Goal: Information Seeking & Learning: Learn about a topic

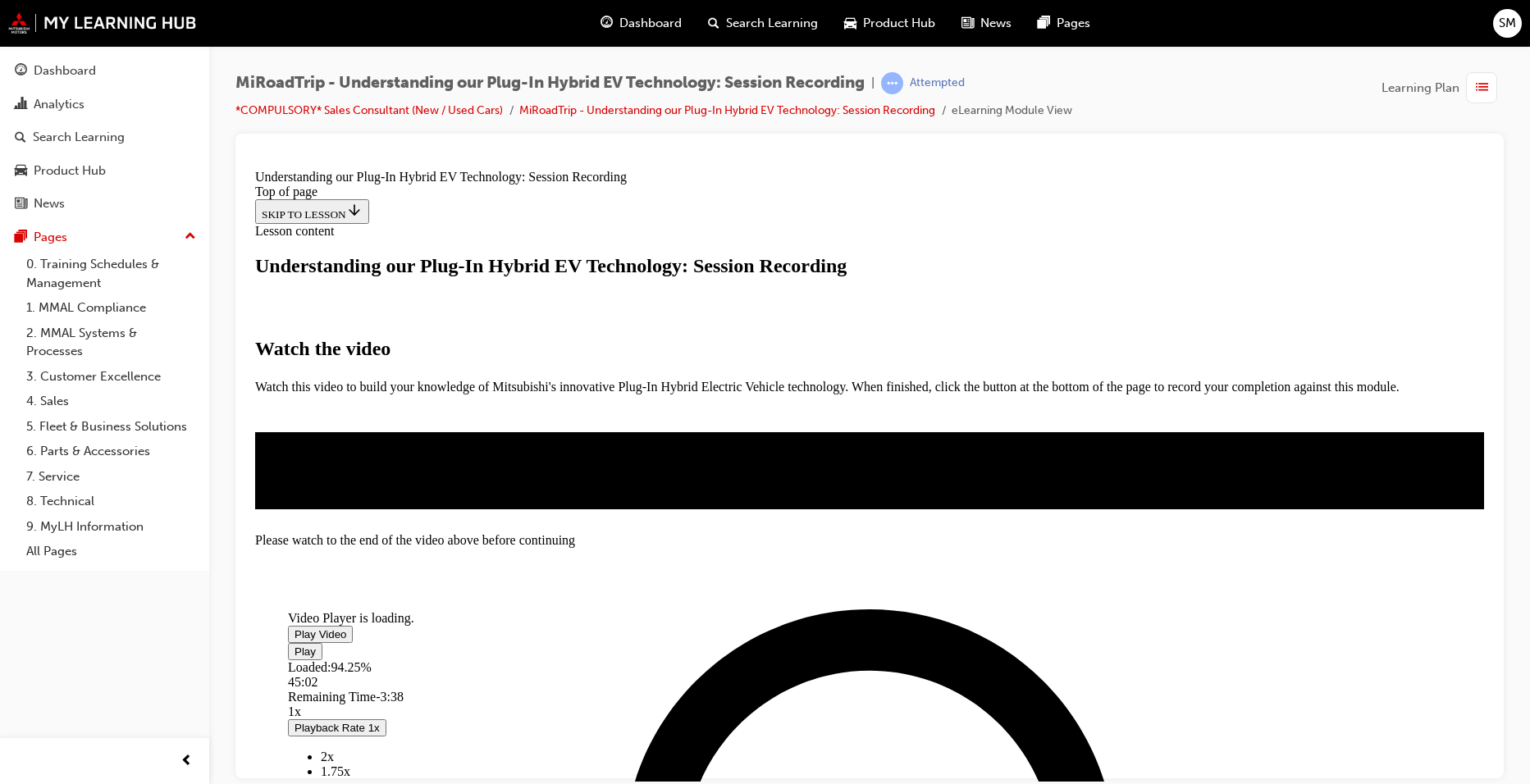
scroll to position [246, 0]
click at [294, 627] on span "Video player" at bounding box center [294, 633] width 0 height 12
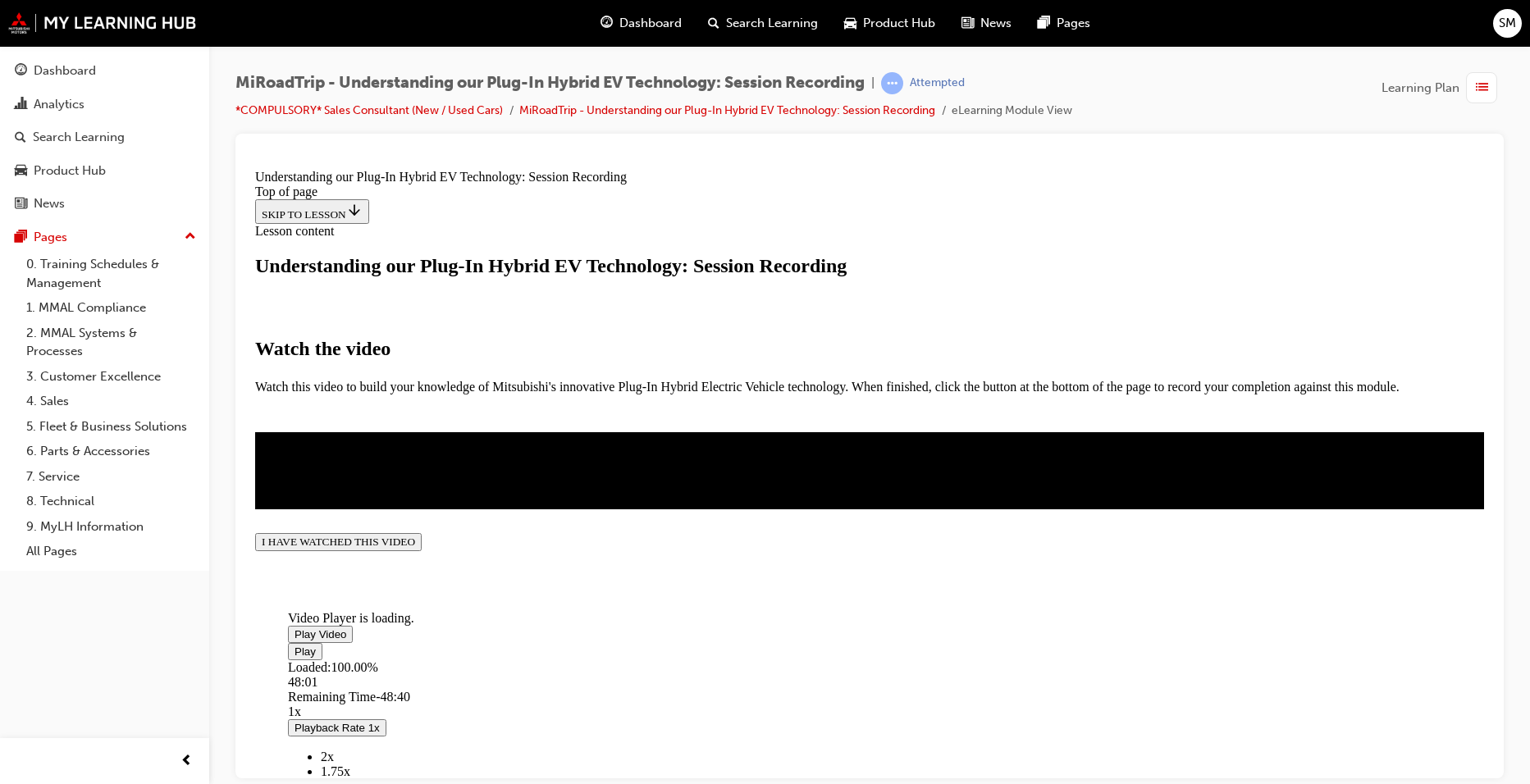
click at [294, 627] on span "Video player" at bounding box center [294, 633] width 0 height 12
click at [422, 550] on button "I HAVE WATCHED THIS VIDEO" at bounding box center [339, 541] width 167 height 18
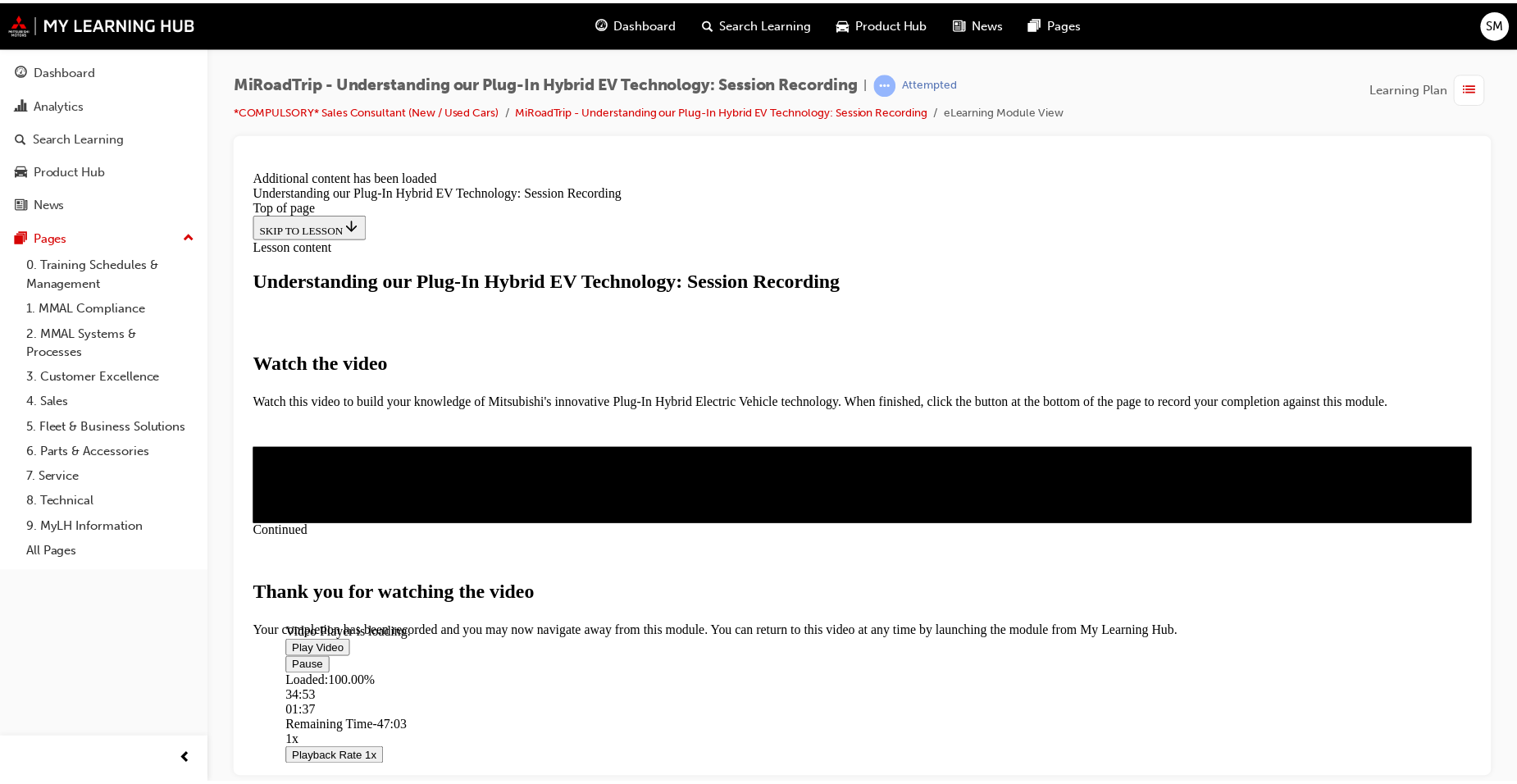
scroll to position [535, 0]
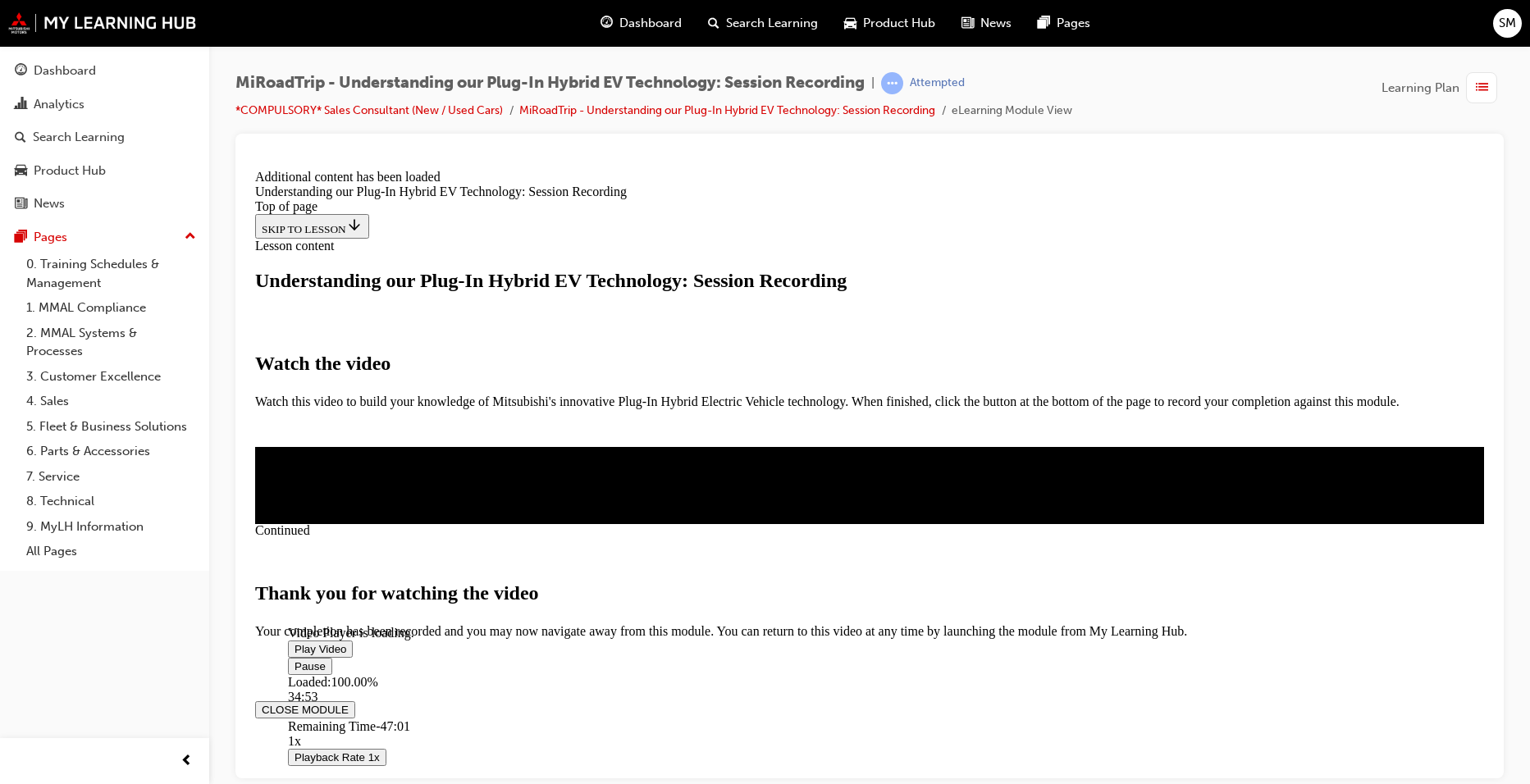
click at [355, 700] on button "CLOSE MODULE" at bounding box center [306, 708] width 100 height 17
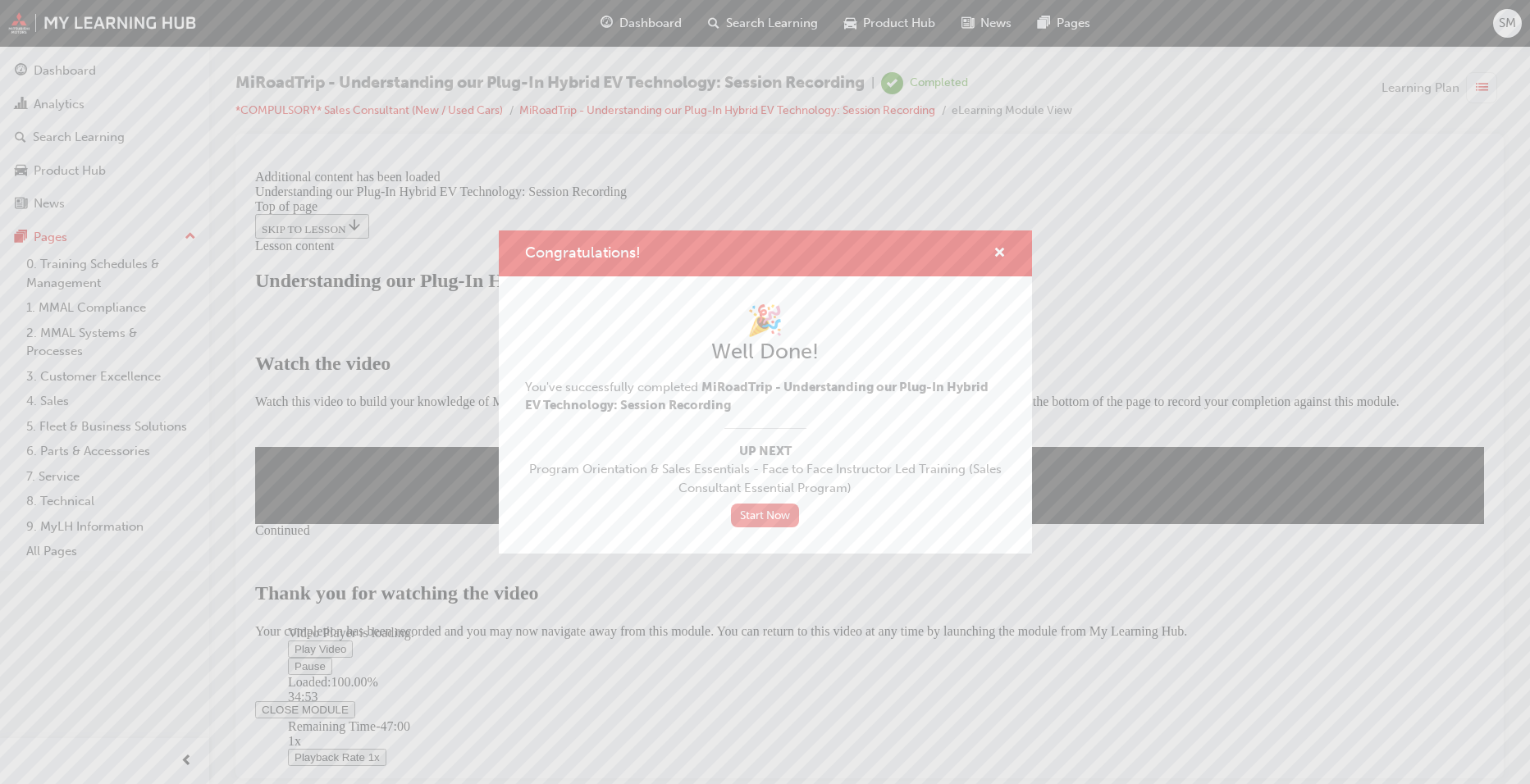
click at [769, 515] on link "Start Now" at bounding box center [765, 514] width 69 height 24
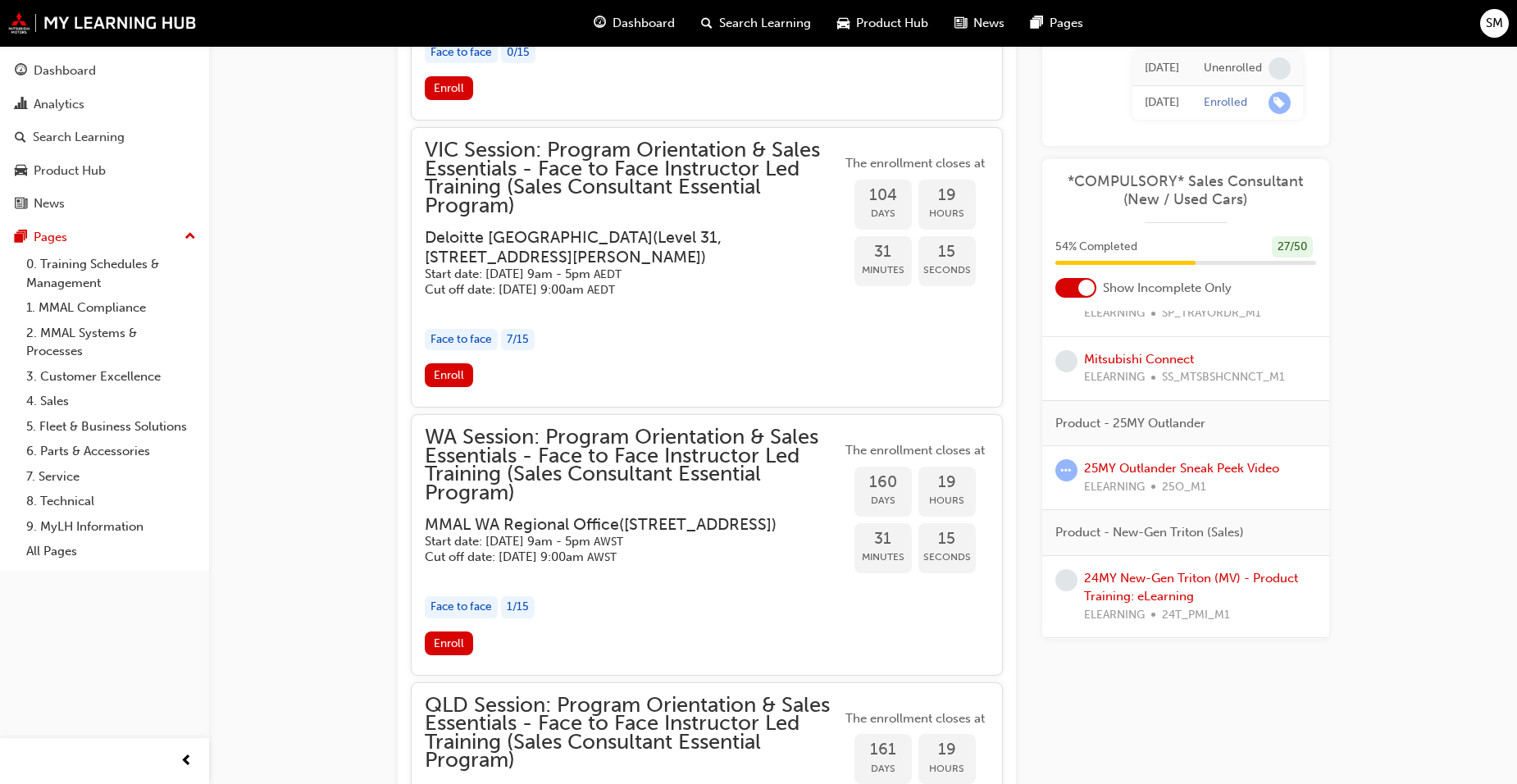
scroll to position [1394, 0]
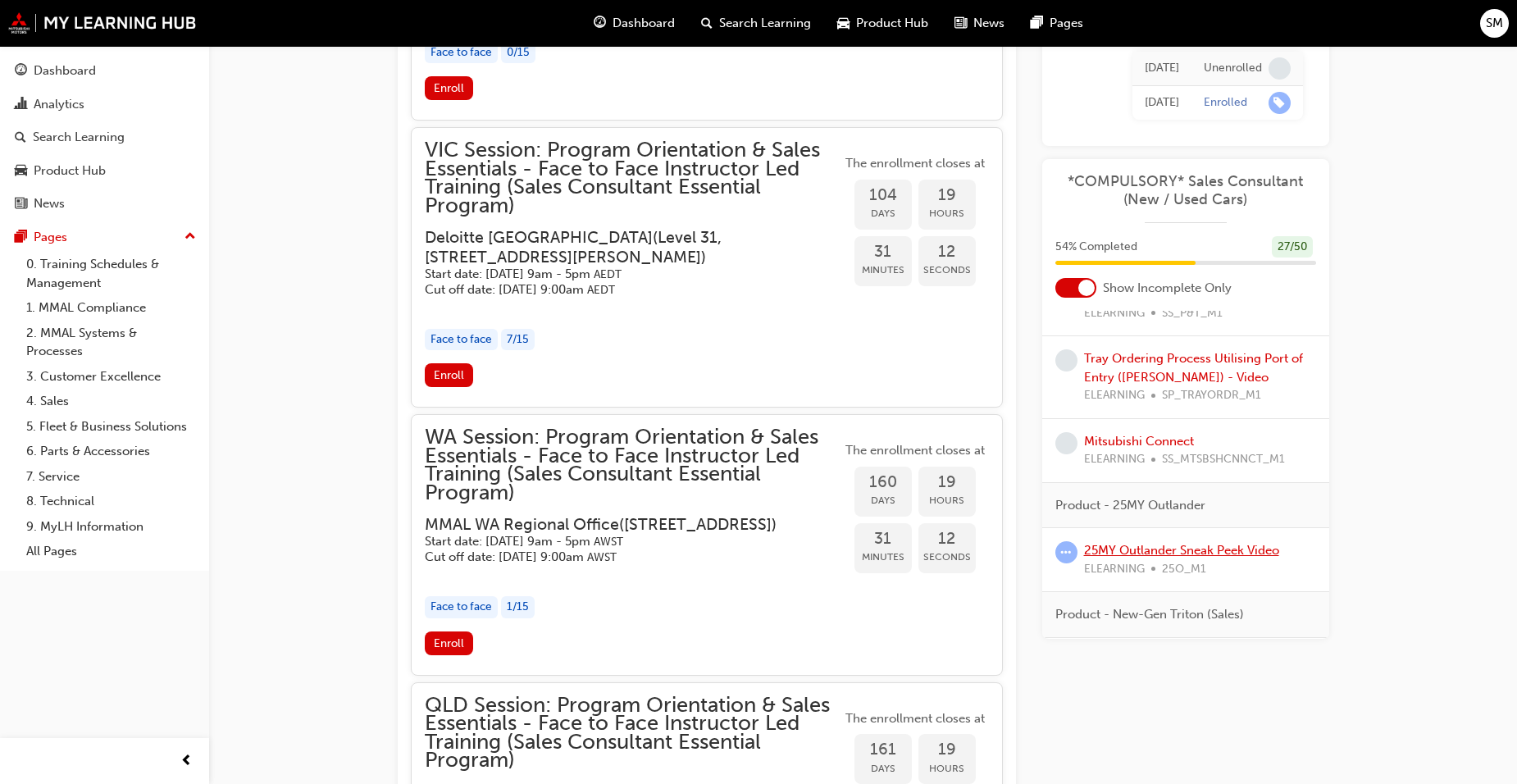
click at [1189, 546] on link "25MY Outlander Sneak Peek Video" at bounding box center [1181, 550] width 195 height 15
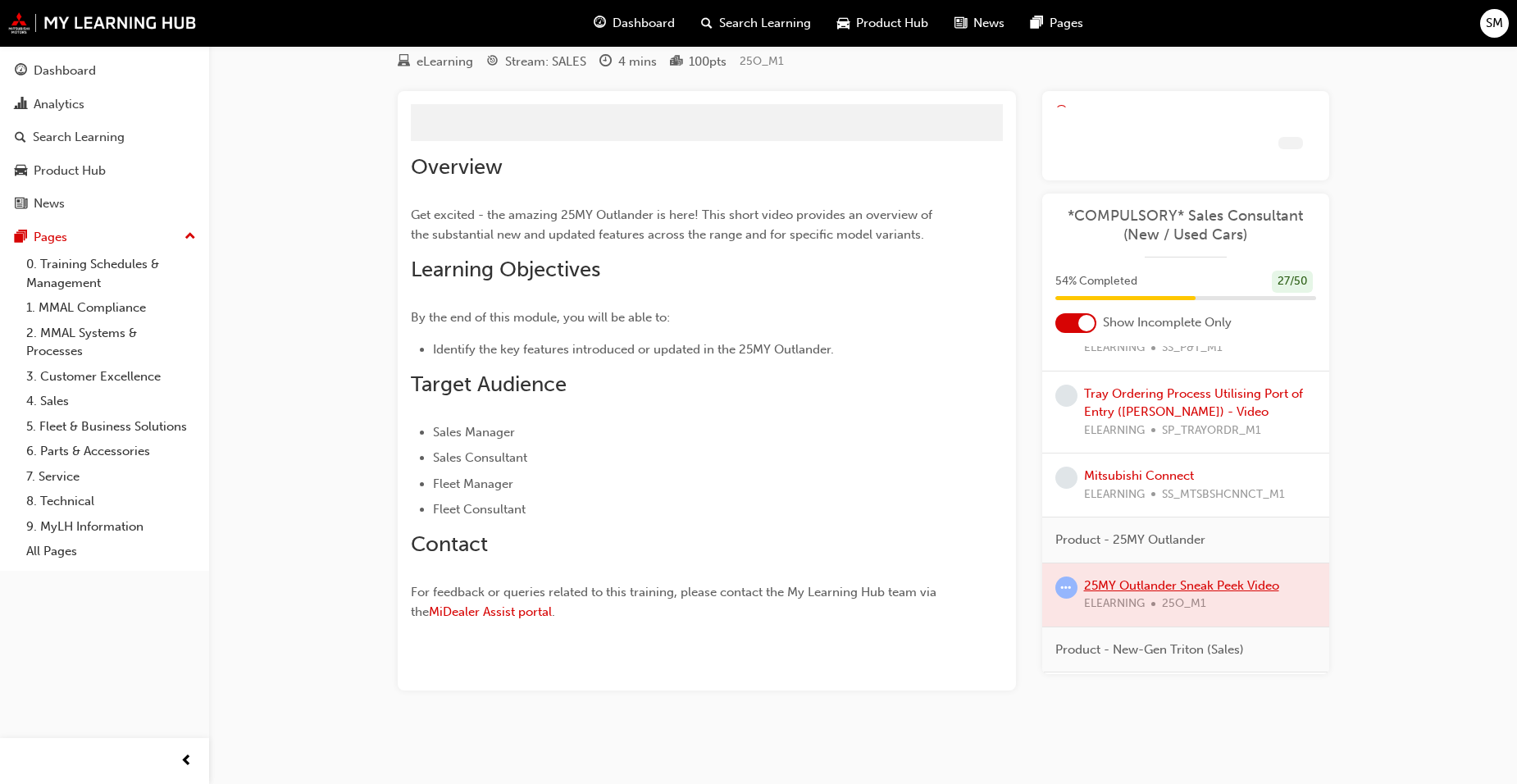
scroll to position [78, 0]
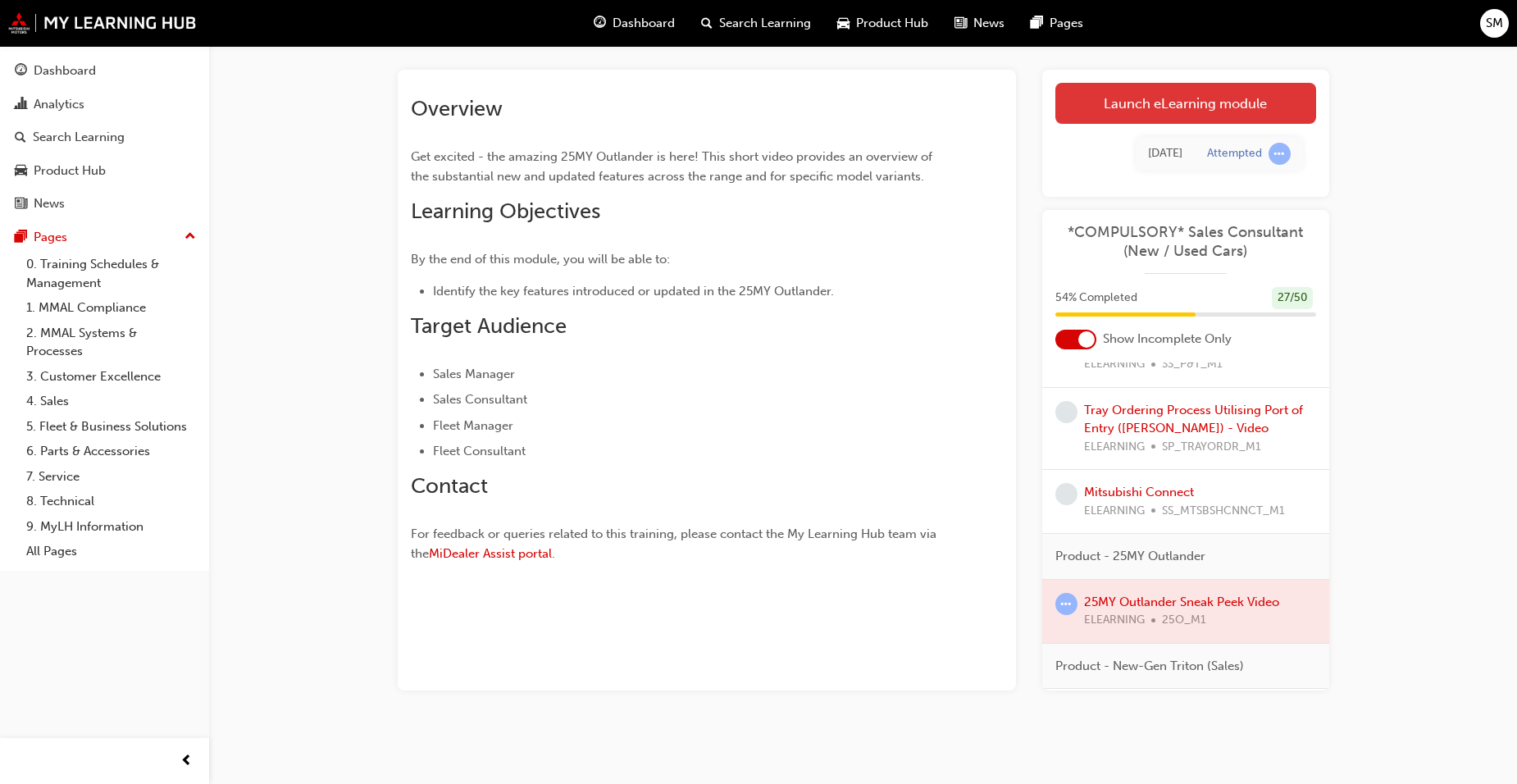
click at [1165, 102] on link "Launch eLearning module" at bounding box center [1186, 103] width 261 height 41
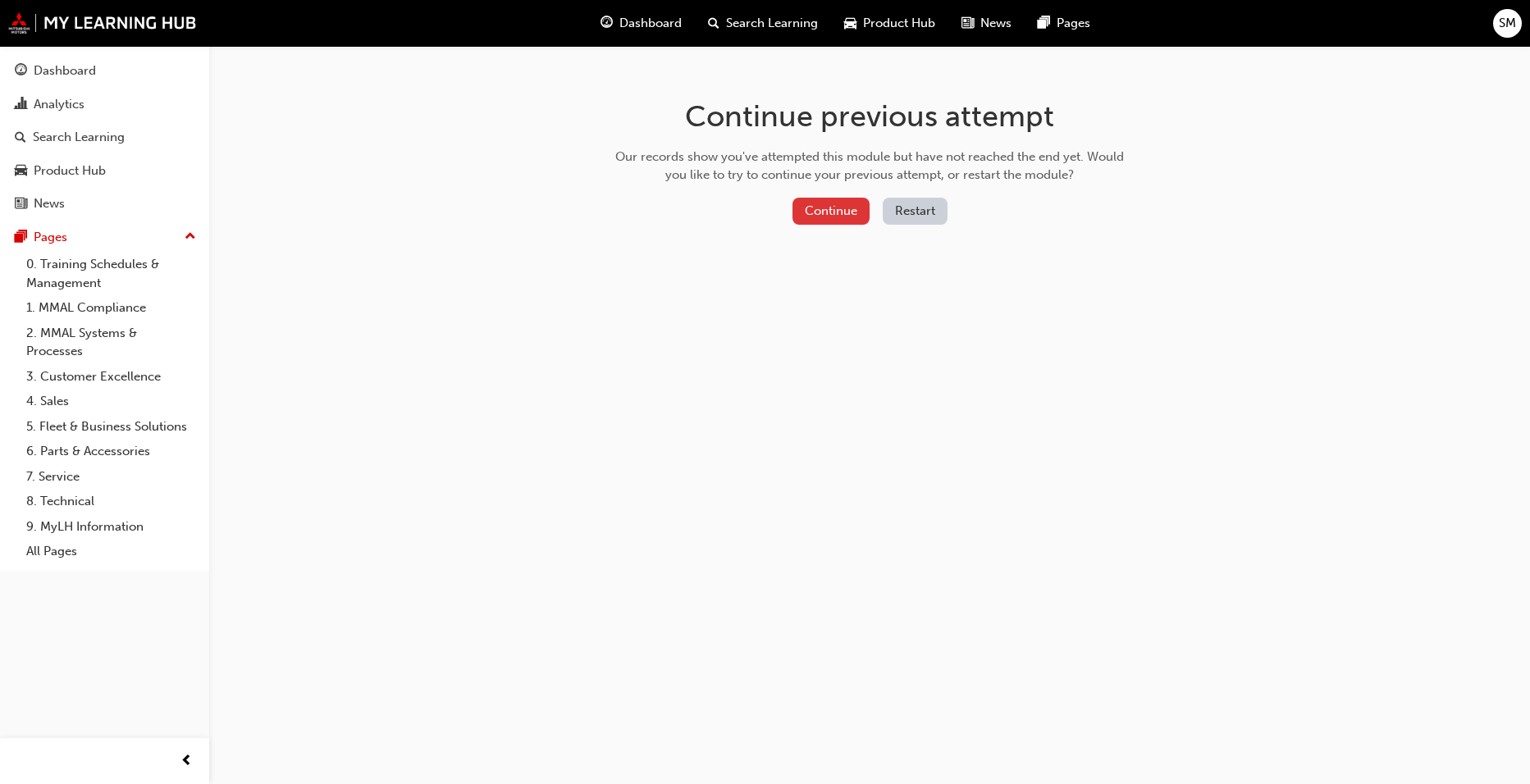
click at [834, 204] on button "Continue" at bounding box center [832, 211] width 78 height 27
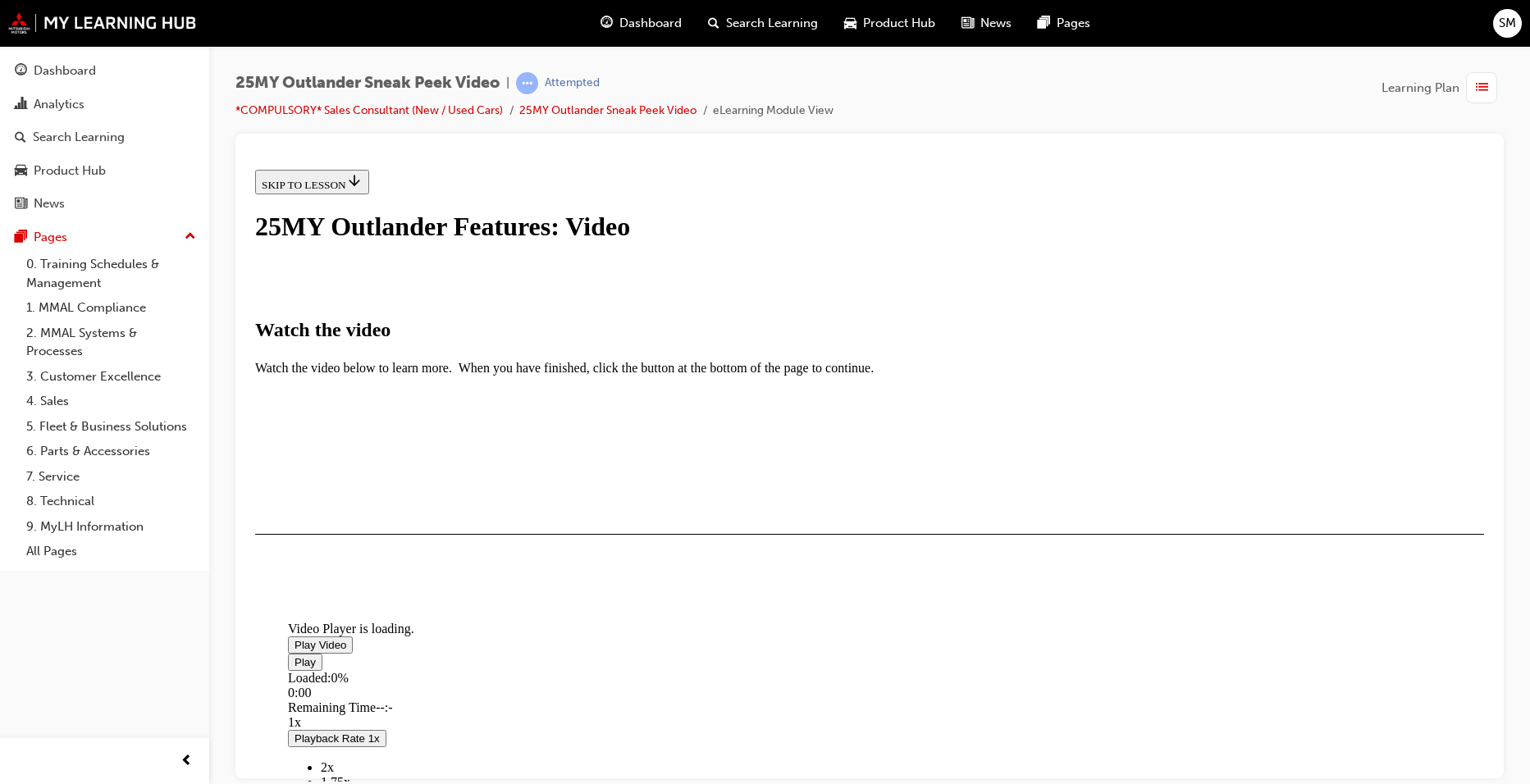
scroll to position [349, 0]
click at [415, 588] on div "I HAVE WATCHED THIS VIDEO" at bounding box center [339, 582] width 153 height 13
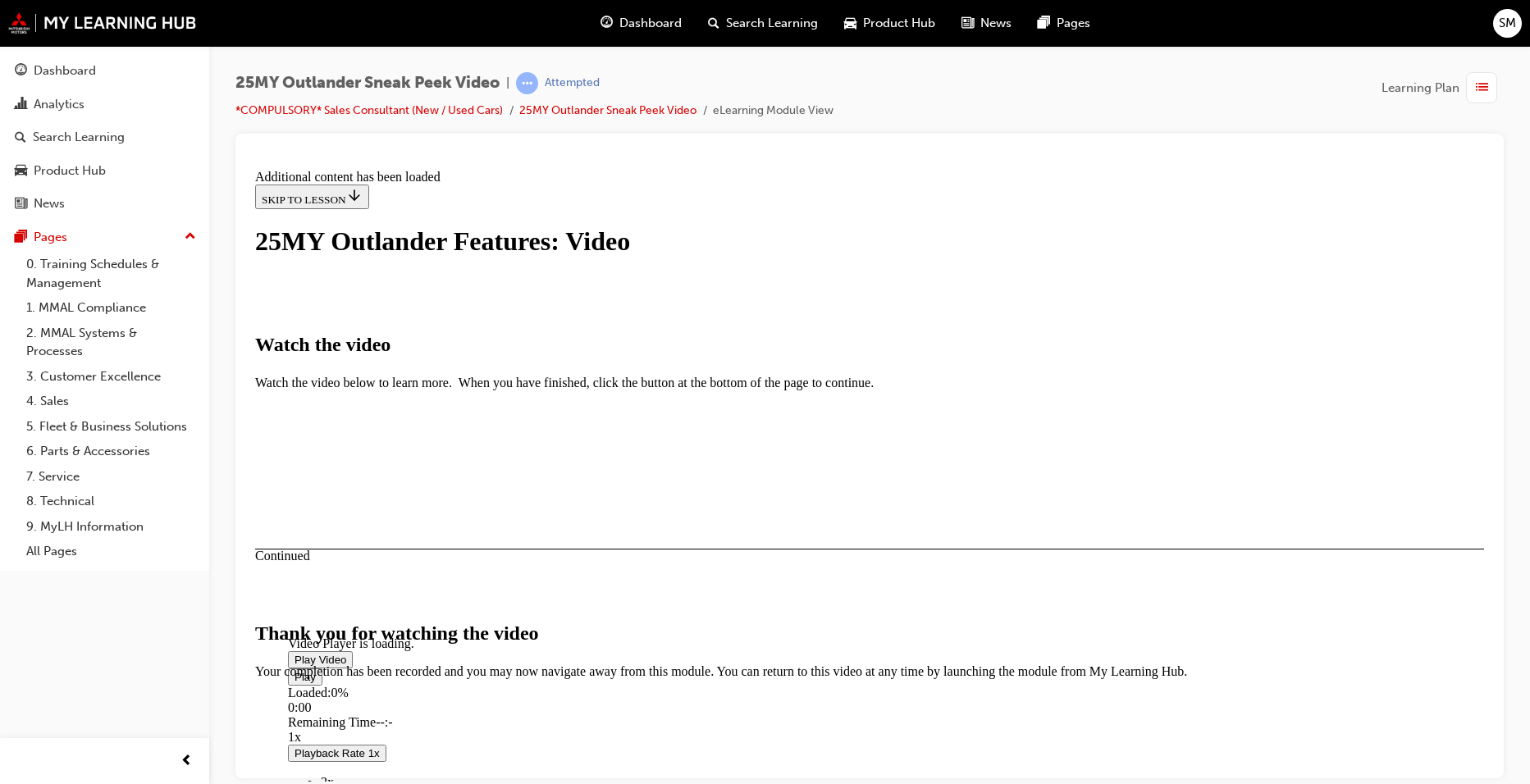
scroll to position [484, 0]
click at [355, 770] on button "CLOSE MODULE" at bounding box center [306, 778] width 100 height 17
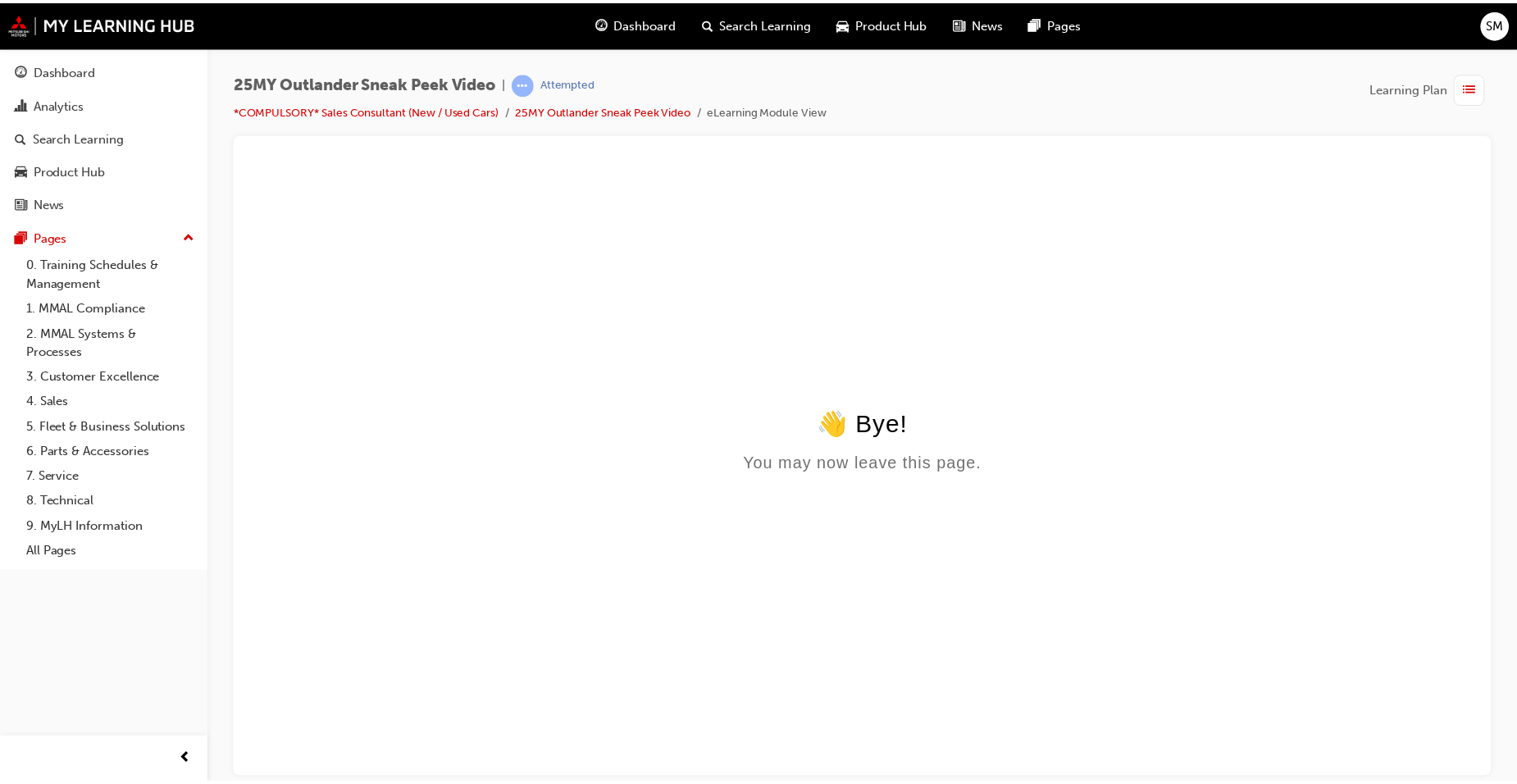
scroll to position [0, 0]
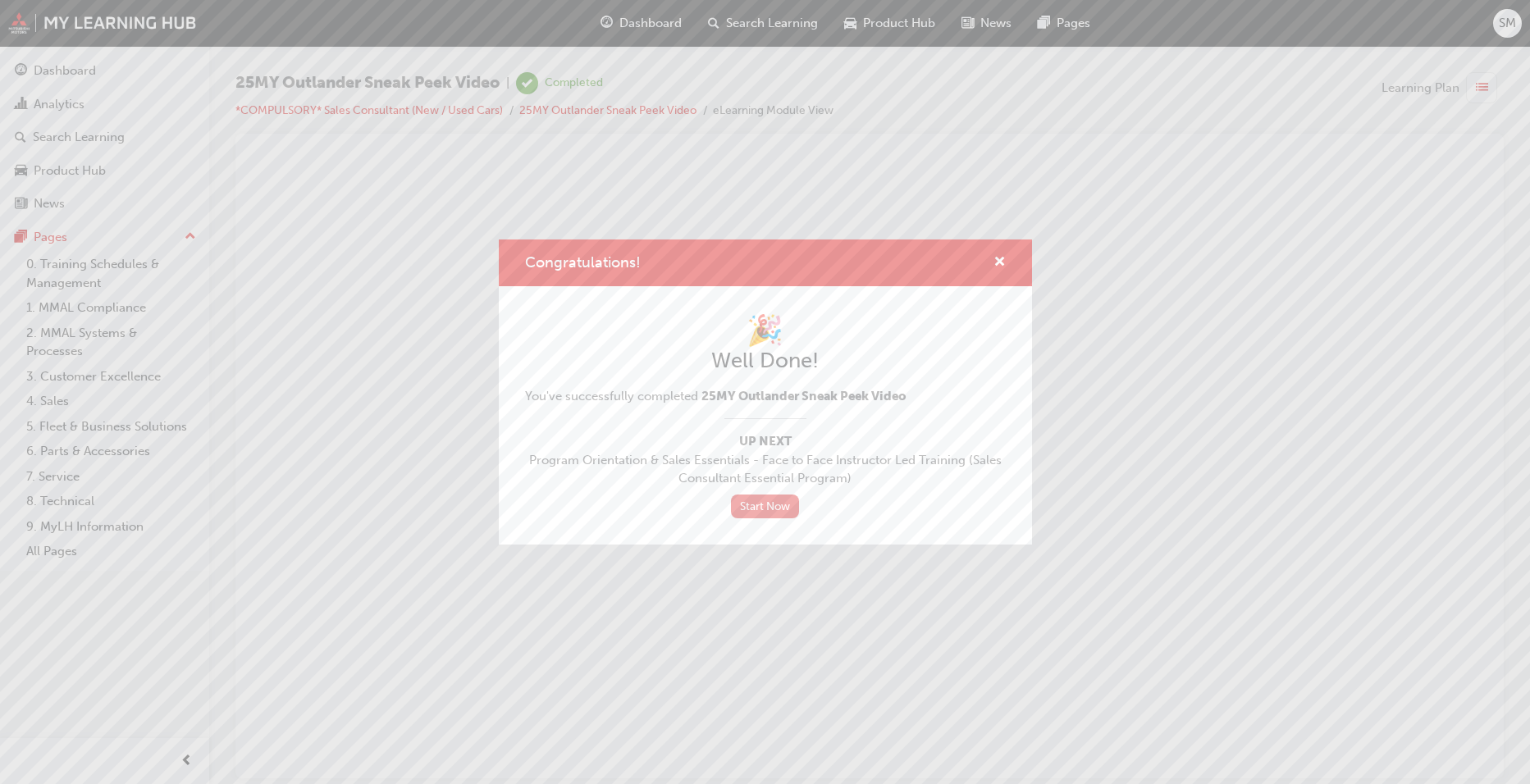
click at [768, 498] on link "Start Now" at bounding box center [765, 506] width 69 height 24
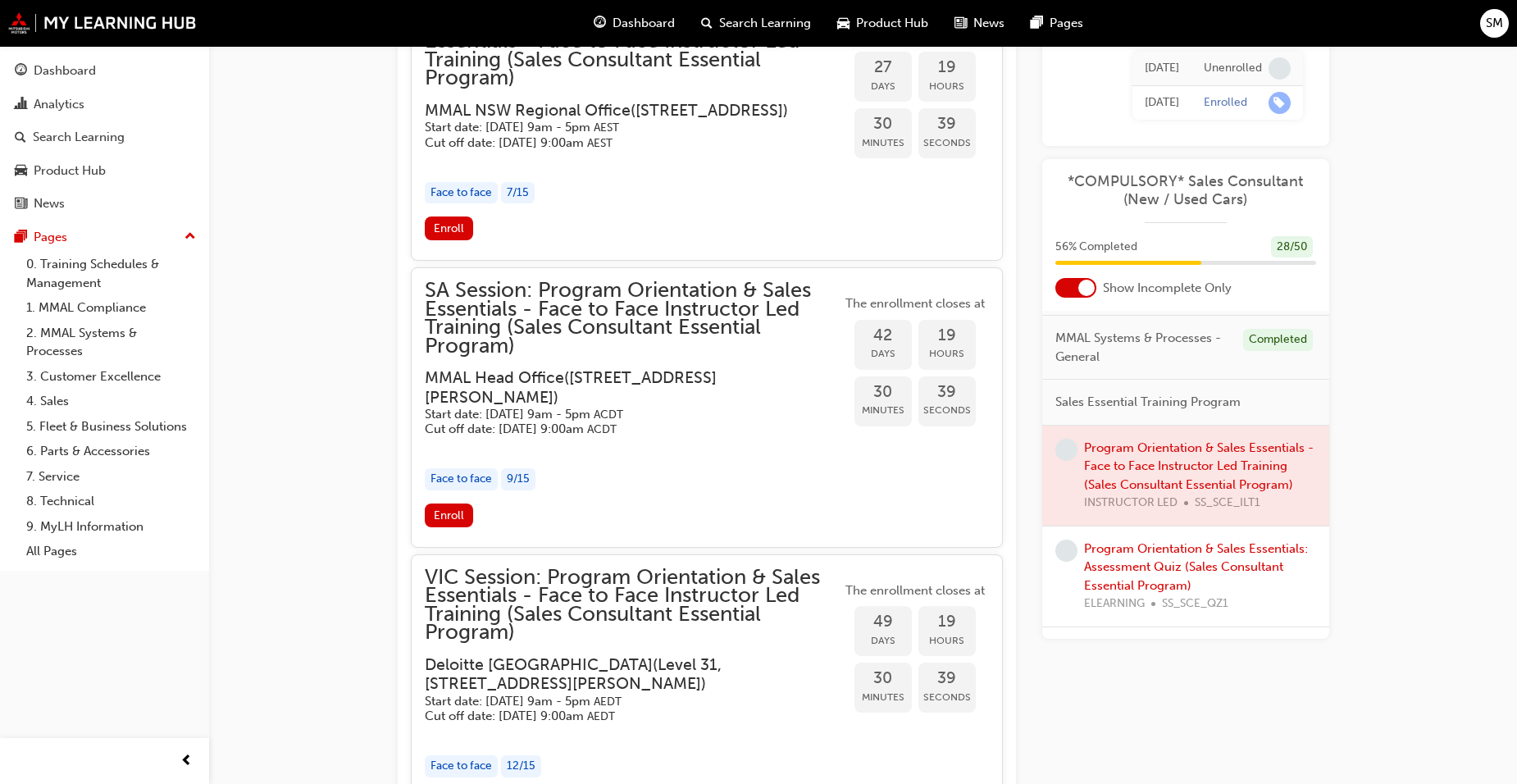
scroll to position [328, 0]
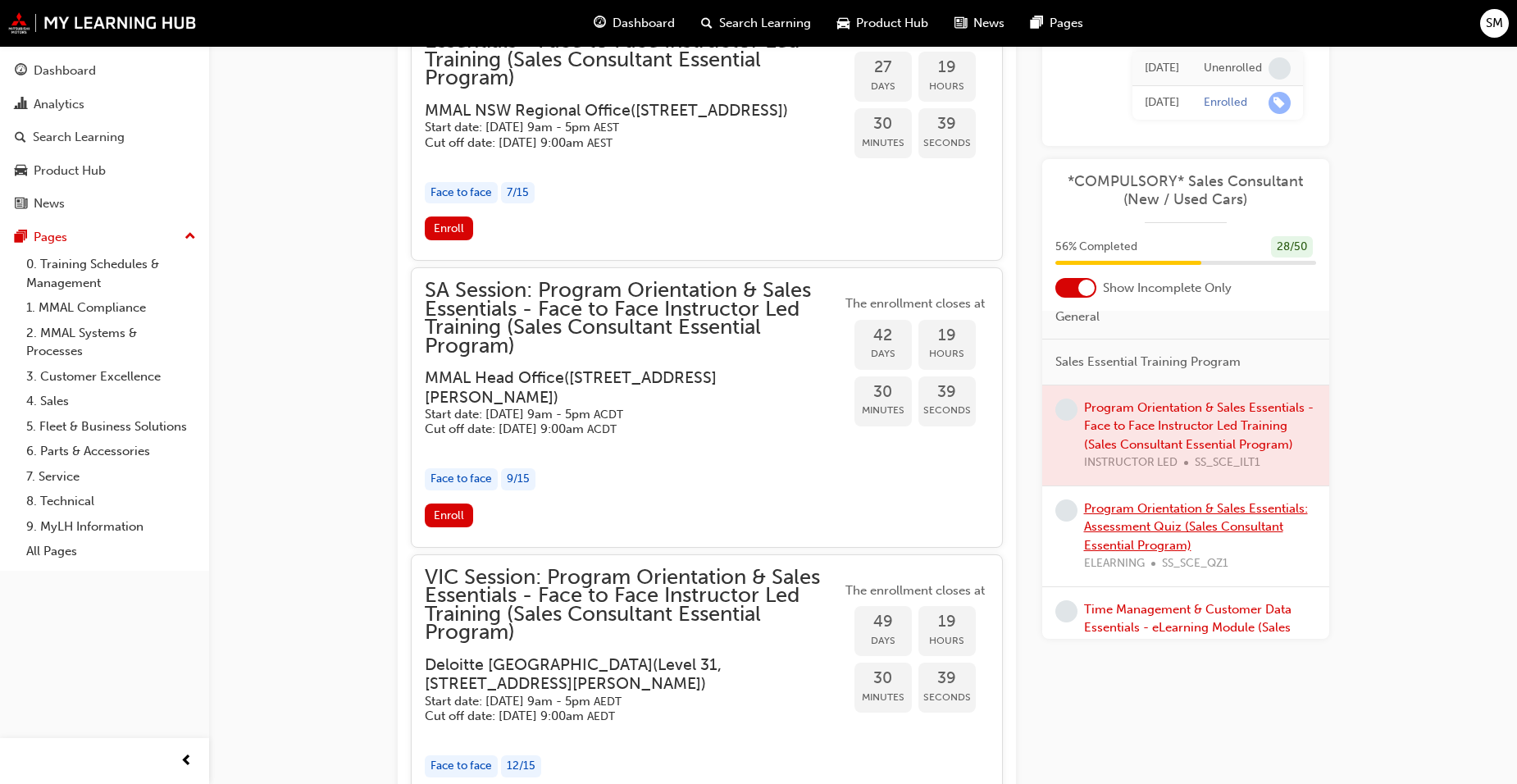
click at [1181, 521] on link "Program Orientation & Sales Essentials: Assessment Quiz (Sales Consultant Essen…" at bounding box center [1195, 526] width 224 height 52
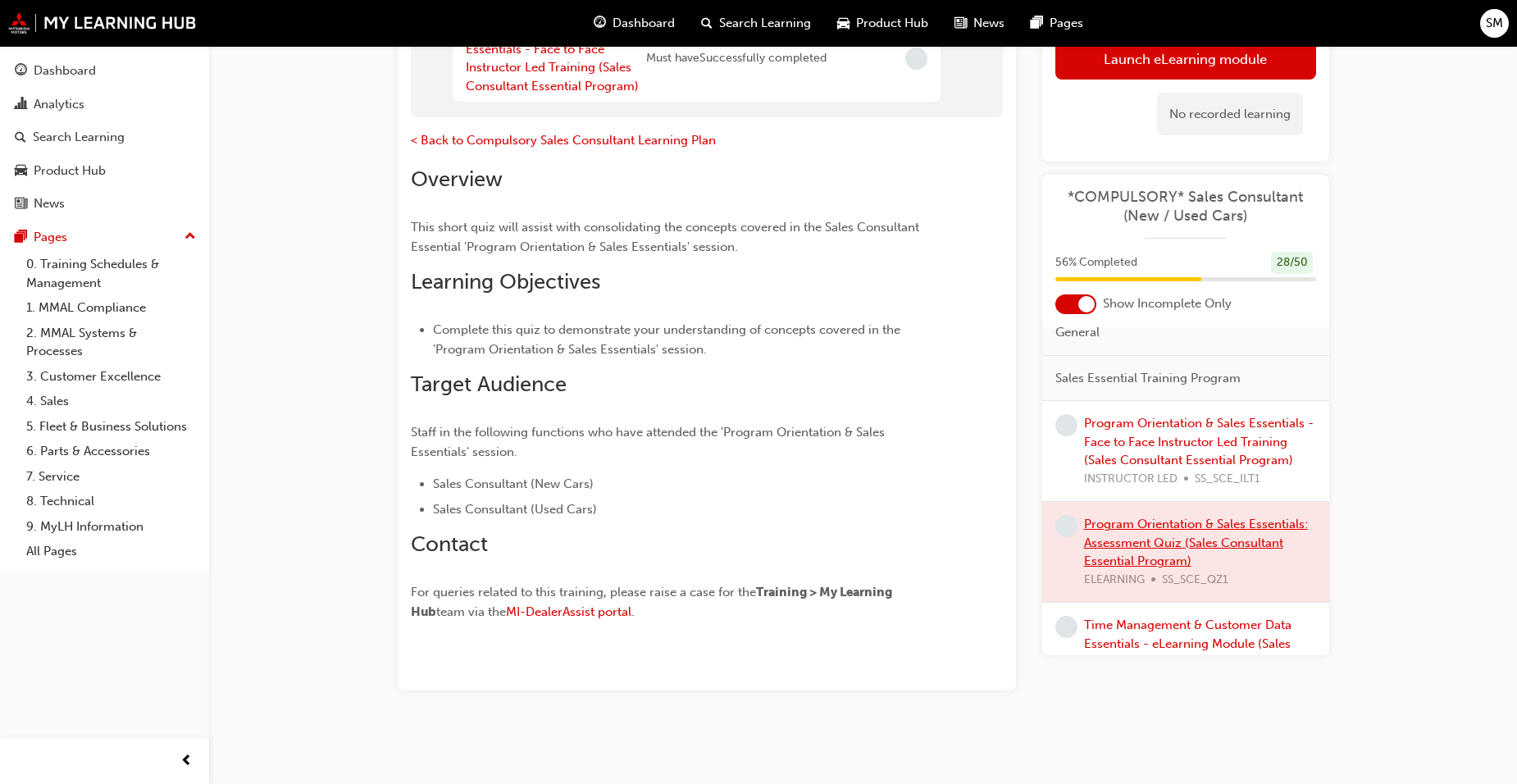
scroll to position [164, 0]
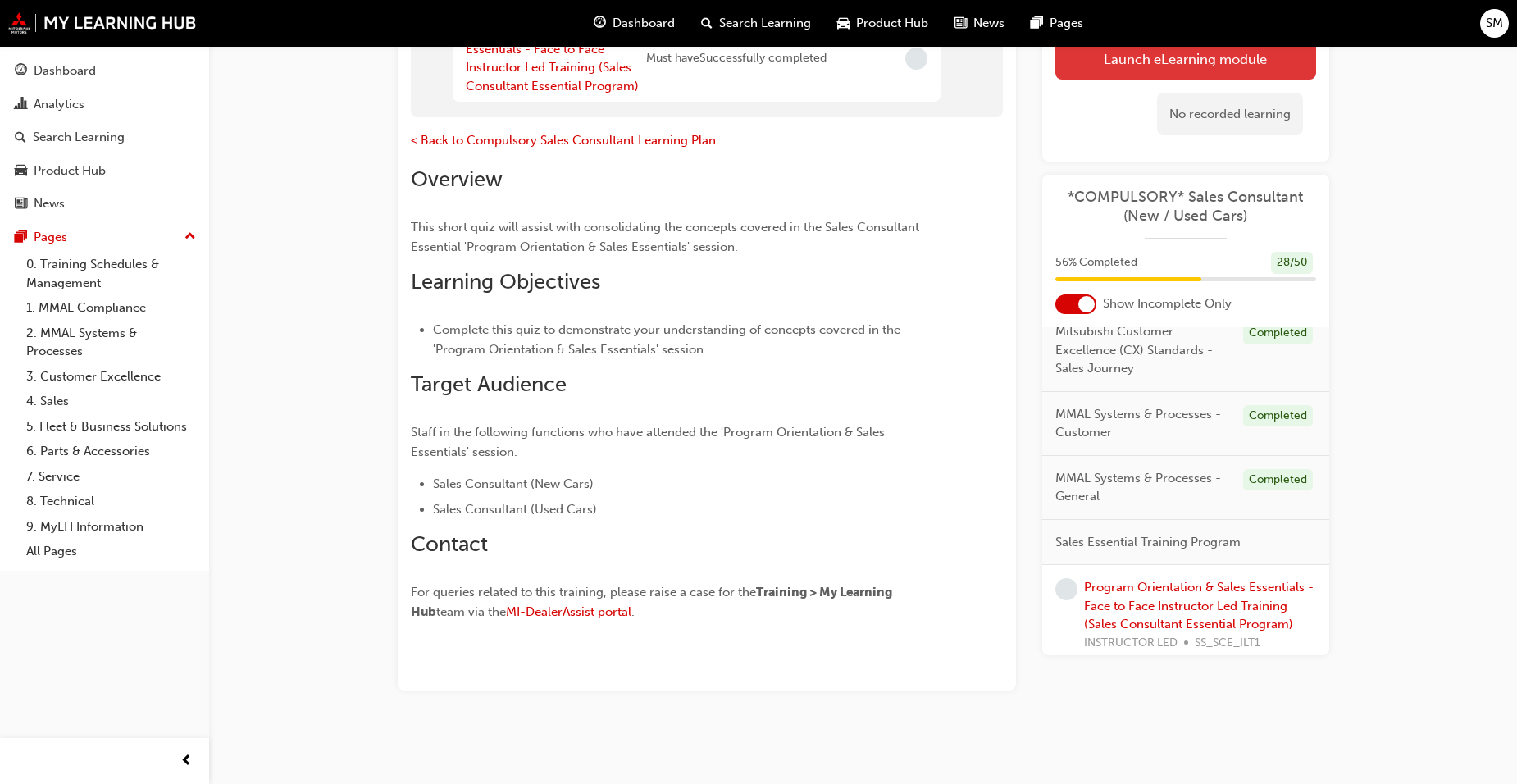
click at [1197, 63] on button "Launch eLearning module" at bounding box center [1186, 58] width 261 height 41
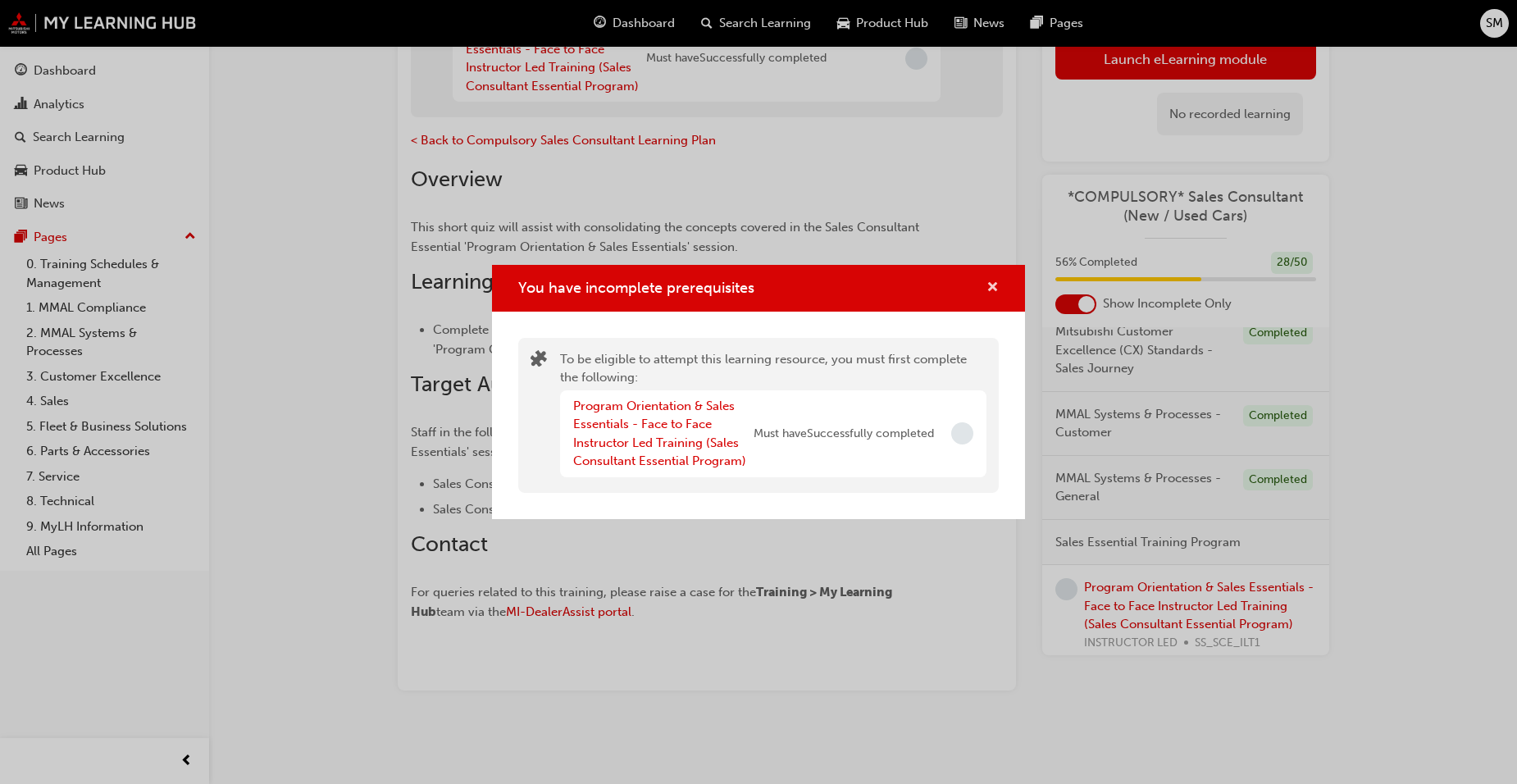
click at [990, 293] on span "cross-icon" at bounding box center [992, 288] width 12 height 15
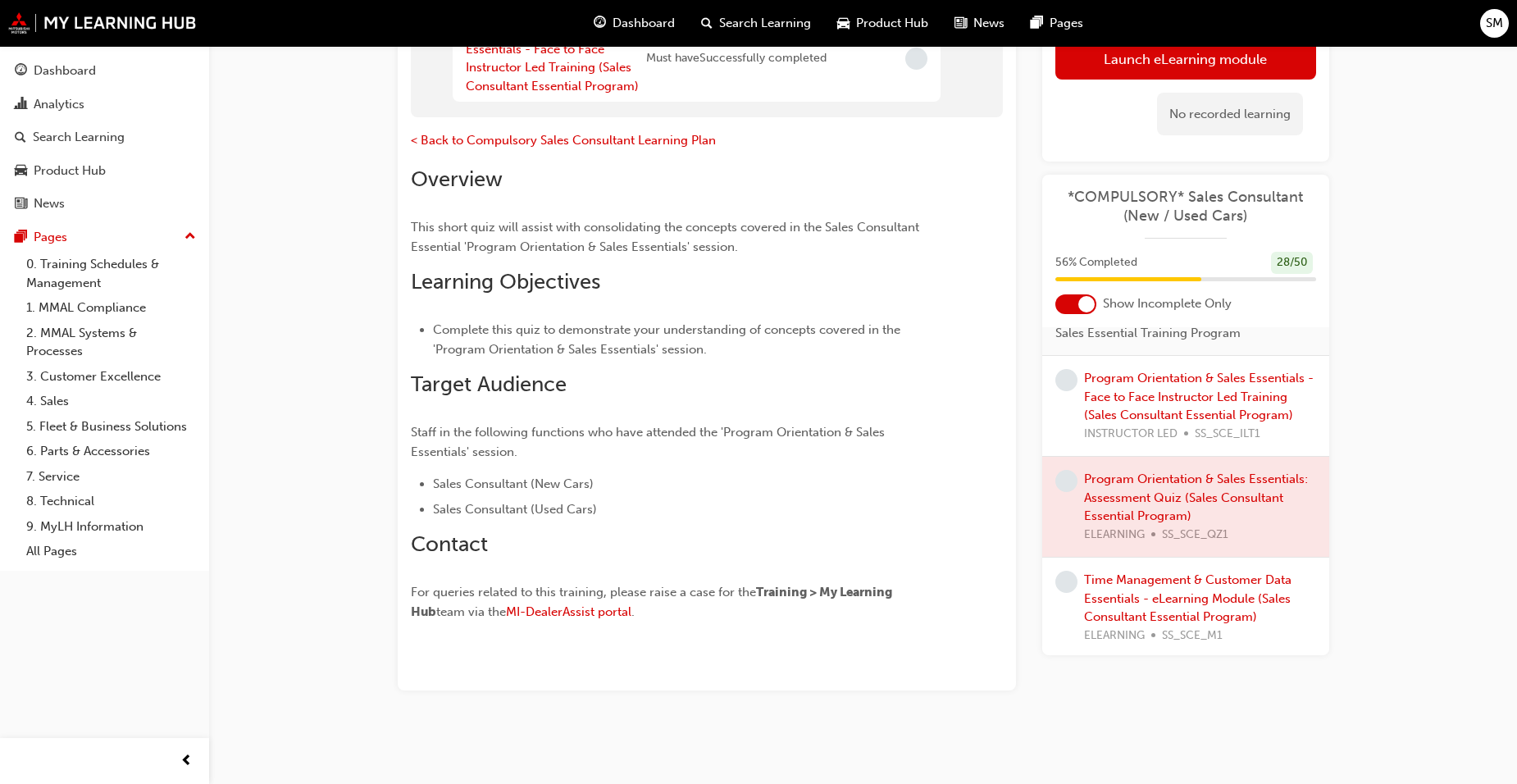
scroll to position [410, 0]
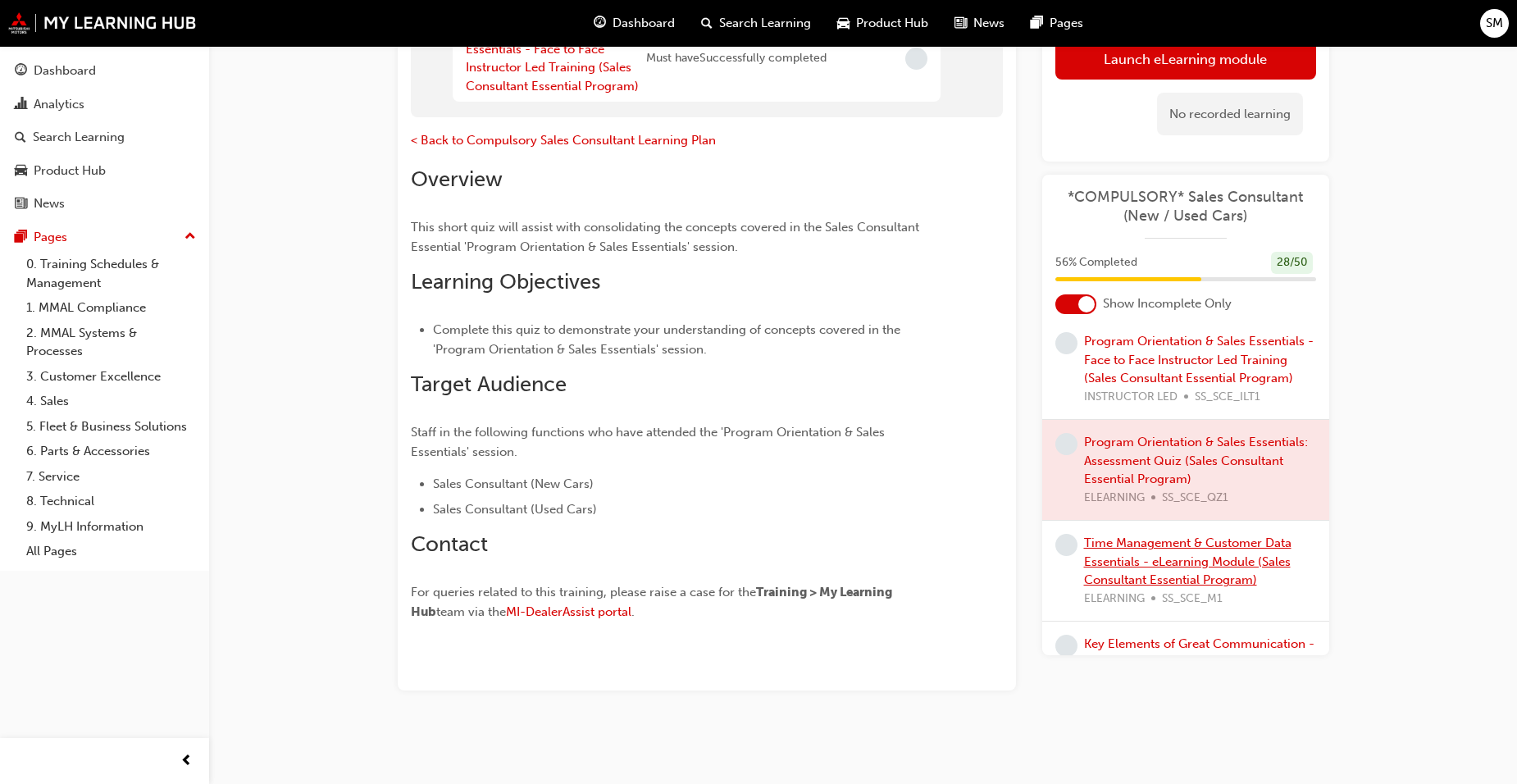
click at [1230, 557] on link "Time Management & Customer Data Essentials - eLearning Module (Sales Consultant…" at bounding box center [1187, 561] width 207 height 52
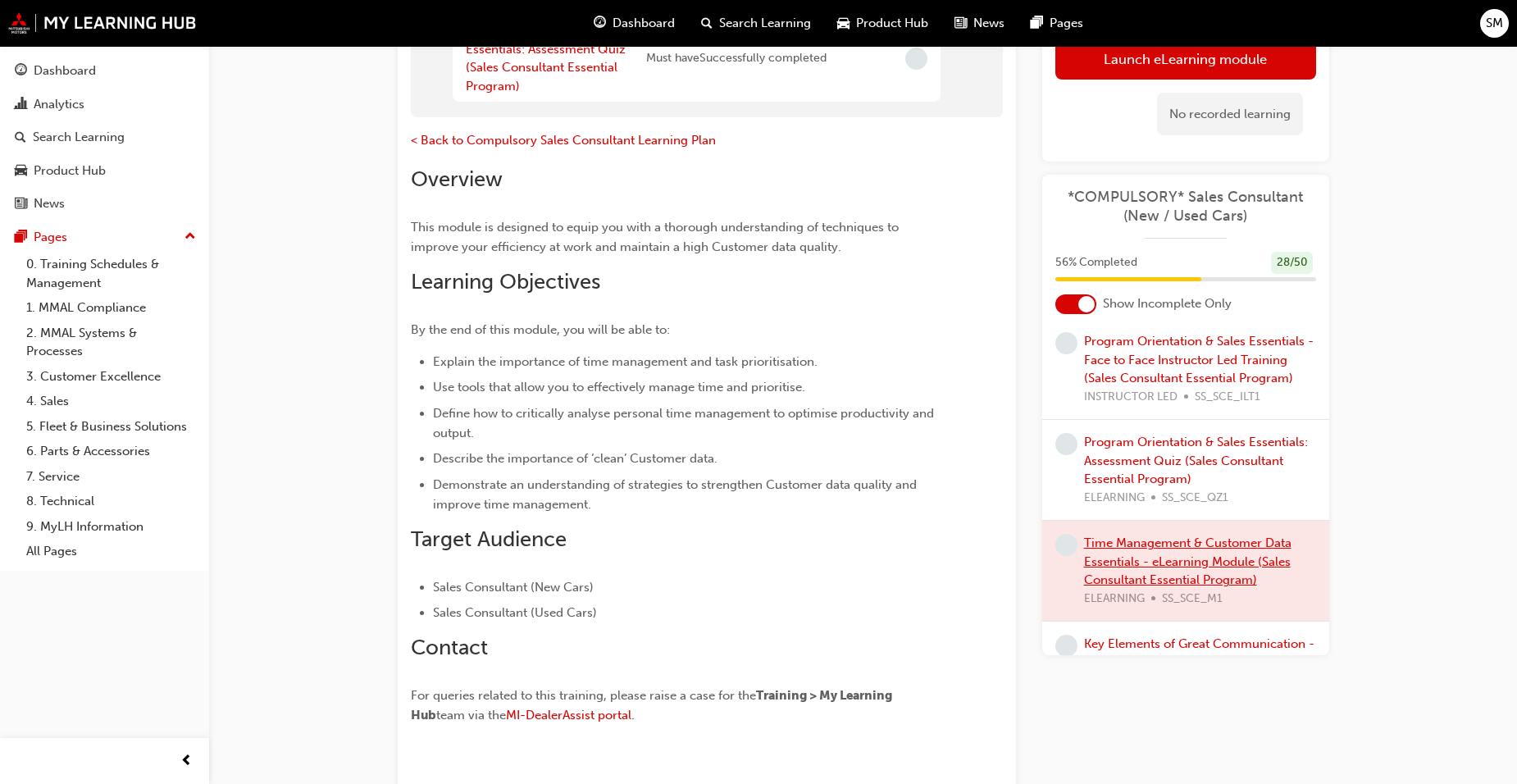
scroll to position [492, 0]
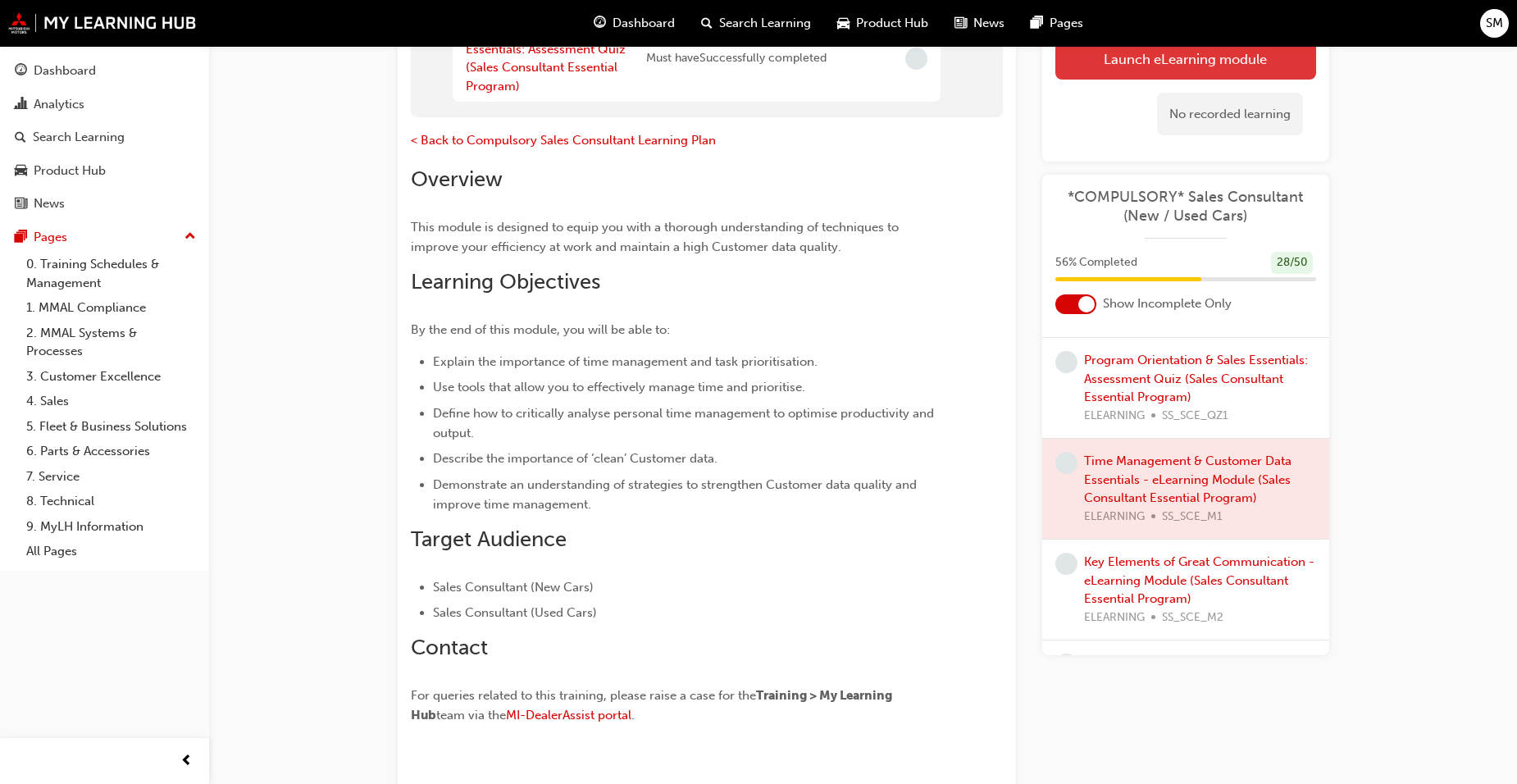
click at [1185, 65] on button "Launch eLearning module" at bounding box center [1186, 58] width 261 height 41
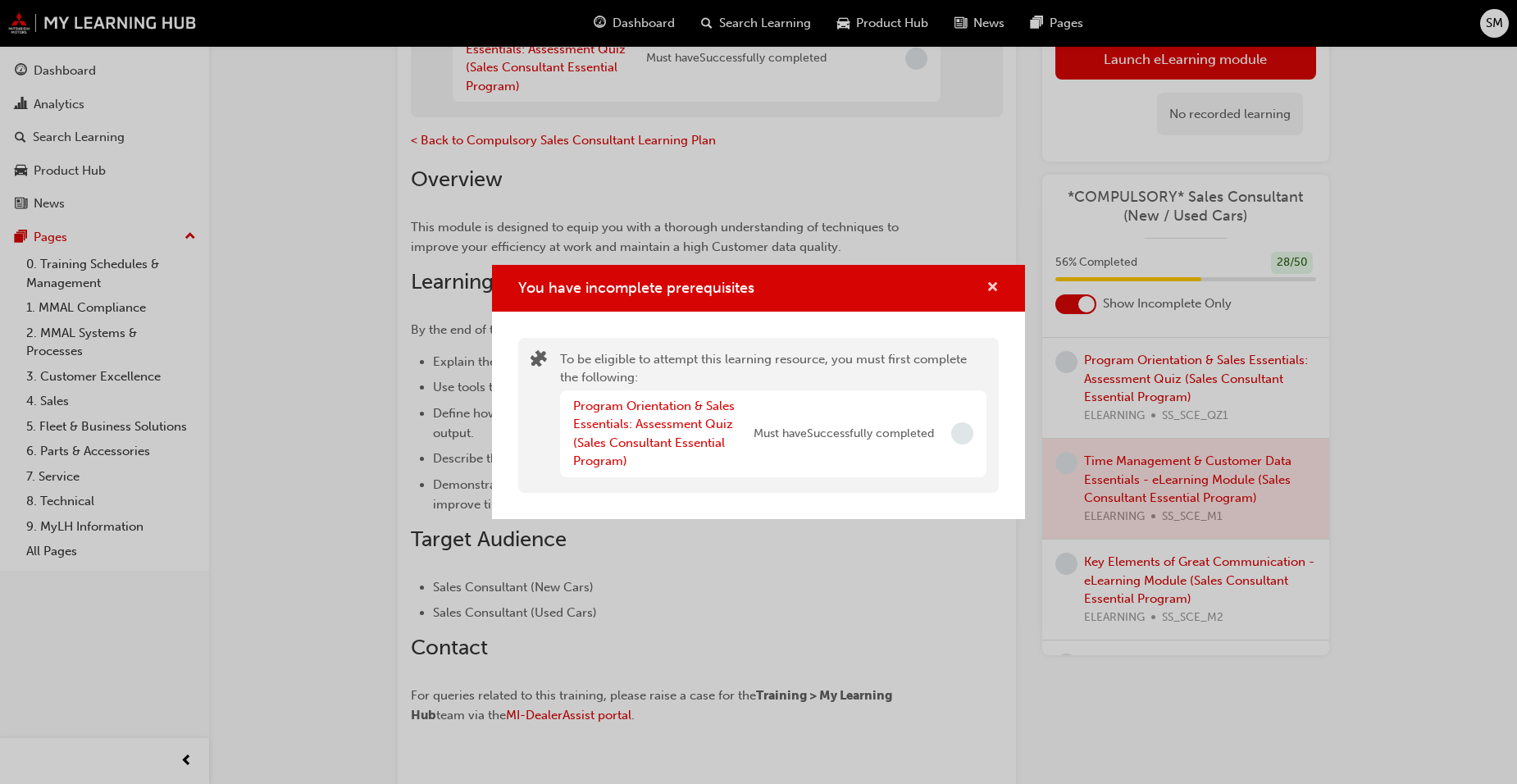
click at [990, 290] on span "cross-icon" at bounding box center [992, 288] width 12 height 15
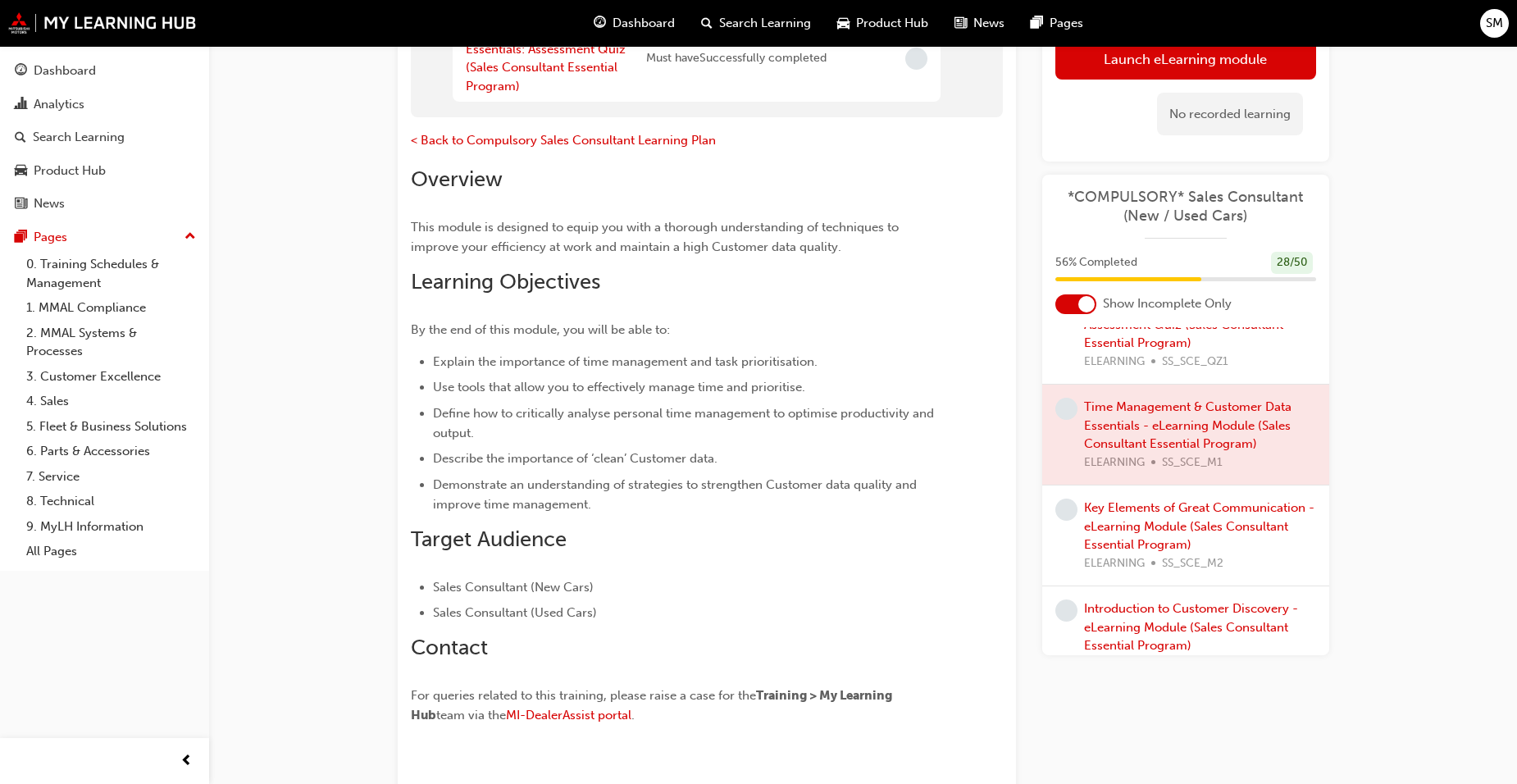
scroll to position [574, 0]
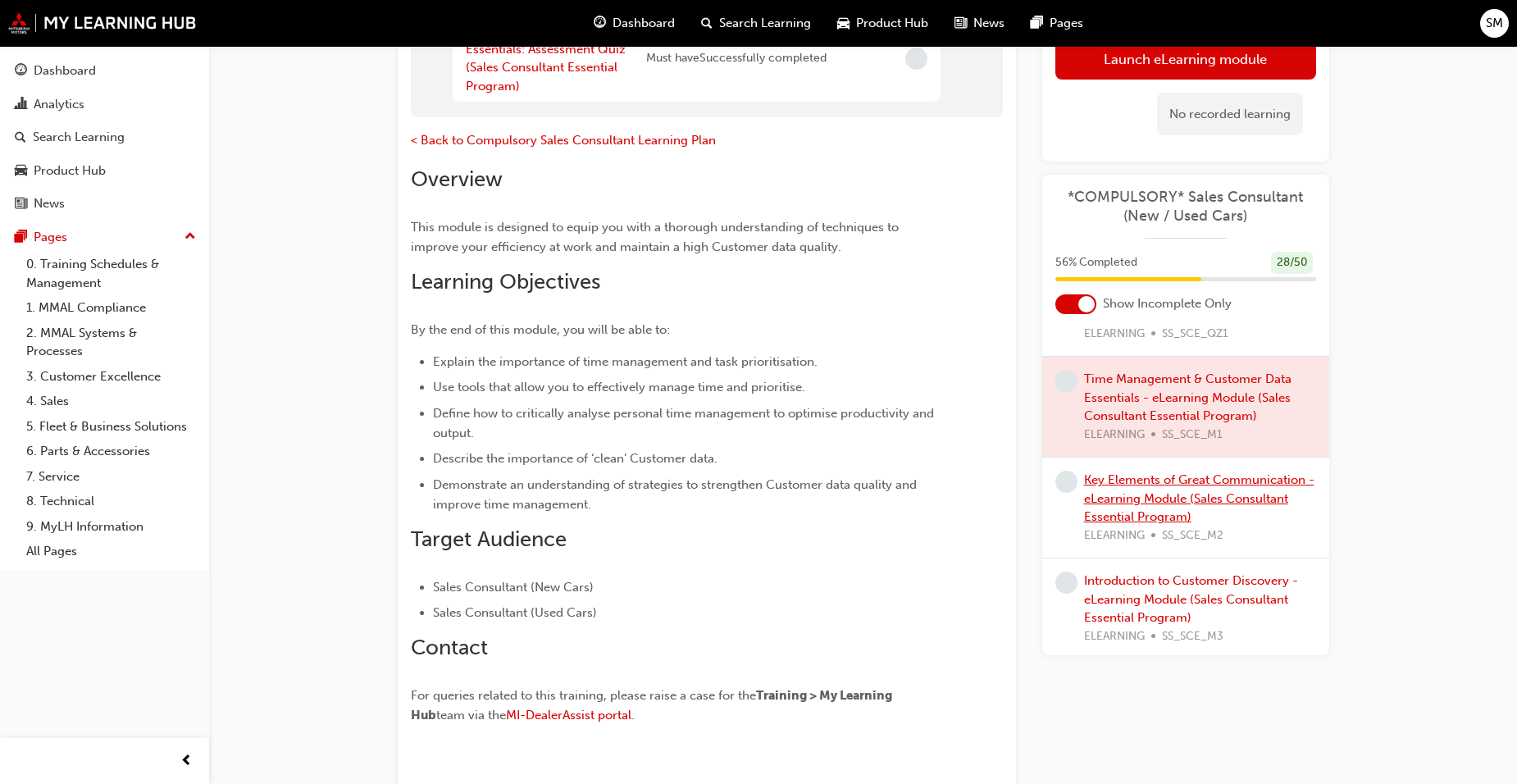
click at [1216, 496] on link "Key Elements of Great Communication - eLearning Module (Sales Consultant Essent…" at bounding box center [1199, 497] width 231 height 52
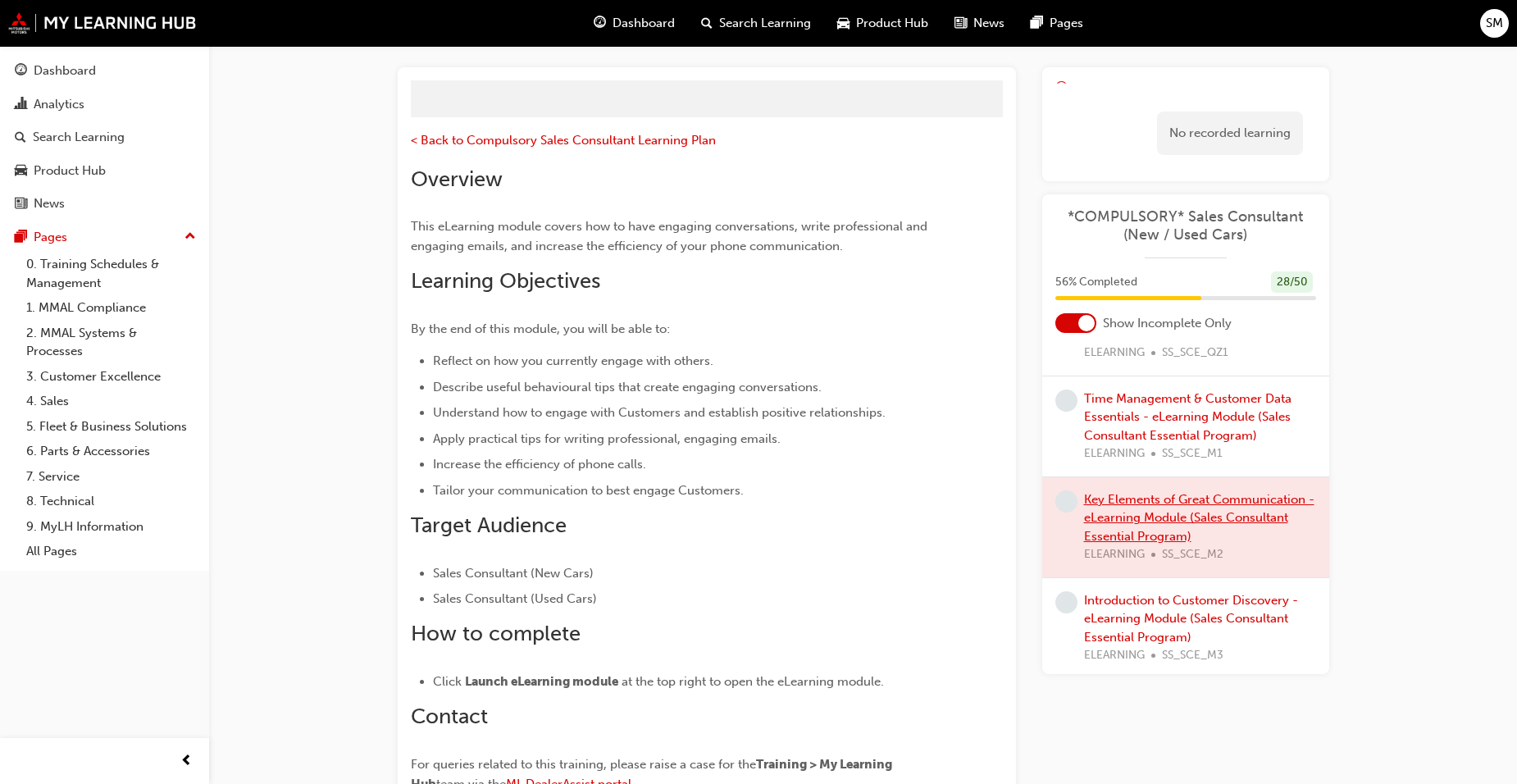
scroll to position [216, 0]
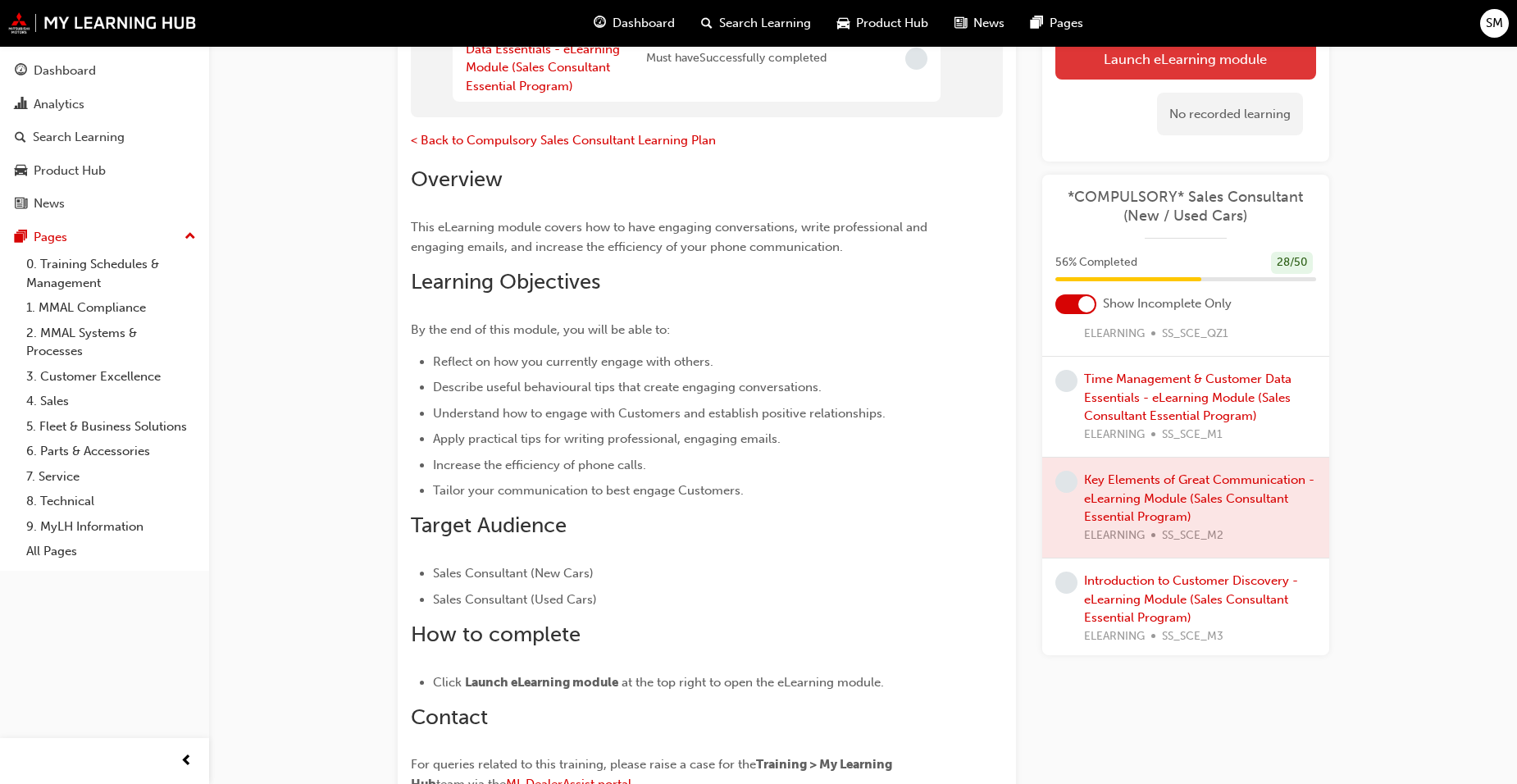
click at [1149, 69] on button "Launch eLearning module" at bounding box center [1186, 58] width 261 height 41
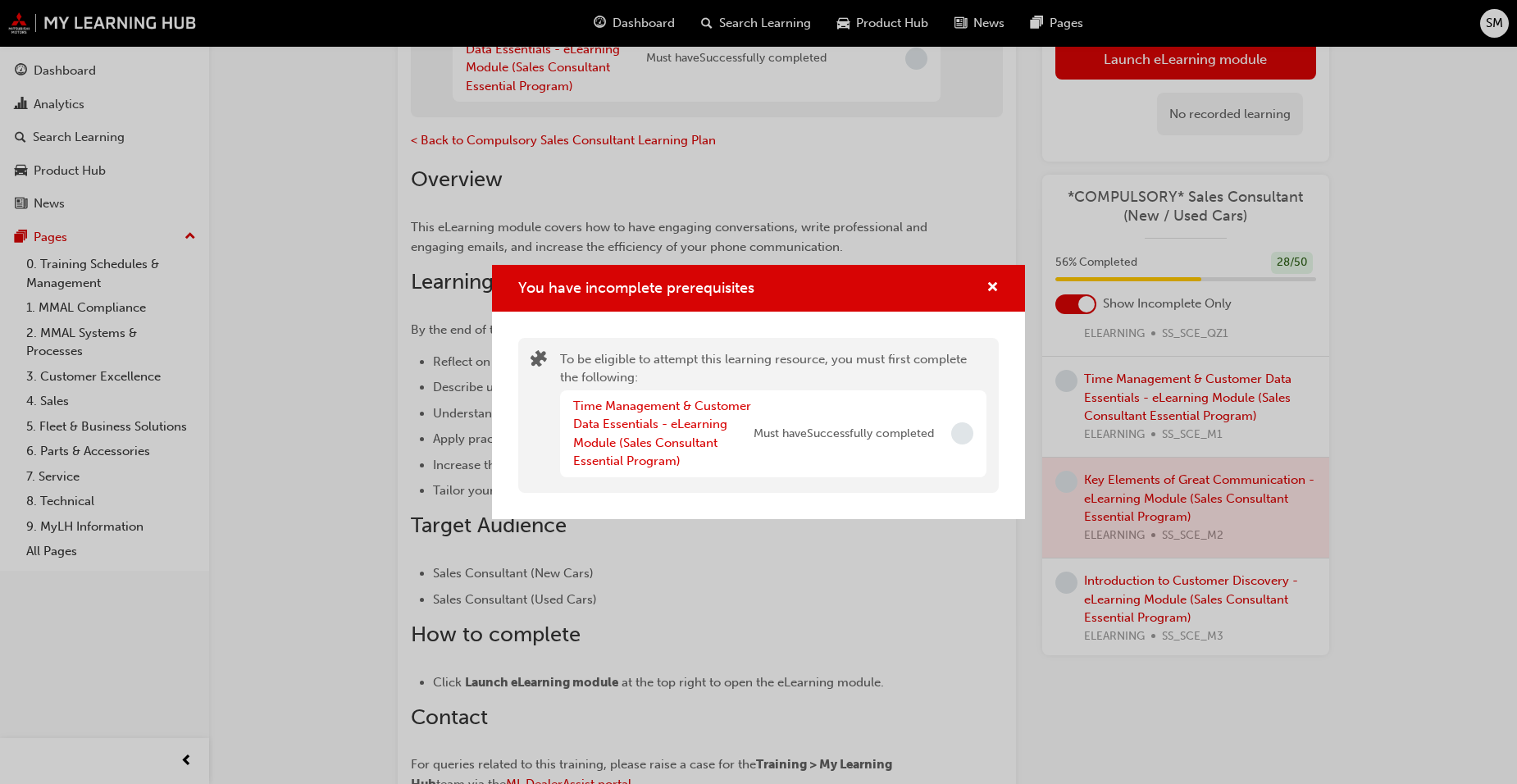
click at [1187, 566] on div "You have incomplete prerequisites To be eligible to attempt this learning resou…" at bounding box center [758, 392] width 1517 height 784
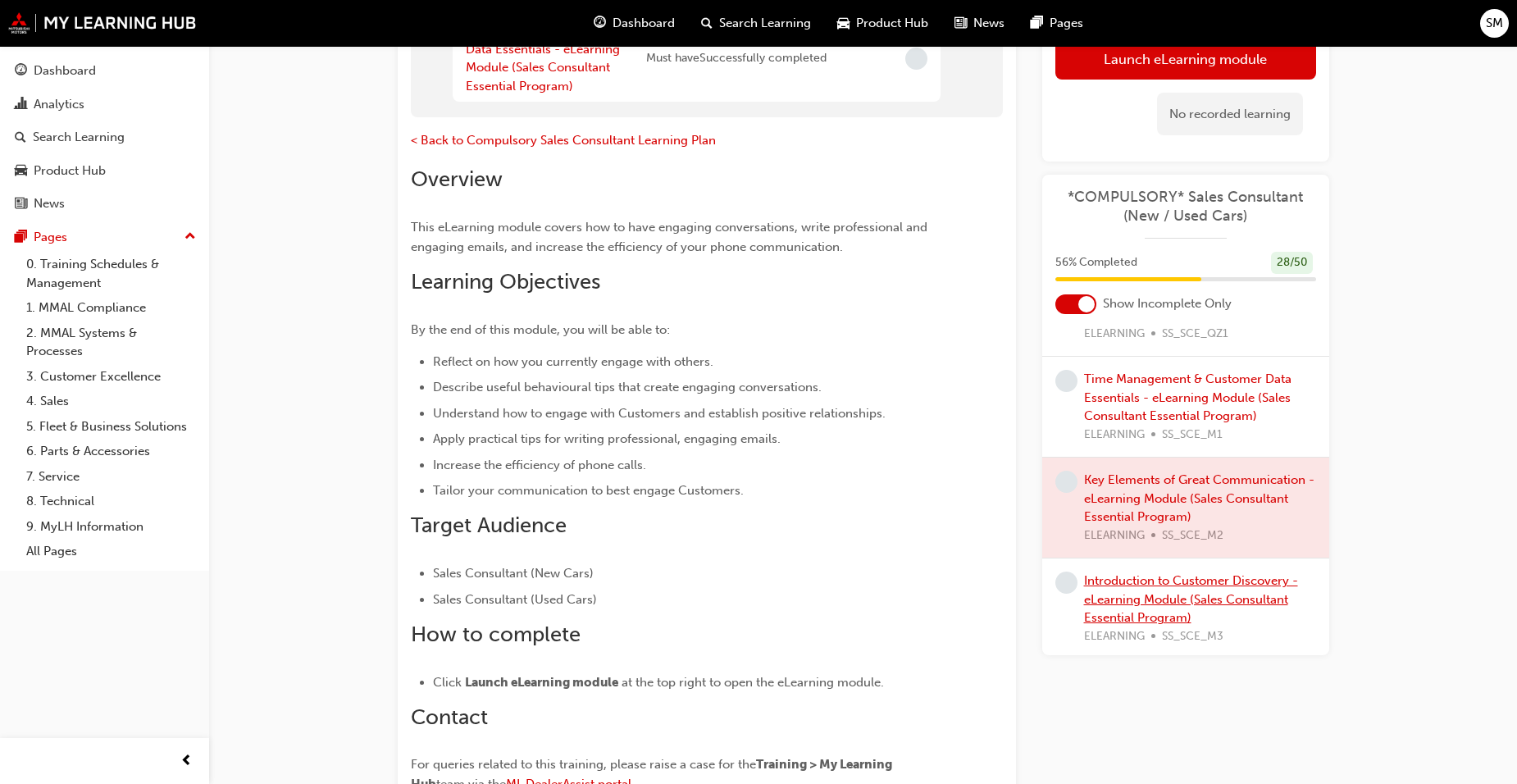
click at [1144, 582] on link "Introduction to Customer Discovery - eLearning Module (Sales Consultant Essenti…" at bounding box center [1191, 599] width 214 height 52
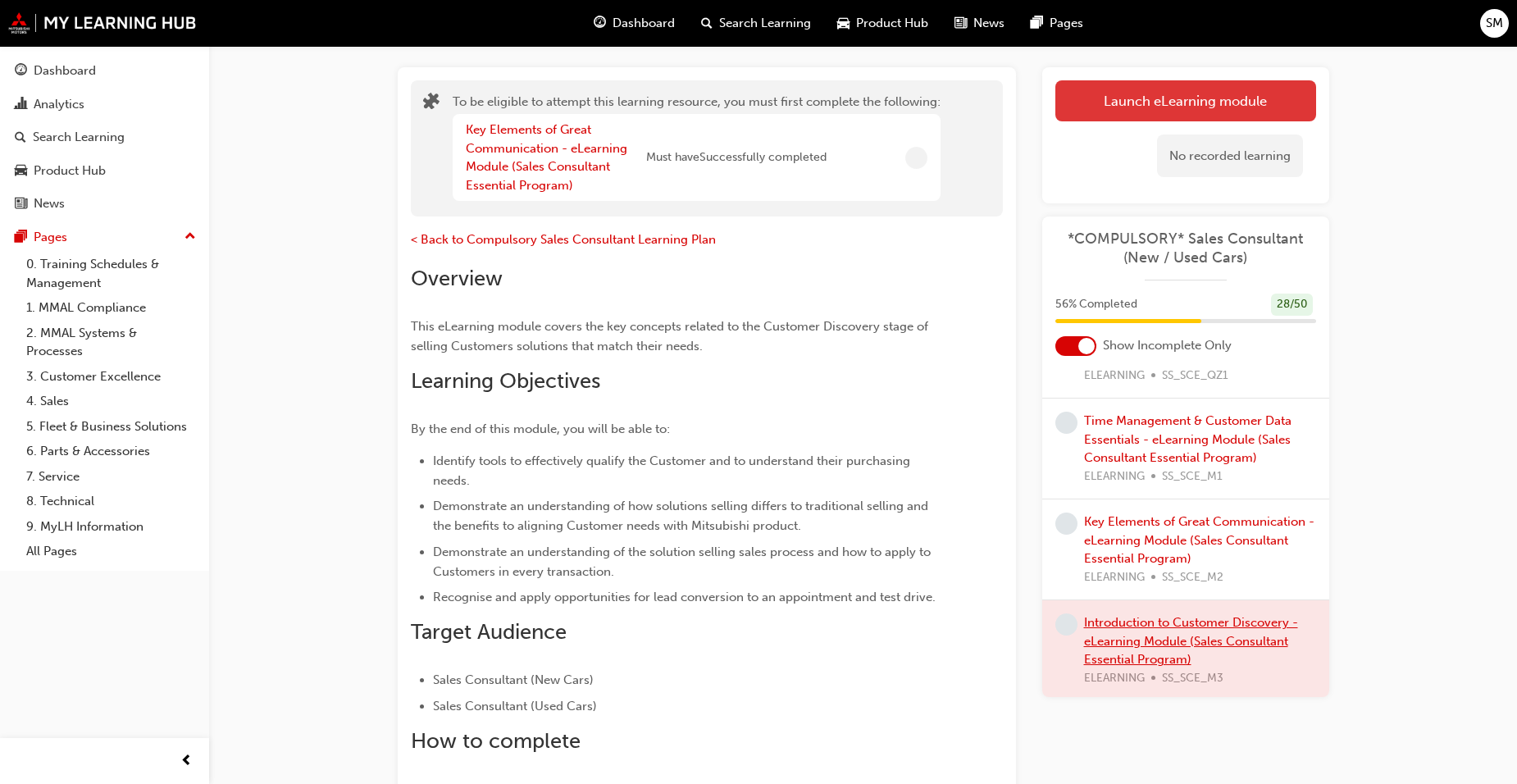
scroll to position [216, 0]
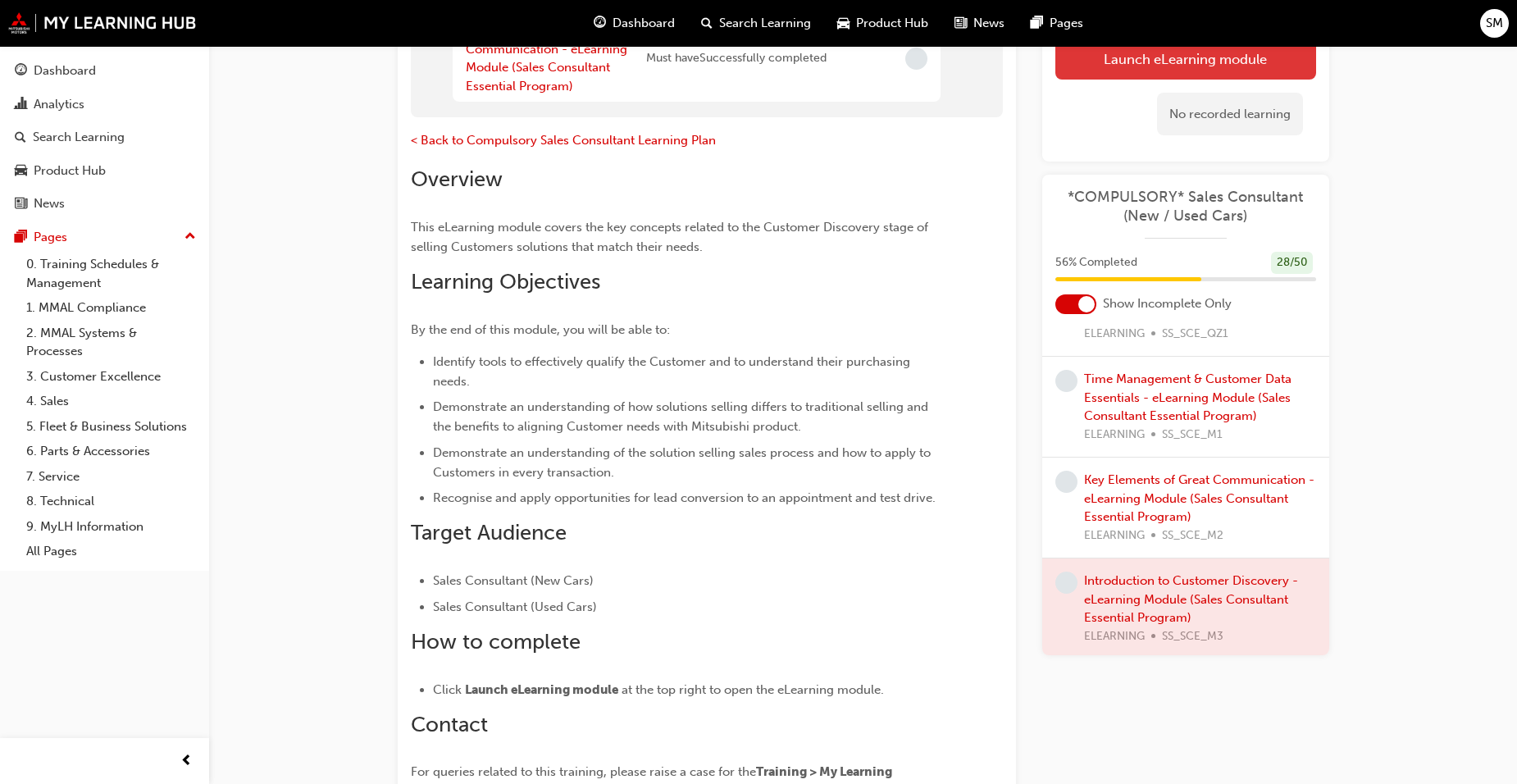
click at [1216, 60] on button "Launch eLearning module" at bounding box center [1186, 58] width 261 height 41
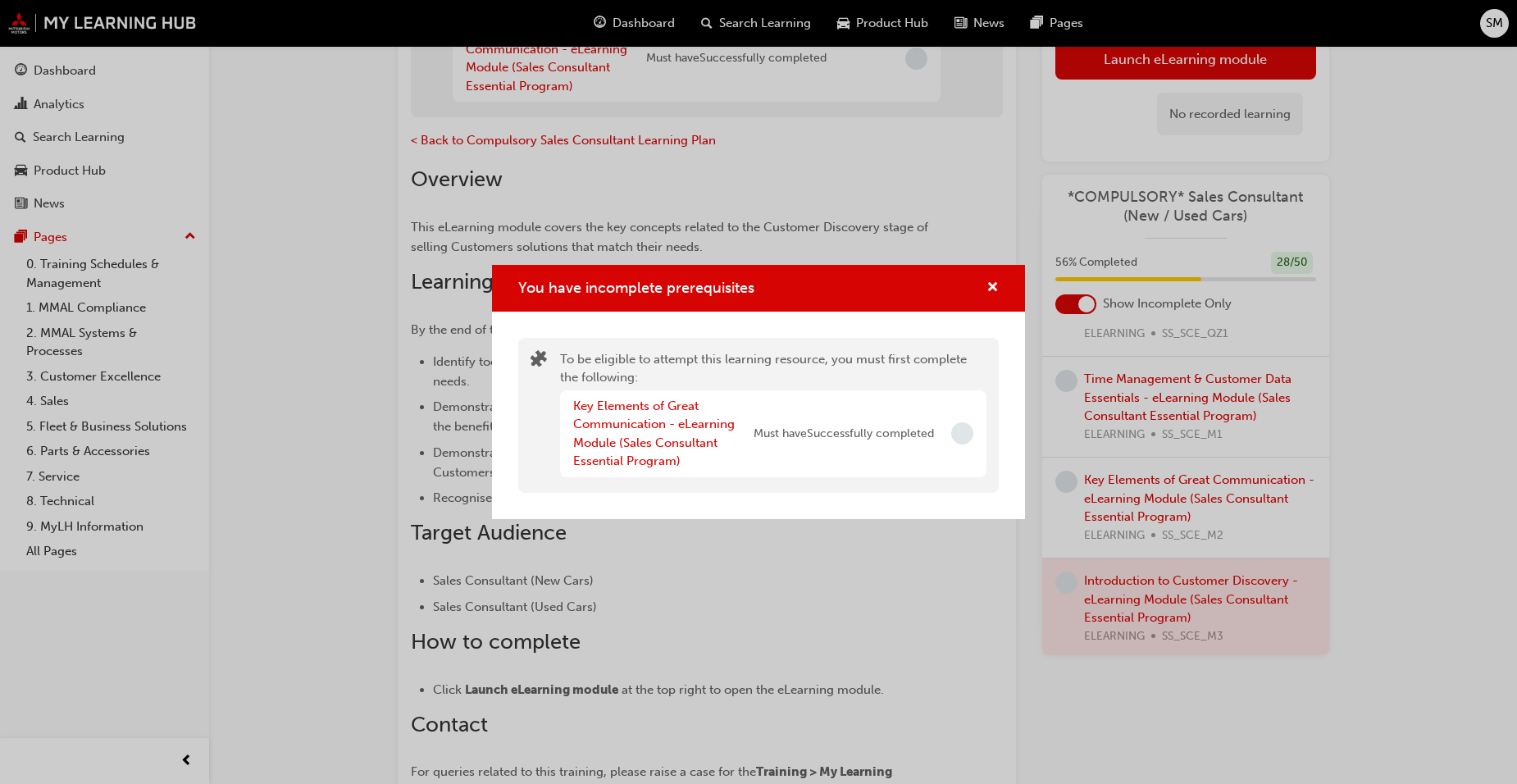
click at [978, 290] on div "You have incomplete prerequisites" at bounding box center [985, 288] width 26 height 21
click at [987, 287] on span "cross-icon" at bounding box center [992, 288] width 12 height 15
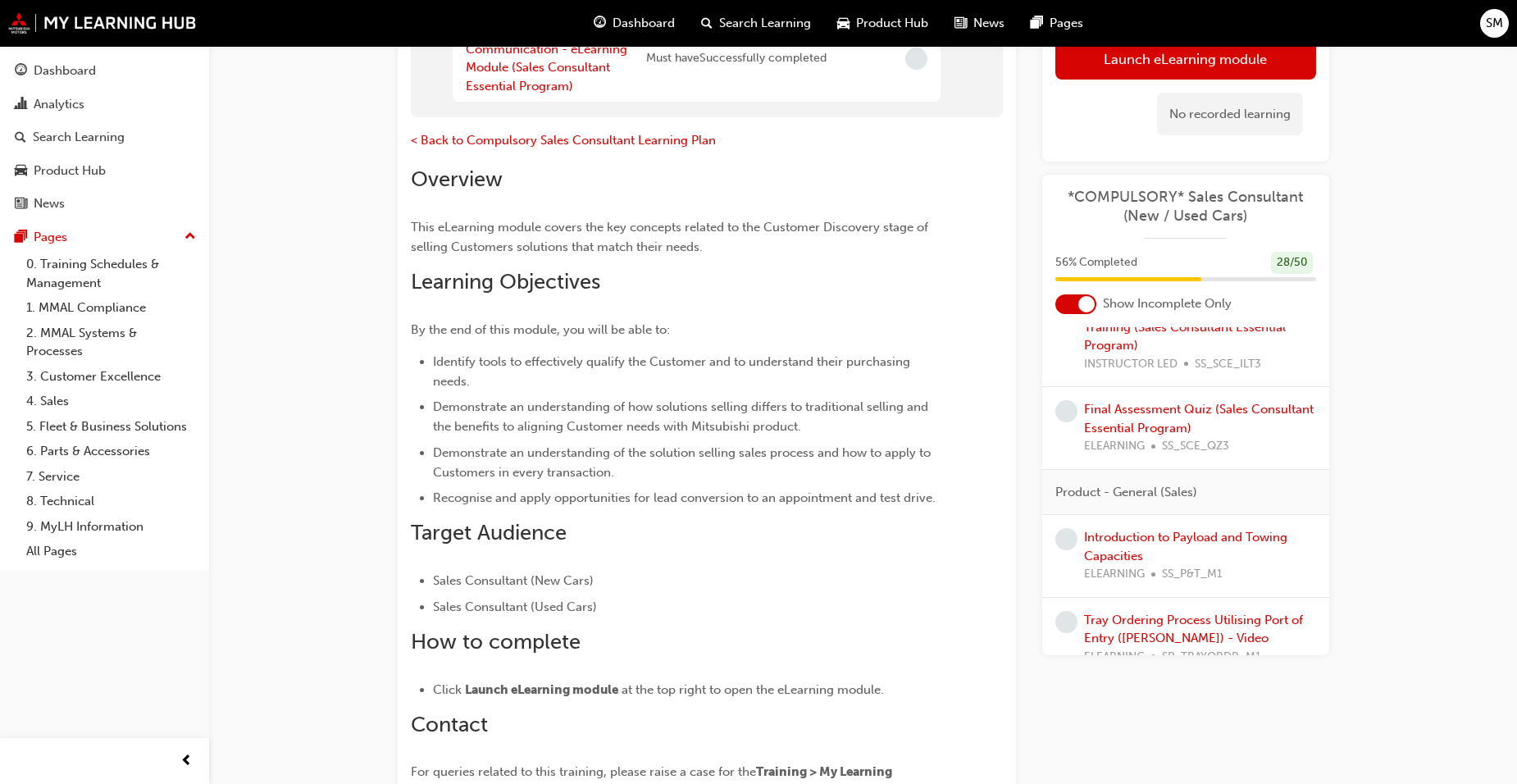
scroll to position [1312, 0]
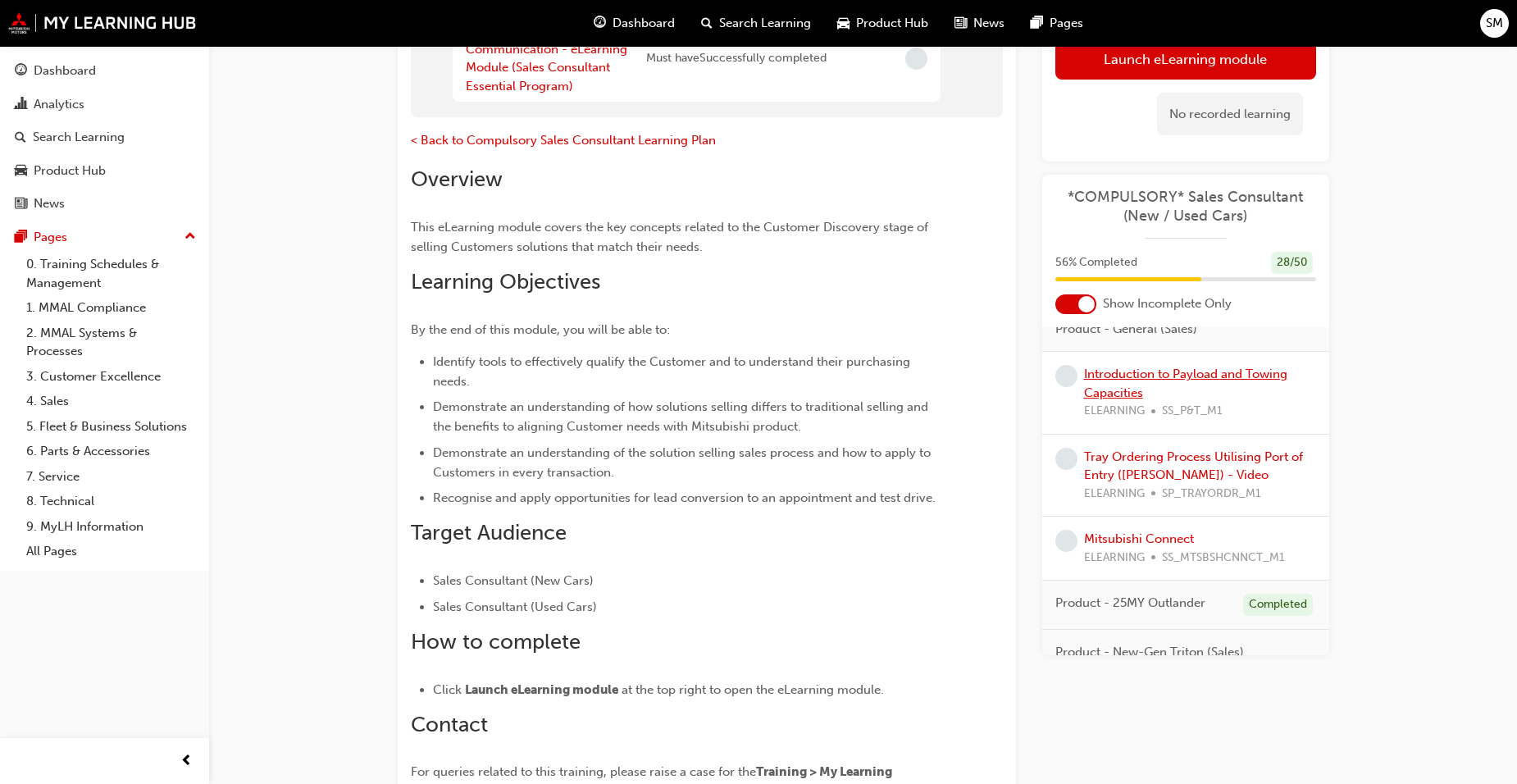
click at [1144, 368] on link "Introduction to Payload and Towing Capacities" at bounding box center [1185, 384] width 203 height 34
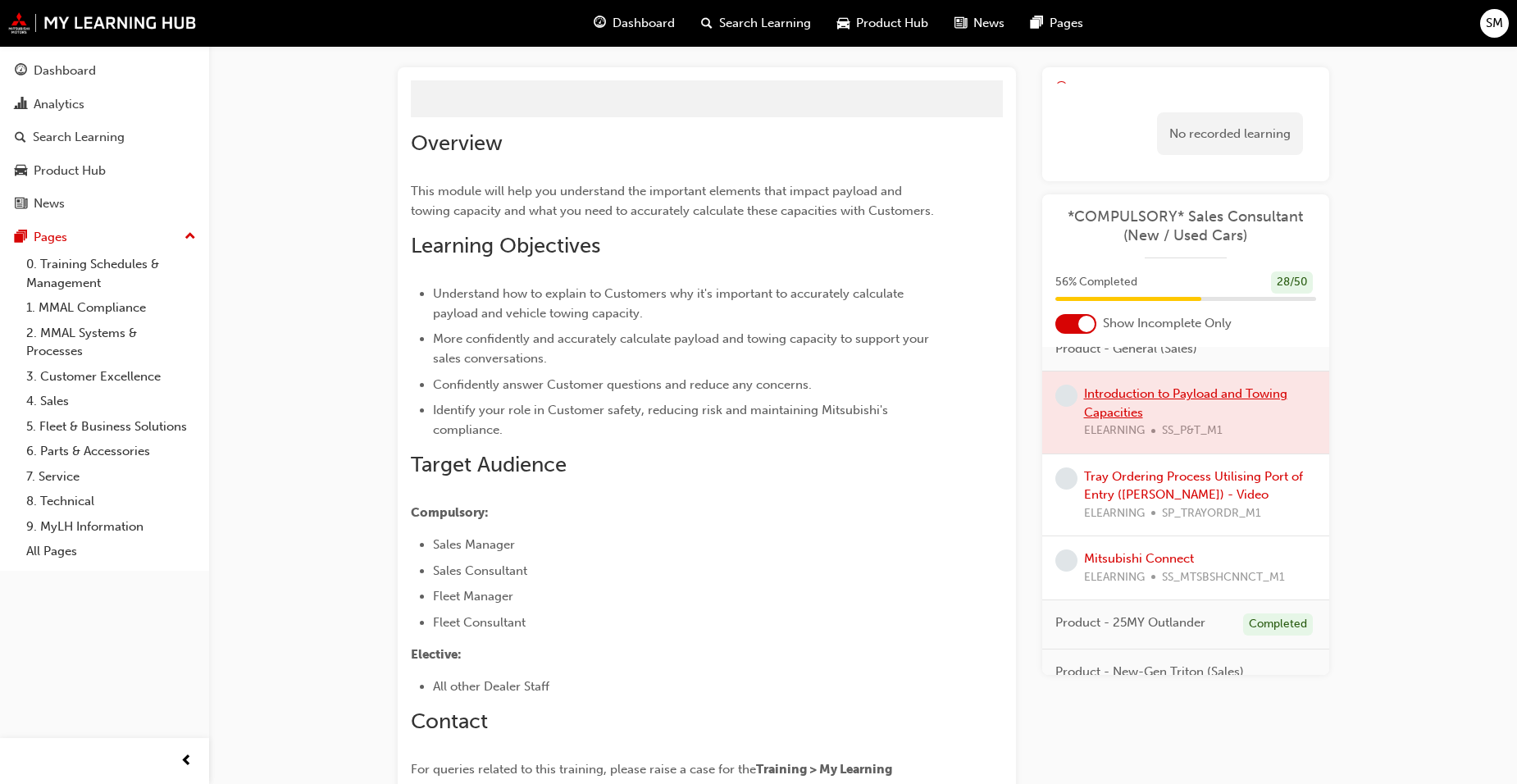
scroll to position [44, 0]
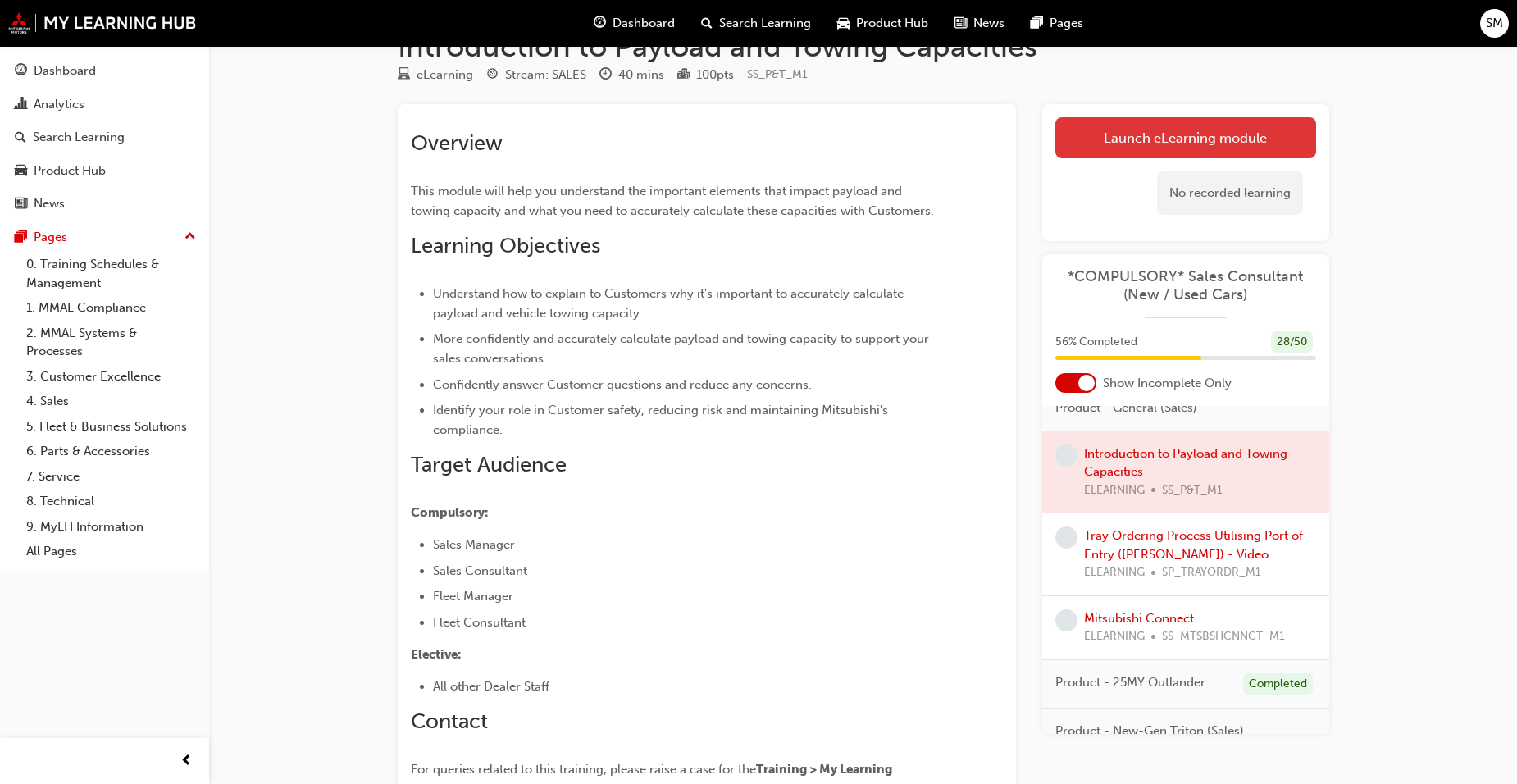
click at [1237, 131] on link "Launch eLearning module" at bounding box center [1186, 137] width 261 height 41
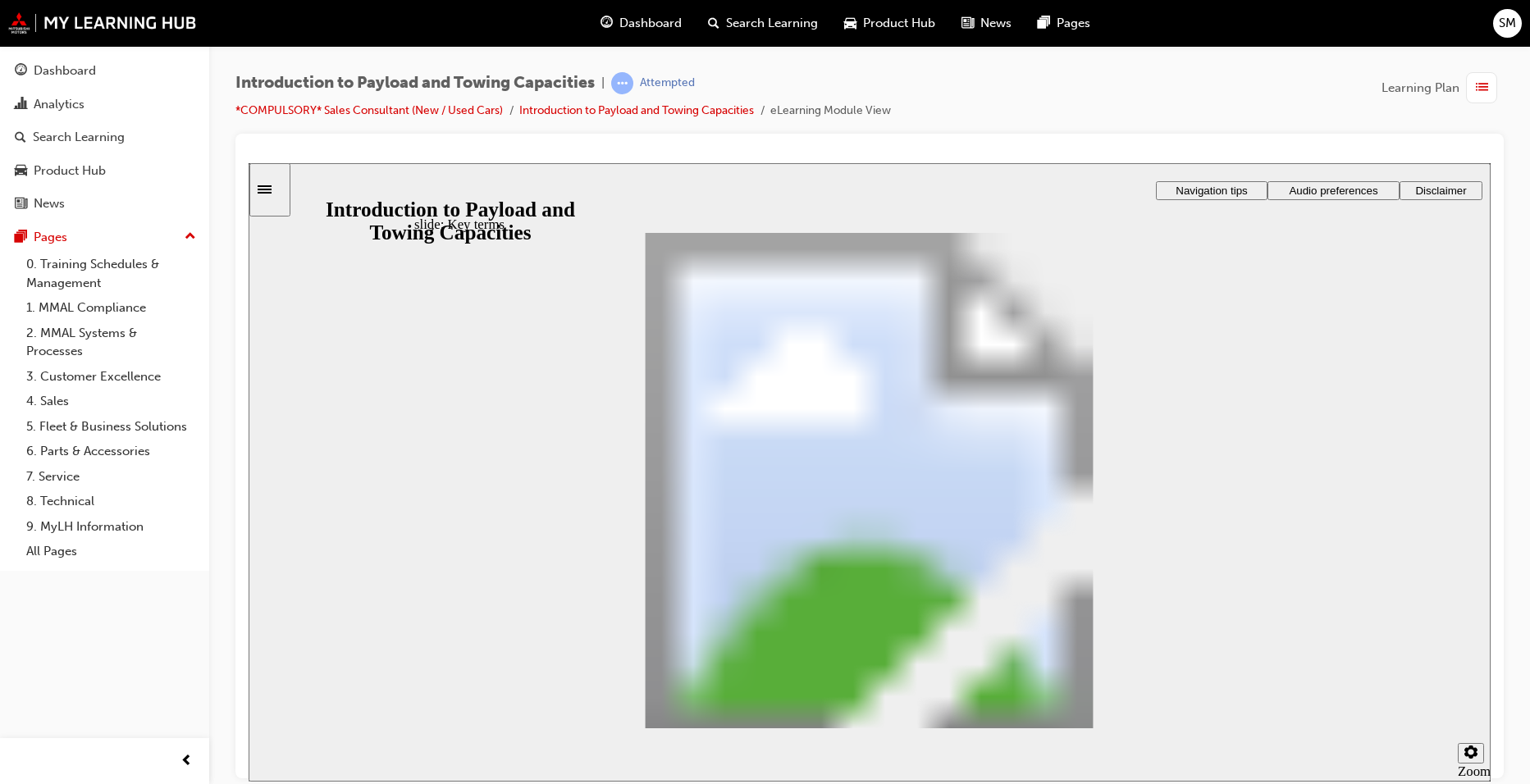
drag, startPoint x: 1275, startPoint y: 289, endPoint x: 828, endPoint y: 425, distance: 467.2
drag, startPoint x: 789, startPoint y: 479, endPoint x: 1271, endPoint y: 309, distance: 511.1
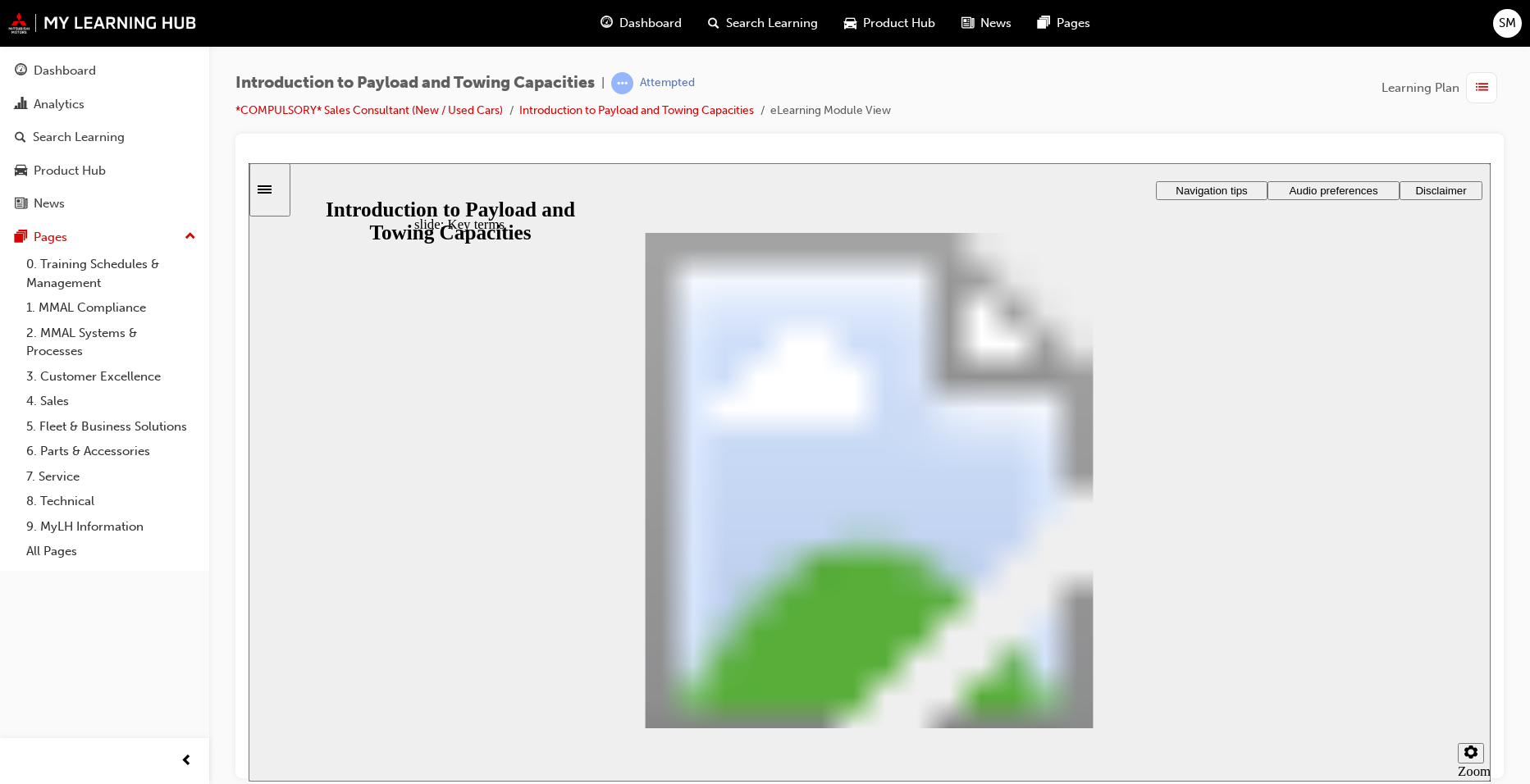
drag, startPoint x: 830, startPoint y: 584, endPoint x: 1262, endPoint y: 289, distance: 523.1
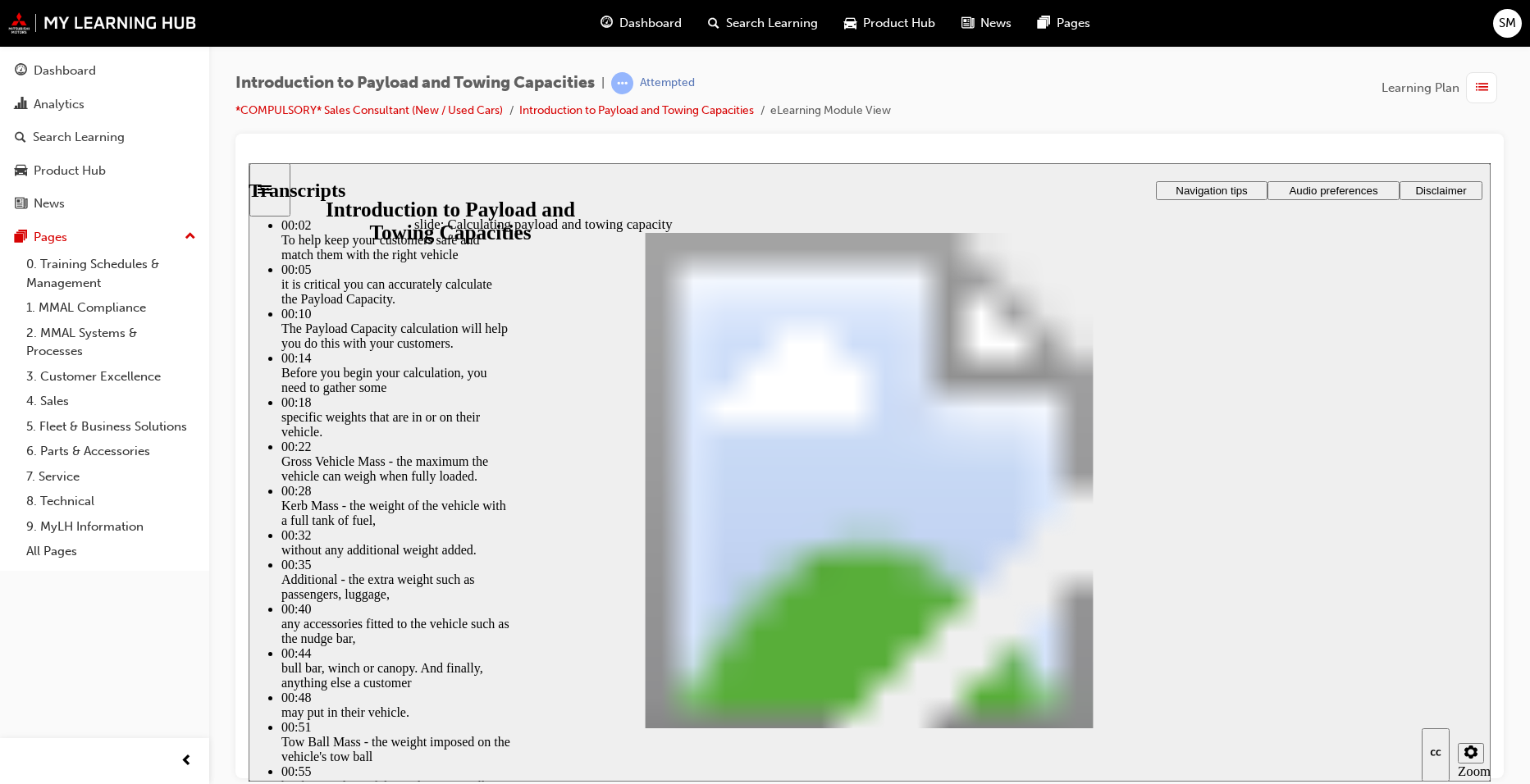
type input "1"
type input "93"
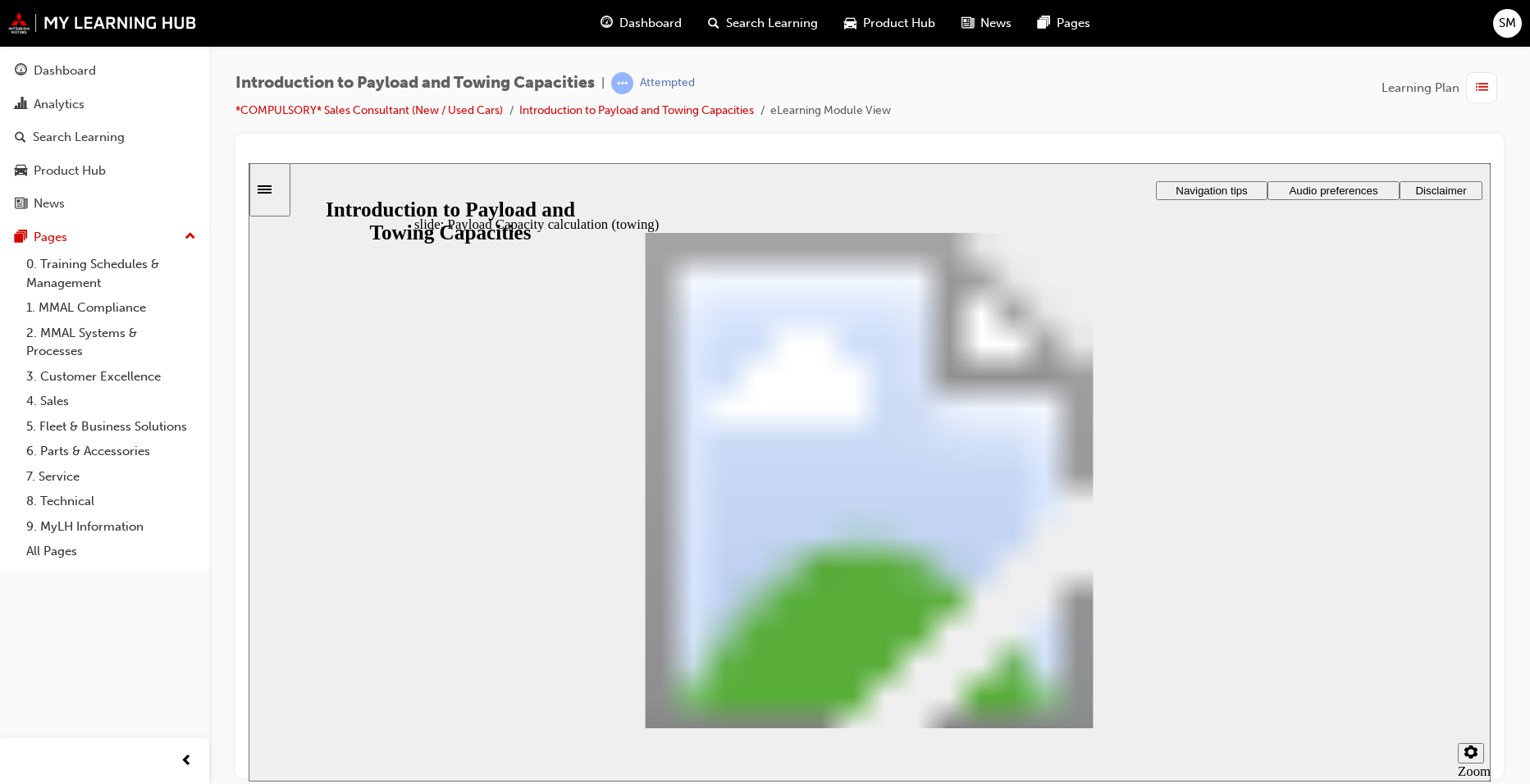
drag, startPoint x: 650, startPoint y: 454, endPoint x: 663, endPoint y: 475, distance: 24.7
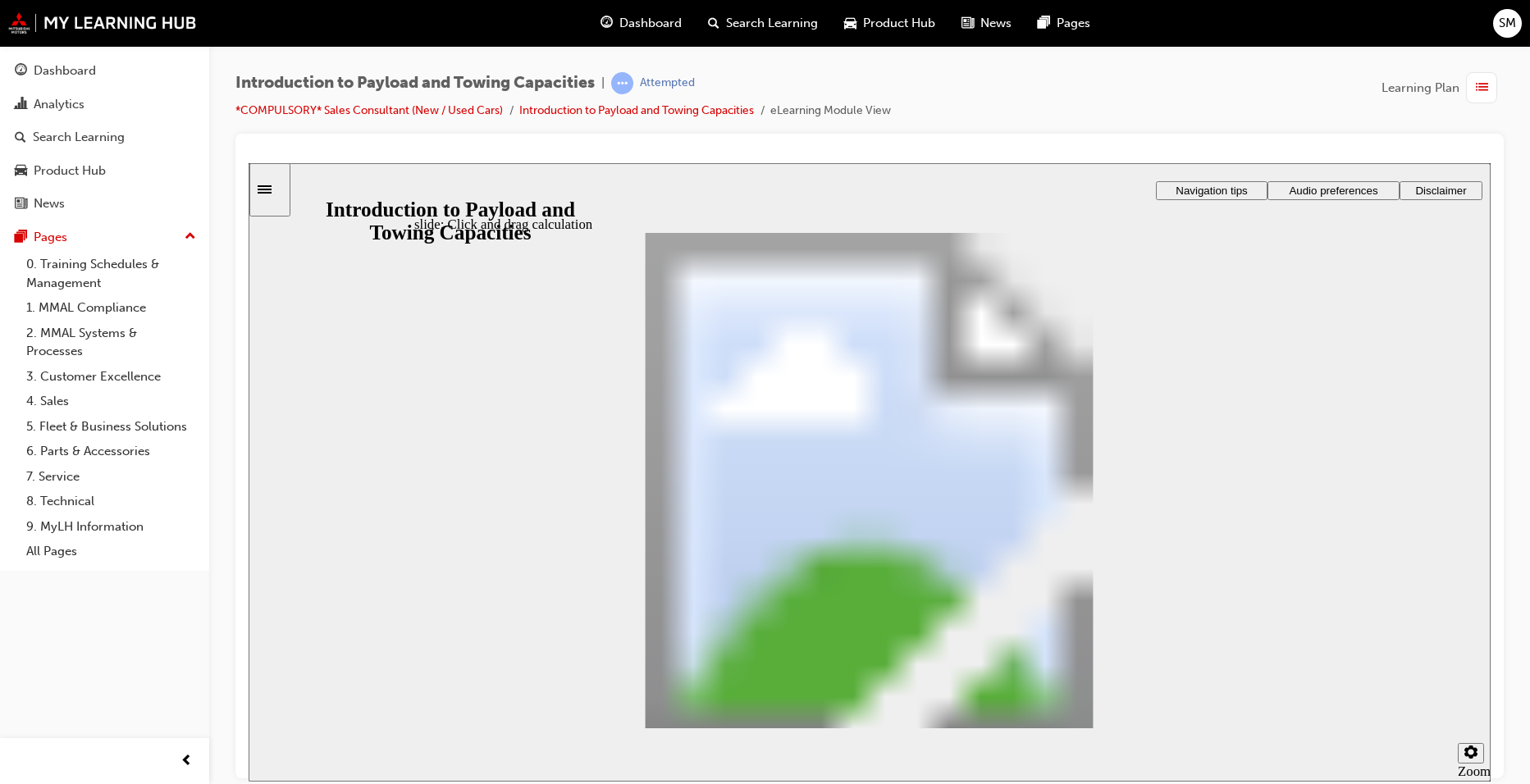
drag, startPoint x: 917, startPoint y: 470, endPoint x: 695, endPoint y: 573, distance: 244.7
drag, startPoint x: 580, startPoint y: 464, endPoint x: 767, endPoint y: 562, distance: 211.1
drag, startPoint x: 1182, startPoint y: 460, endPoint x: 853, endPoint y: 556, distance: 342.7
drag, startPoint x: 484, startPoint y: 456, endPoint x: 924, endPoint y: 547, distance: 449.3
drag, startPoint x: 472, startPoint y: 471, endPoint x: 907, endPoint y: 575, distance: 447.3
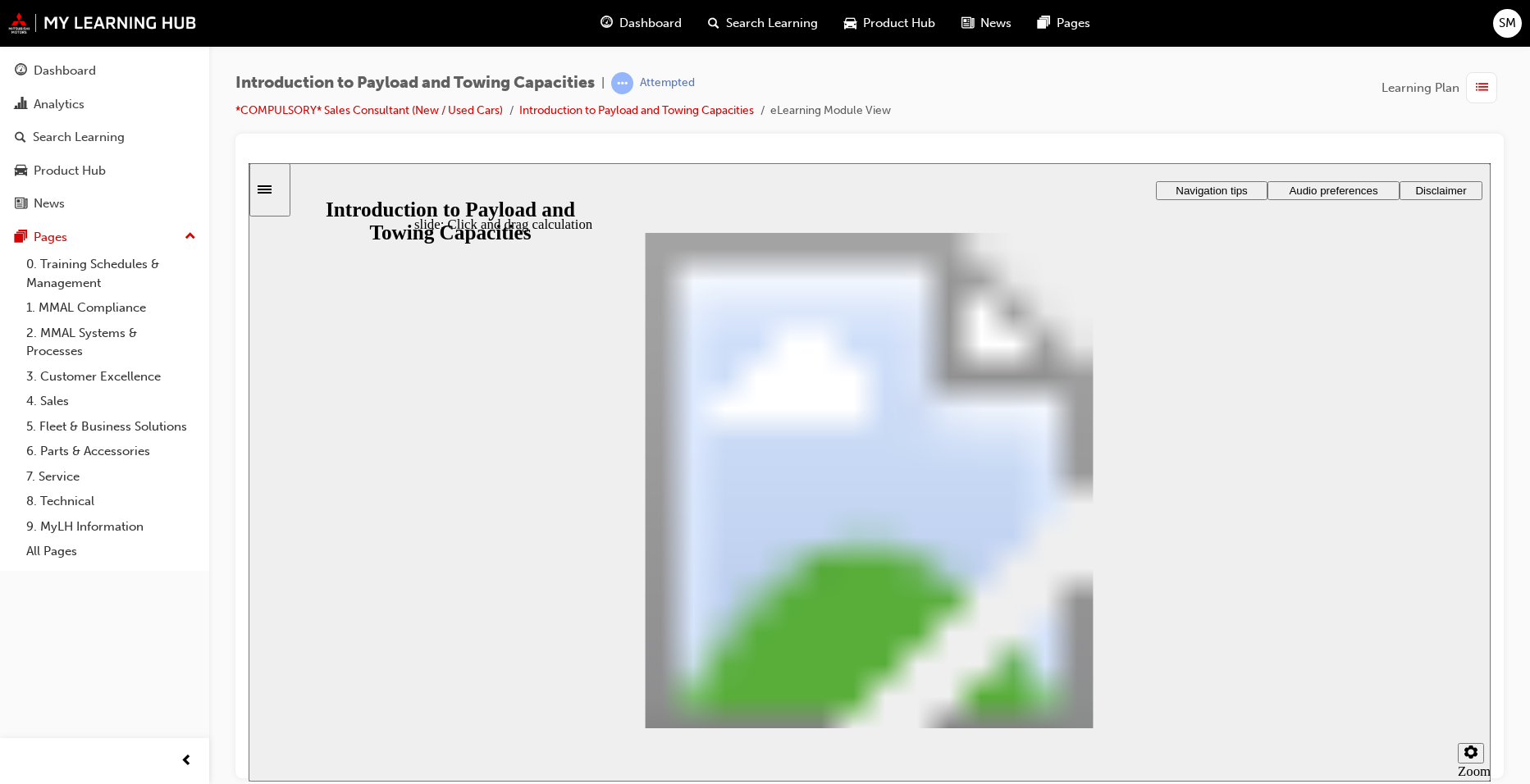
drag, startPoint x: 741, startPoint y: 451, endPoint x: 907, endPoint y: 539, distance: 187.9
checkbox input "true"
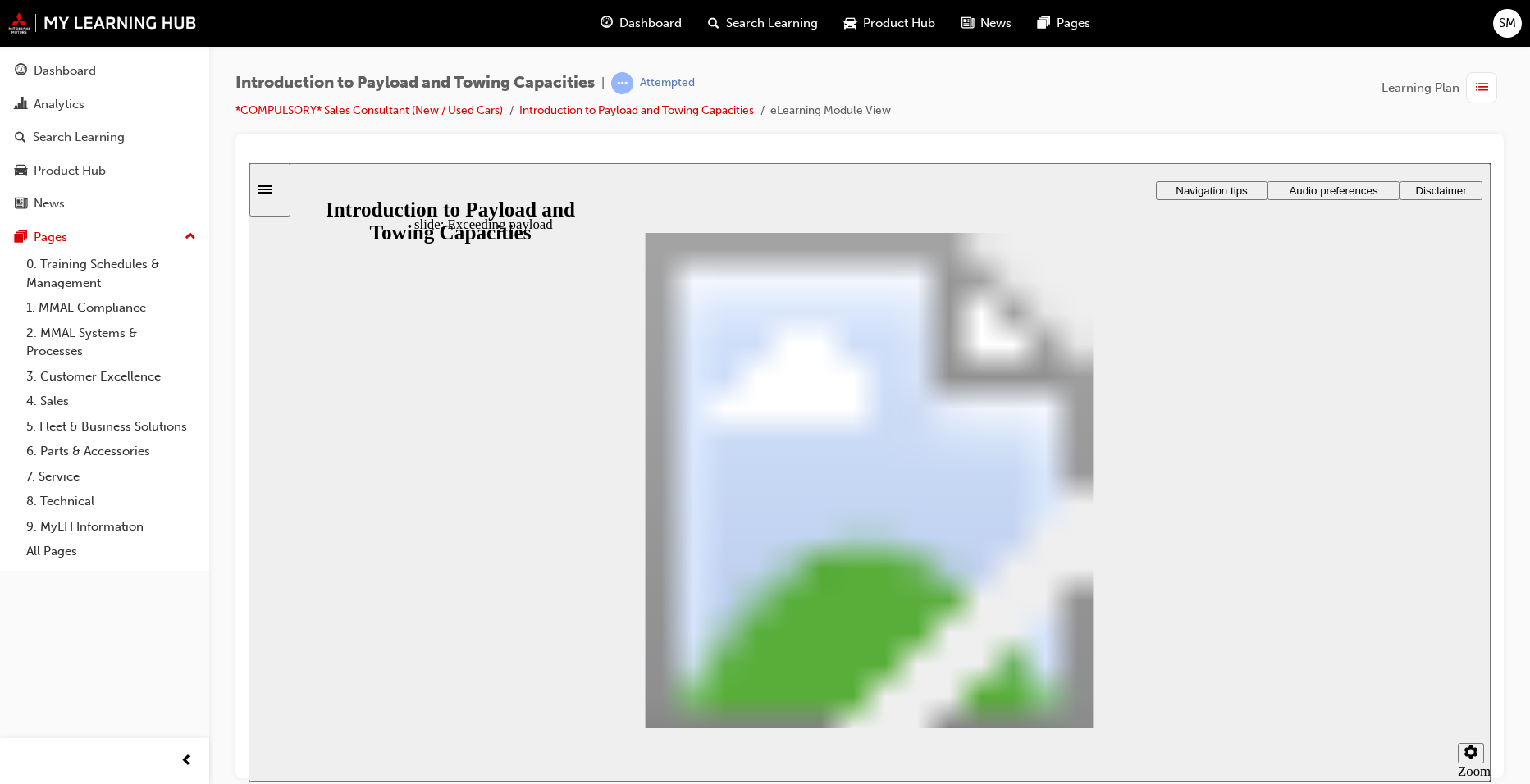
drag, startPoint x: 575, startPoint y: 417, endPoint x: 931, endPoint y: 454, distance: 357.9
drag, startPoint x: 686, startPoint y: 456, endPoint x: 811, endPoint y: 496, distance: 131.2
drag, startPoint x: 558, startPoint y: 430, endPoint x: 851, endPoint y: 540, distance: 313.0
drag, startPoint x: 591, startPoint y: 432, endPoint x: 884, endPoint y: 580, distance: 328.3
drag, startPoint x: 600, startPoint y: 437, endPoint x: 866, endPoint y: 582, distance: 303.0
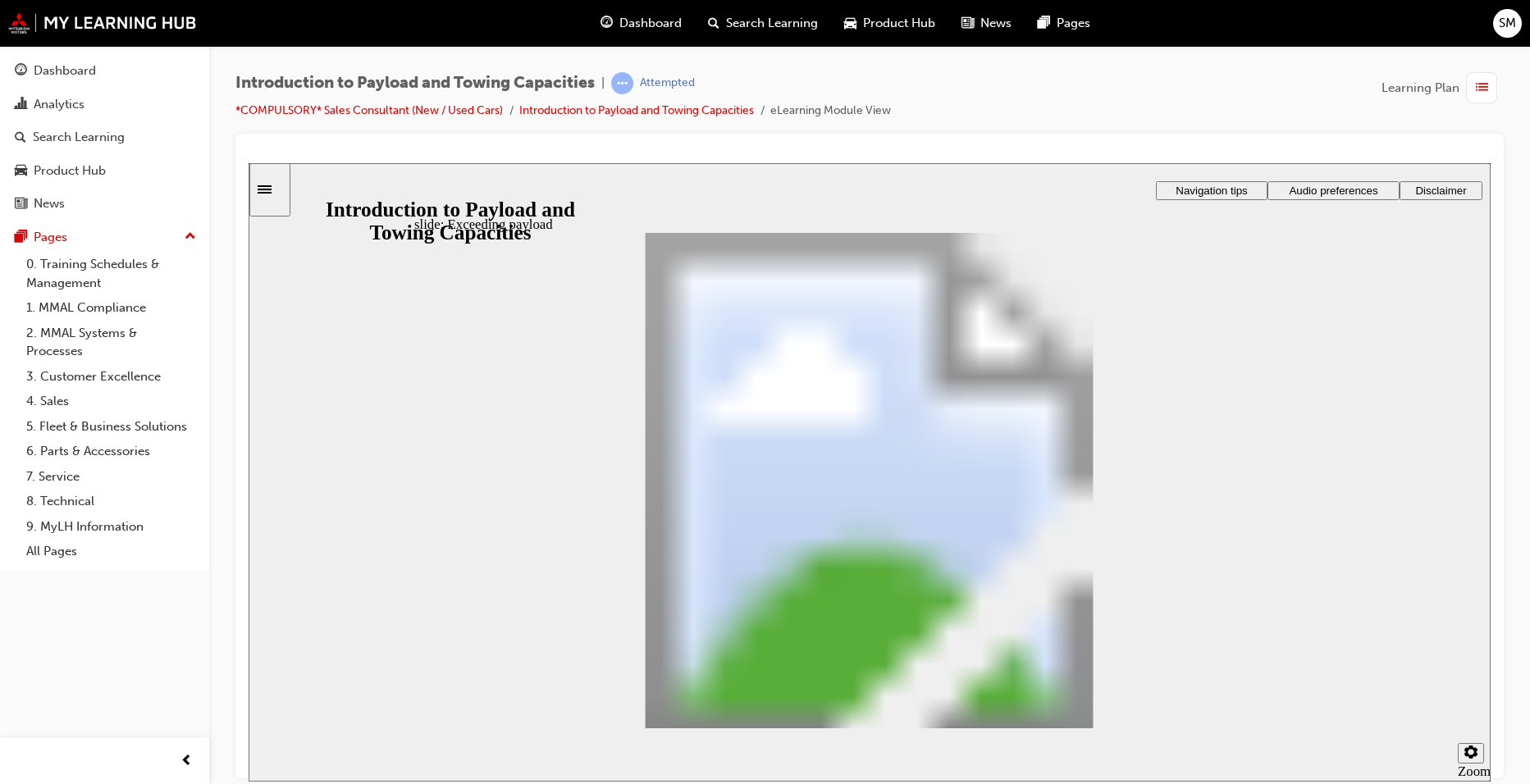
drag, startPoint x: 580, startPoint y: 435, endPoint x: 858, endPoint y: 565, distance: 306.9
drag, startPoint x: 555, startPoint y: 431, endPoint x: 1109, endPoint y: 491, distance: 557.2
drag, startPoint x: 542, startPoint y: 439, endPoint x: 796, endPoint y: 569, distance: 285.3
drag, startPoint x: 541, startPoint y: 437, endPoint x: 893, endPoint y: 596, distance: 386.2
drag, startPoint x: 516, startPoint y: 428, endPoint x: 908, endPoint y: 643, distance: 447.1
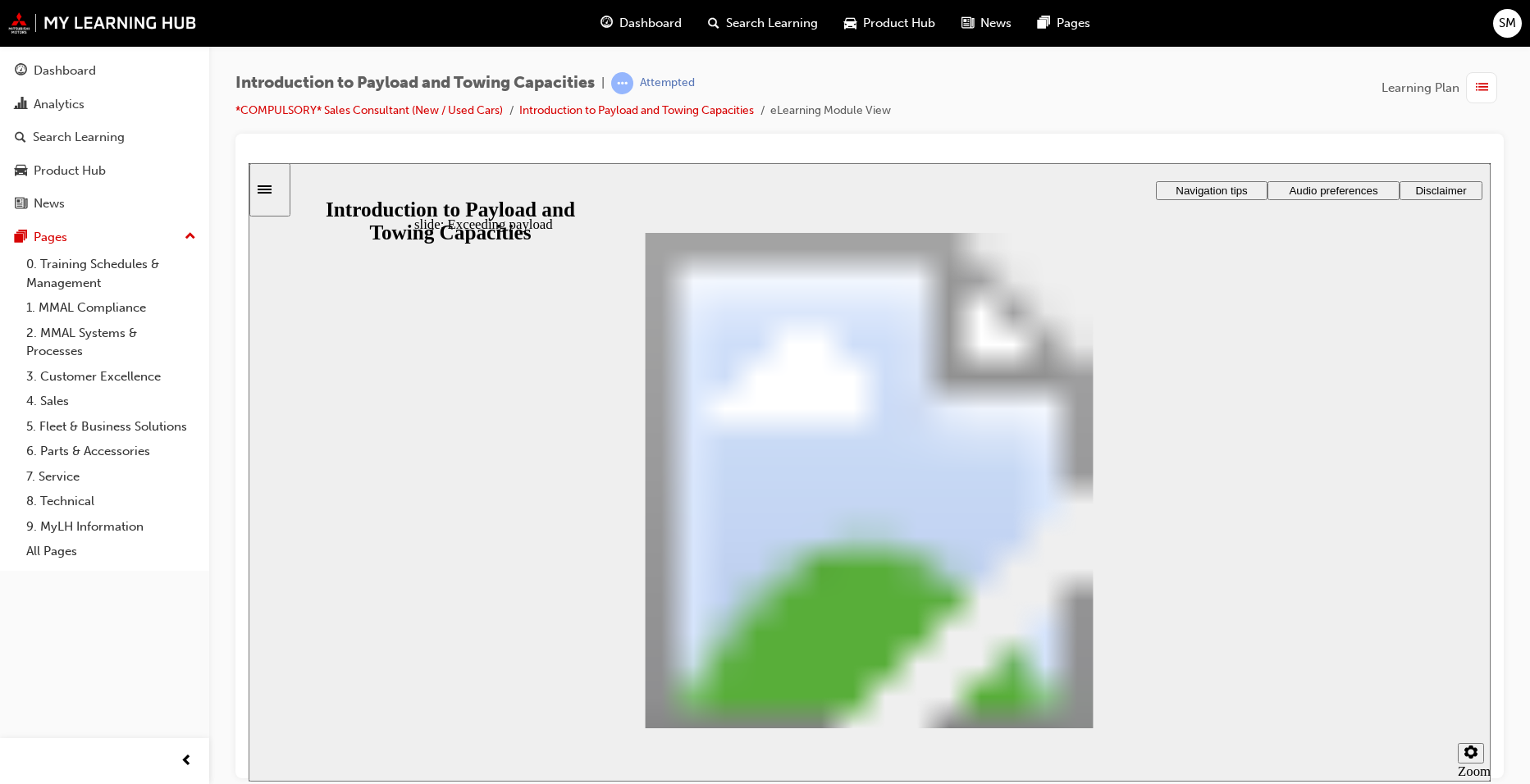
drag, startPoint x: 571, startPoint y: 434, endPoint x: 936, endPoint y: 643, distance: 420.6
radio input "true"
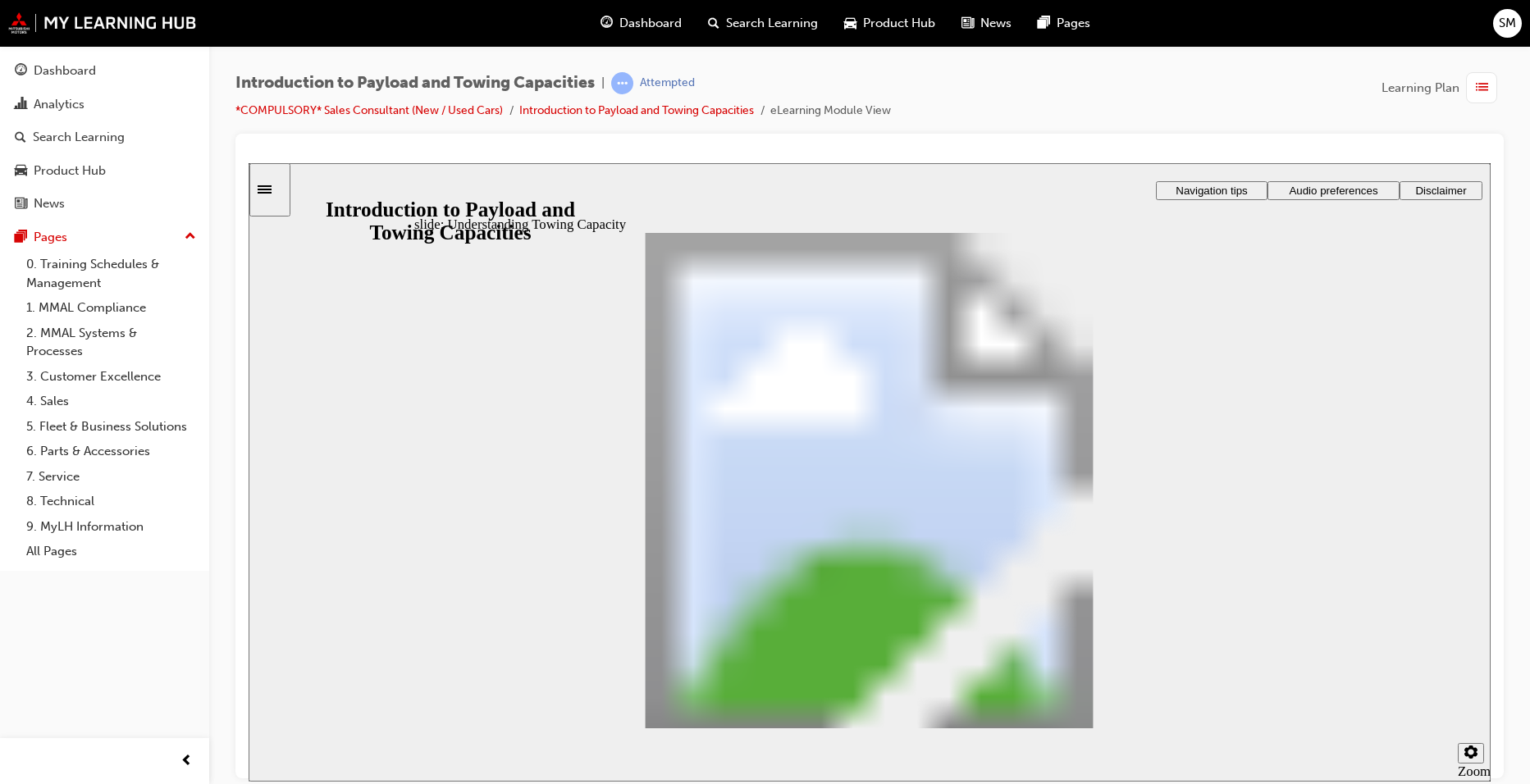
drag, startPoint x: 614, startPoint y: 347, endPoint x: 871, endPoint y: 367, distance: 257.8
drag, startPoint x: 937, startPoint y: 349, endPoint x: 836, endPoint y: 349, distance: 101.0
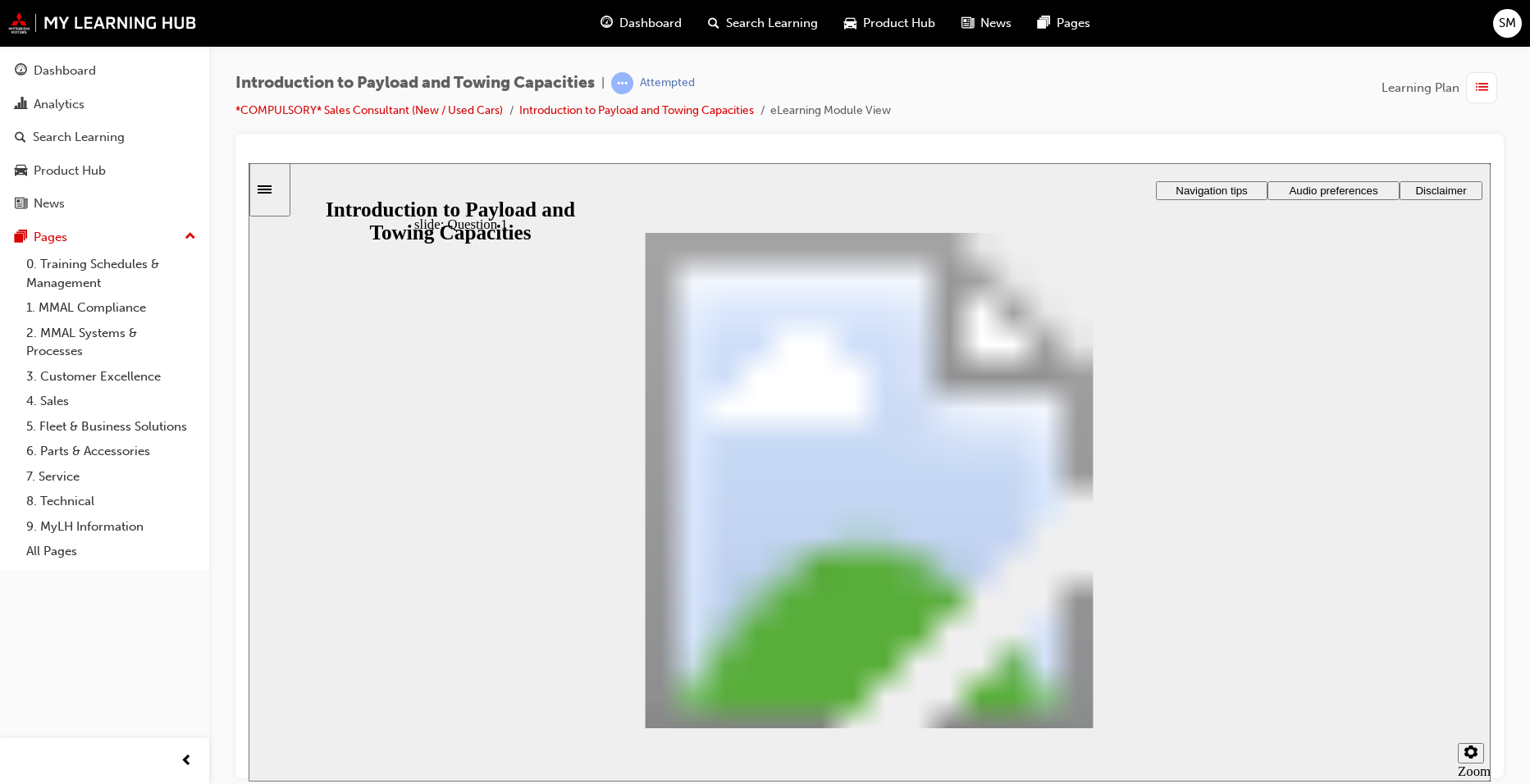
drag, startPoint x: 615, startPoint y: 343, endPoint x: 966, endPoint y: 347, distance: 351.0
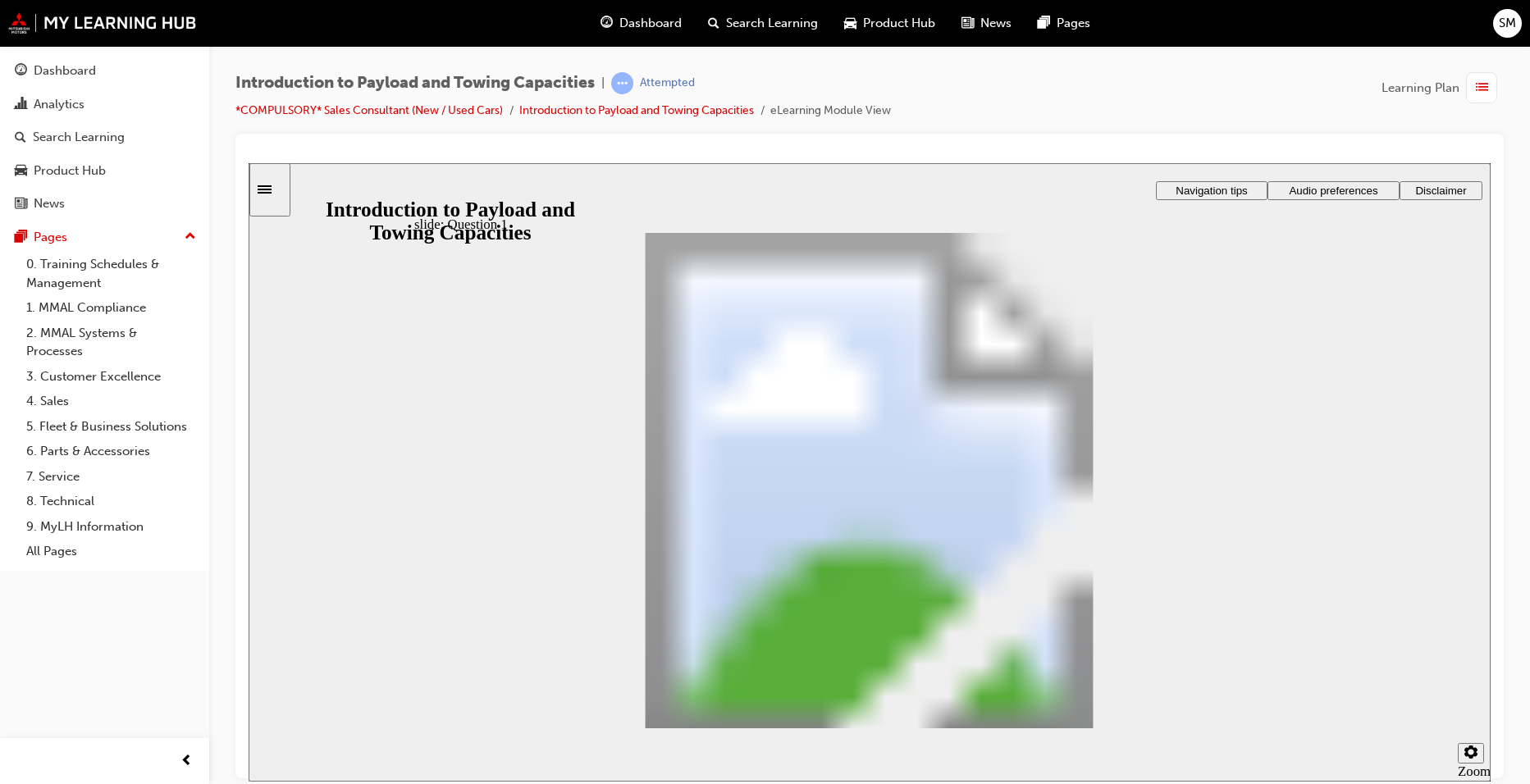
radio input "true"
drag, startPoint x: 1077, startPoint y: 601, endPoint x: 832, endPoint y: 414, distance: 308.2
drag, startPoint x: 883, startPoint y: 611, endPoint x: 697, endPoint y: 467, distance: 235.2
drag, startPoint x: 1059, startPoint y: 548, endPoint x: 888, endPoint y: 450, distance: 197.1
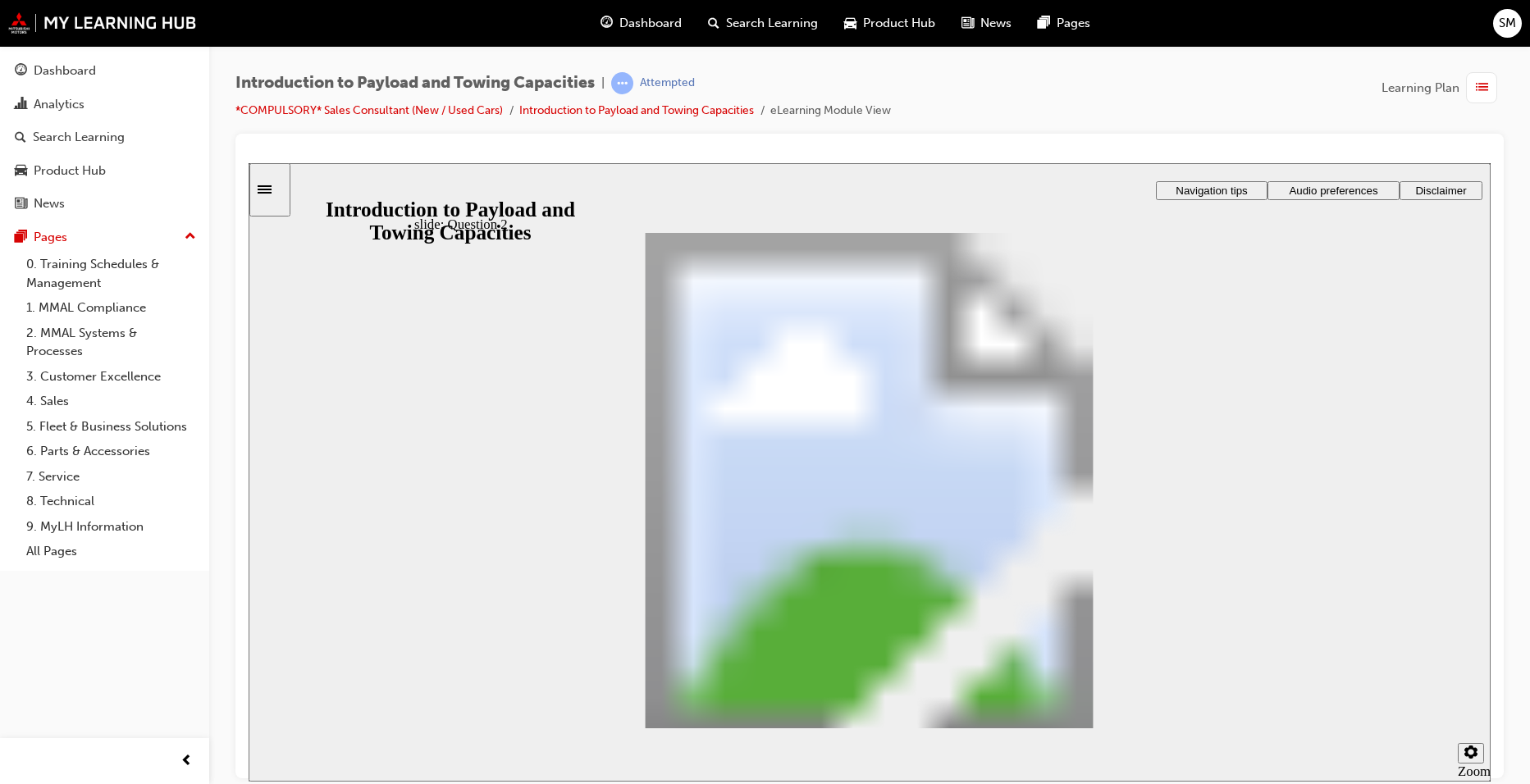
drag, startPoint x: 851, startPoint y: 465, endPoint x: 836, endPoint y: 632, distance: 167.7
drag, startPoint x: 695, startPoint y: 461, endPoint x: 885, endPoint y: 467, distance: 190.1
drag, startPoint x: 1082, startPoint y: 555, endPoint x: 713, endPoint y: 461, distance: 380.8
drag, startPoint x: 821, startPoint y: 409, endPoint x: 800, endPoint y: 594, distance: 186.2
drag, startPoint x: 879, startPoint y: 460, endPoint x: 805, endPoint y: 399, distance: 95.9
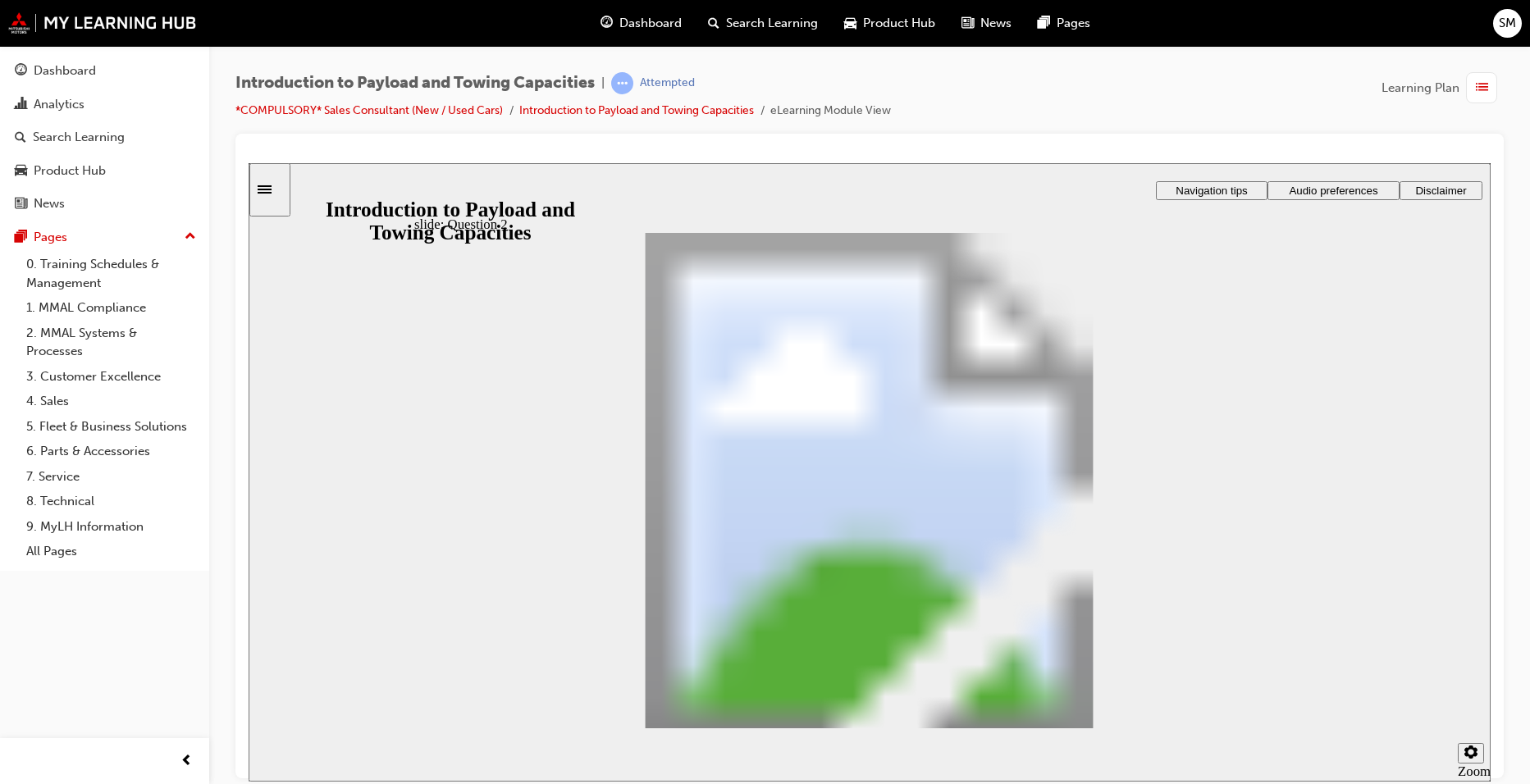
drag, startPoint x: 1034, startPoint y: 598, endPoint x: 664, endPoint y: 463, distance: 393.9
drag, startPoint x: 1047, startPoint y: 546, endPoint x: 885, endPoint y: 460, distance: 183.4
drag, startPoint x: 965, startPoint y: 597, endPoint x: 1138, endPoint y: 622, distance: 174.8
checkbox input "true"
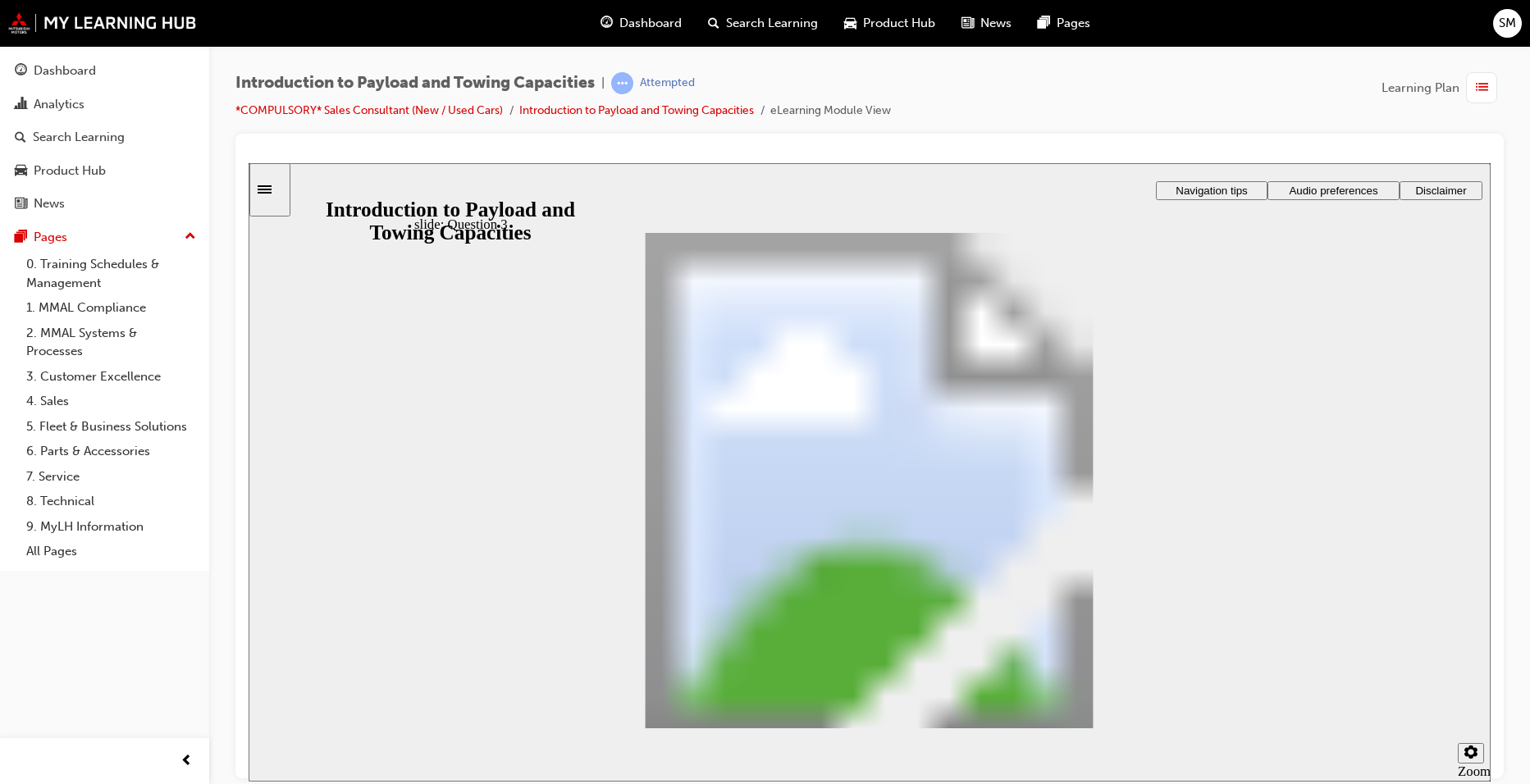
checkbox input "true"
drag, startPoint x: 679, startPoint y: 438, endPoint x: 747, endPoint y: 443, distance: 68.2
drag, startPoint x: 637, startPoint y: 500, endPoint x: 973, endPoint y: 495, distance: 336.0
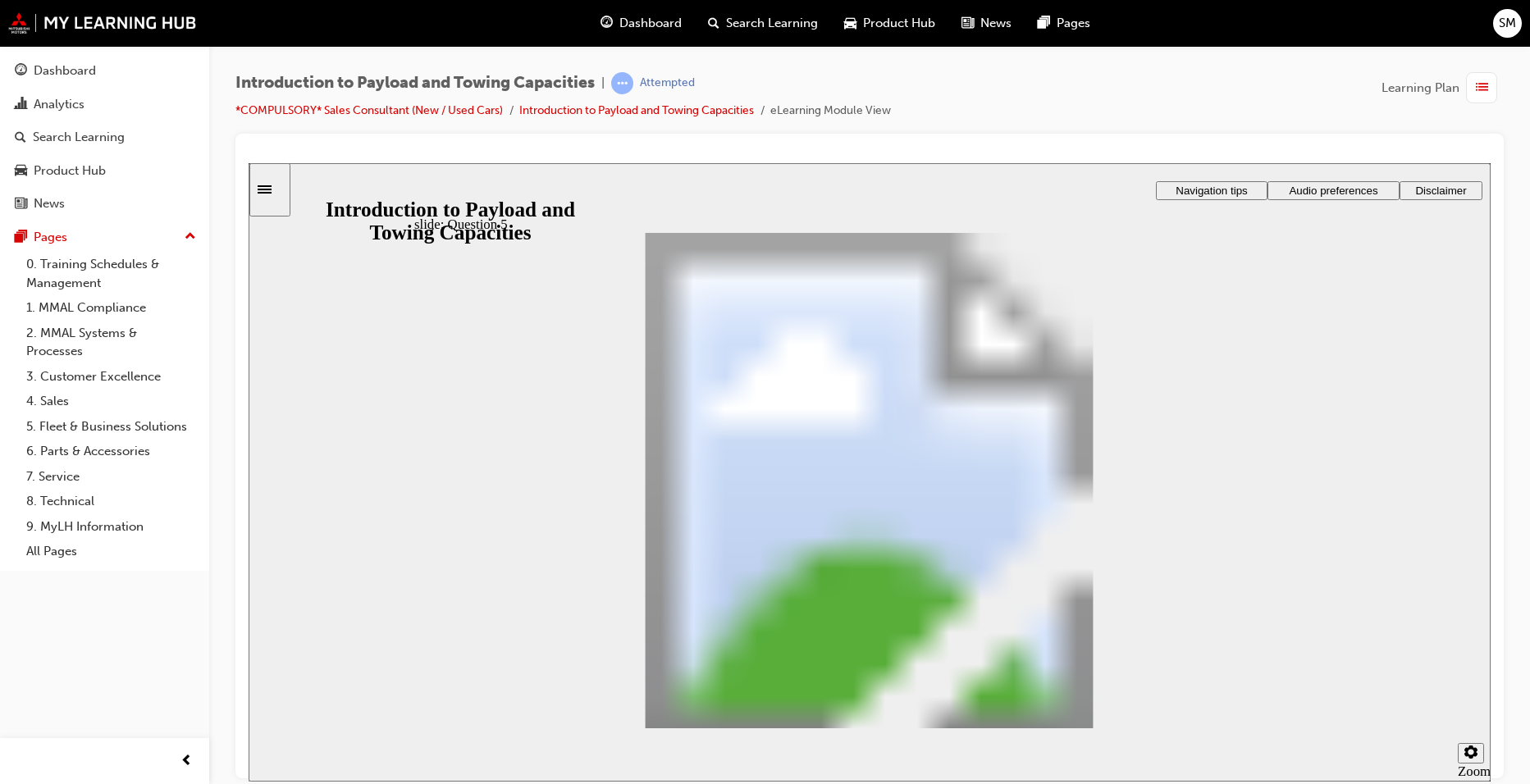
drag, startPoint x: 877, startPoint y: 377, endPoint x: 902, endPoint y: 381, distance: 25.3
drag, startPoint x: 997, startPoint y: 368, endPoint x: 1105, endPoint y: 618, distance: 272.3
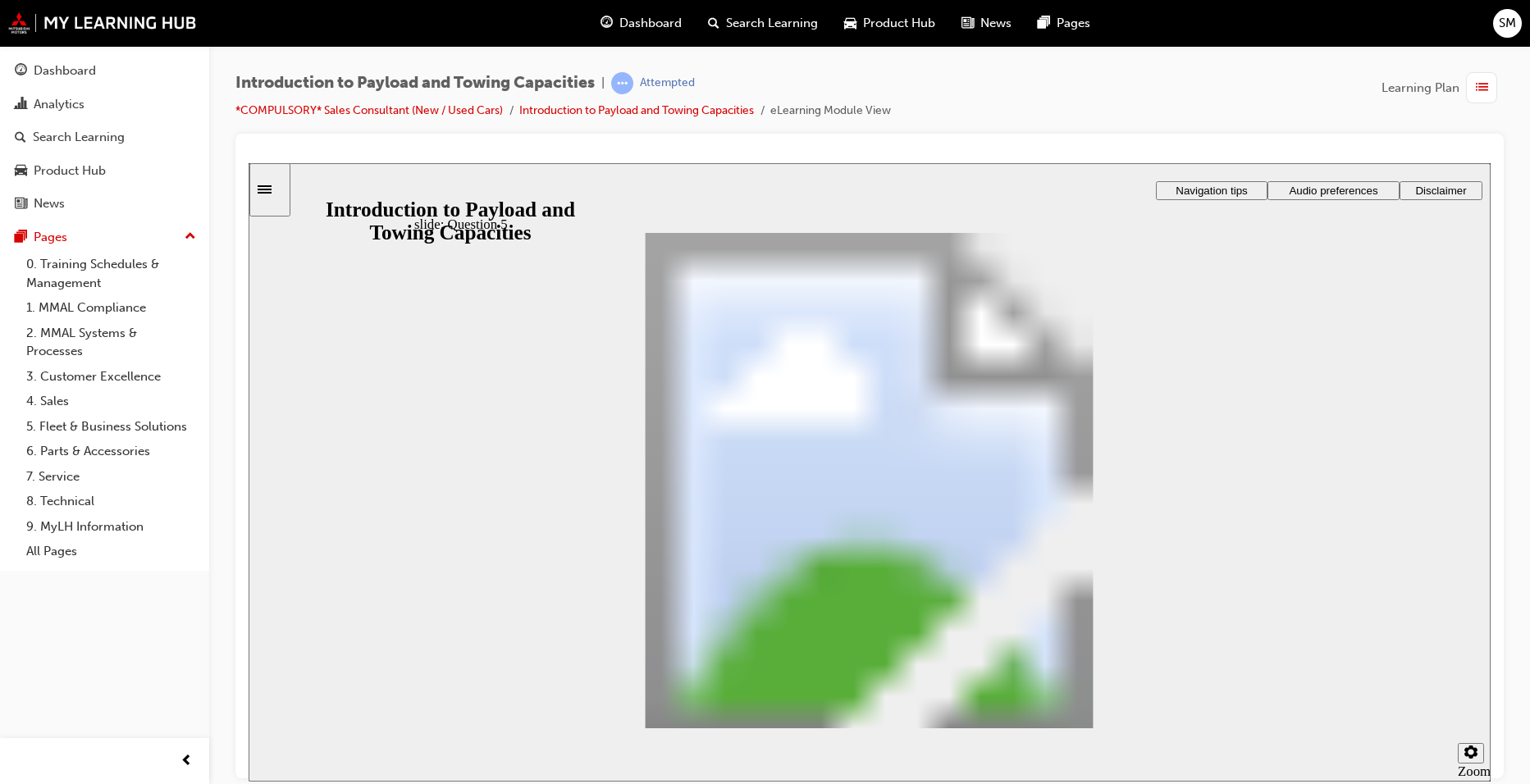
drag, startPoint x: 842, startPoint y: 353, endPoint x: 938, endPoint y: 488, distance: 165.7
drag, startPoint x: 845, startPoint y: 378, endPoint x: 873, endPoint y: 390, distance: 30.5
drag, startPoint x: 1051, startPoint y: 369, endPoint x: 1159, endPoint y: 425, distance: 121.7
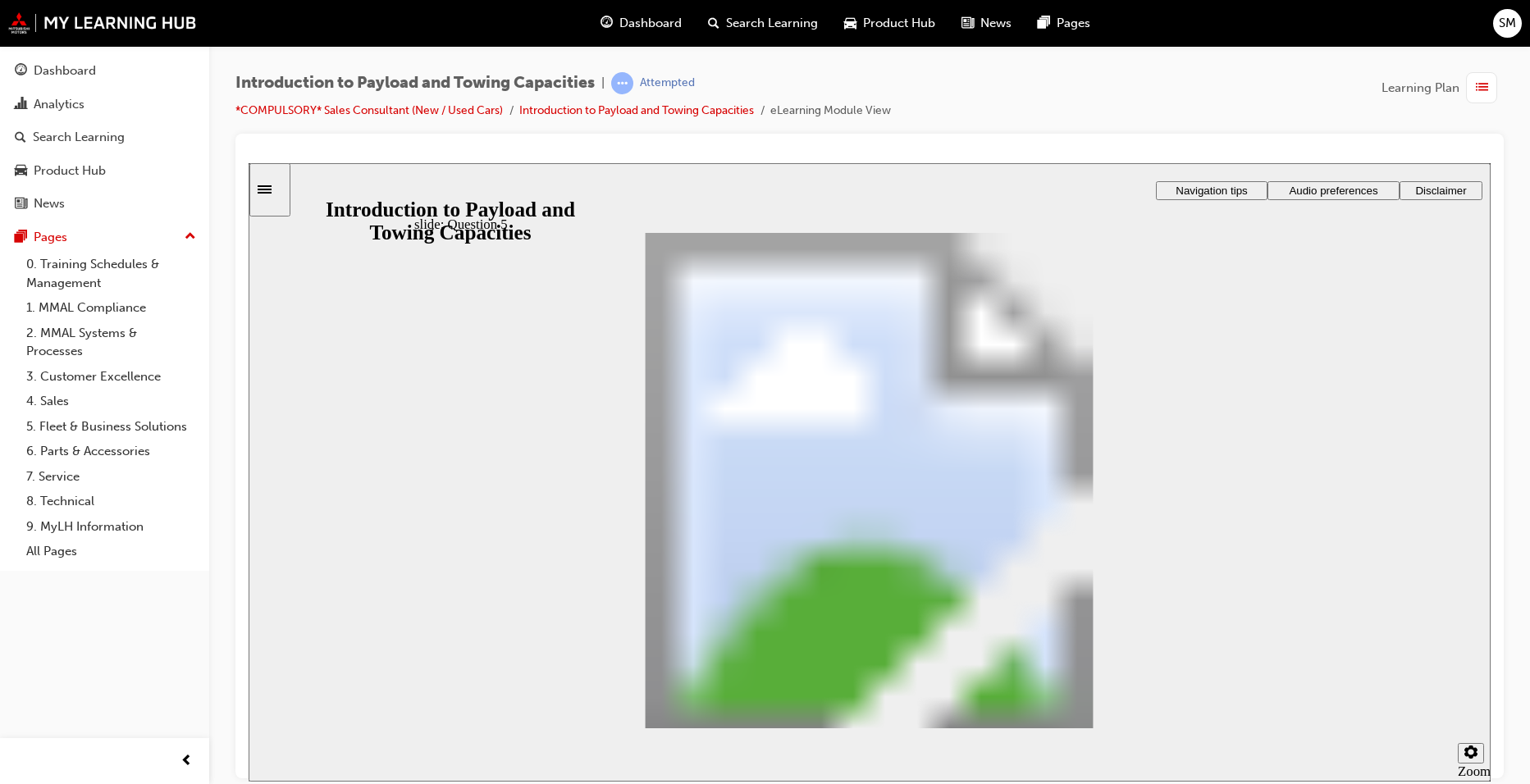
drag, startPoint x: 886, startPoint y: 372, endPoint x: 1028, endPoint y: 549, distance: 226.9
drag, startPoint x: 997, startPoint y: 497, endPoint x: 1005, endPoint y: 443, distance: 54.6
drag, startPoint x: 789, startPoint y: 378, endPoint x: 923, endPoint y: 491, distance: 175.3
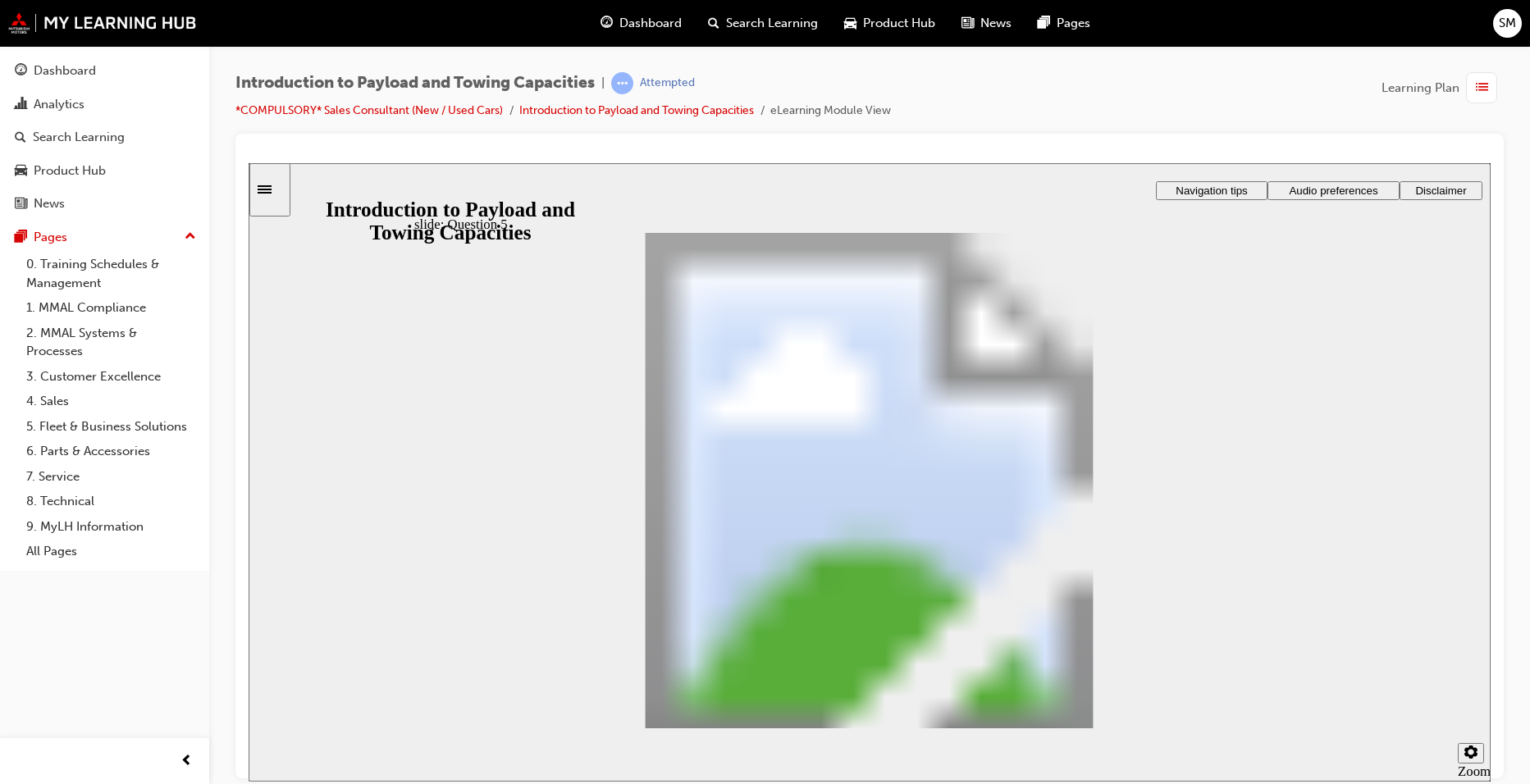
drag, startPoint x: 788, startPoint y: 381, endPoint x: 892, endPoint y: 618, distance: 258.8
drag, startPoint x: 775, startPoint y: 373, endPoint x: 894, endPoint y: 423, distance: 129.1
drag, startPoint x: 836, startPoint y: 350, endPoint x: 980, endPoint y: 411, distance: 156.4
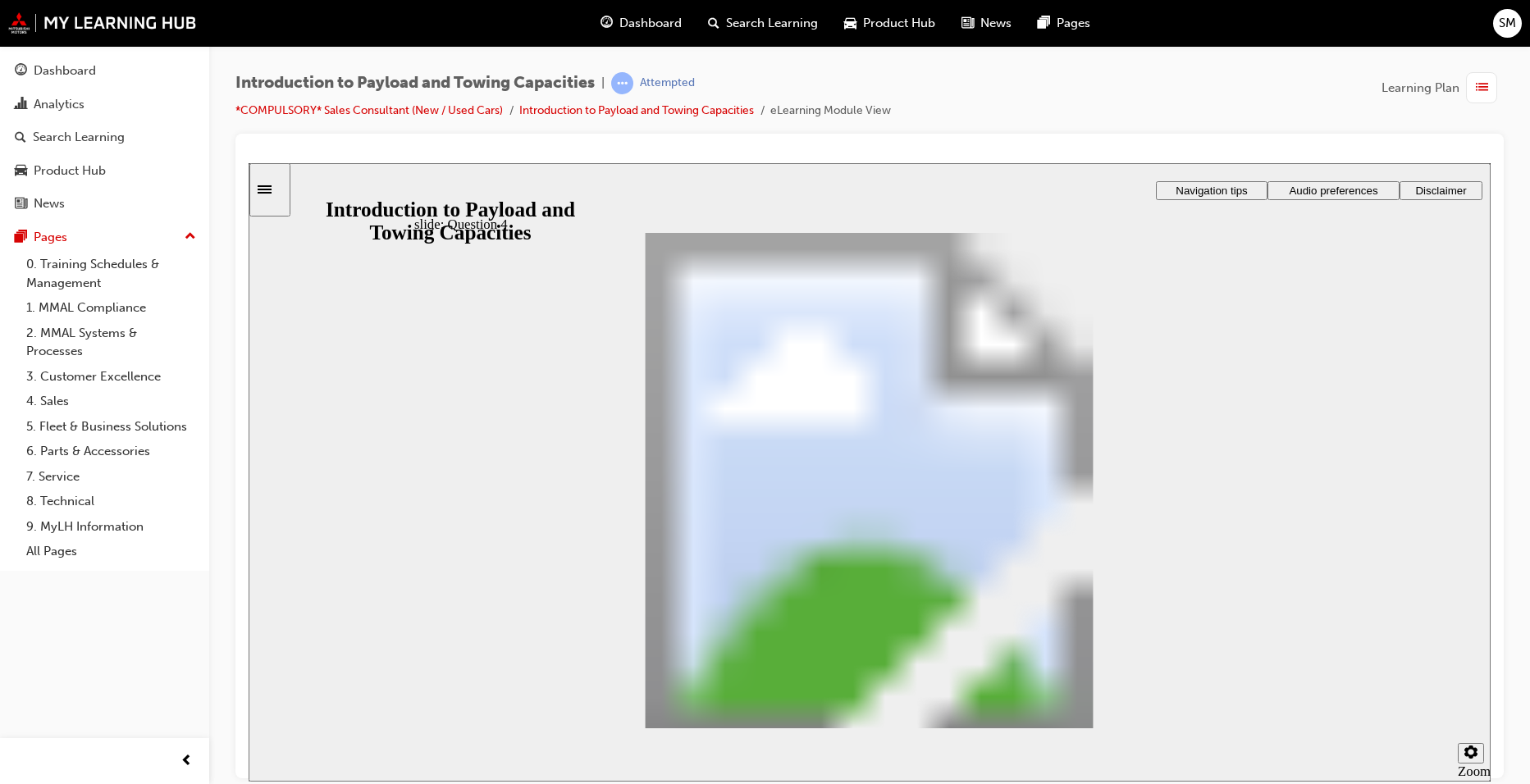
drag, startPoint x: 973, startPoint y: 379, endPoint x: 1097, endPoint y: 505, distance: 176.8
drag, startPoint x: 840, startPoint y: 374, endPoint x: 985, endPoint y: 542, distance: 221.9
checkbox input "true"
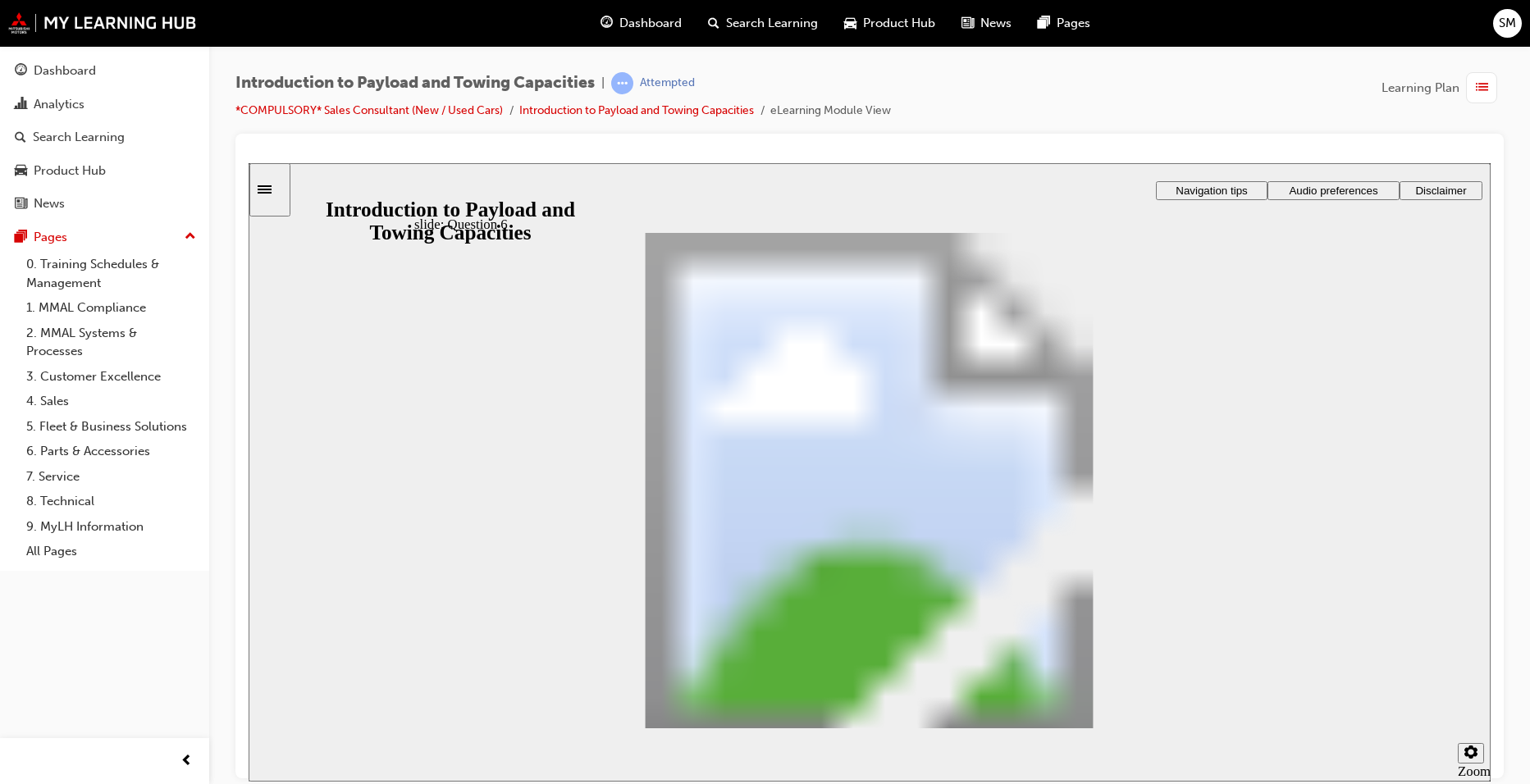
checkbox input "true"
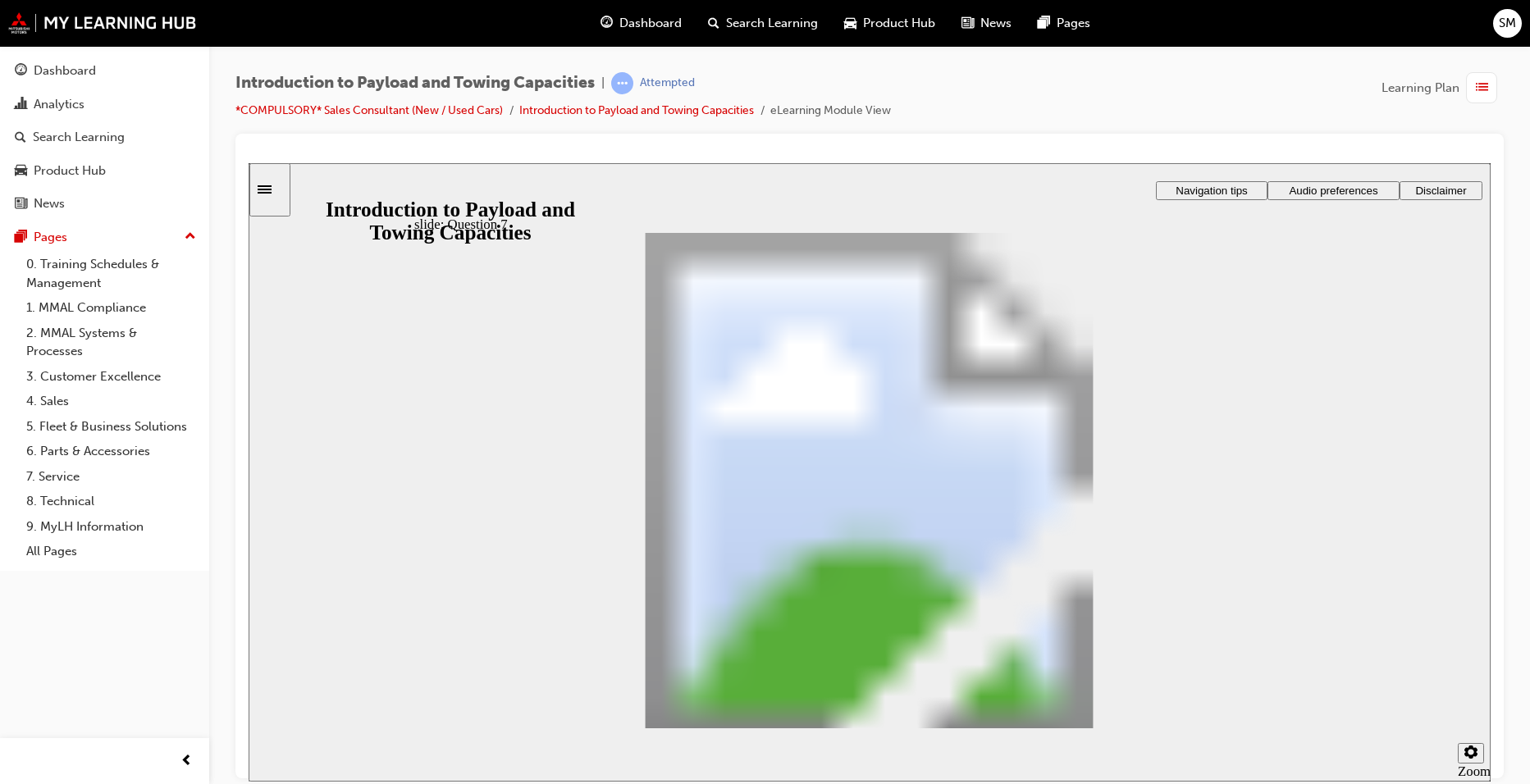
radio input "true"
drag, startPoint x: 549, startPoint y: 454, endPoint x: 1266, endPoint y: 683, distance: 752.7
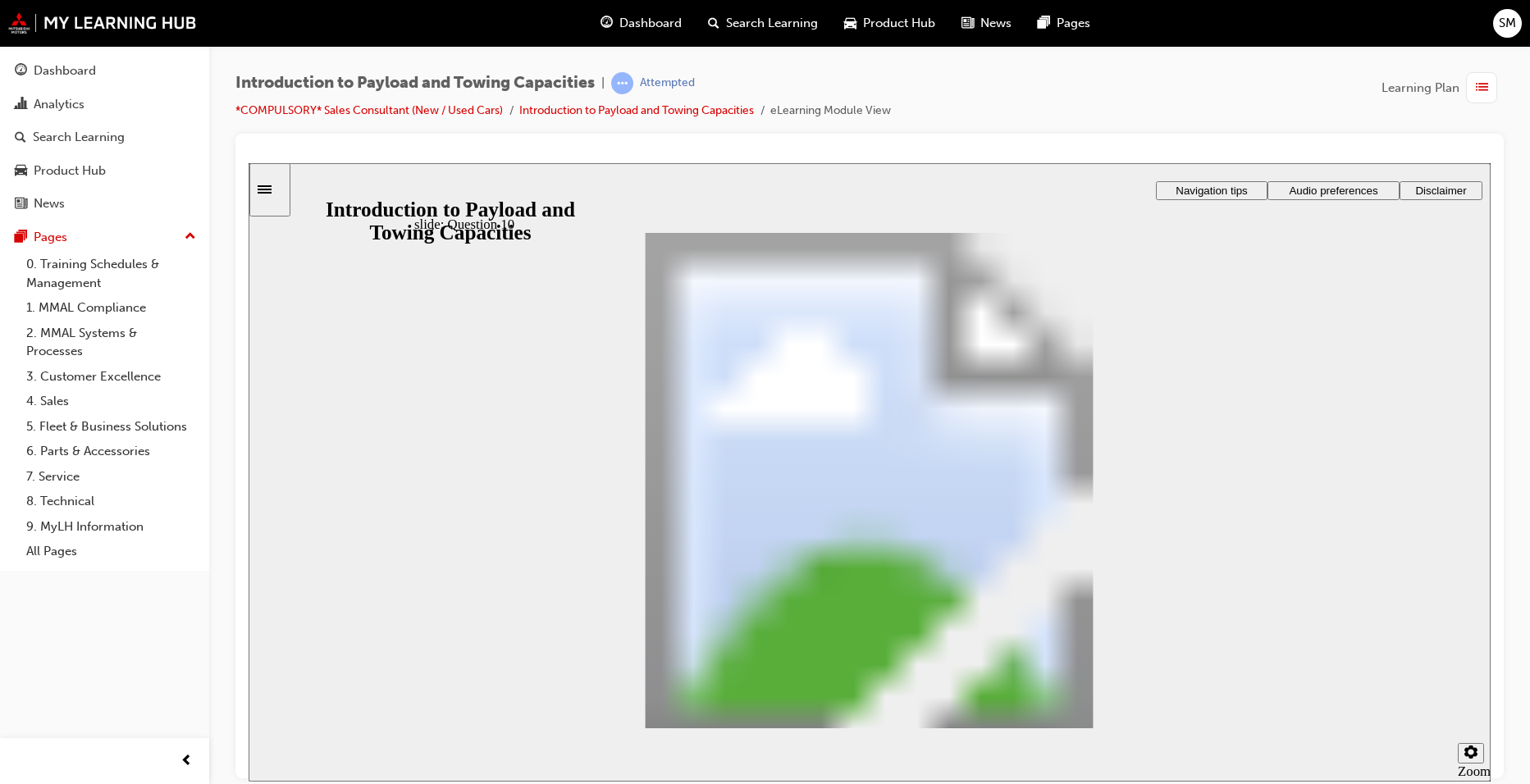
radio input "true"
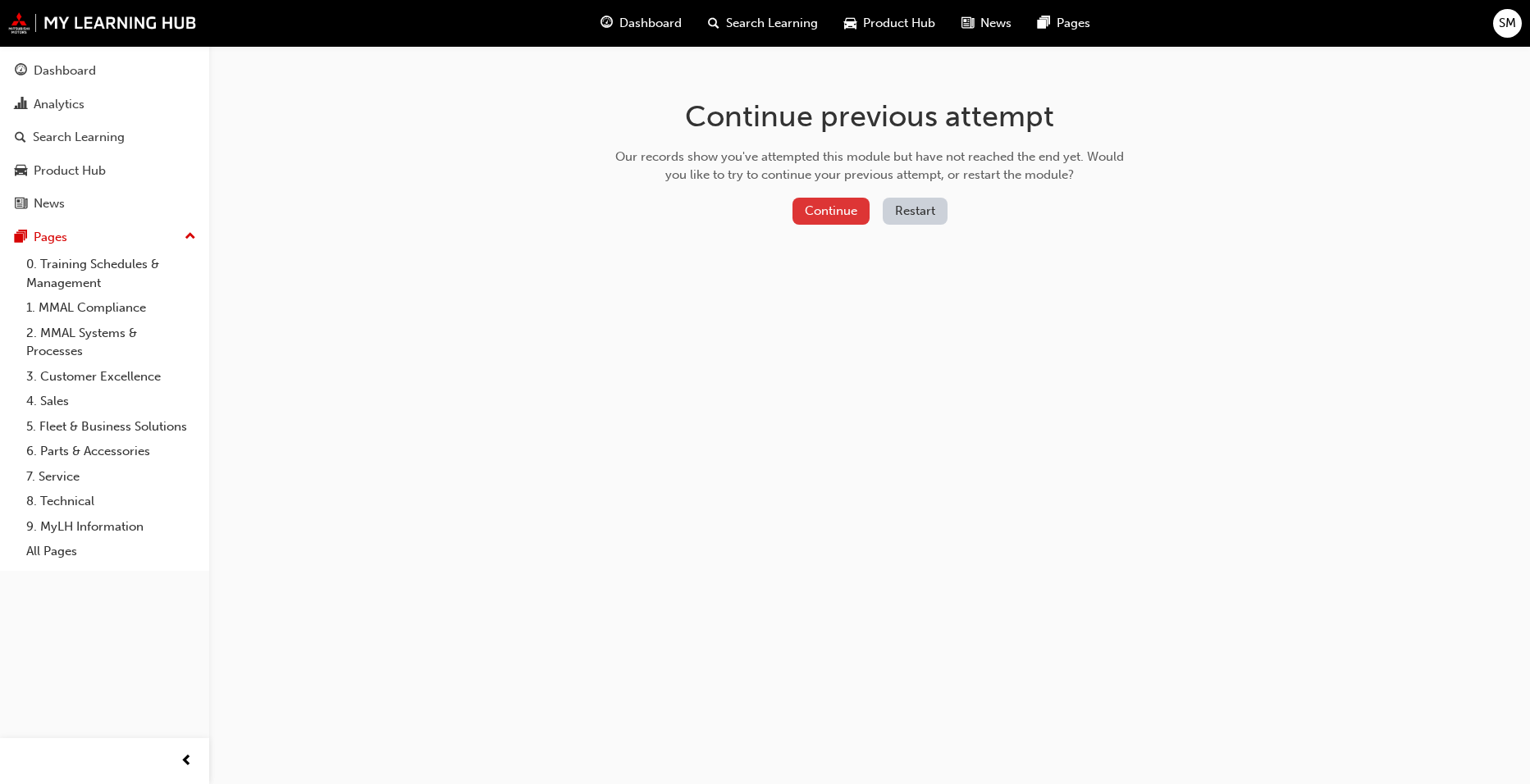
click at [835, 214] on button "Continue" at bounding box center [832, 211] width 78 height 27
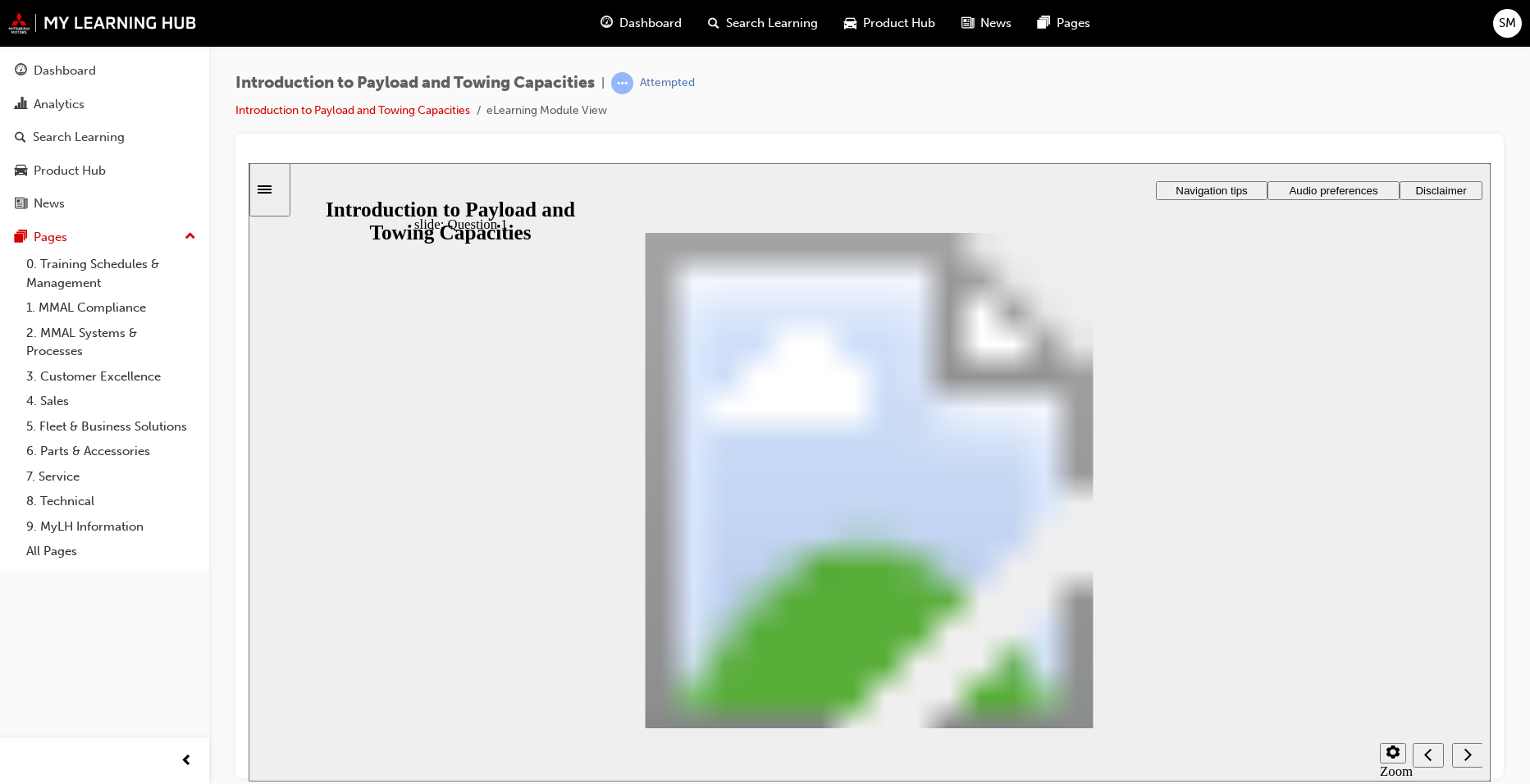
drag, startPoint x: 820, startPoint y: 600, endPoint x: 806, endPoint y: 410, distance: 190.5
drag, startPoint x: 822, startPoint y: 416, endPoint x: 713, endPoint y: 452, distance: 114.8
drag, startPoint x: 1043, startPoint y: 601, endPoint x: 820, endPoint y: 413, distance: 291.7
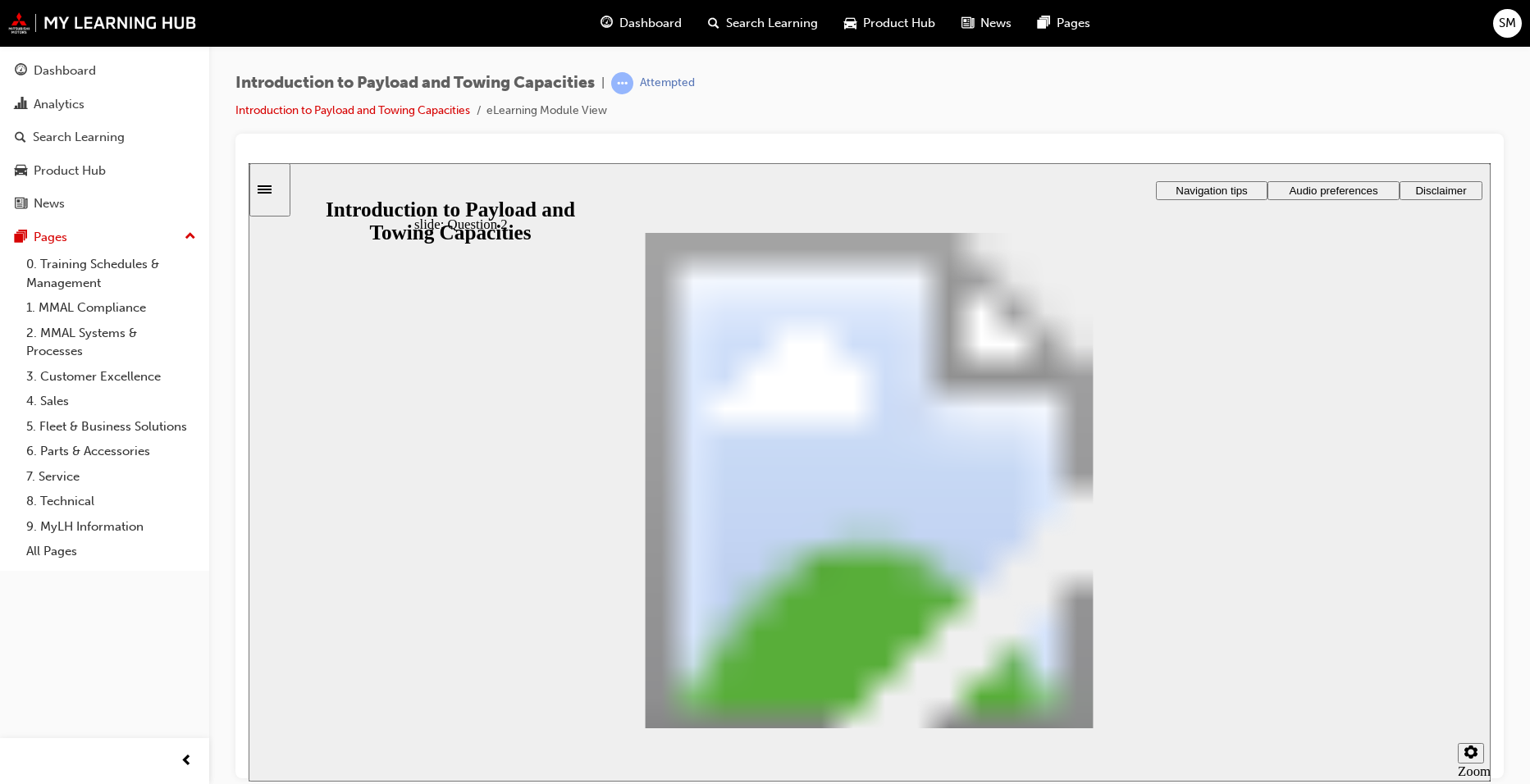
drag, startPoint x: 670, startPoint y: 557, endPoint x: 977, endPoint y: 474, distance: 318.0
checkbox input "true"
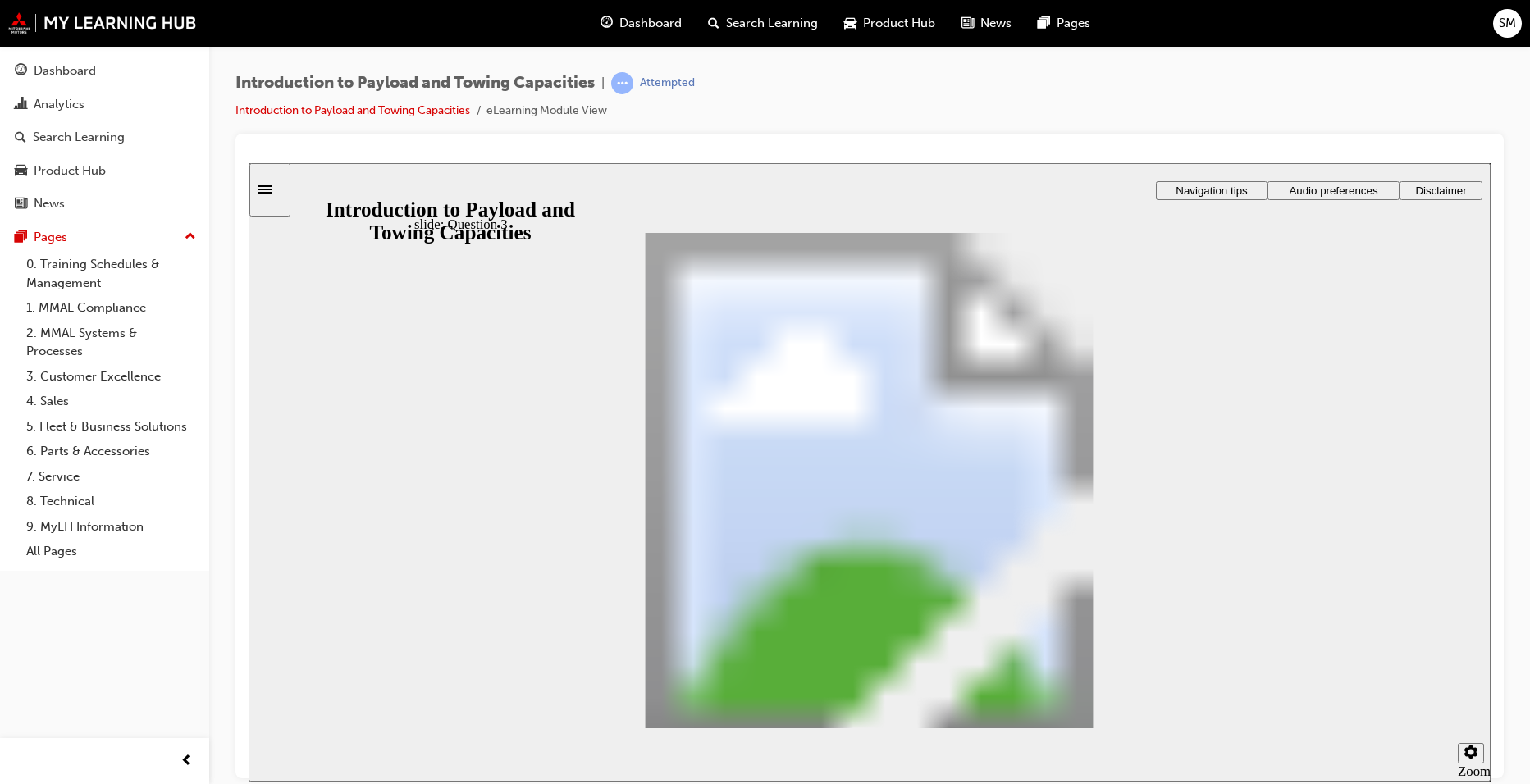
checkbox input "true"
drag, startPoint x: 1052, startPoint y: 367, endPoint x: 1183, endPoint y: 608, distance: 274.3
drag, startPoint x: 880, startPoint y: 368, endPoint x: 997, endPoint y: 430, distance: 132.4
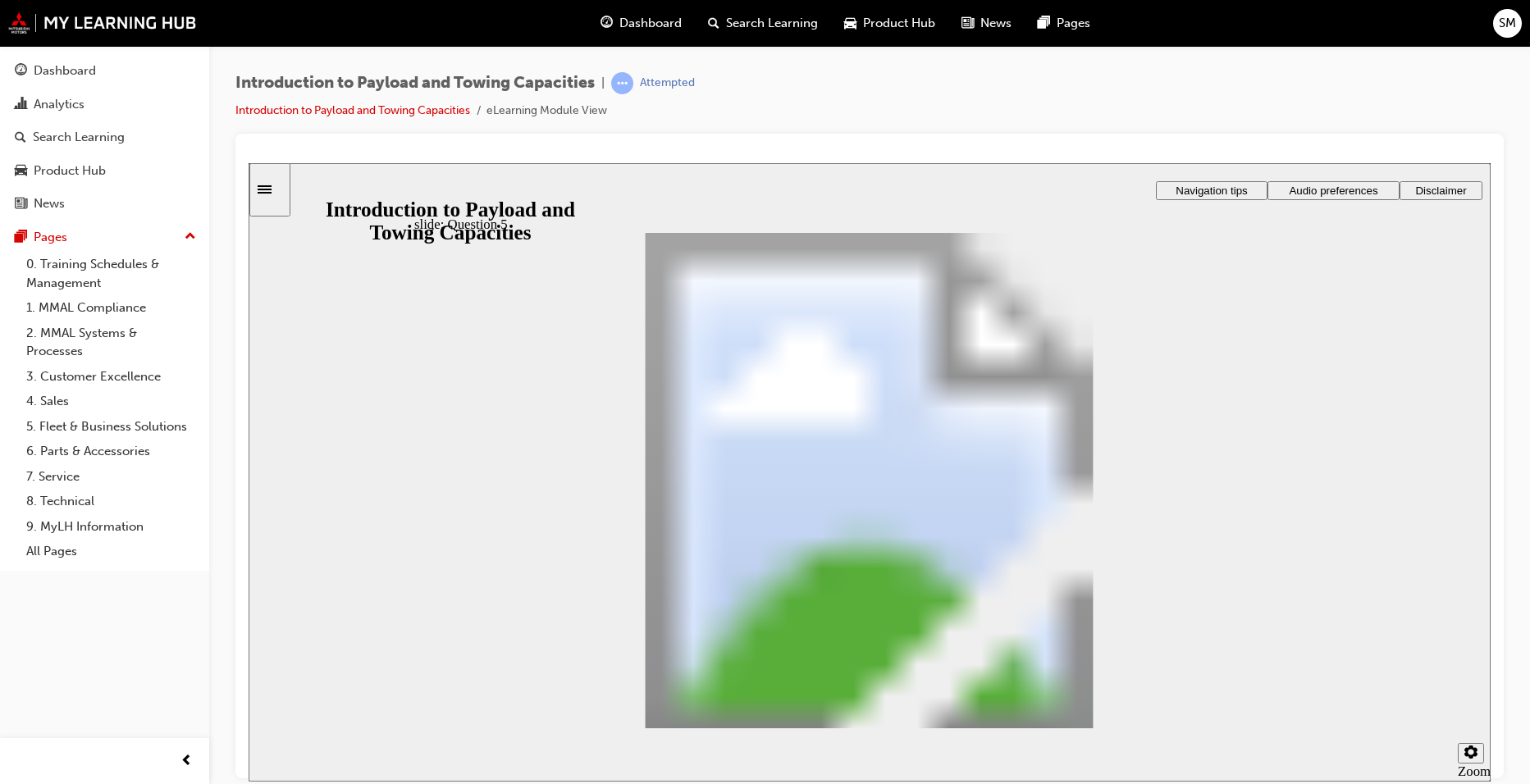
drag, startPoint x: 752, startPoint y: 369, endPoint x: 892, endPoint y: 617, distance: 284.8
drag, startPoint x: 917, startPoint y: 365, endPoint x: 1044, endPoint y: 493, distance: 180.3
drag, startPoint x: 962, startPoint y: 489, endPoint x: 972, endPoint y: 525, distance: 37.4
drag, startPoint x: 976, startPoint y: 370, endPoint x: 1108, endPoint y: 493, distance: 180.4
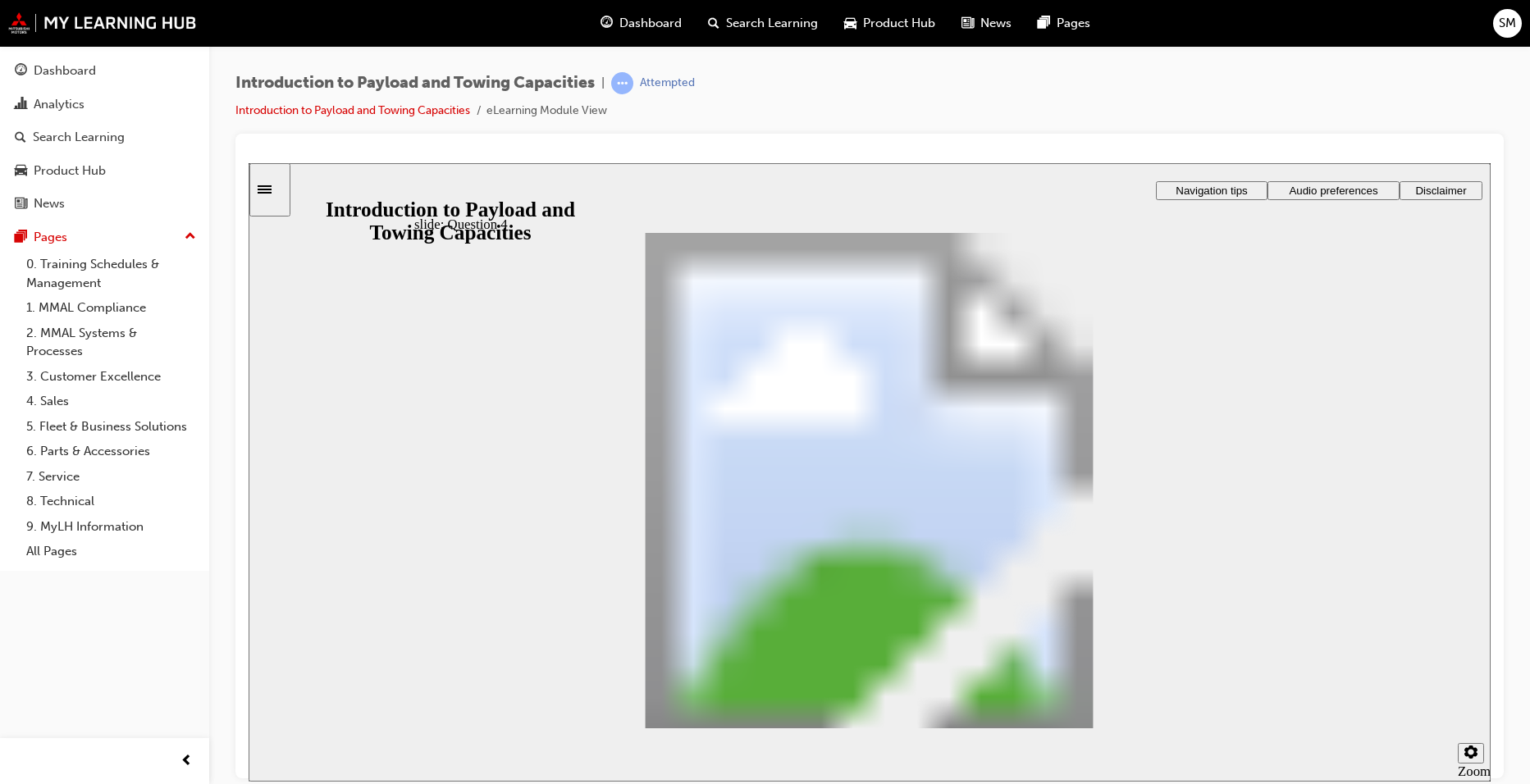
drag, startPoint x: 784, startPoint y: 378, endPoint x: 920, endPoint y: 624, distance: 281.1
drag, startPoint x: 781, startPoint y: 379, endPoint x: 805, endPoint y: 367, distance: 26.8
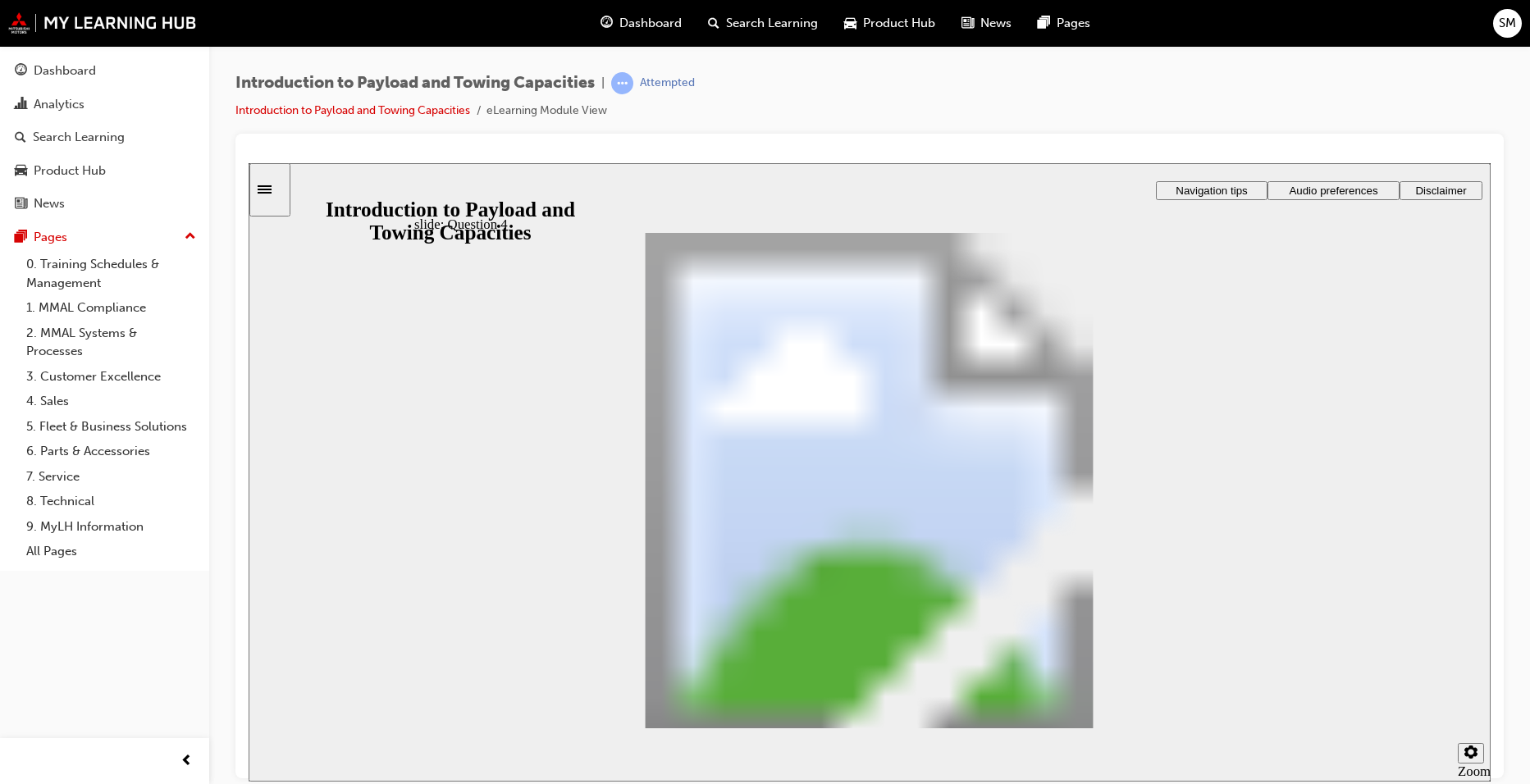
drag, startPoint x: 888, startPoint y: 370, endPoint x: 966, endPoint y: 423, distance: 94.3
drag, startPoint x: 818, startPoint y: 369, endPoint x: 945, endPoint y: 466, distance: 159.8
drag, startPoint x: 788, startPoint y: 365, endPoint x: 920, endPoint y: 542, distance: 220.8
checkbox input "true"
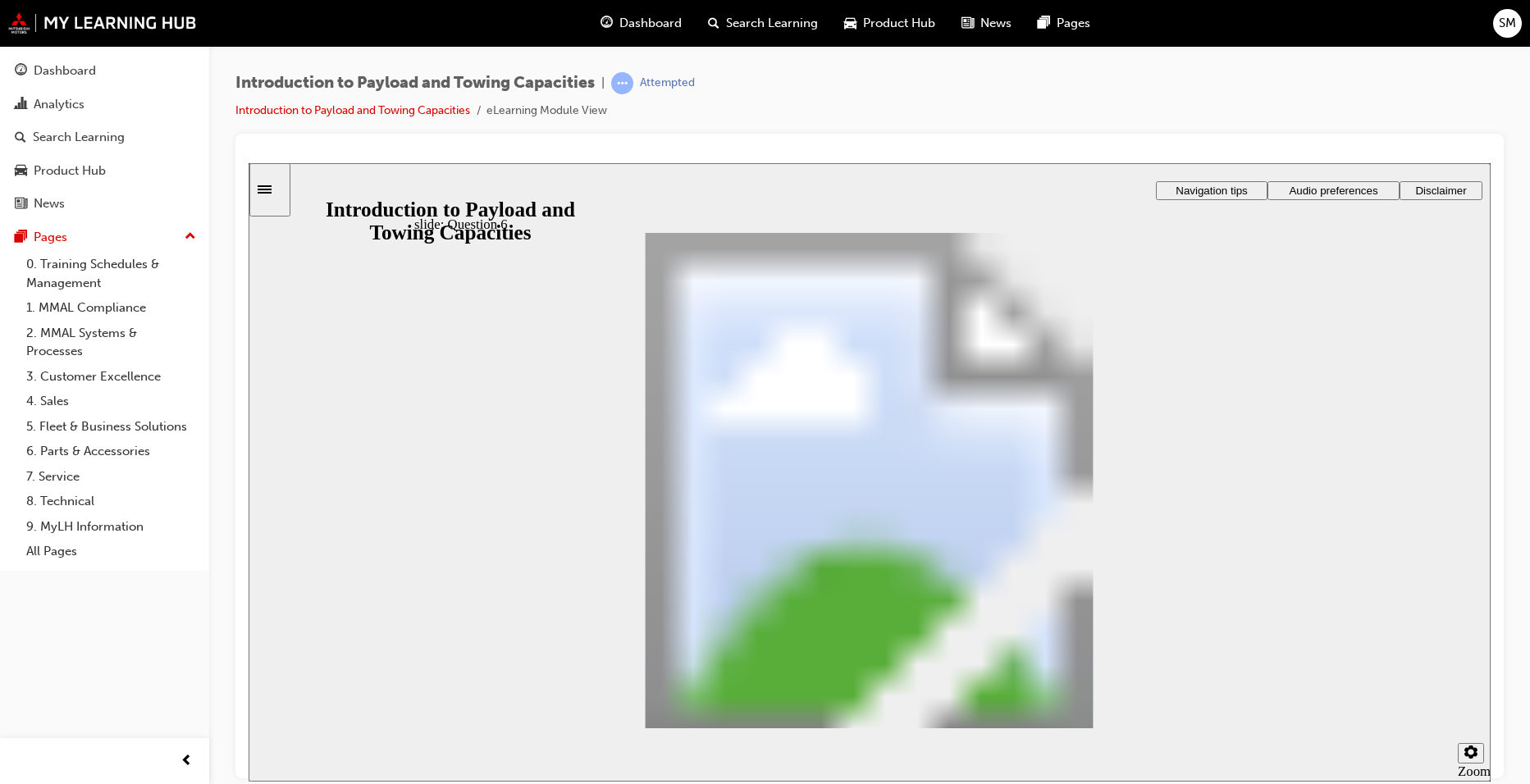
checkbox input "true"
radio input "true"
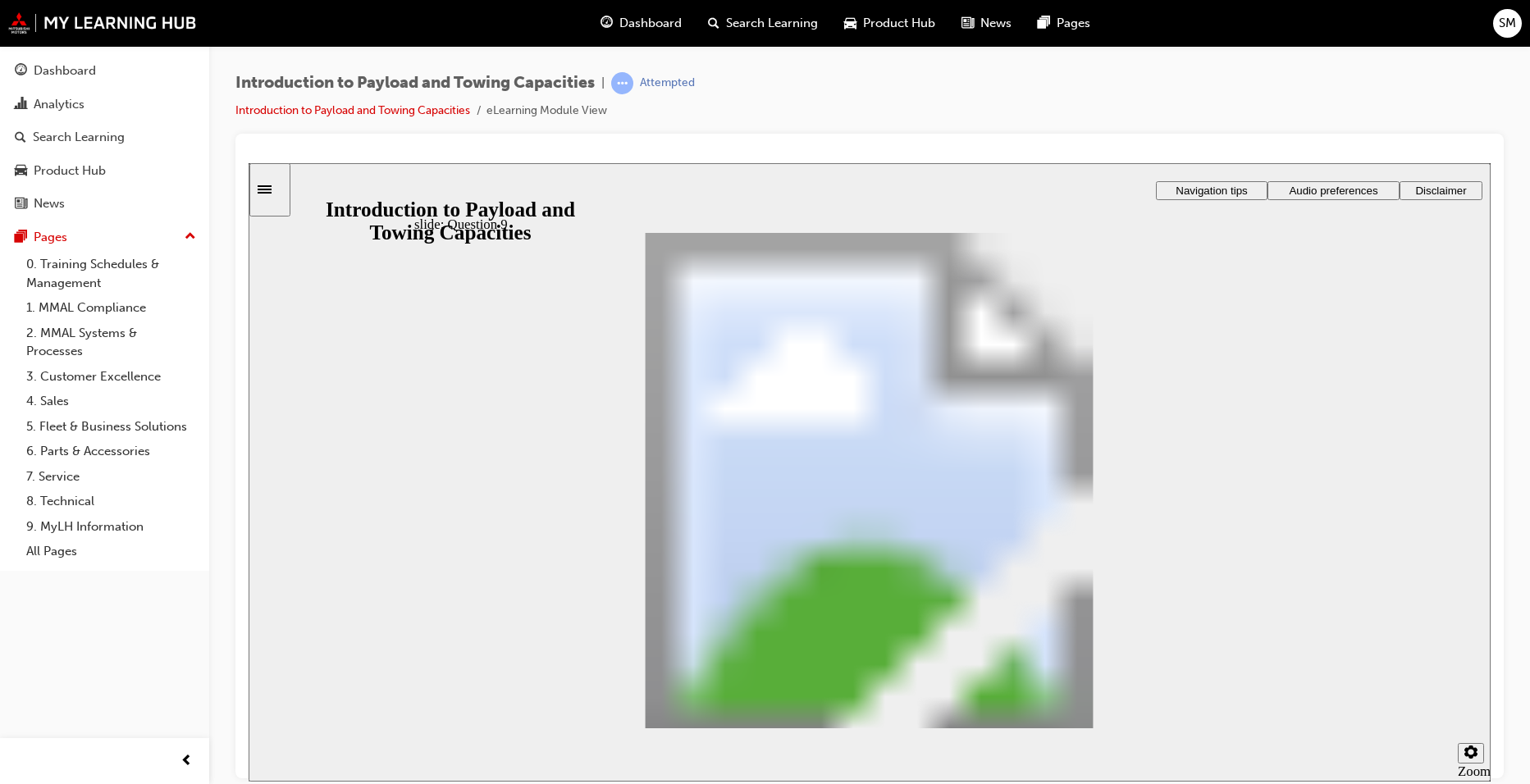
drag, startPoint x: 1275, startPoint y: 662, endPoint x: 1283, endPoint y: 699, distance: 37.9
radio input "true"
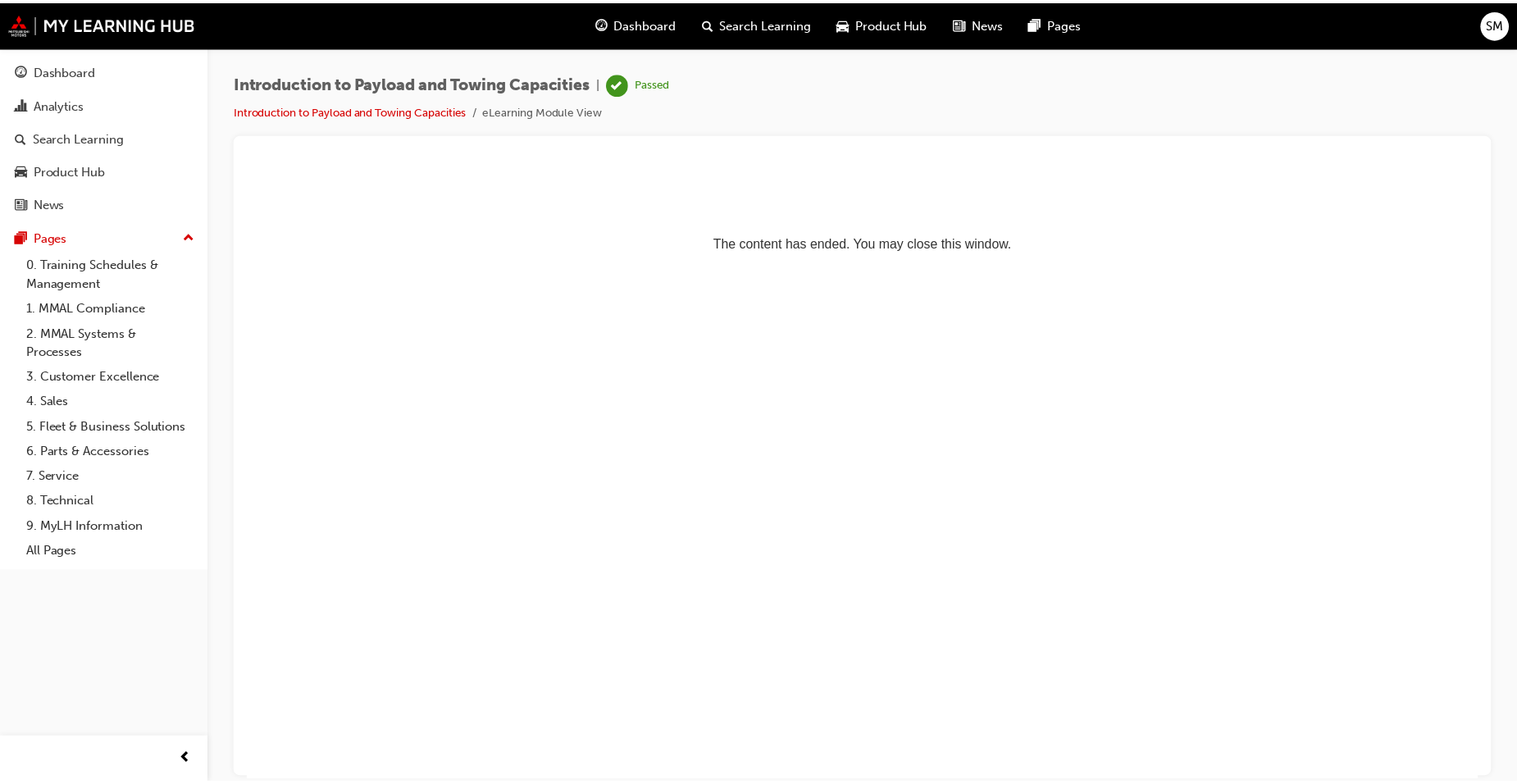
scroll to position [0, 0]
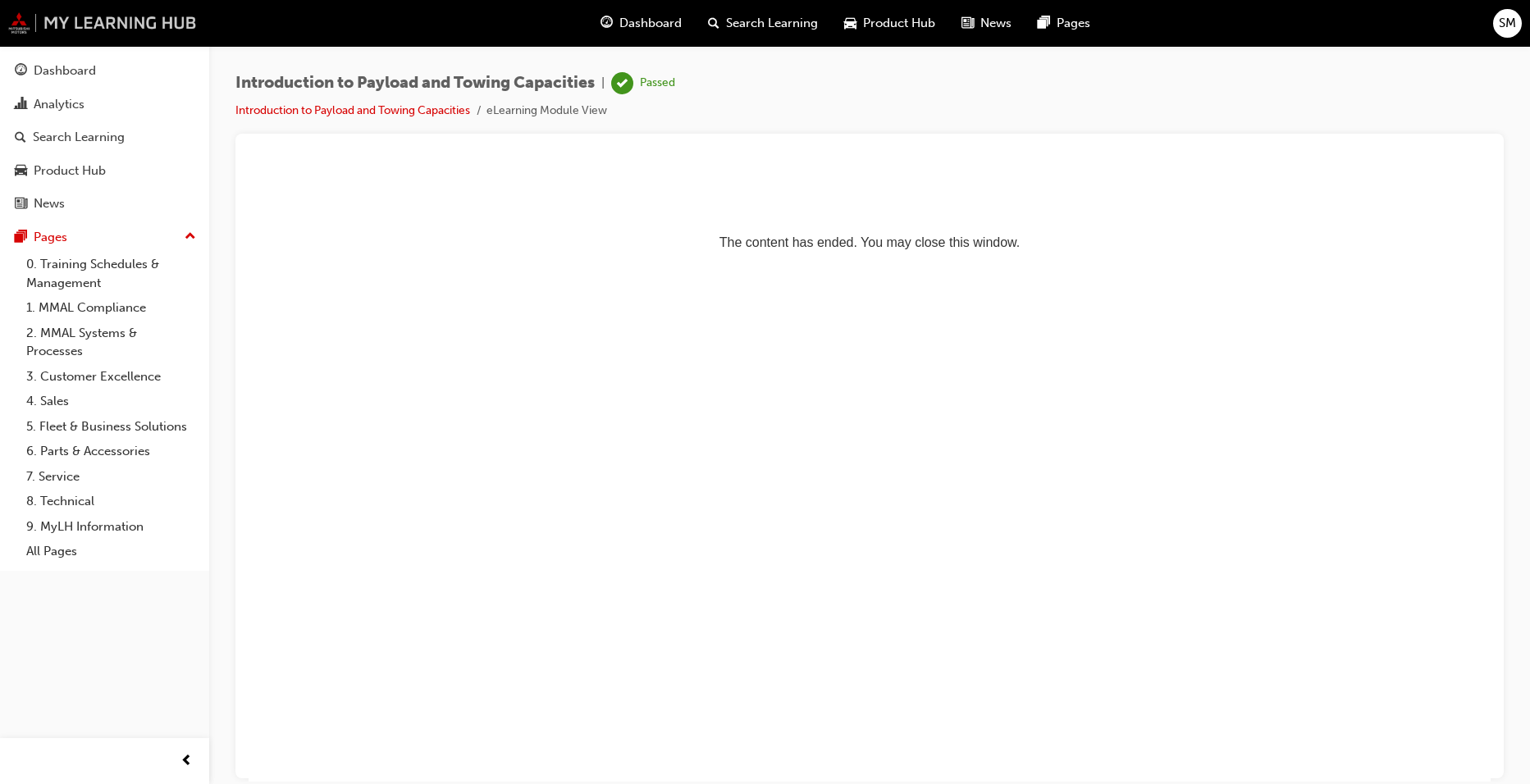
click at [97, 17] on img at bounding box center [102, 23] width 188 height 22
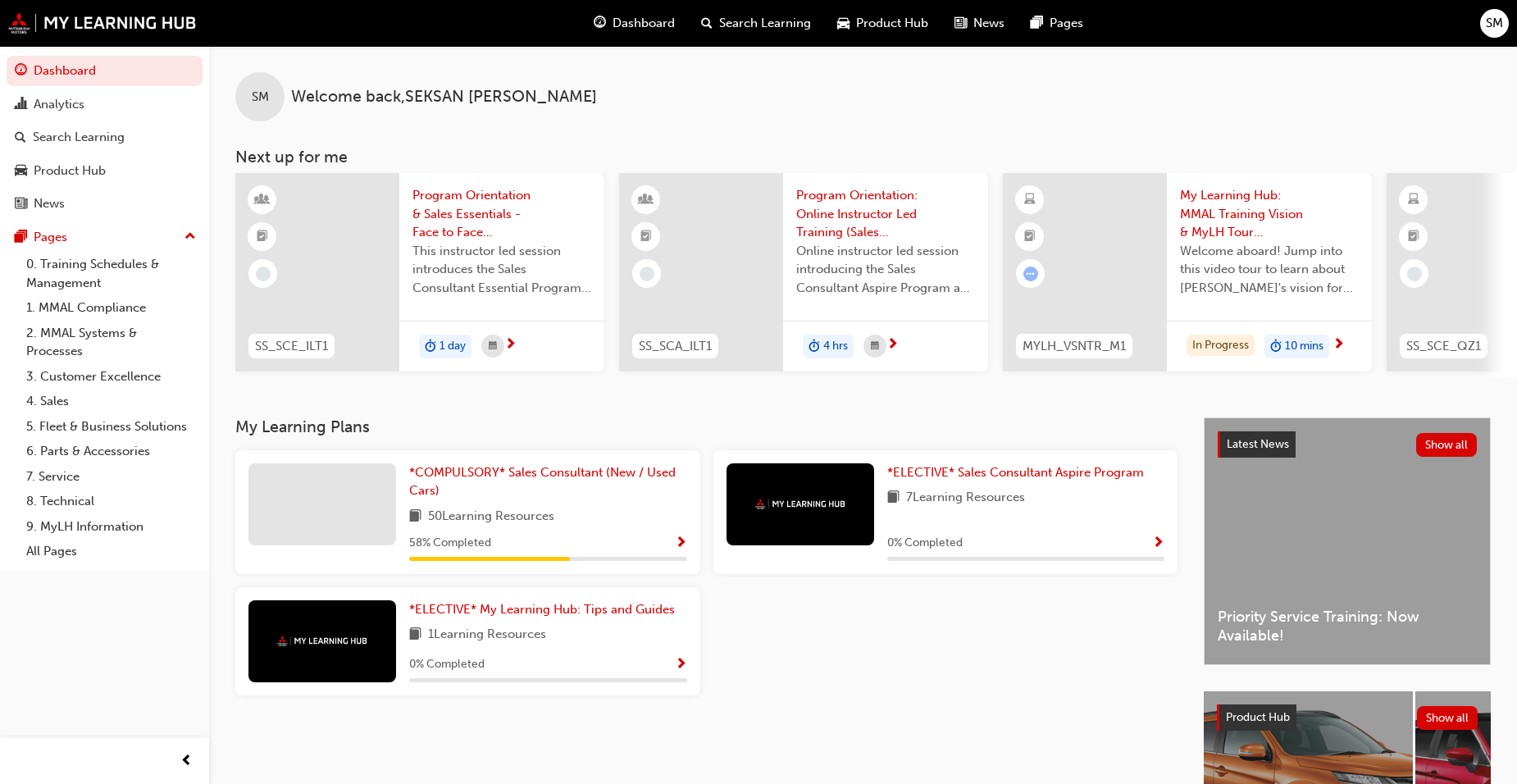
click at [679, 543] on span "Show Progress" at bounding box center [681, 544] width 12 height 15
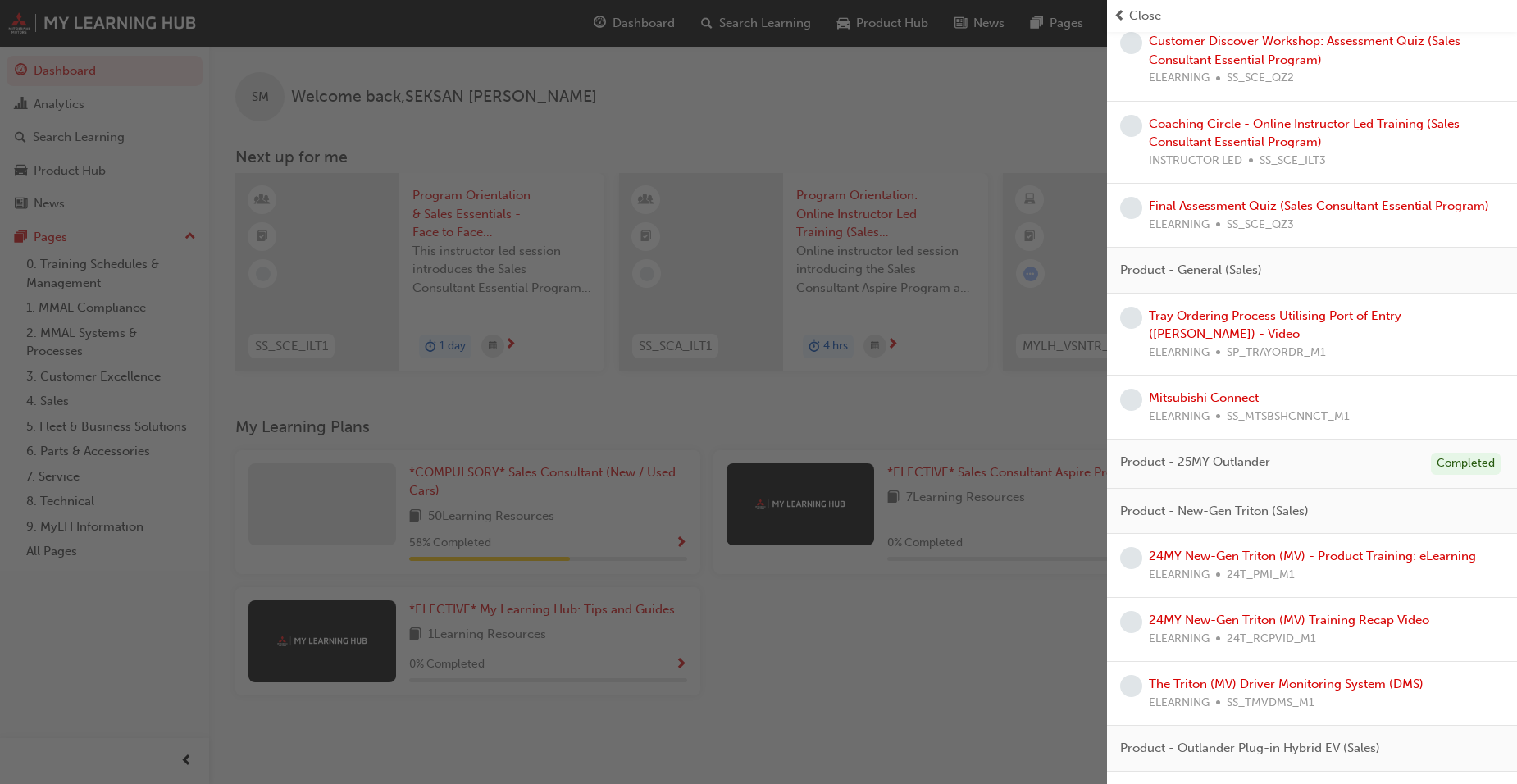
scroll to position [756, 0]
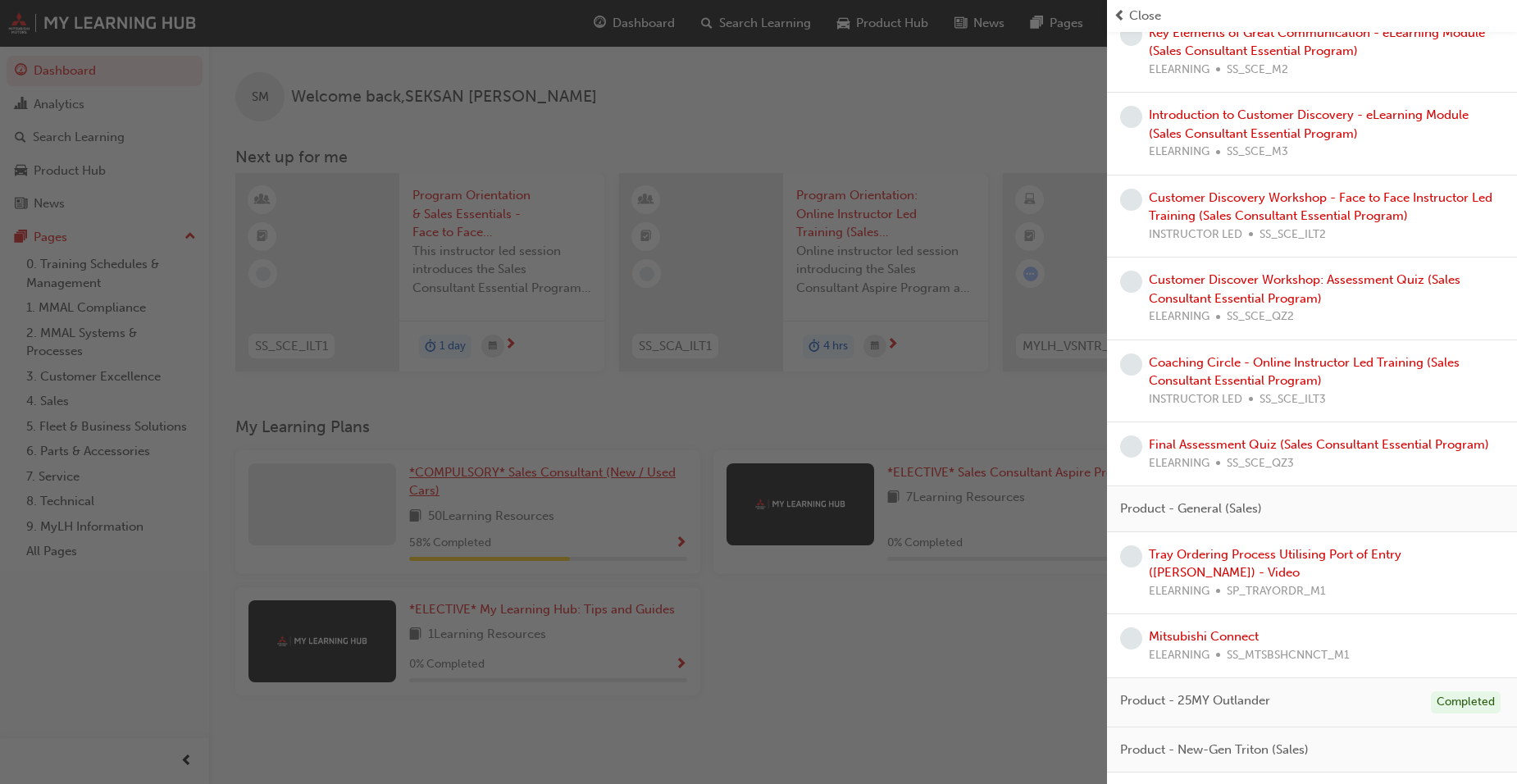
drag, startPoint x: 462, startPoint y: 507, endPoint x: 488, endPoint y: 485, distance: 34.1
click at [462, 503] on div "button" at bounding box center [553, 392] width 1107 height 784
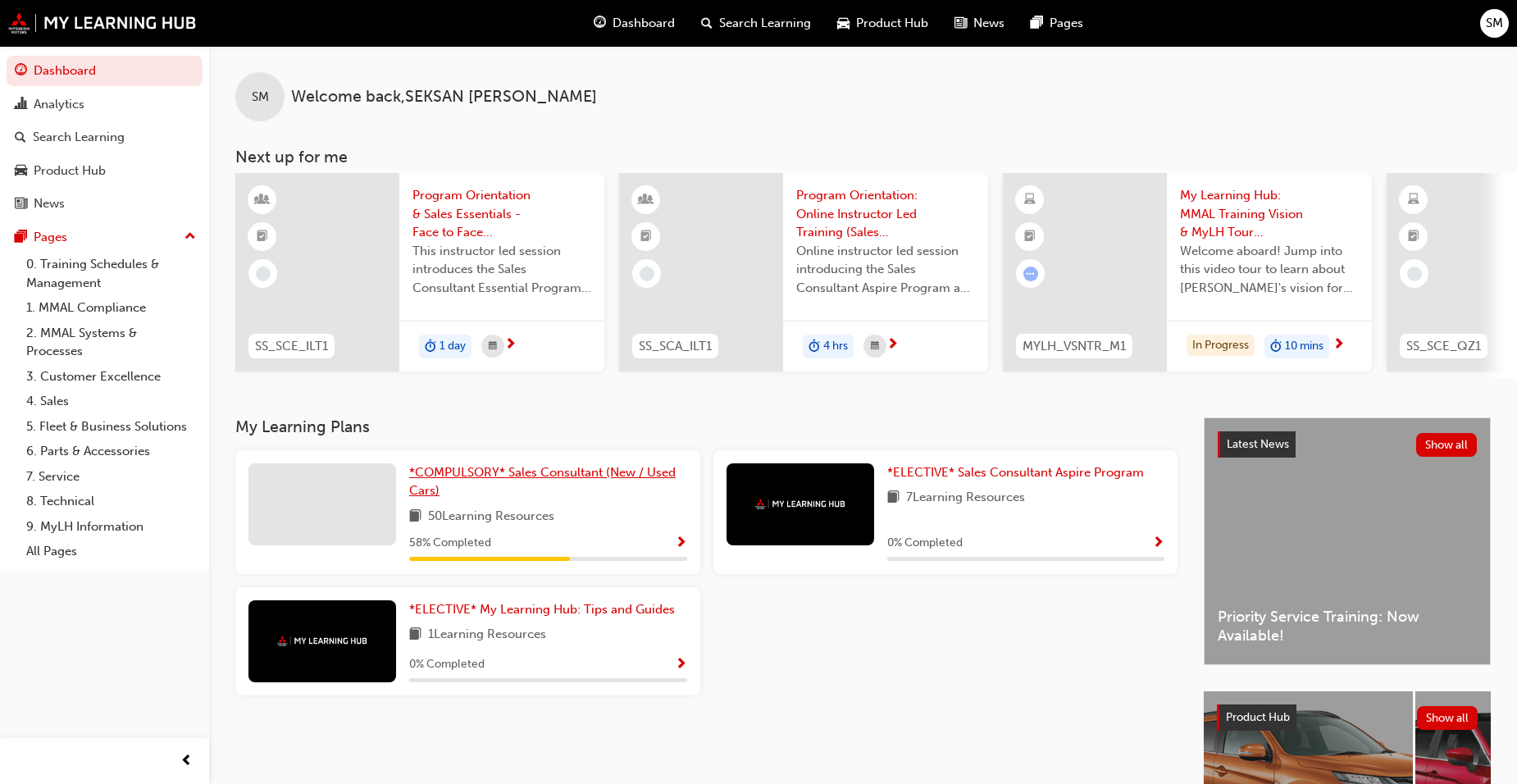
click at [545, 480] on span "*COMPULSORY* Sales Consultant (New / Used Cars)" at bounding box center [543, 482] width 267 height 34
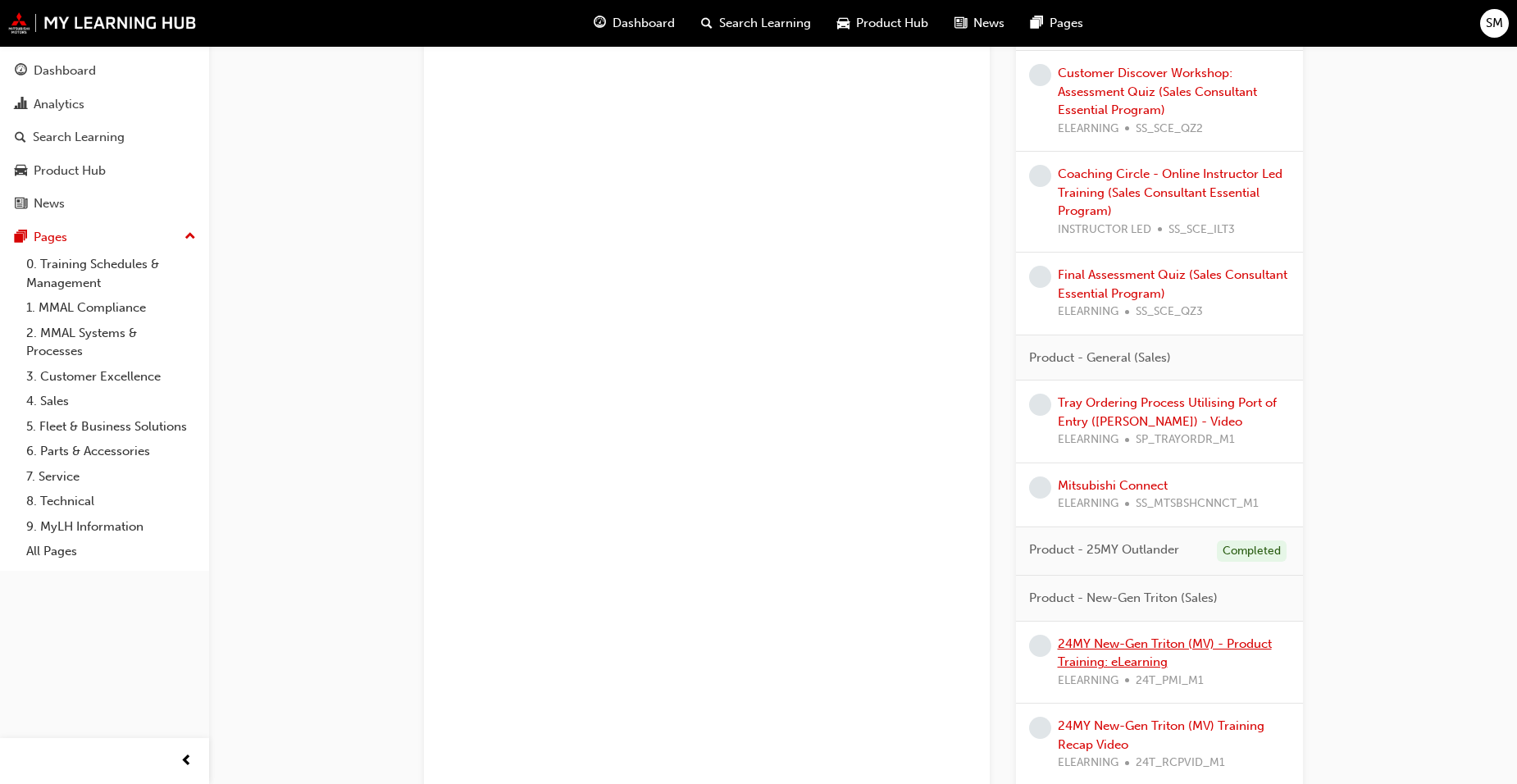
scroll to position [1182, 0]
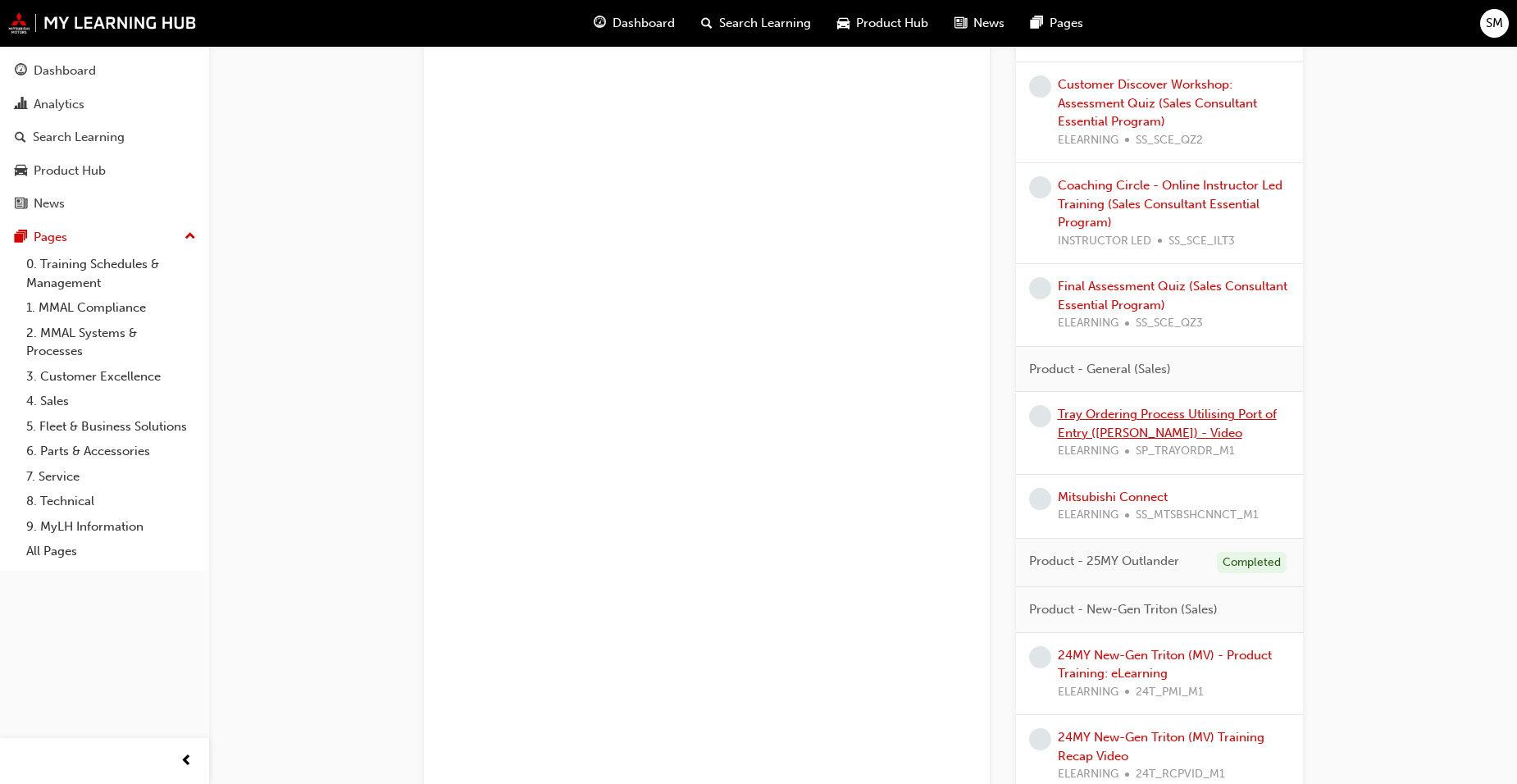
click at [1125, 417] on link "Tray Ordering Process Utilising Port of Entry (POE) - Video" at bounding box center [1168, 424] width 219 height 34
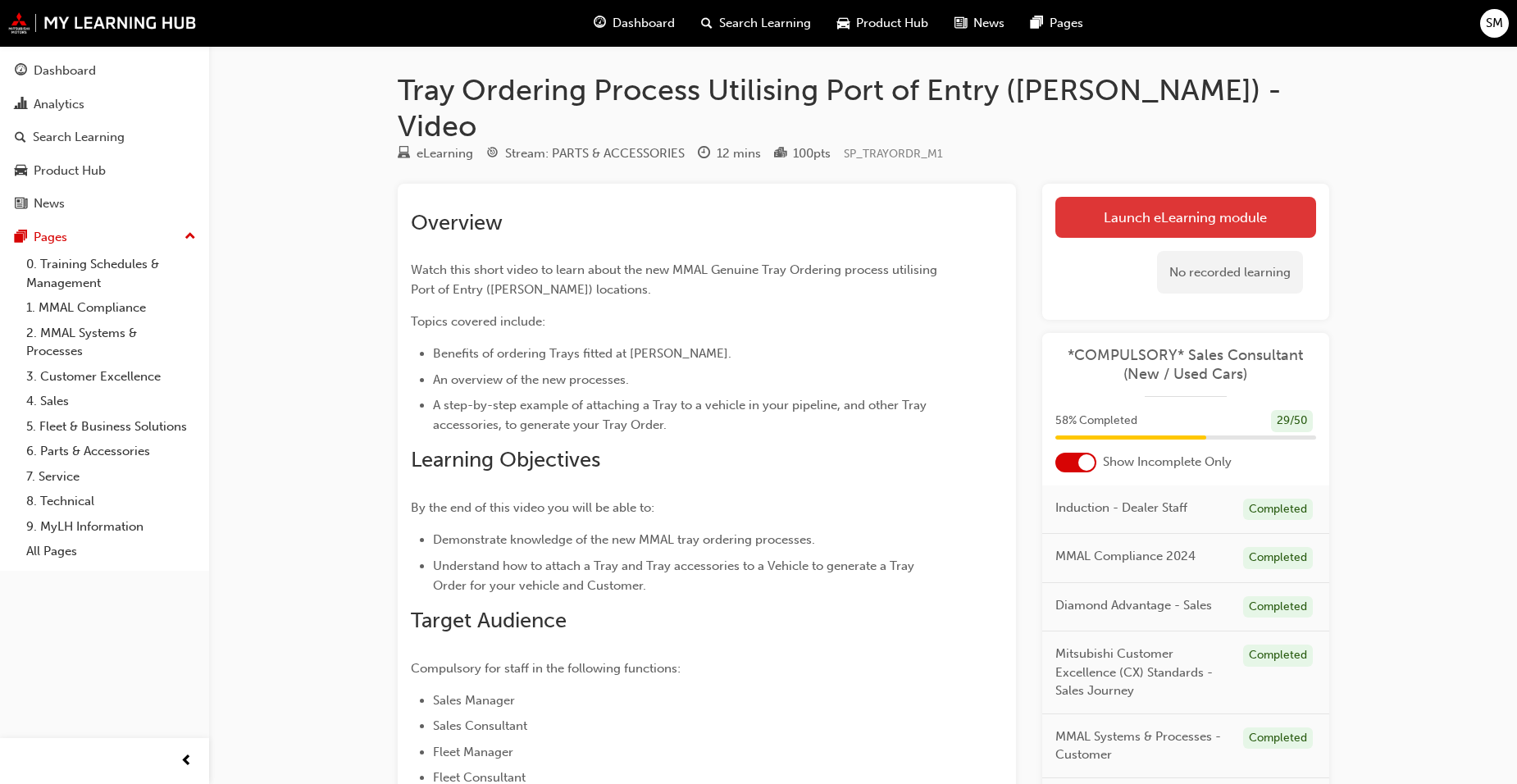
click at [1262, 197] on link "Launch eLearning module" at bounding box center [1186, 217] width 261 height 41
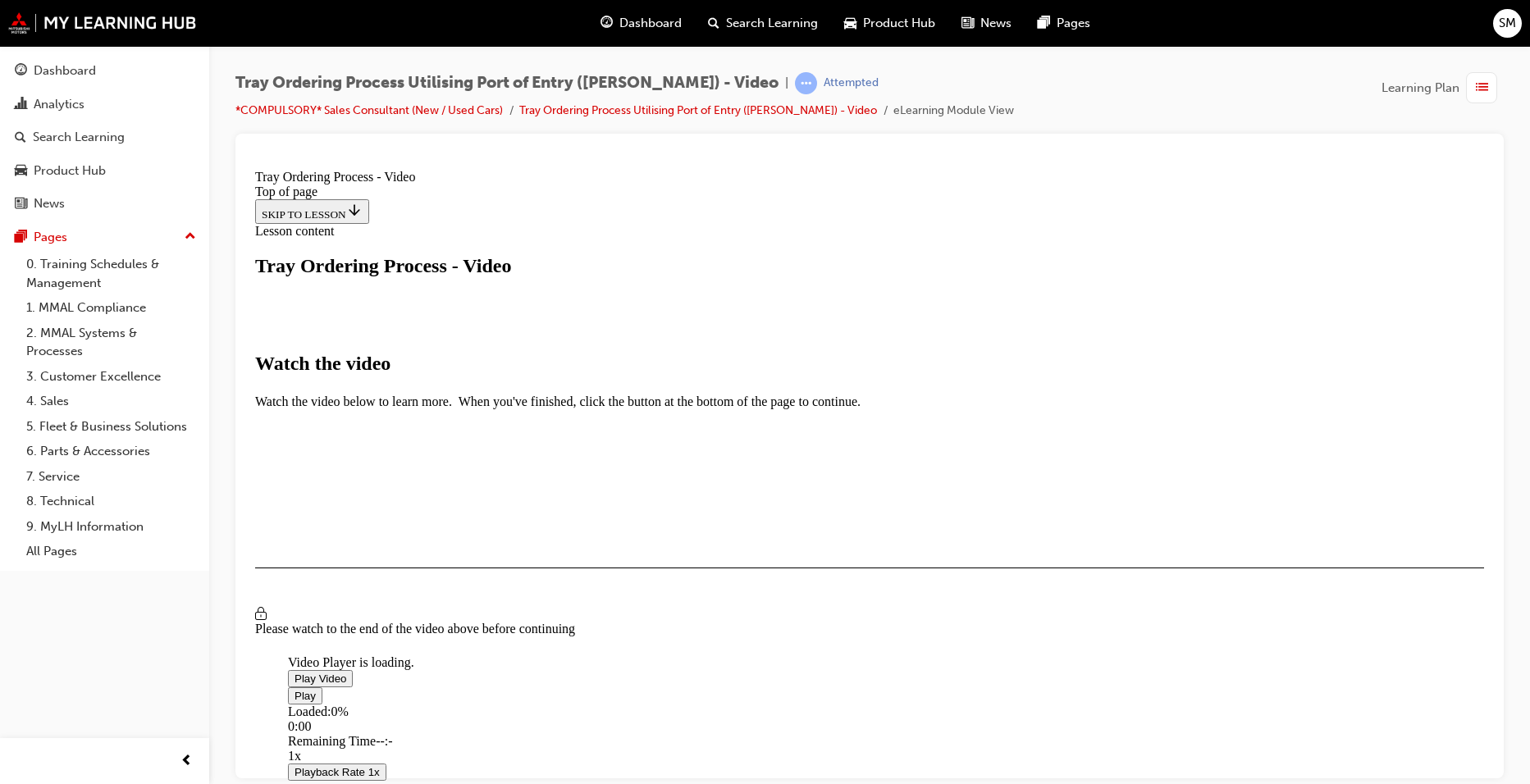
click at [288, 651] on img "Video player" at bounding box center [288, 651] width 0 height 0
click at [415, 621] on div "I HAVE WATCHED THIS VIDEO" at bounding box center [339, 615] width 153 height 13
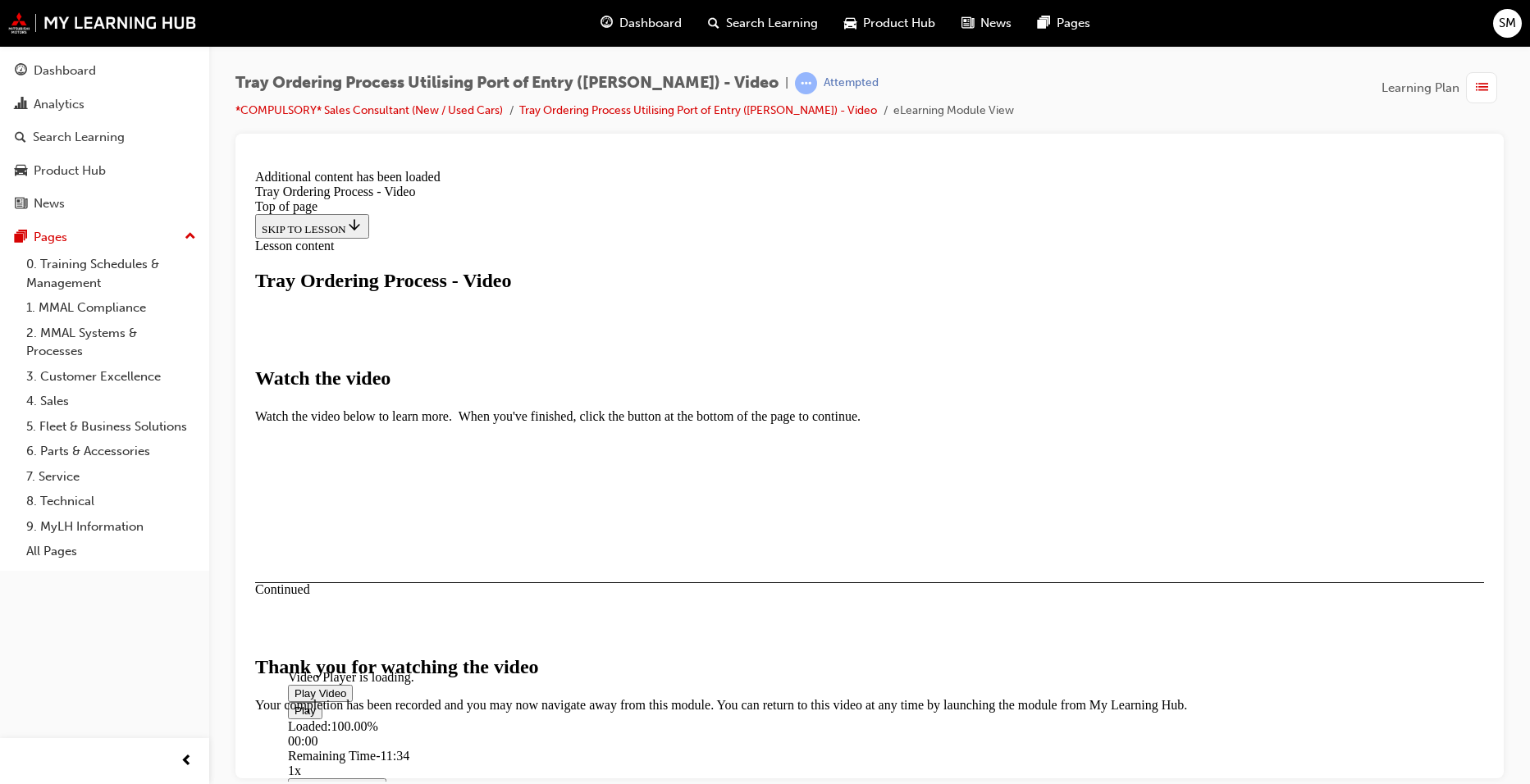
scroll to position [484, 0]
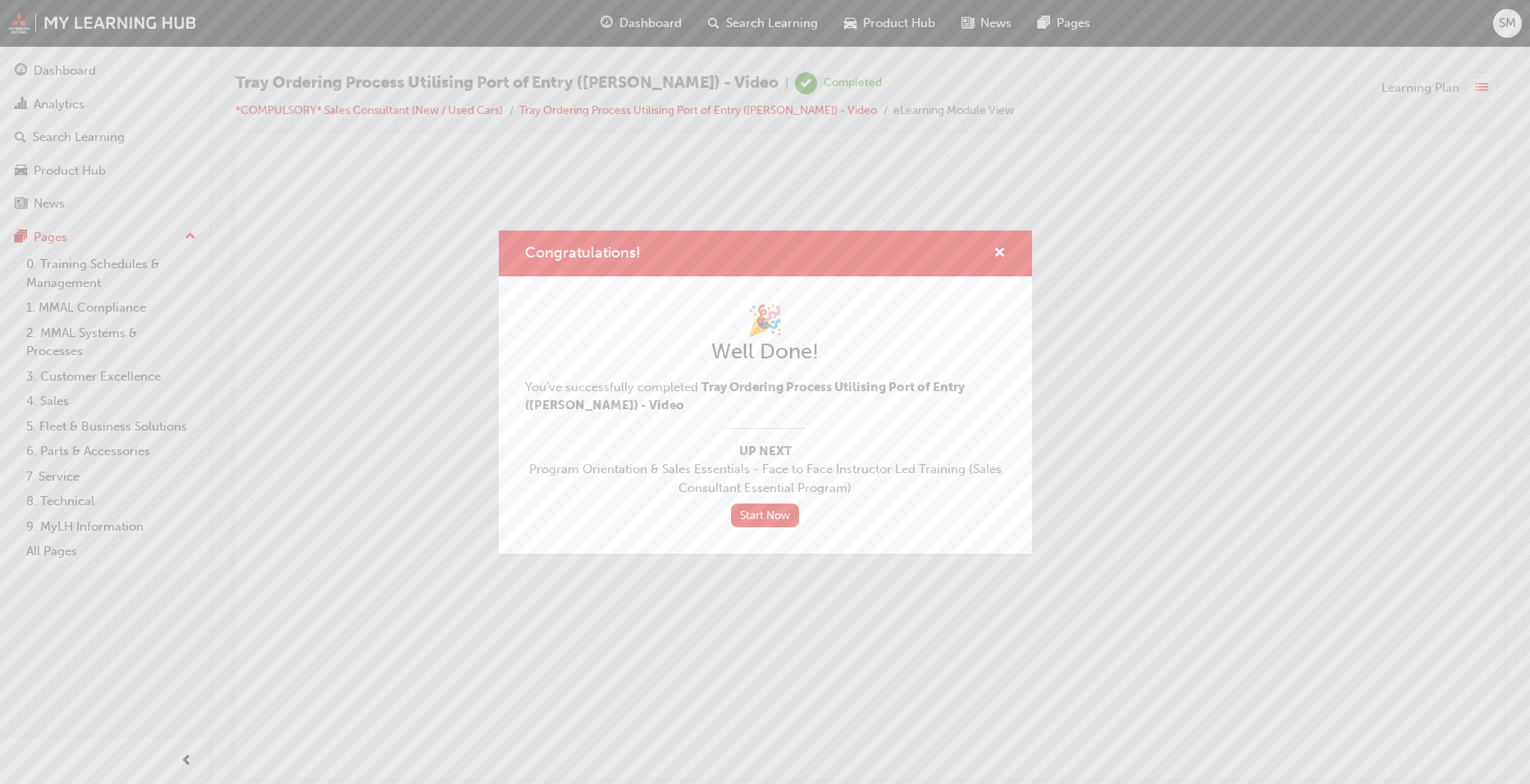
scroll to position [0, 0]
click at [743, 515] on link "Start Now" at bounding box center [765, 514] width 69 height 24
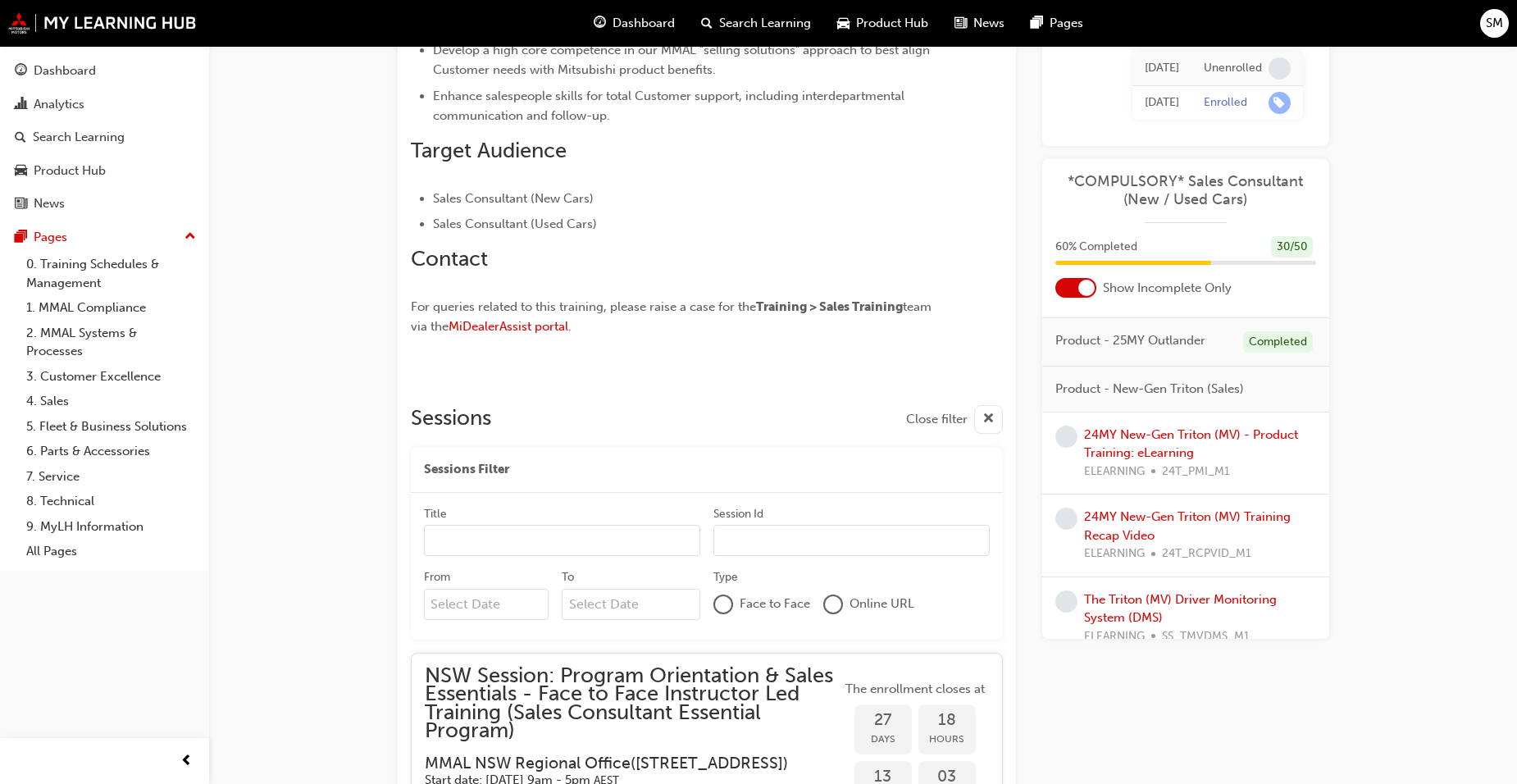
scroll to position [1230, 0]
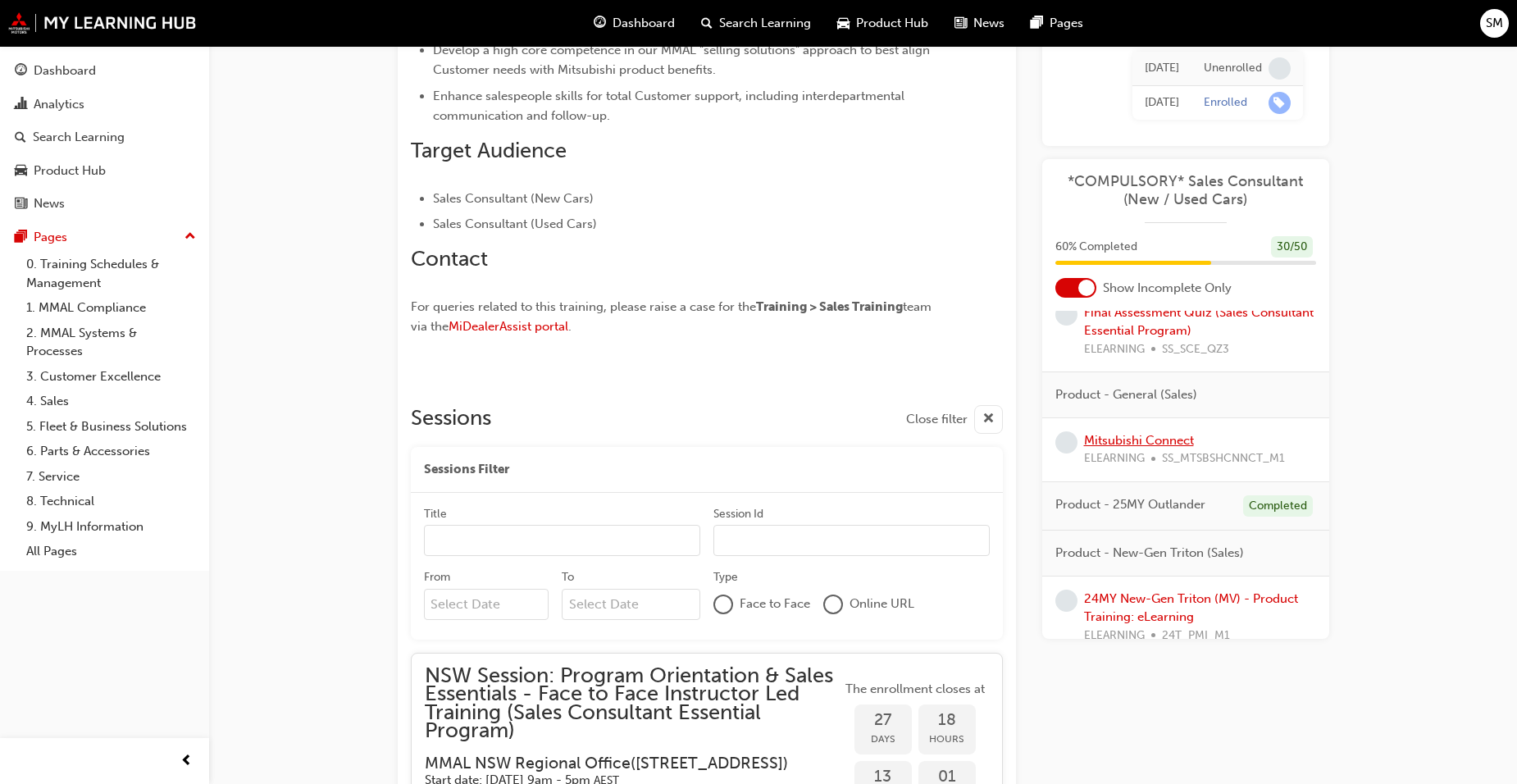
click at [1150, 437] on link "Mitsubishi Connect" at bounding box center [1139, 440] width 110 height 15
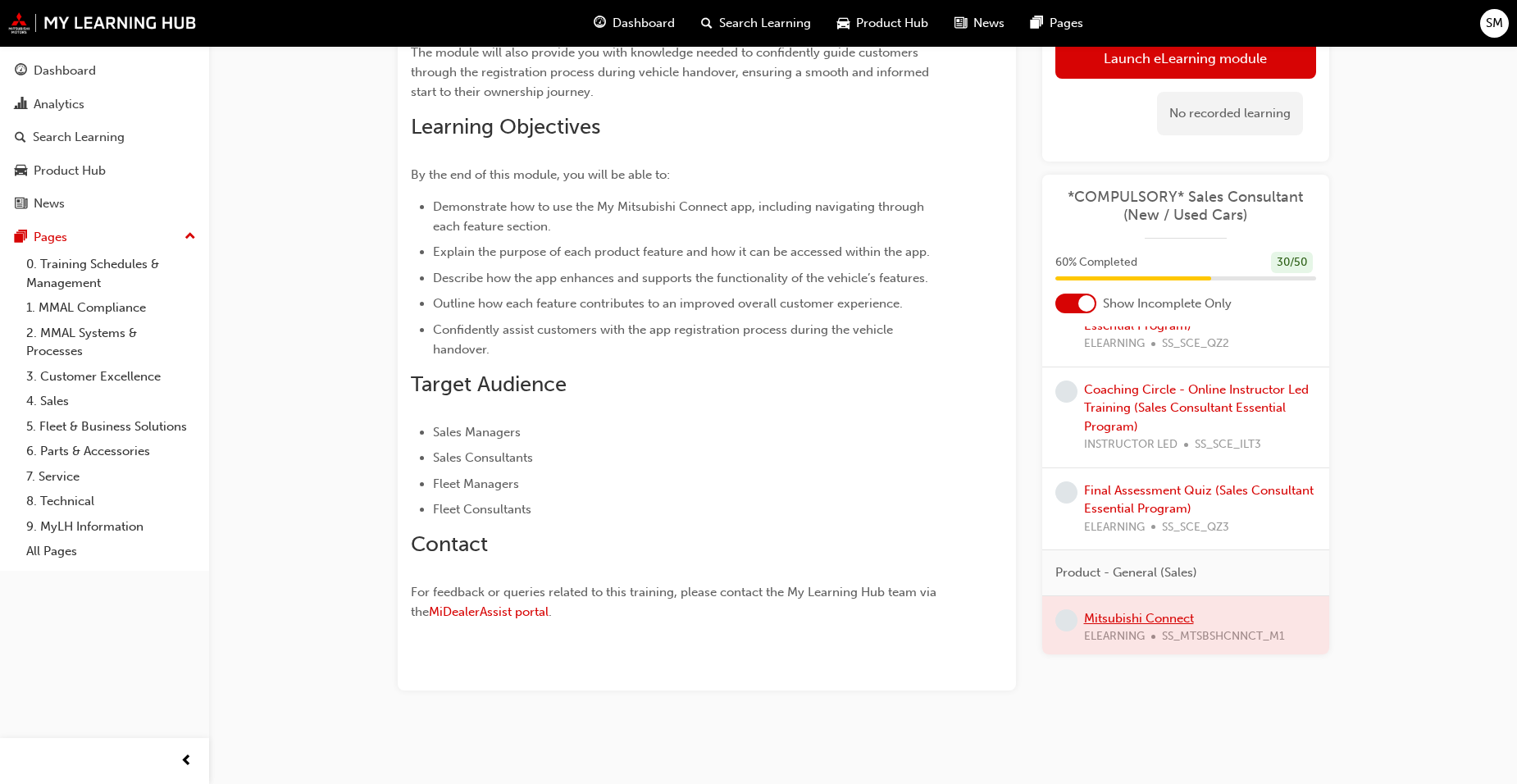
scroll to position [1066, 0]
click at [1216, 62] on link "Launch eLearning module" at bounding box center [1186, 58] width 261 height 41
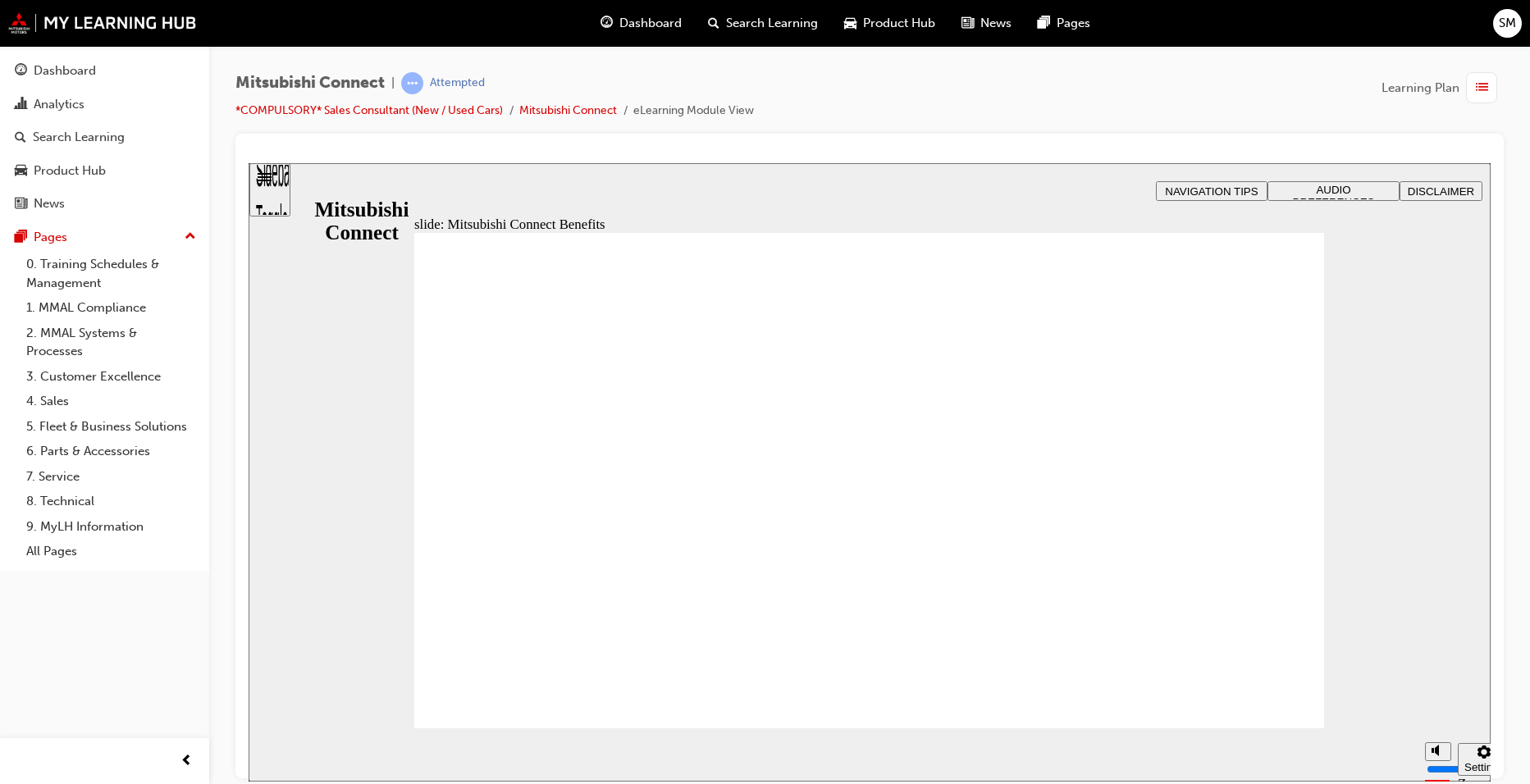
drag, startPoint x: 880, startPoint y: 411, endPoint x: 1037, endPoint y: 400, distance: 157.4
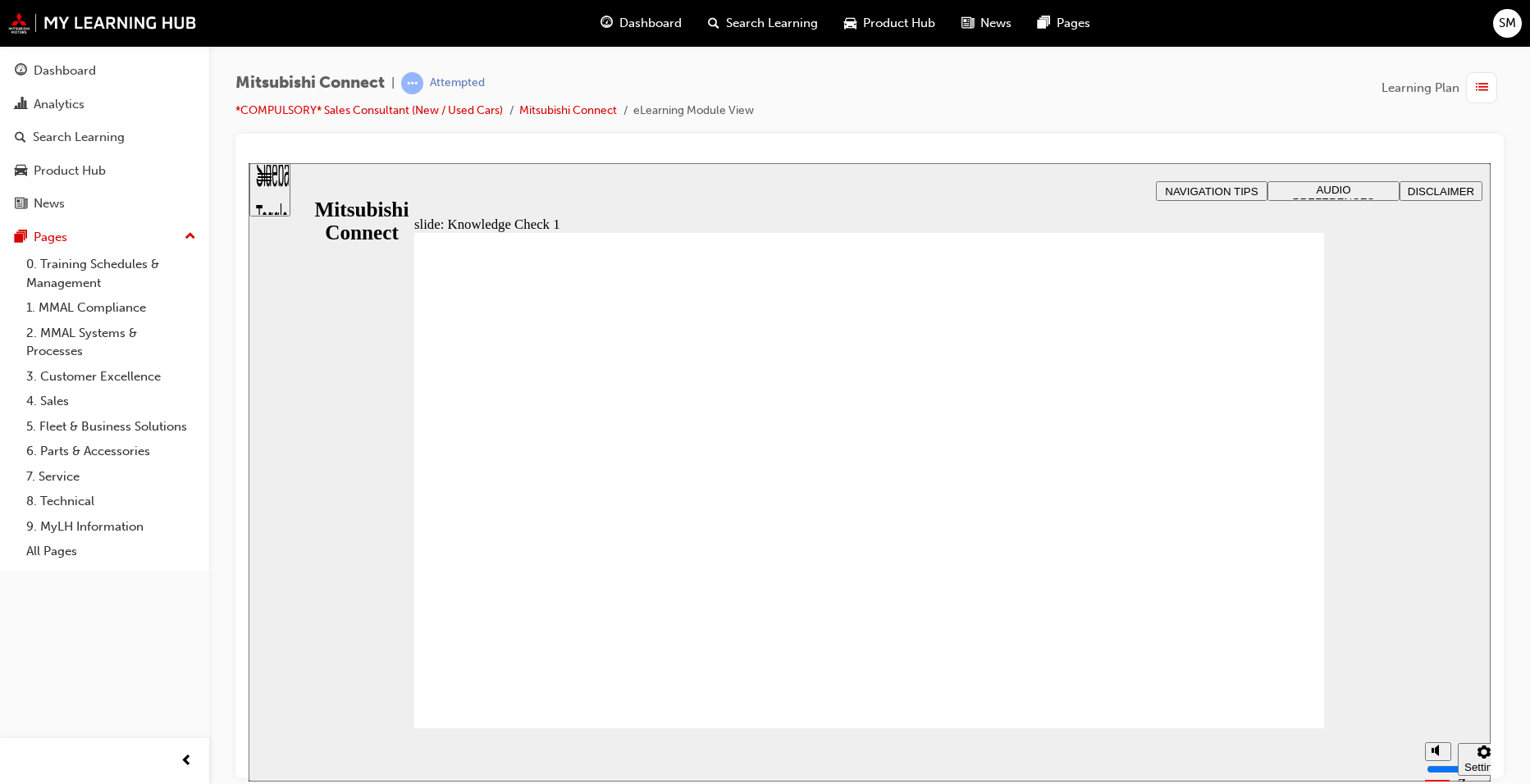
checkbox input "true"
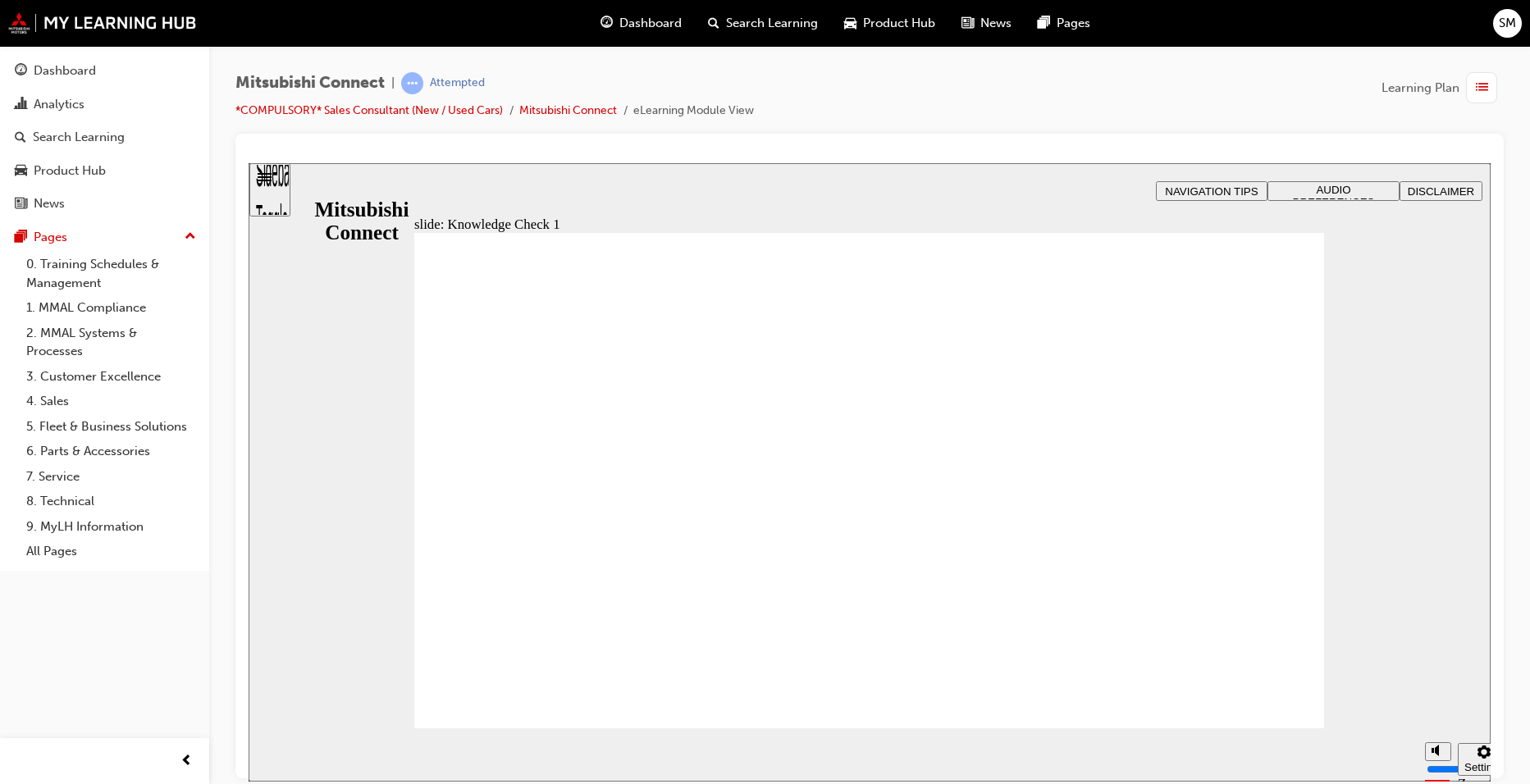
checkbox input "false"
checkbox input "true"
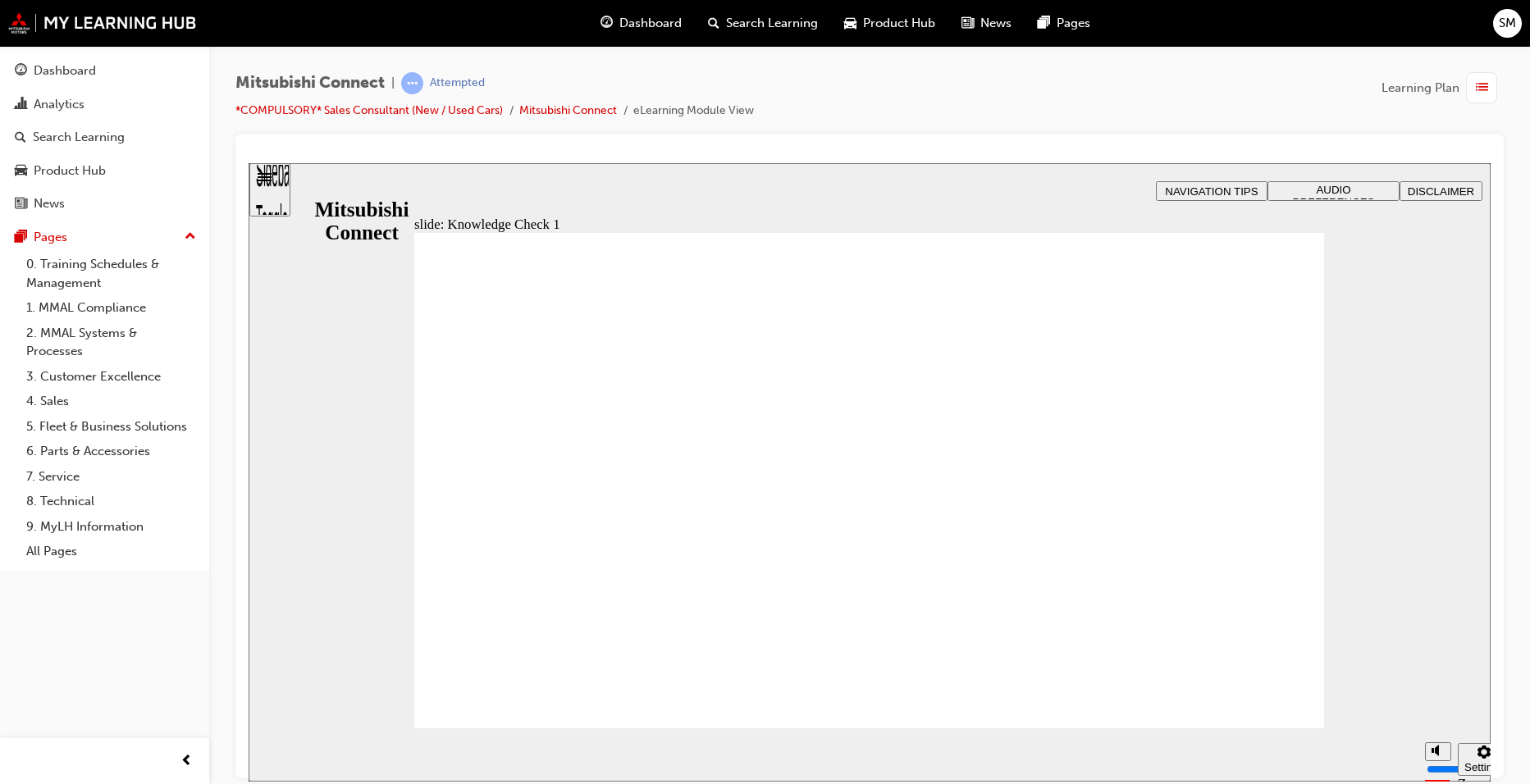
checkbox input "true"
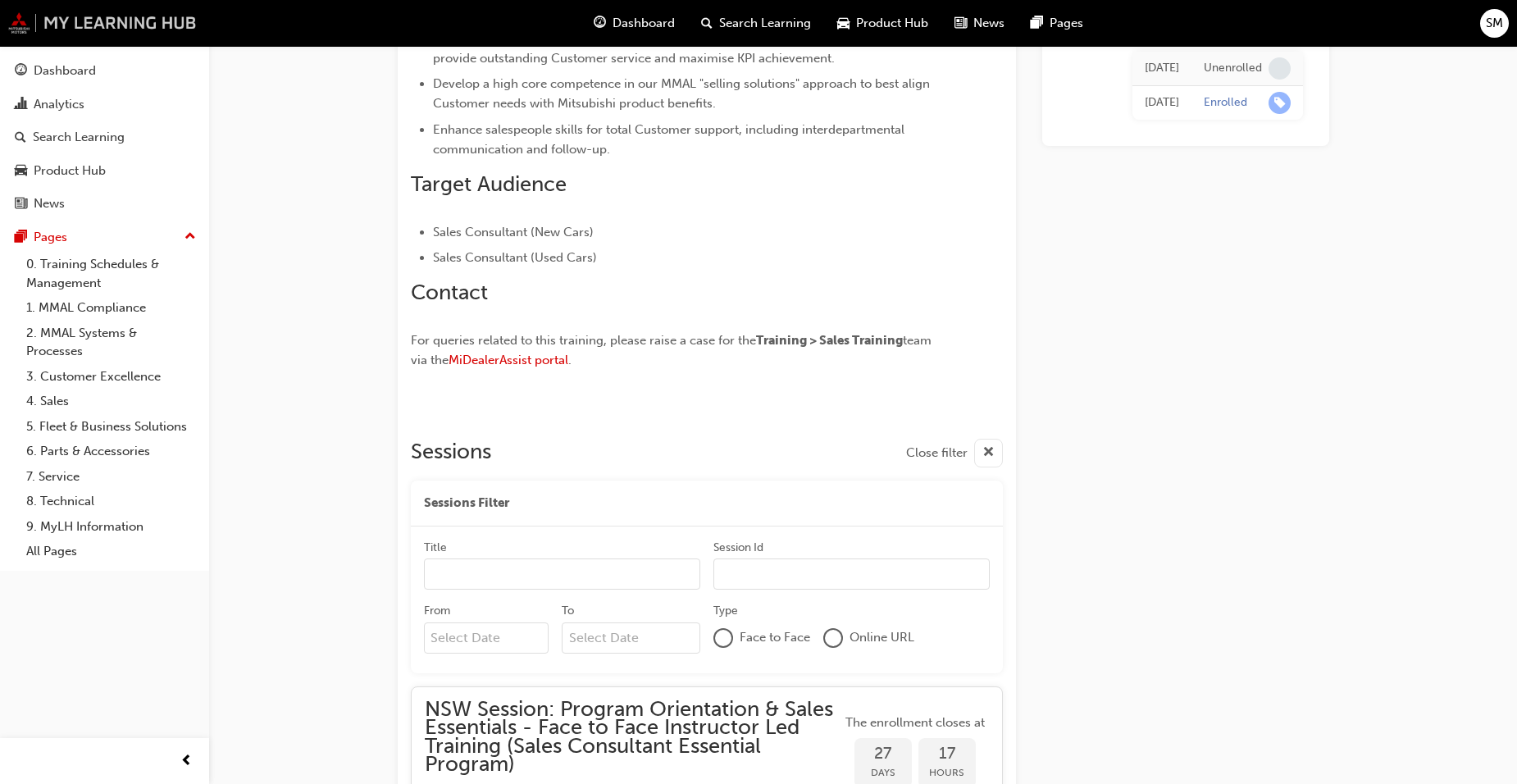
scroll to position [1157, 0]
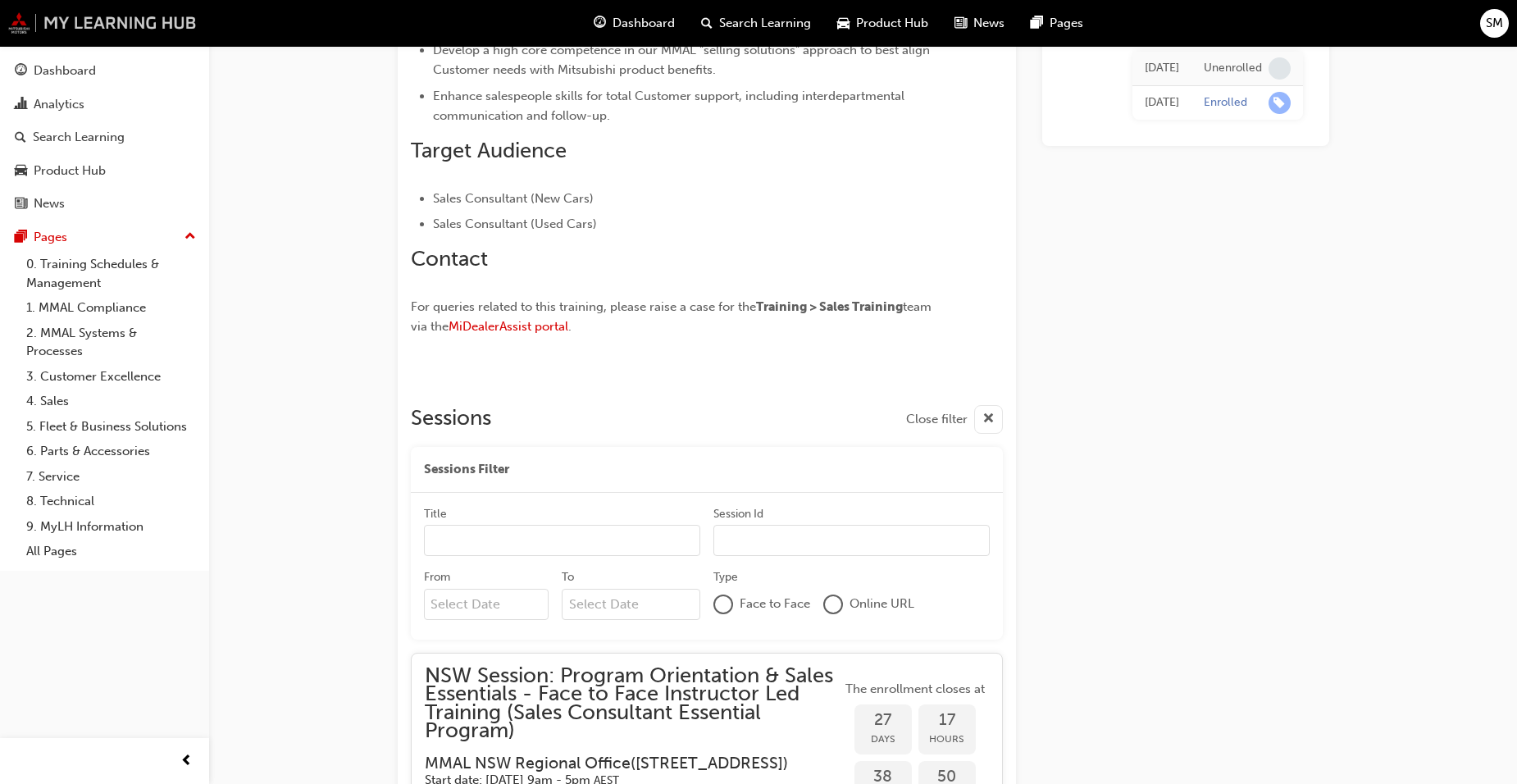
click at [96, 29] on img at bounding box center [102, 23] width 188 height 22
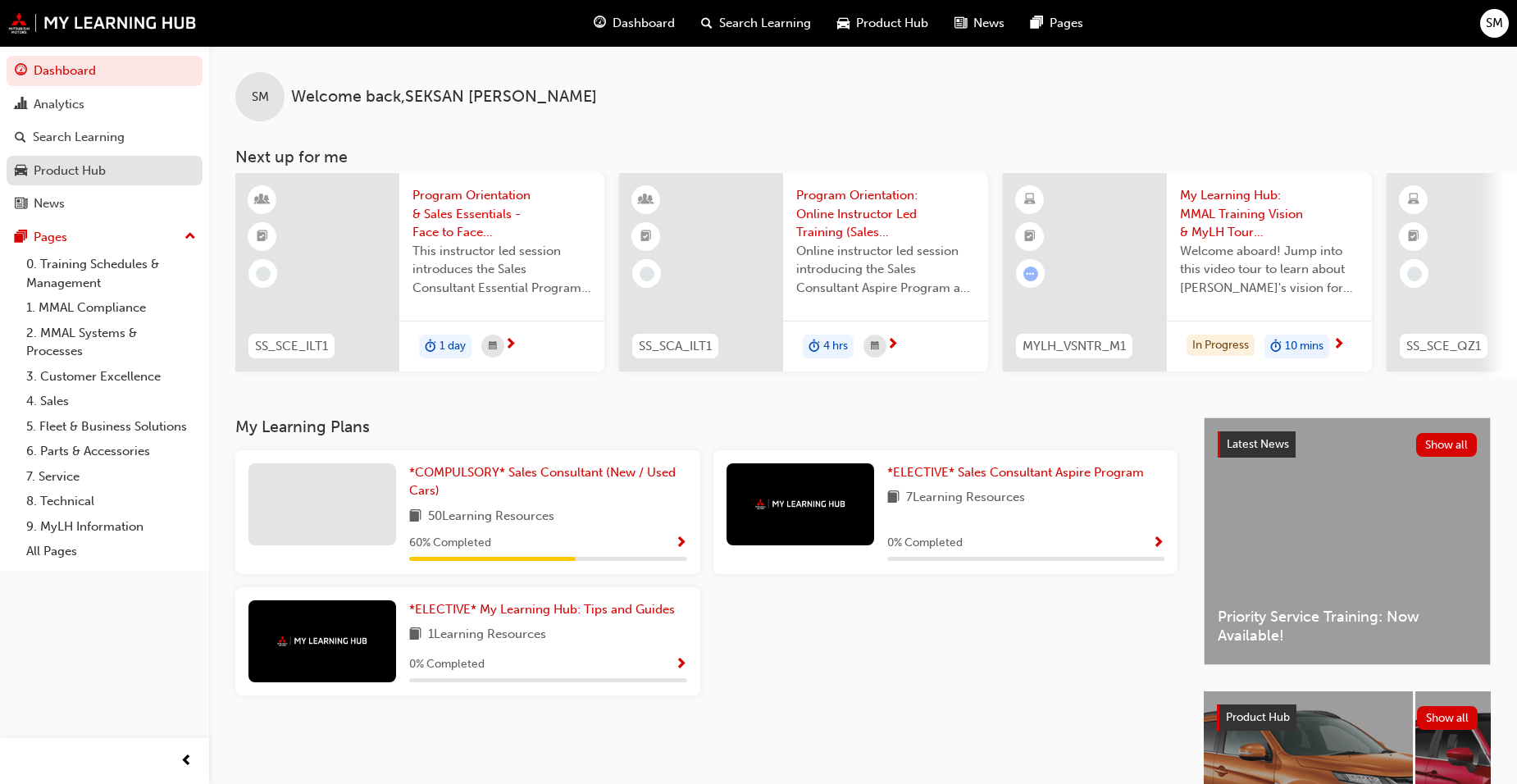
click at [83, 158] on link "Product Hub" at bounding box center [104, 171] width 196 height 30
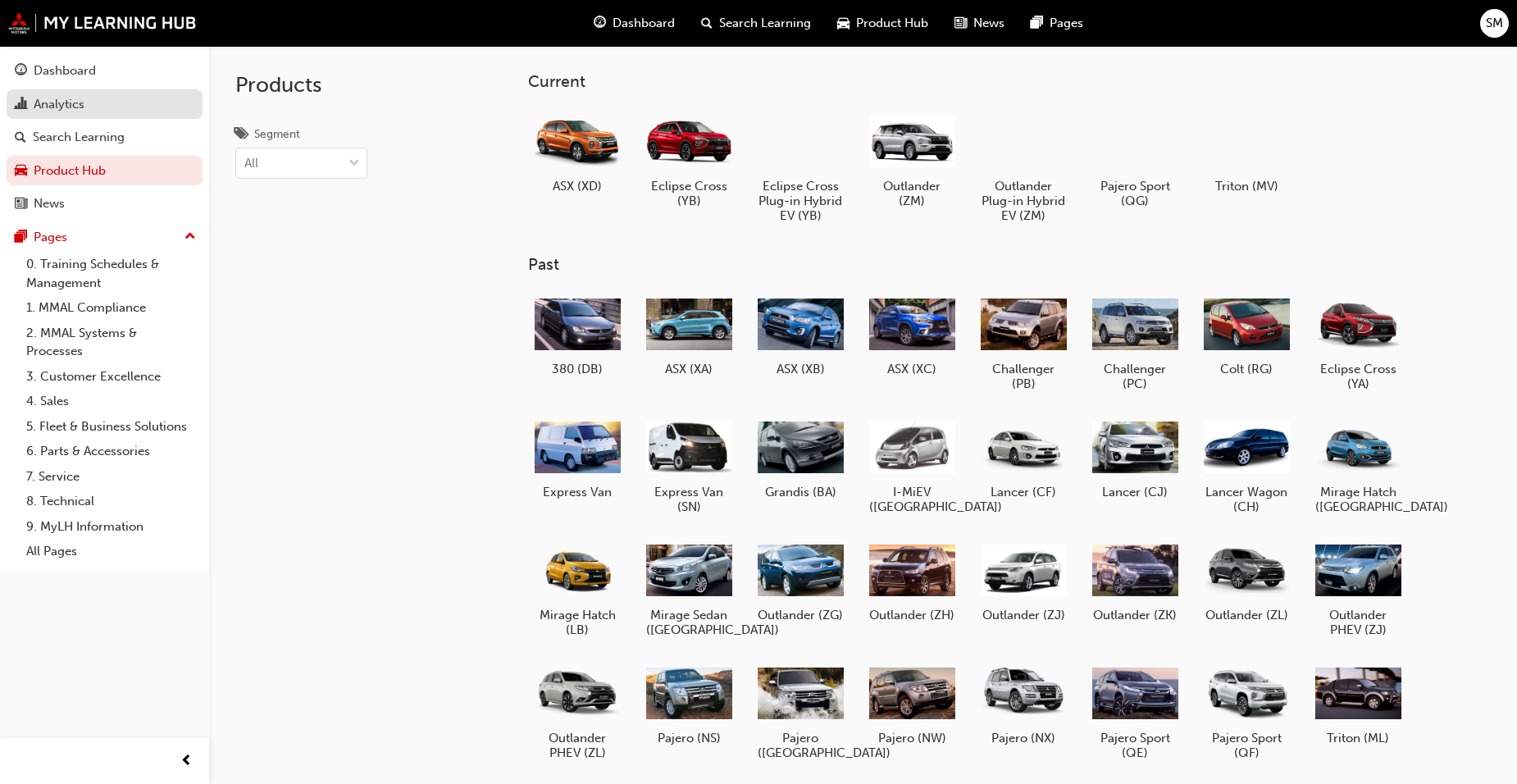
click at [118, 113] on div "Analytics" at bounding box center [105, 105] width 180 height 21
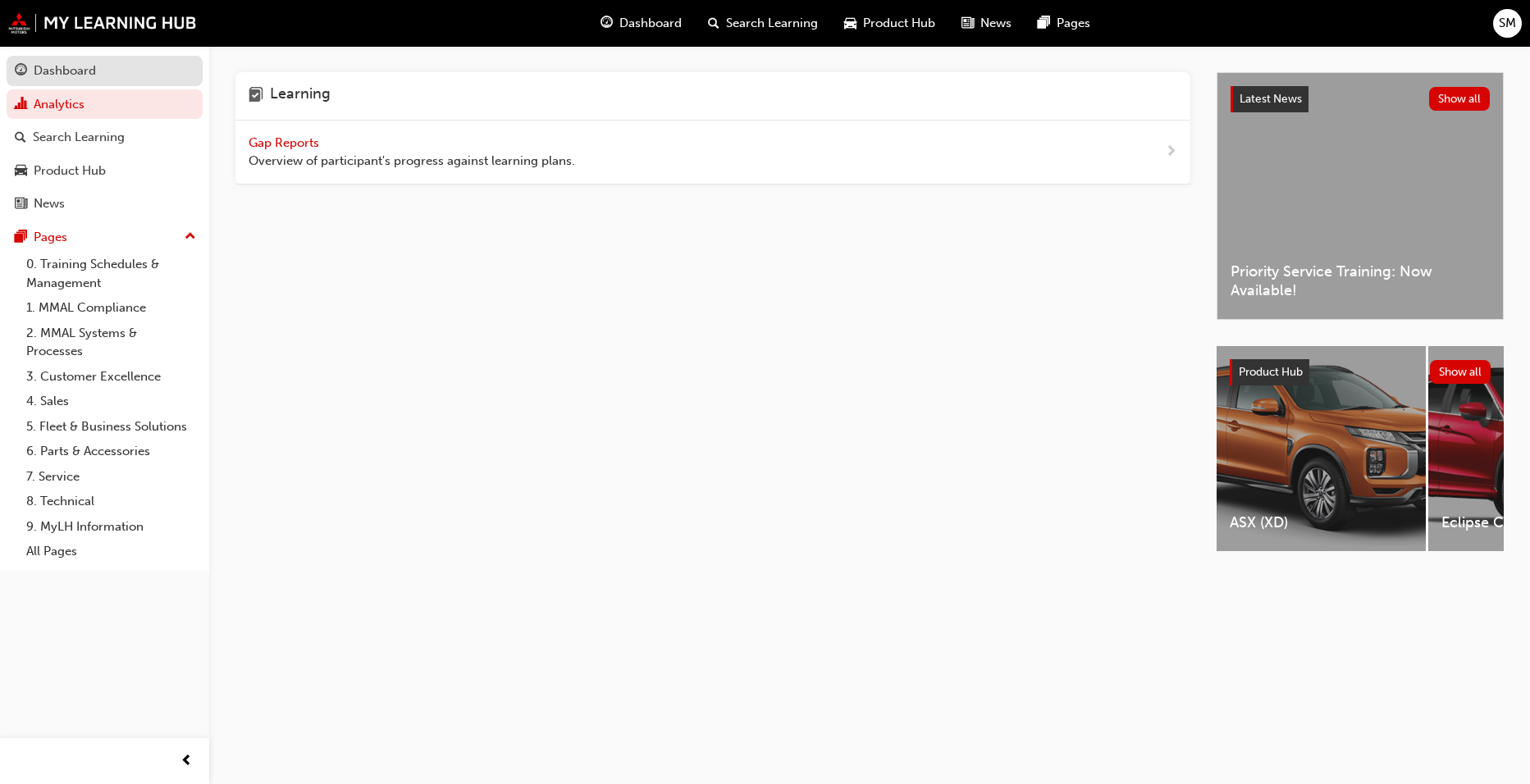
click at [118, 70] on div "Dashboard" at bounding box center [105, 71] width 180 height 21
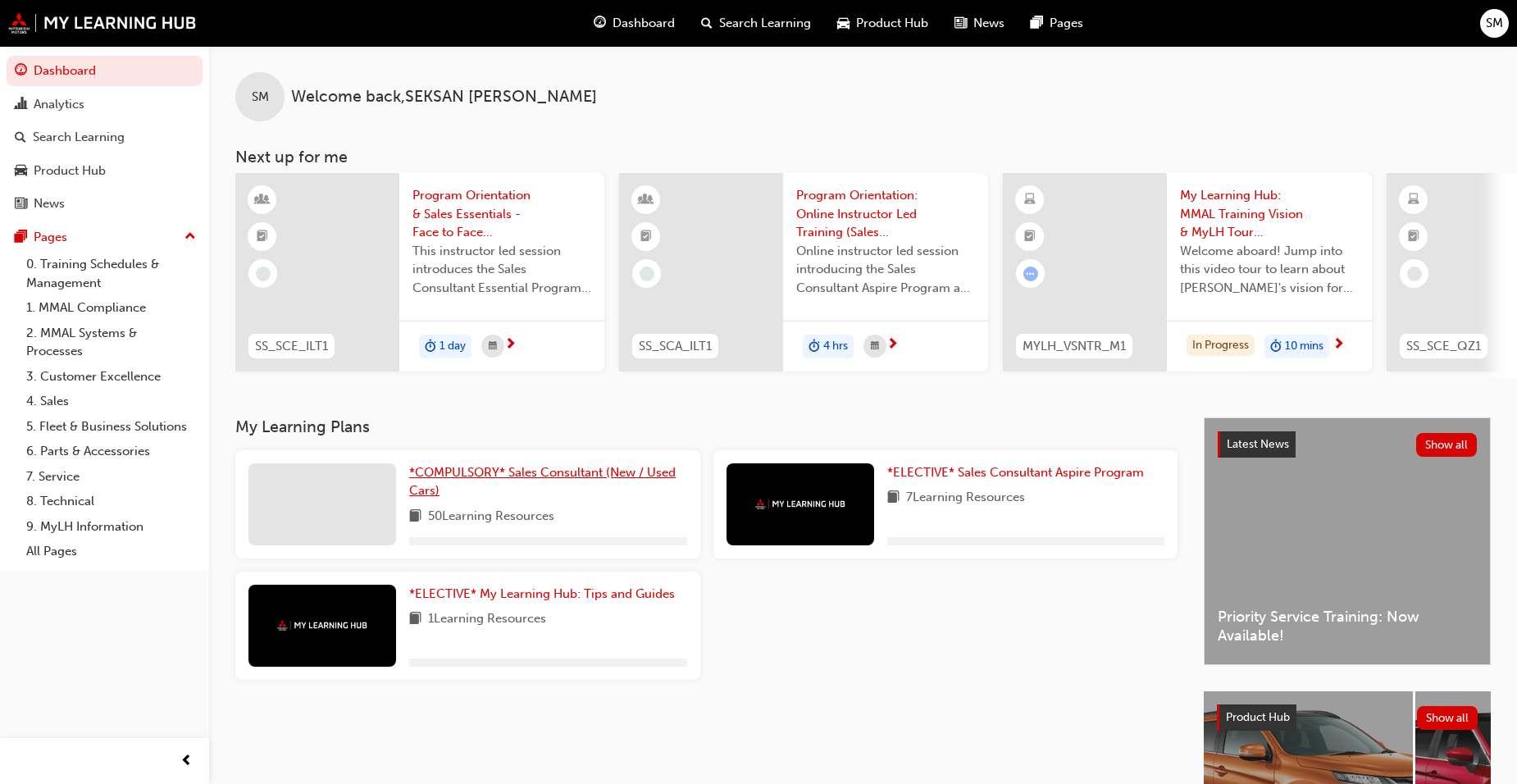
click at [533, 472] on span "*COMPULSORY* Sales Consultant (New / Used Cars)" at bounding box center [543, 482] width 267 height 34
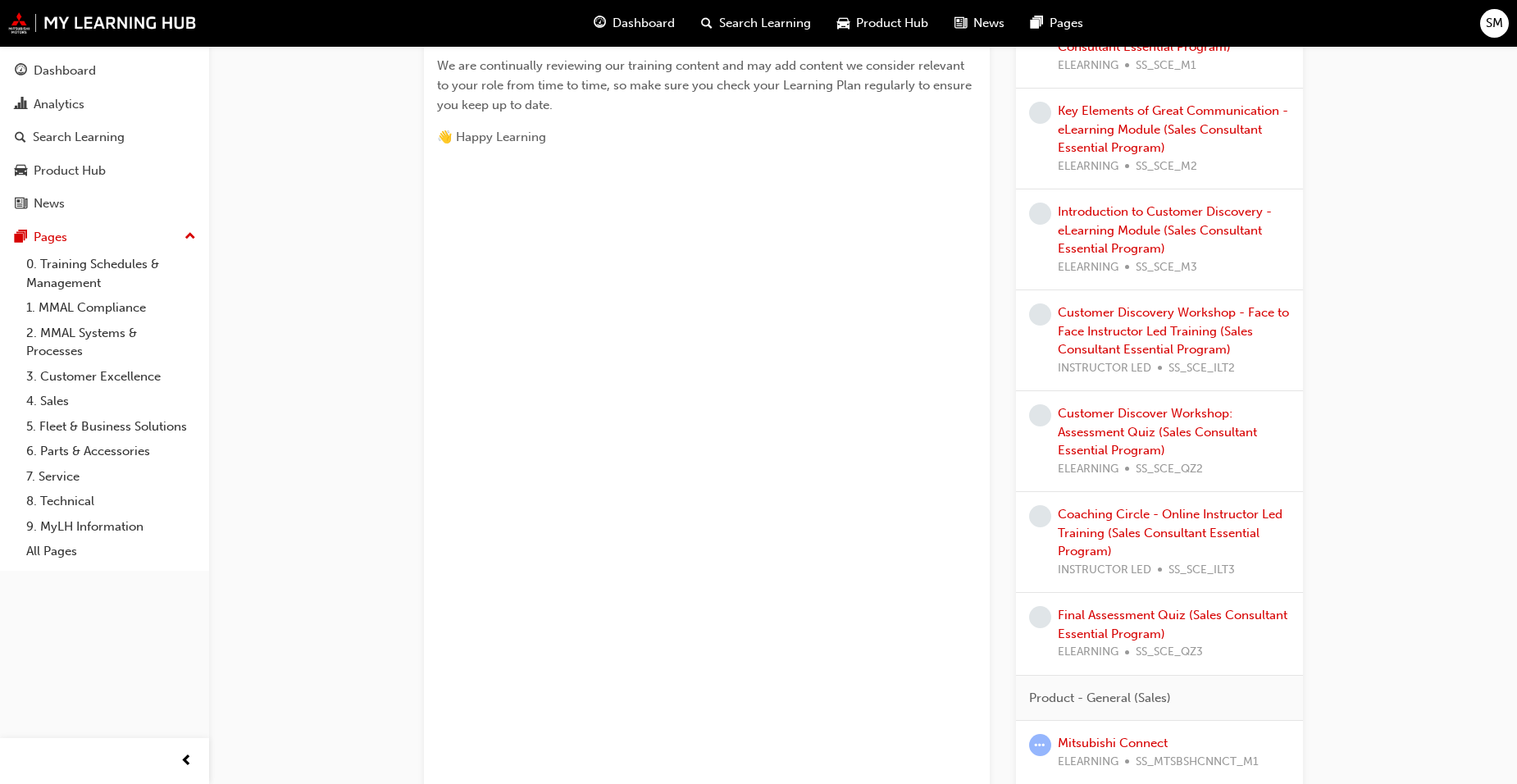
scroll to position [1148, 0]
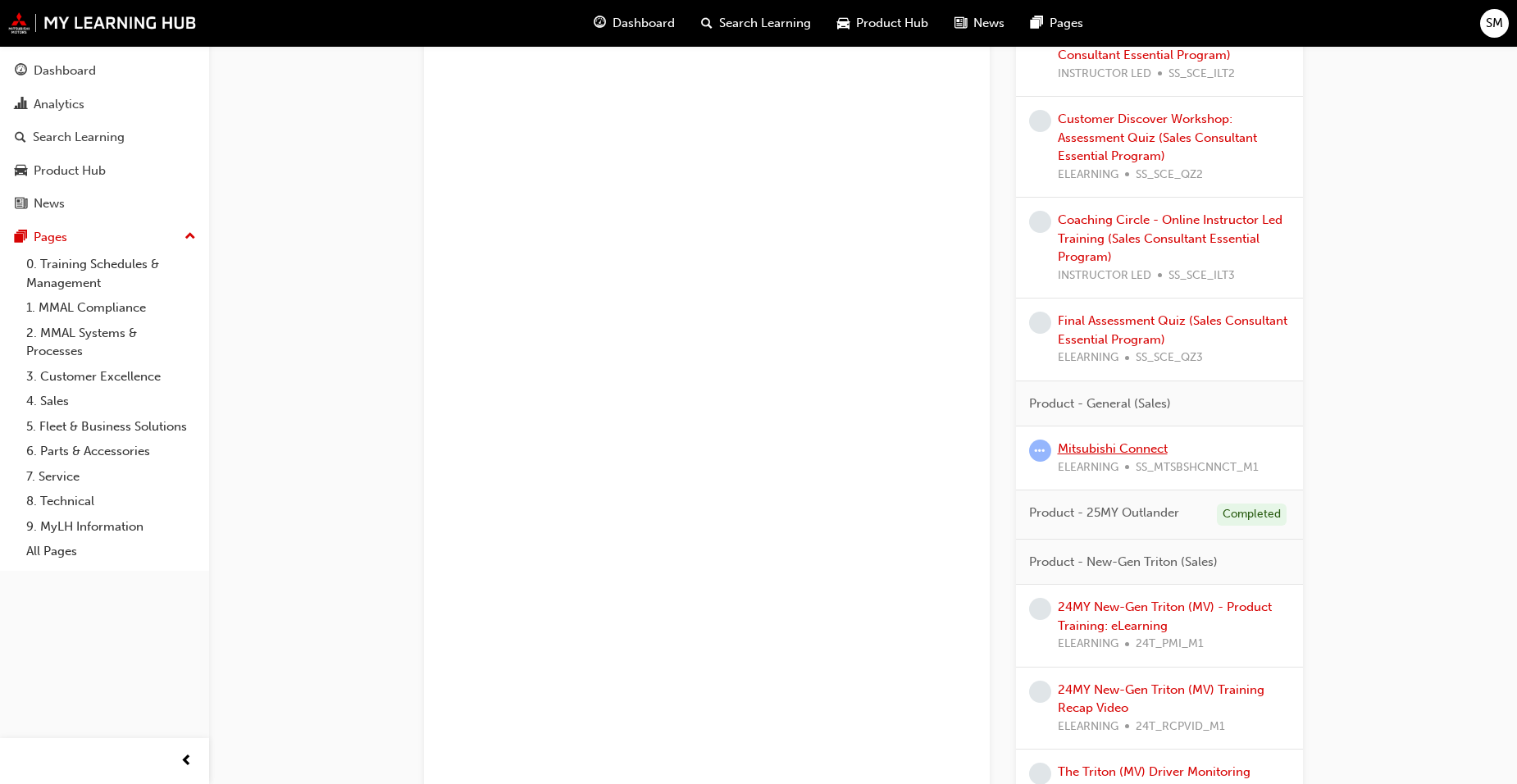
click at [1129, 447] on link "Mitsubishi Connect" at bounding box center [1113, 448] width 110 height 15
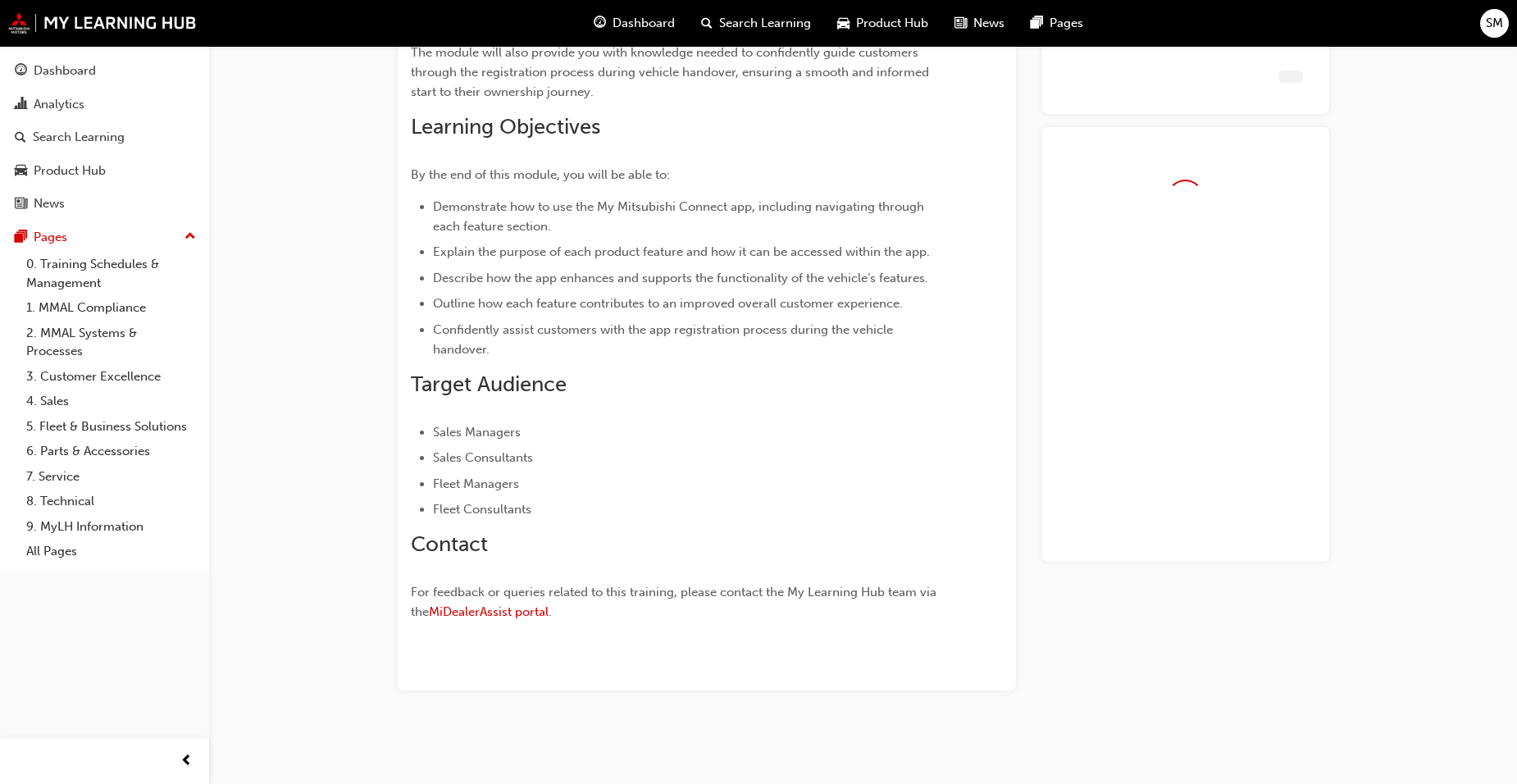
scroll to position [349, 0]
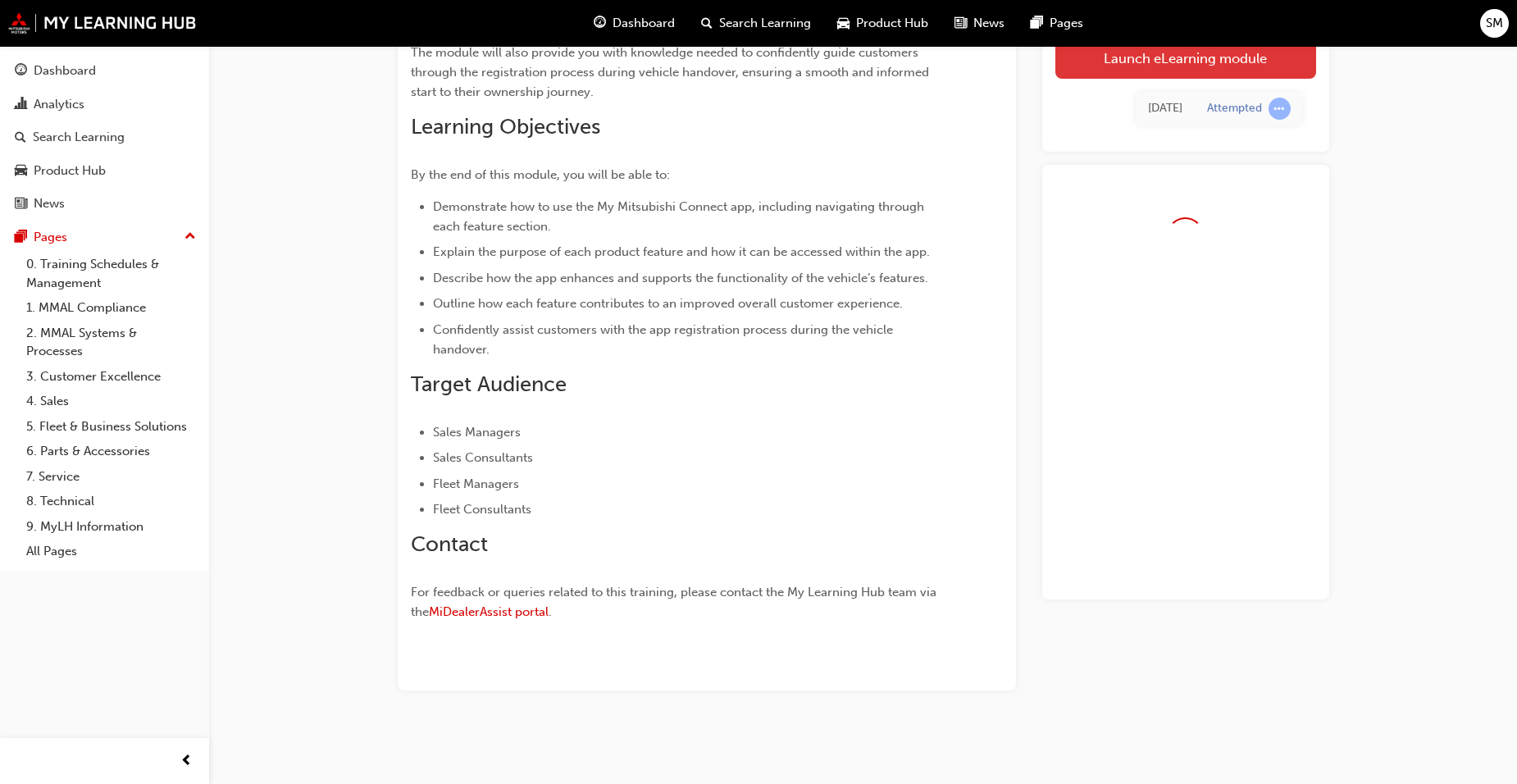
click at [1185, 58] on link "Launch eLearning module" at bounding box center [1186, 58] width 261 height 41
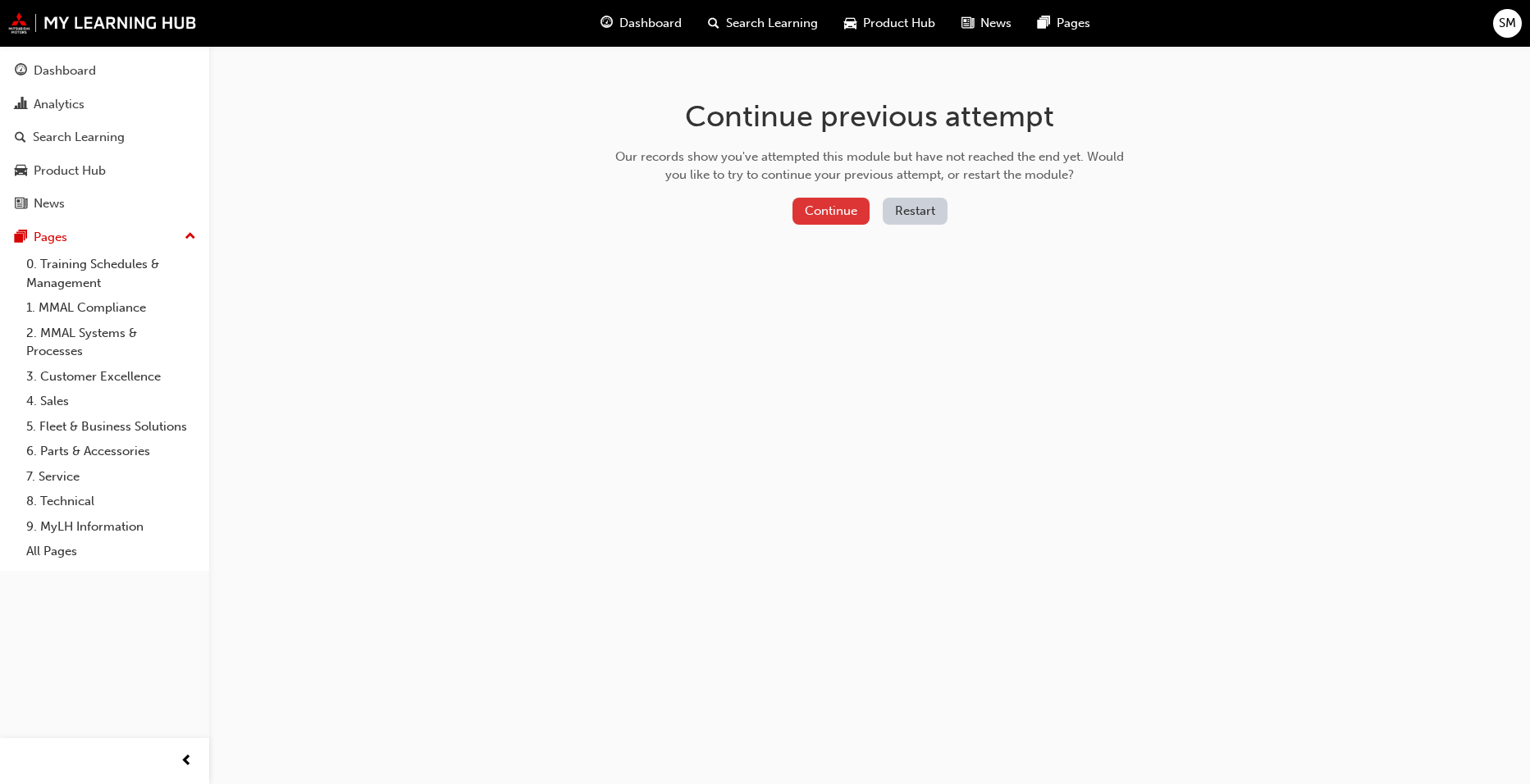
click at [830, 214] on button "Continue" at bounding box center [832, 211] width 78 height 27
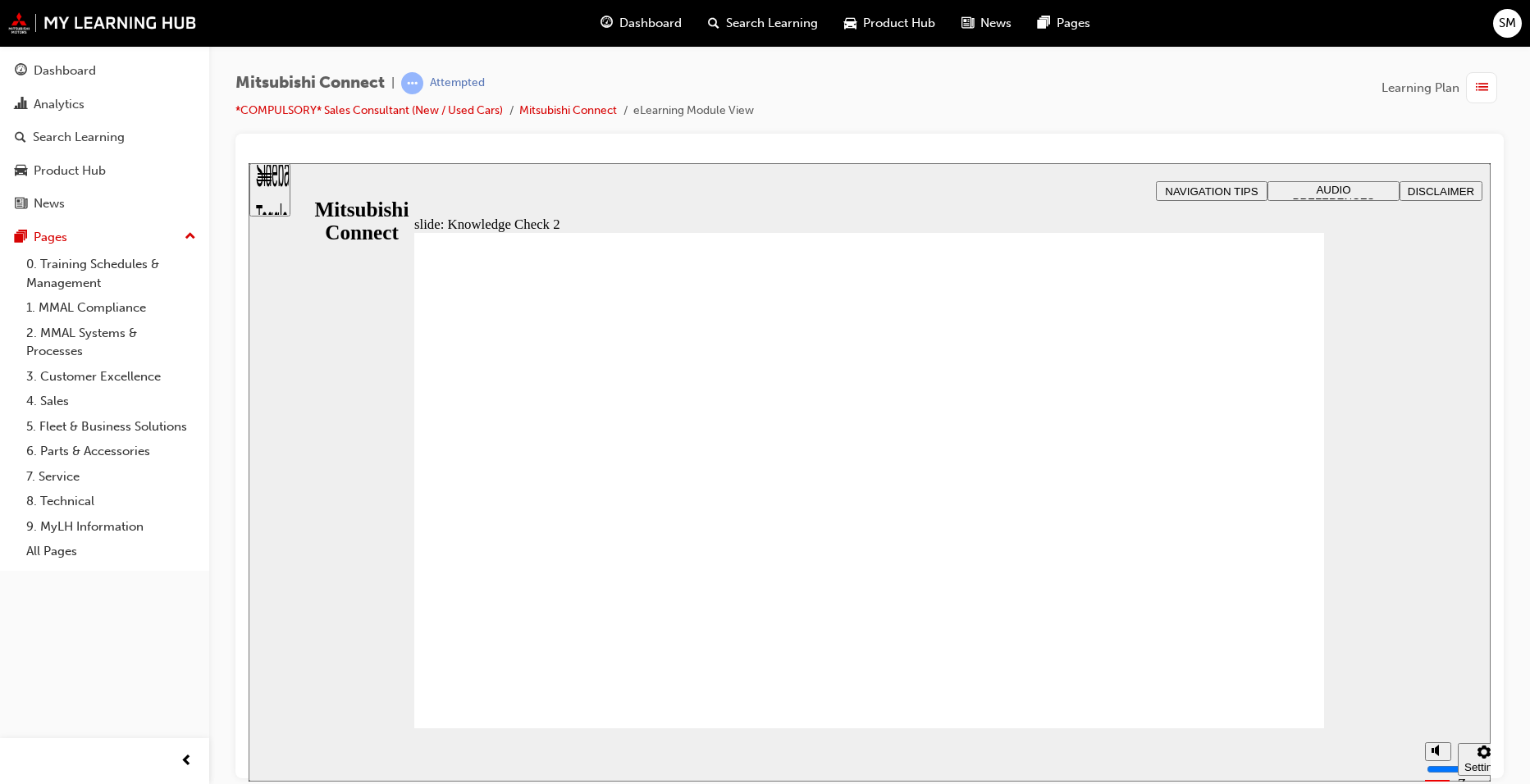
radio input "false"
radio input "true"
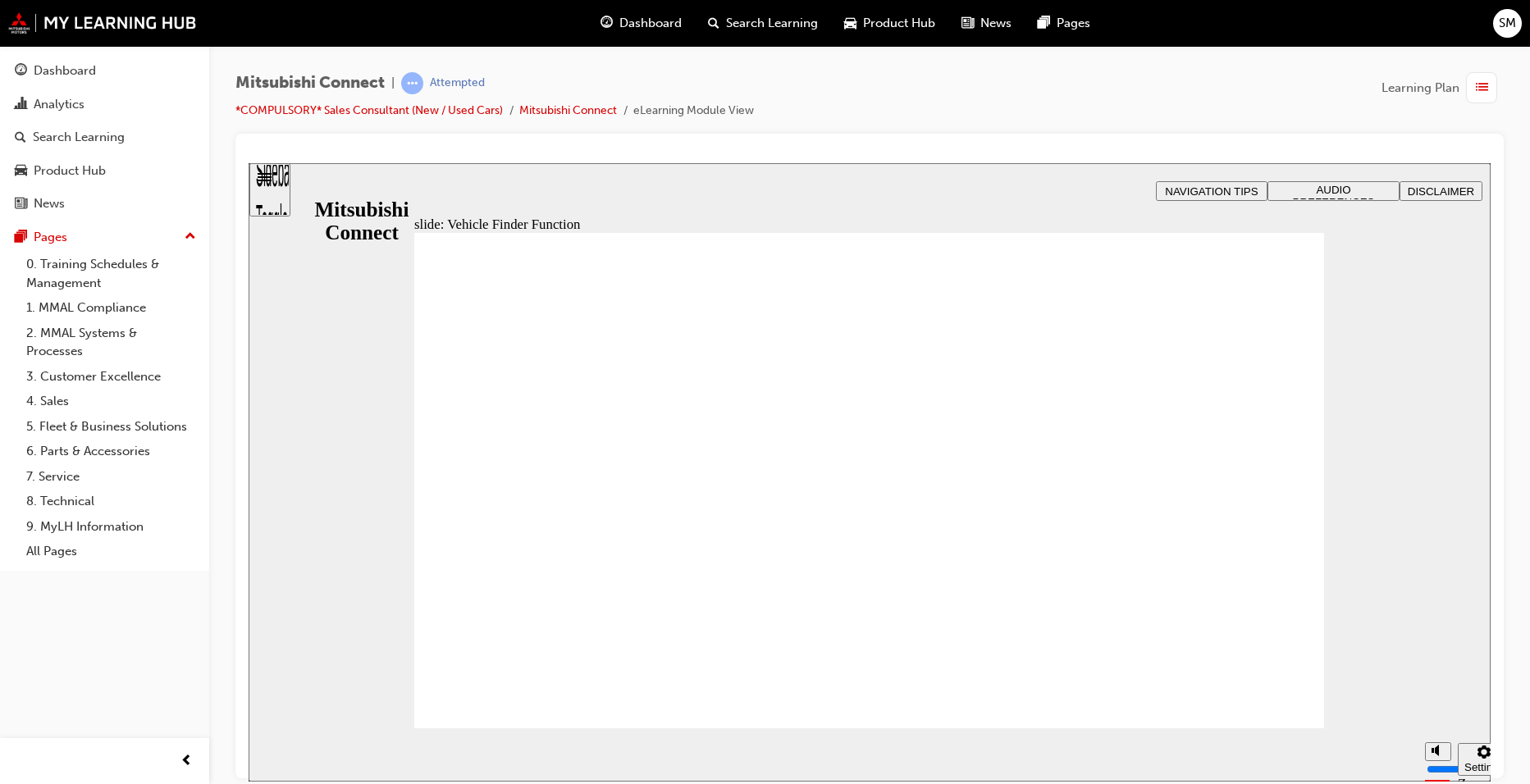
checkbox input "true"
drag, startPoint x: 601, startPoint y: 565, endPoint x: 601, endPoint y: 581, distance: 16.0
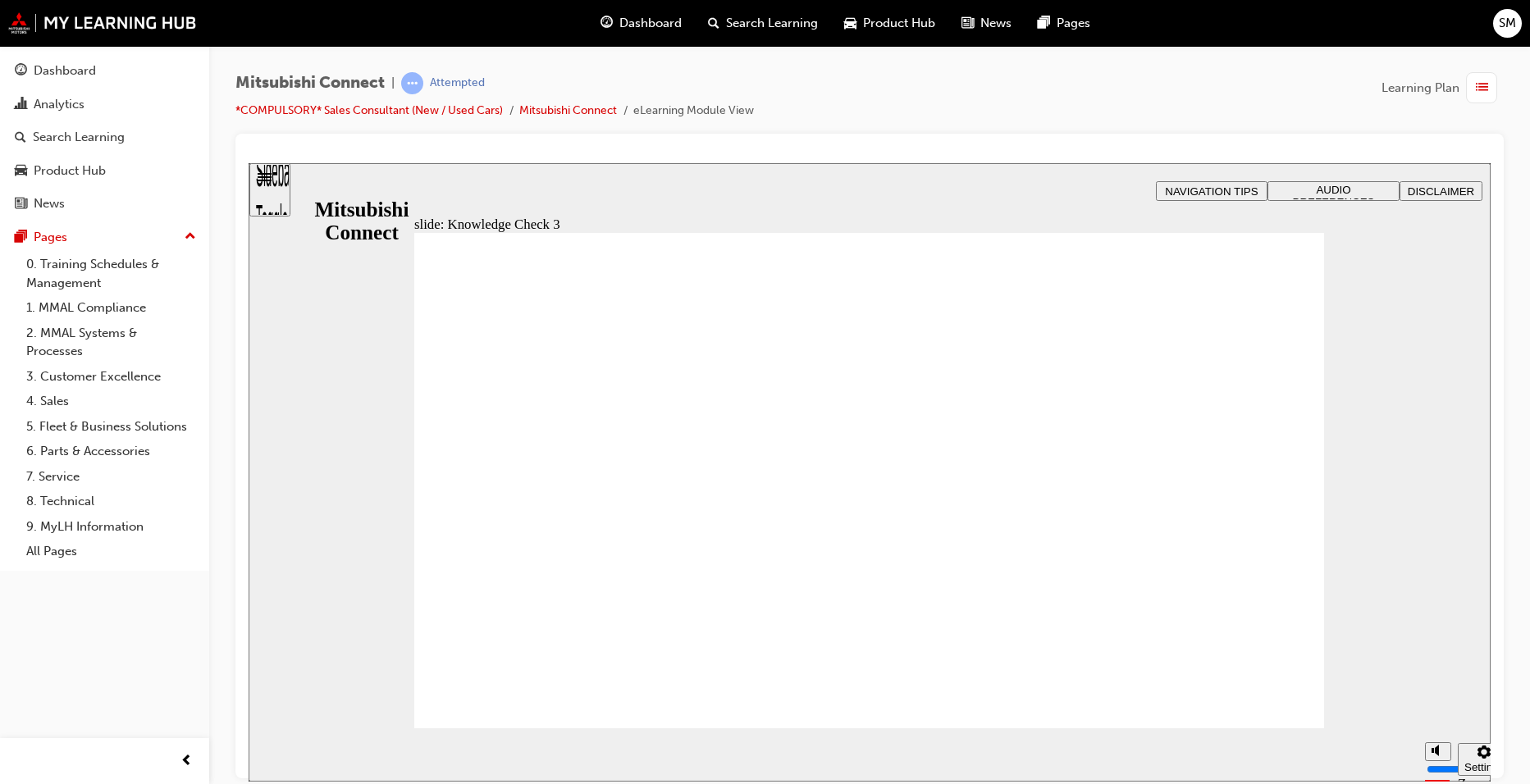
checkbox input "true"
checkbox input "false"
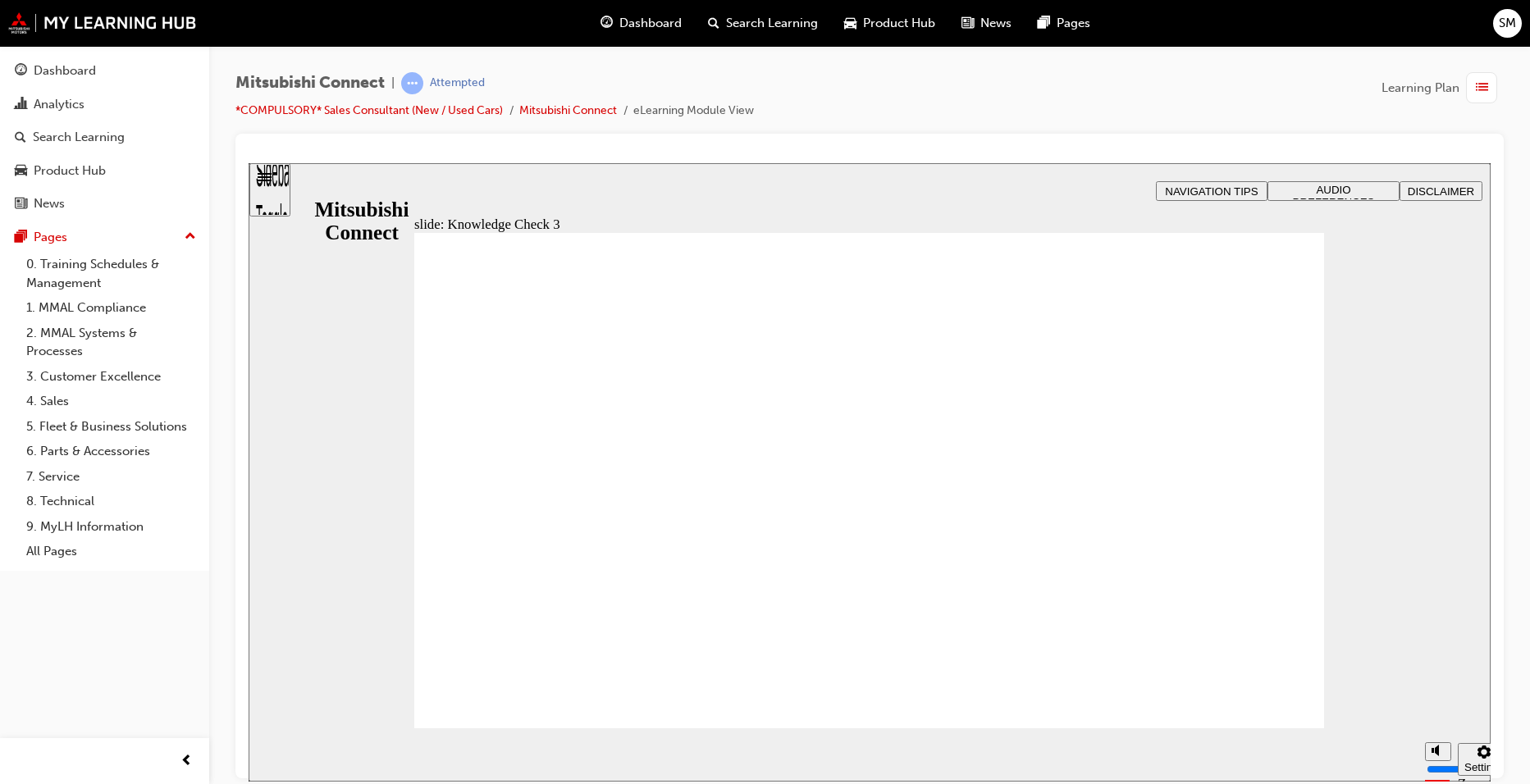
checkbox input "false"
checkbox input "true"
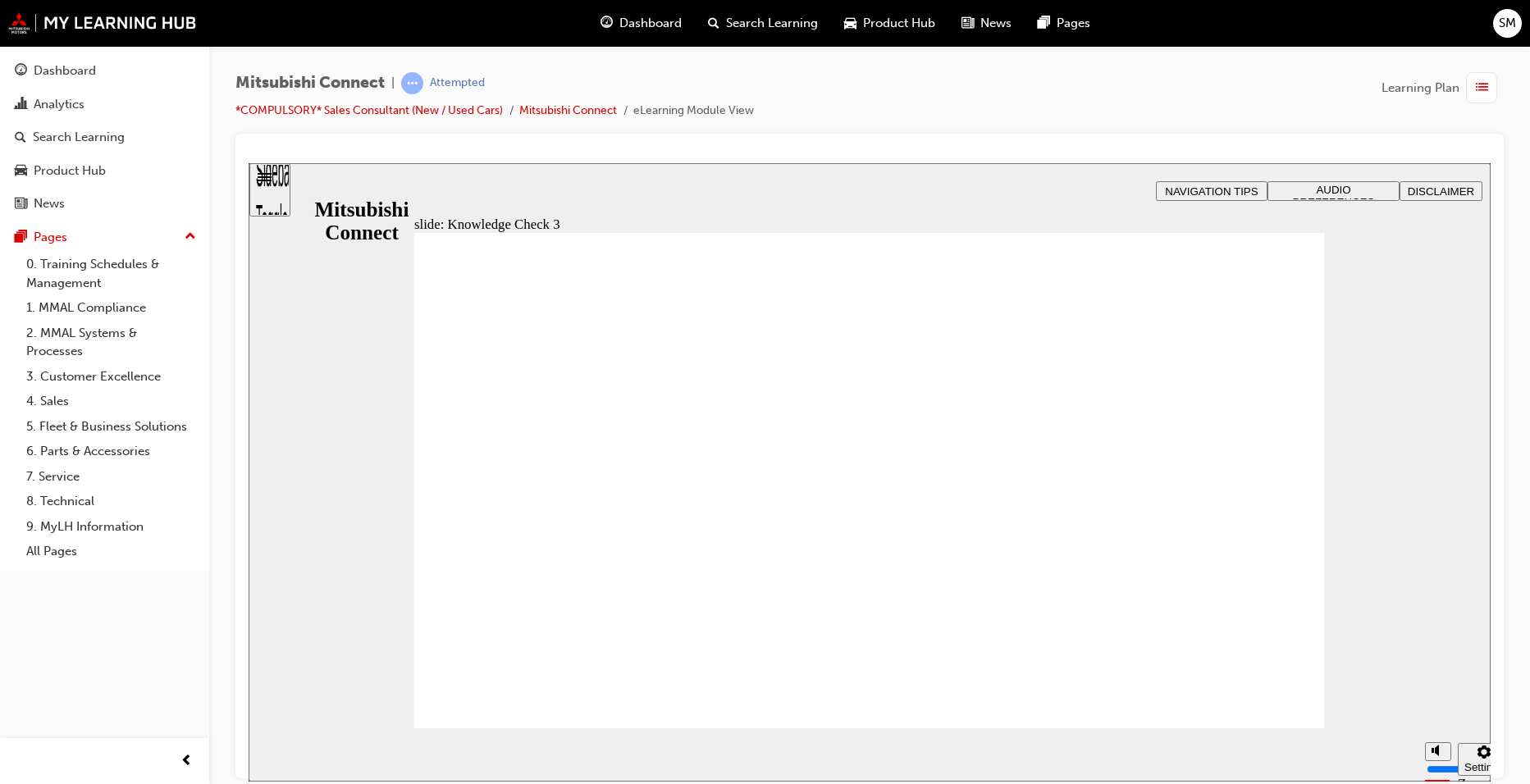
checkbox input "true"
drag, startPoint x: 537, startPoint y: 562, endPoint x: 537, endPoint y: 578, distance: 16.0
checkbox input "true"
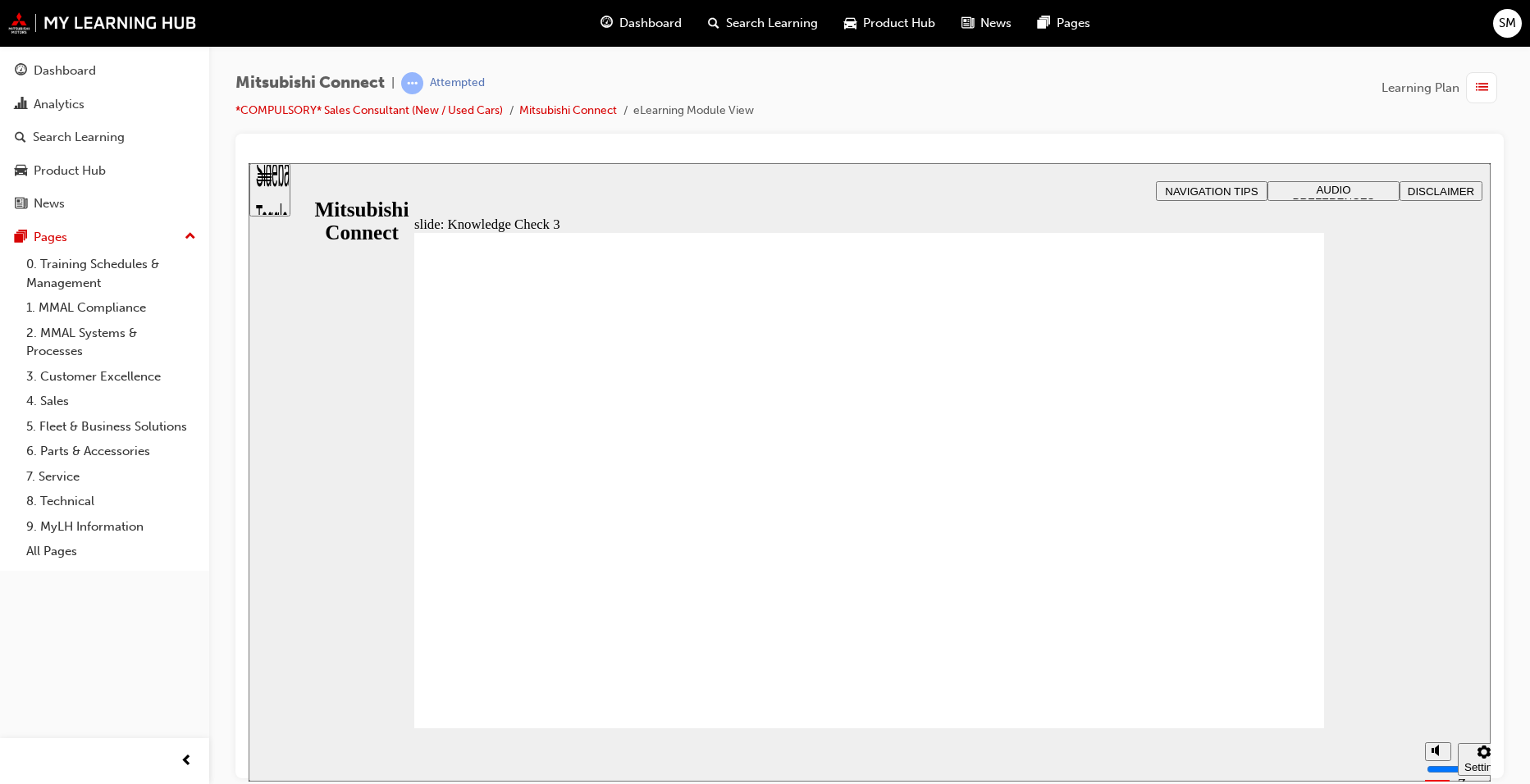
checkbox input "false"
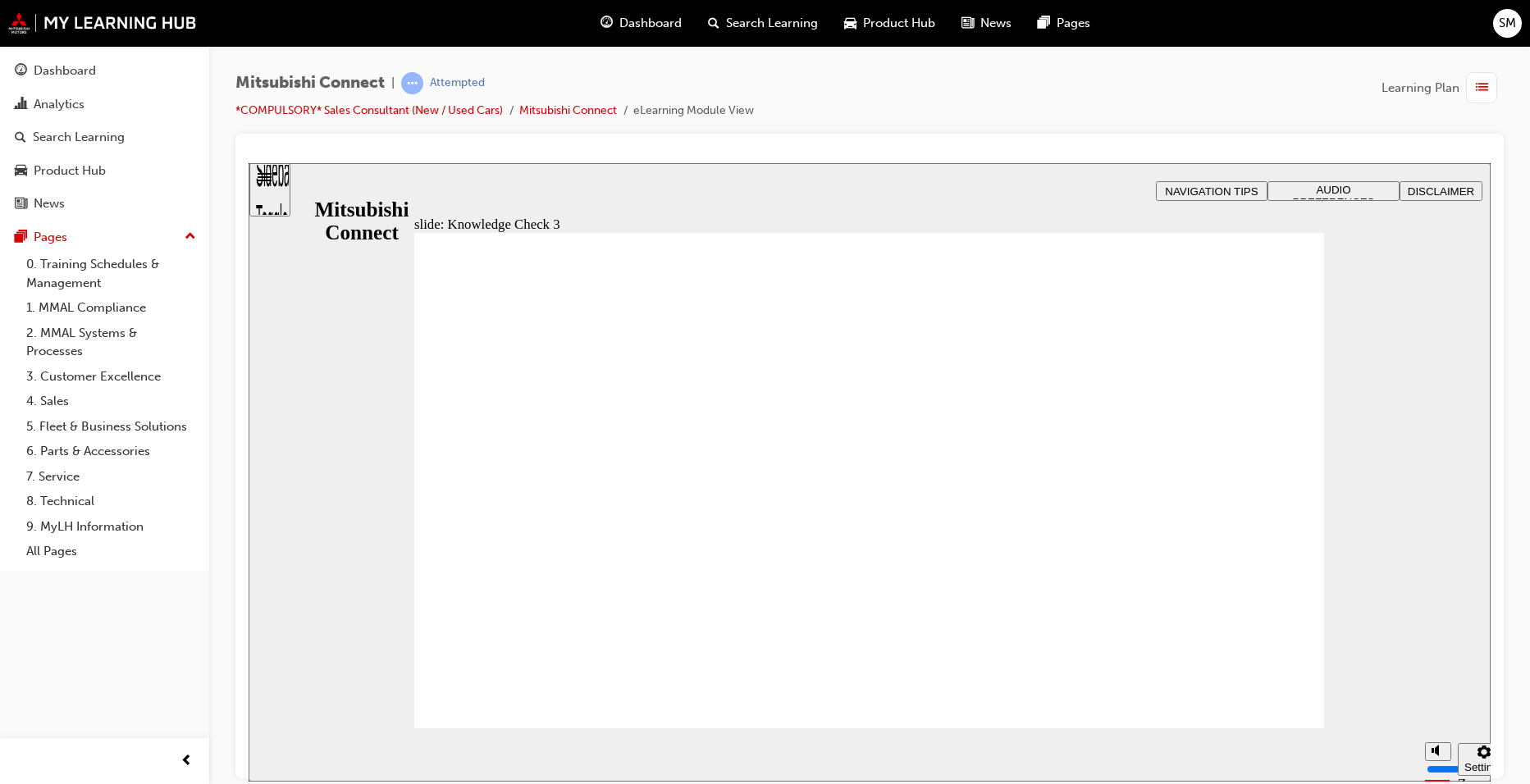
checkbox input "false"
checkbox input "true"
drag, startPoint x: 582, startPoint y: 552, endPoint x: 586, endPoint y: 528, distance: 24.3
checkbox input "true"
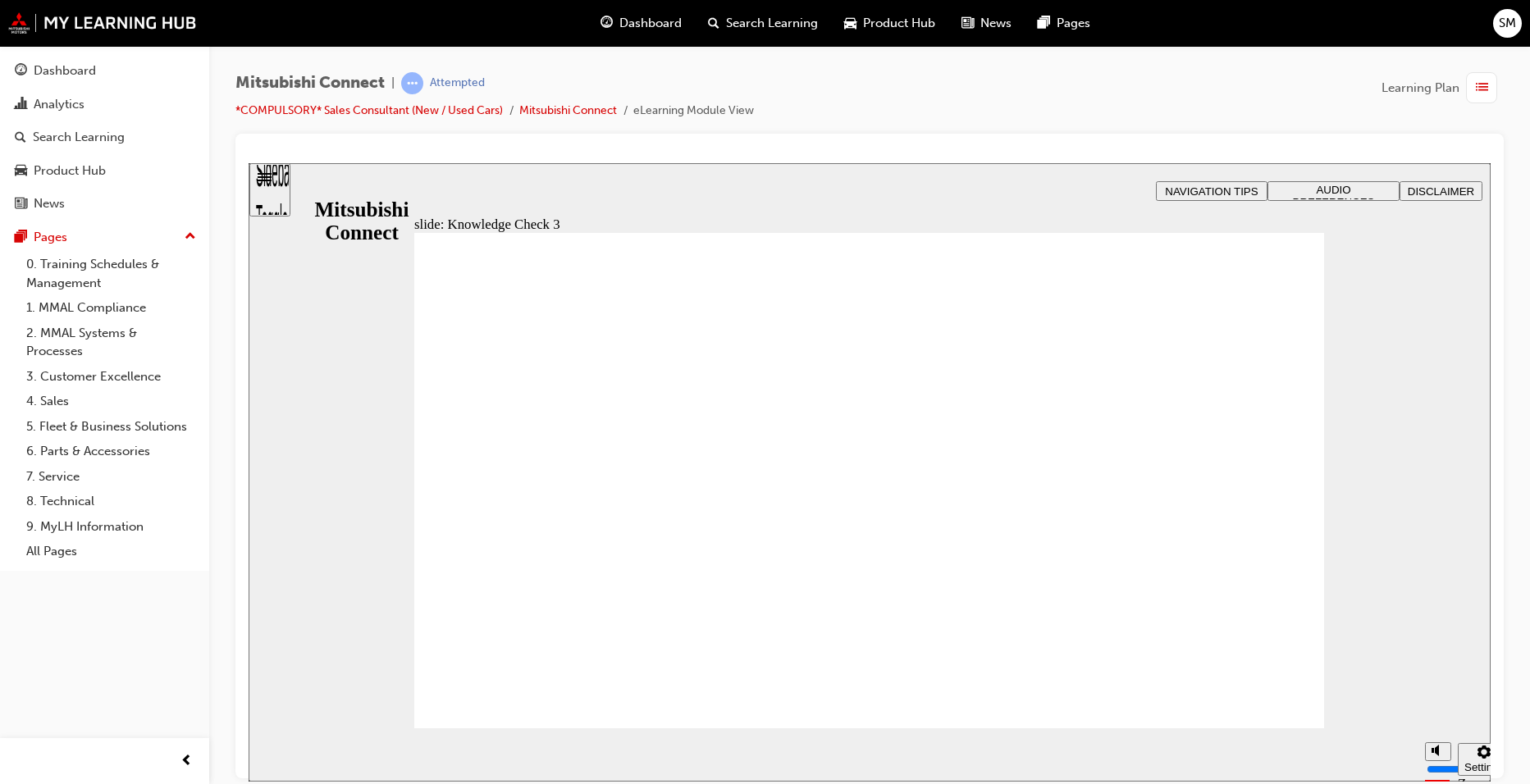
checkbox input "true"
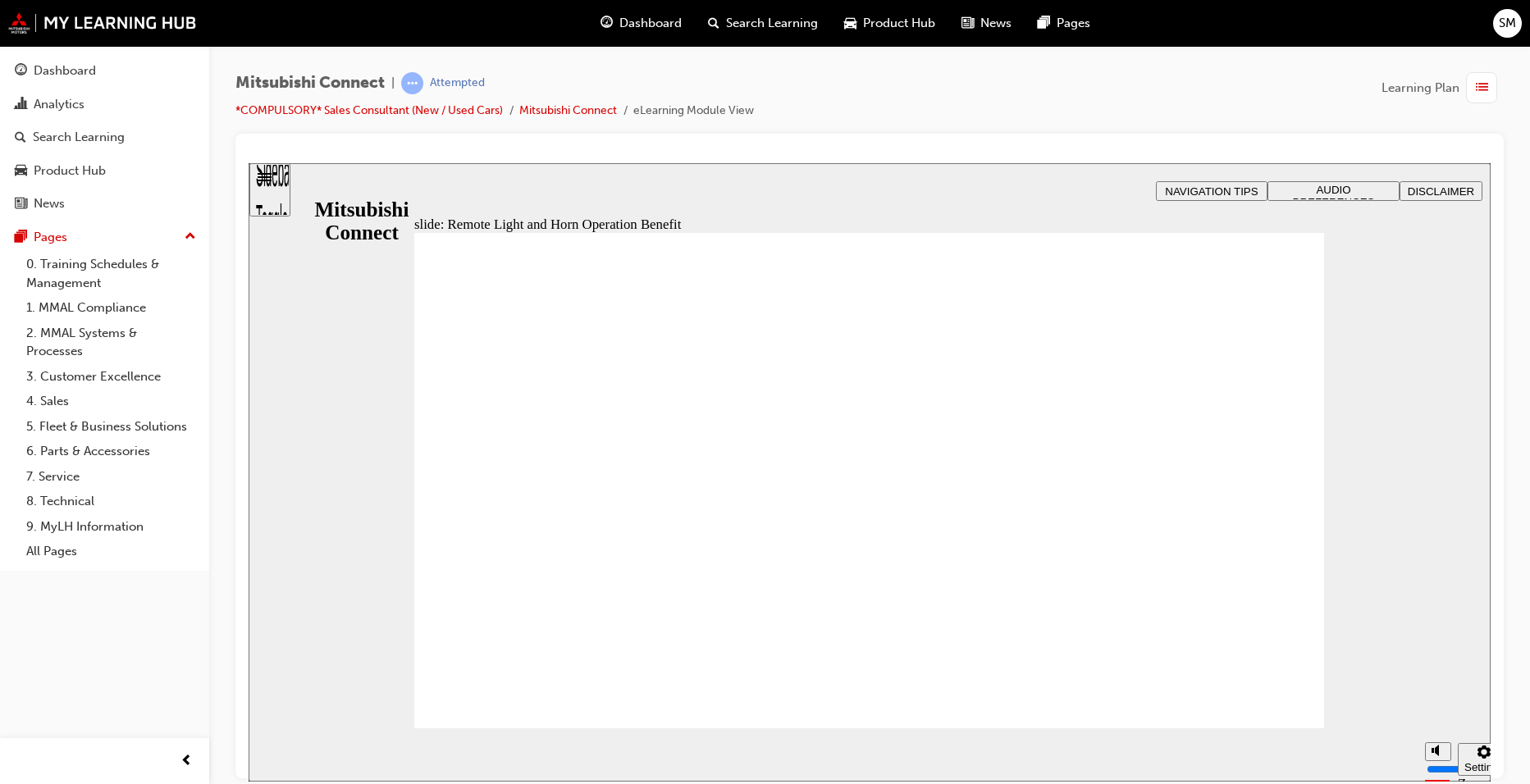
drag, startPoint x: 441, startPoint y: 372, endPoint x: 728, endPoint y: 369, distance: 287.0
radio input "false"
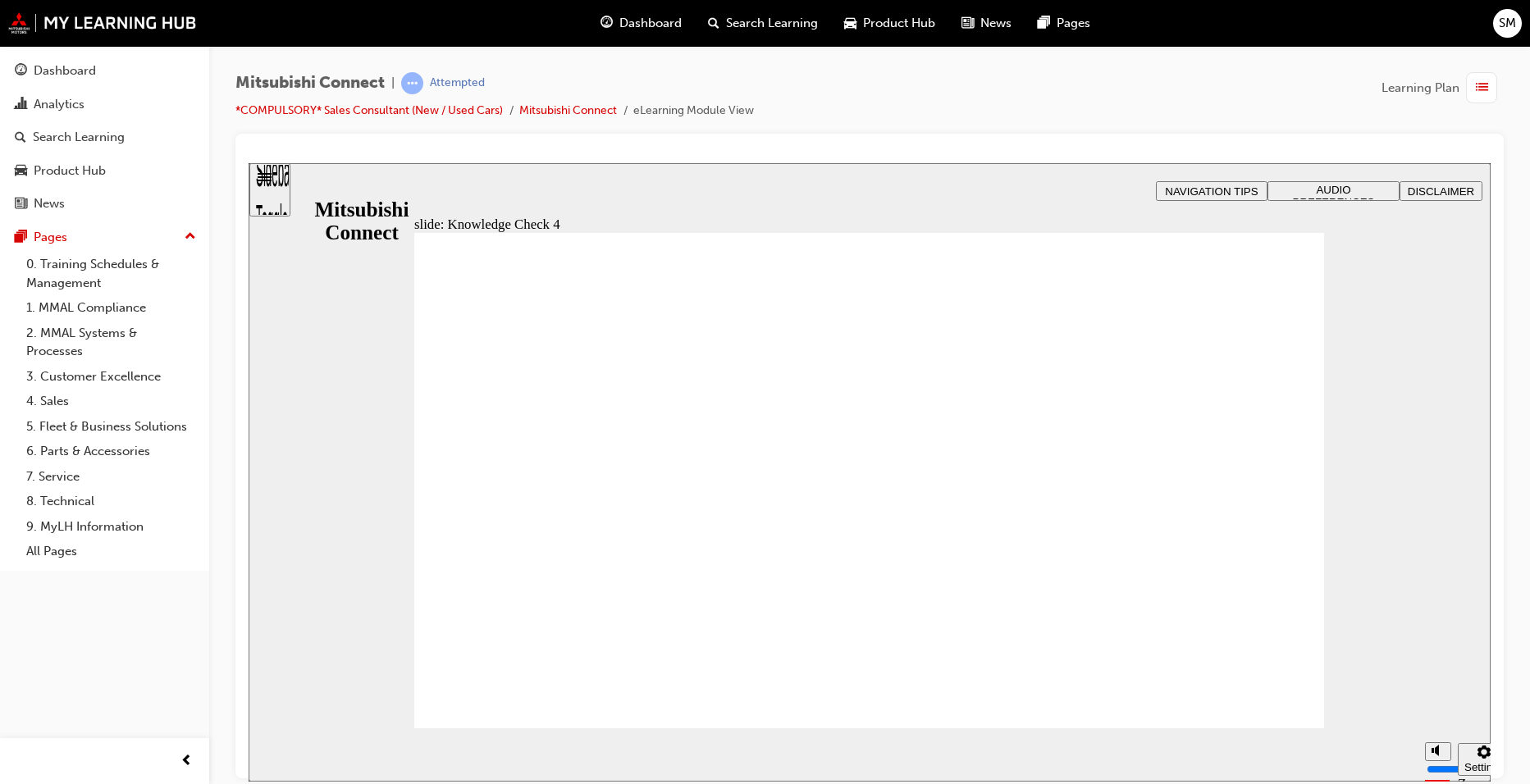
radio input "true"
drag, startPoint x: 663, startPoint y: 531, endPoint x: 638, endPoint y: 638, distance: 109.9
radio input "true"
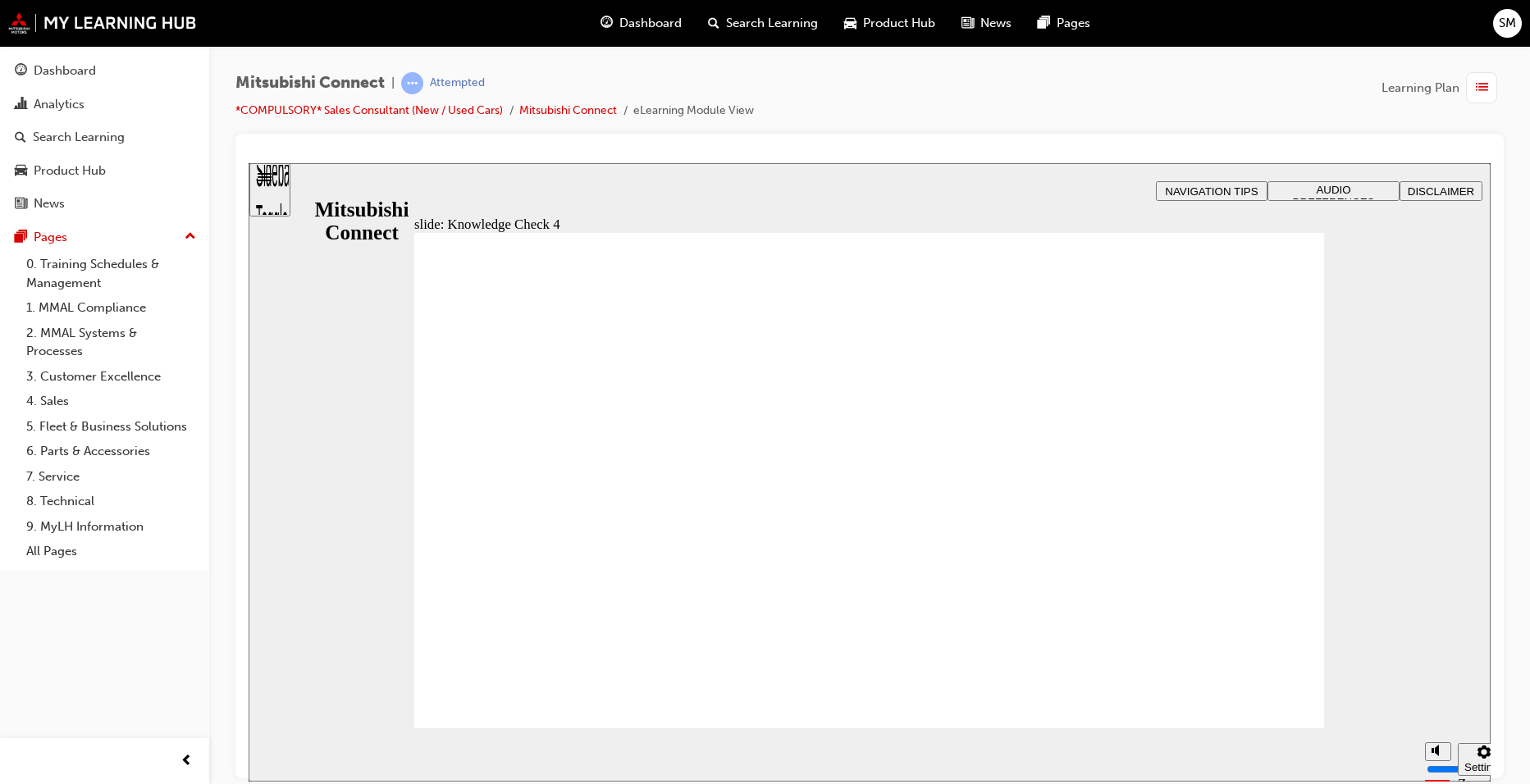
radio input "false"
radio input "true"
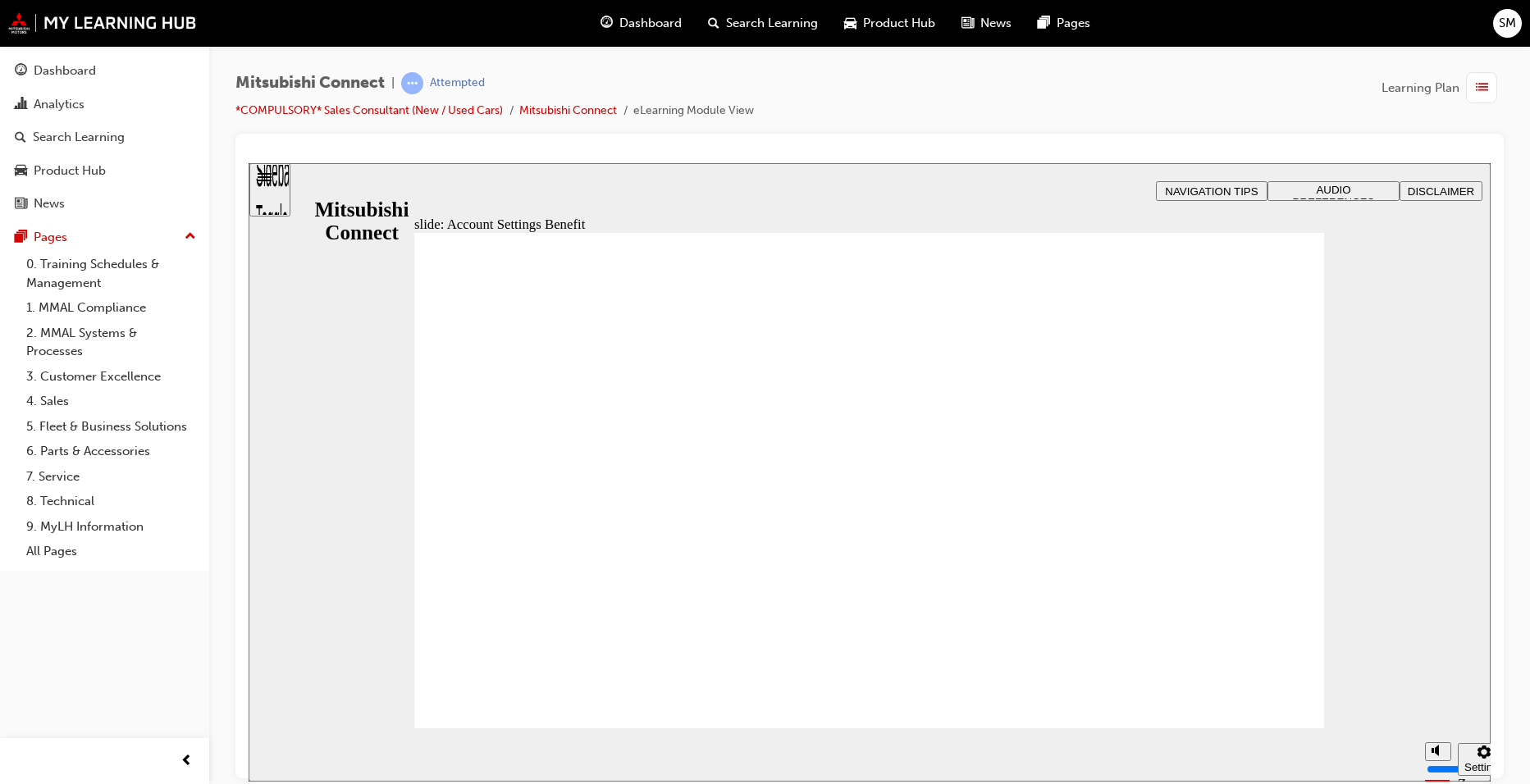
checkbox input "true"
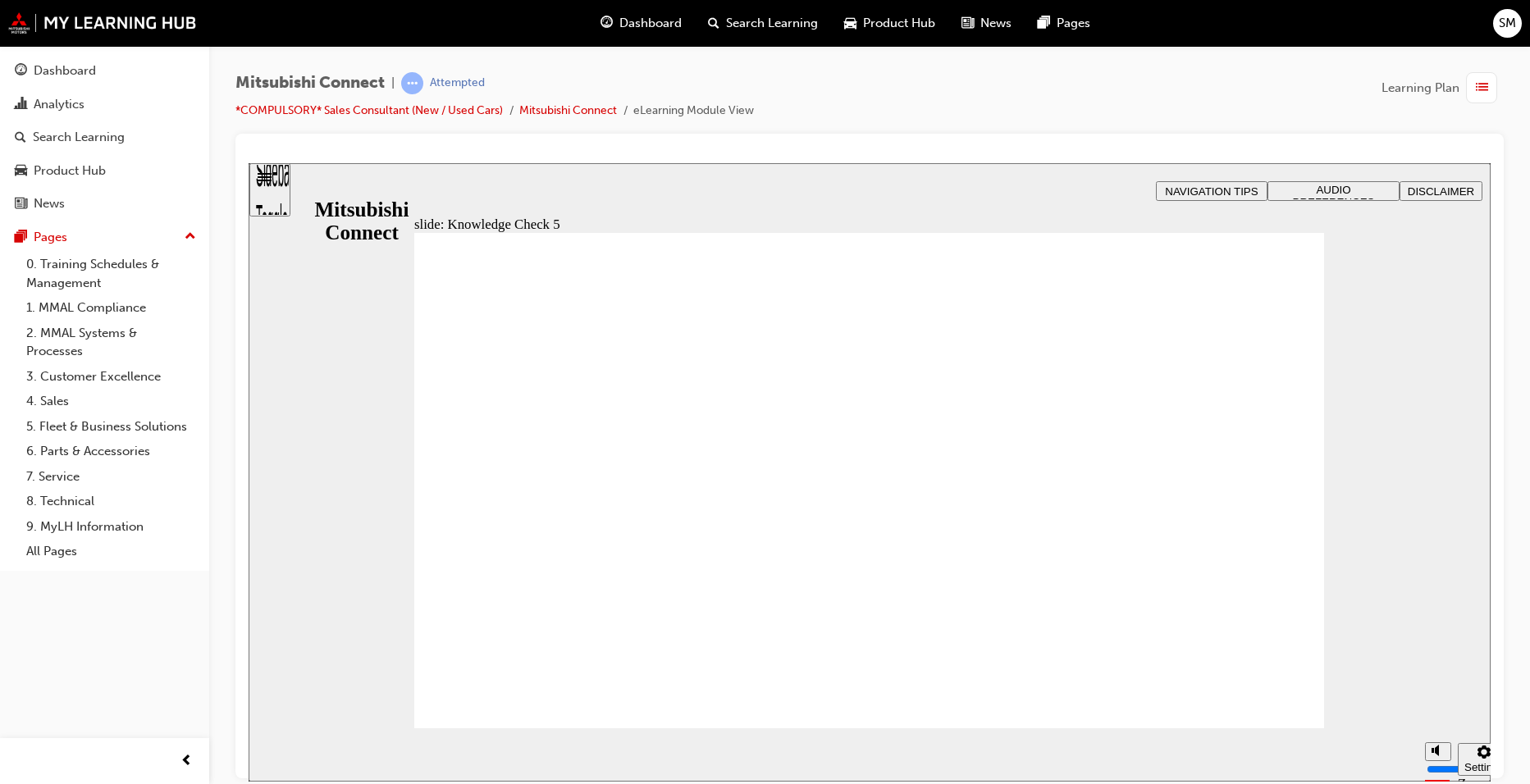
checkbox input "false"
drag, startPoint x: 667, startPoint y: 466, endPoint x: 557, endPoint y: 681, distance: 241.5
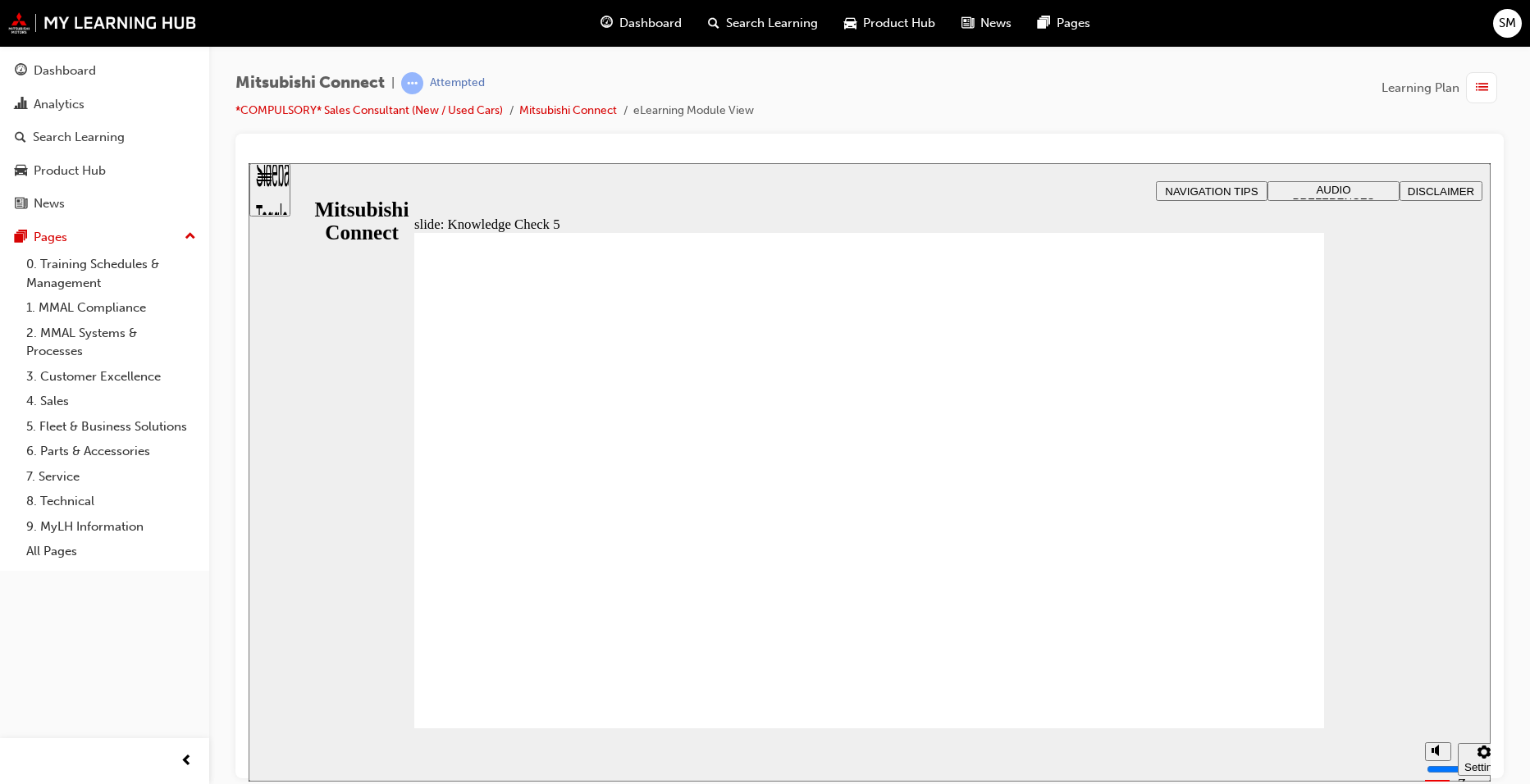
checkbox input "false"
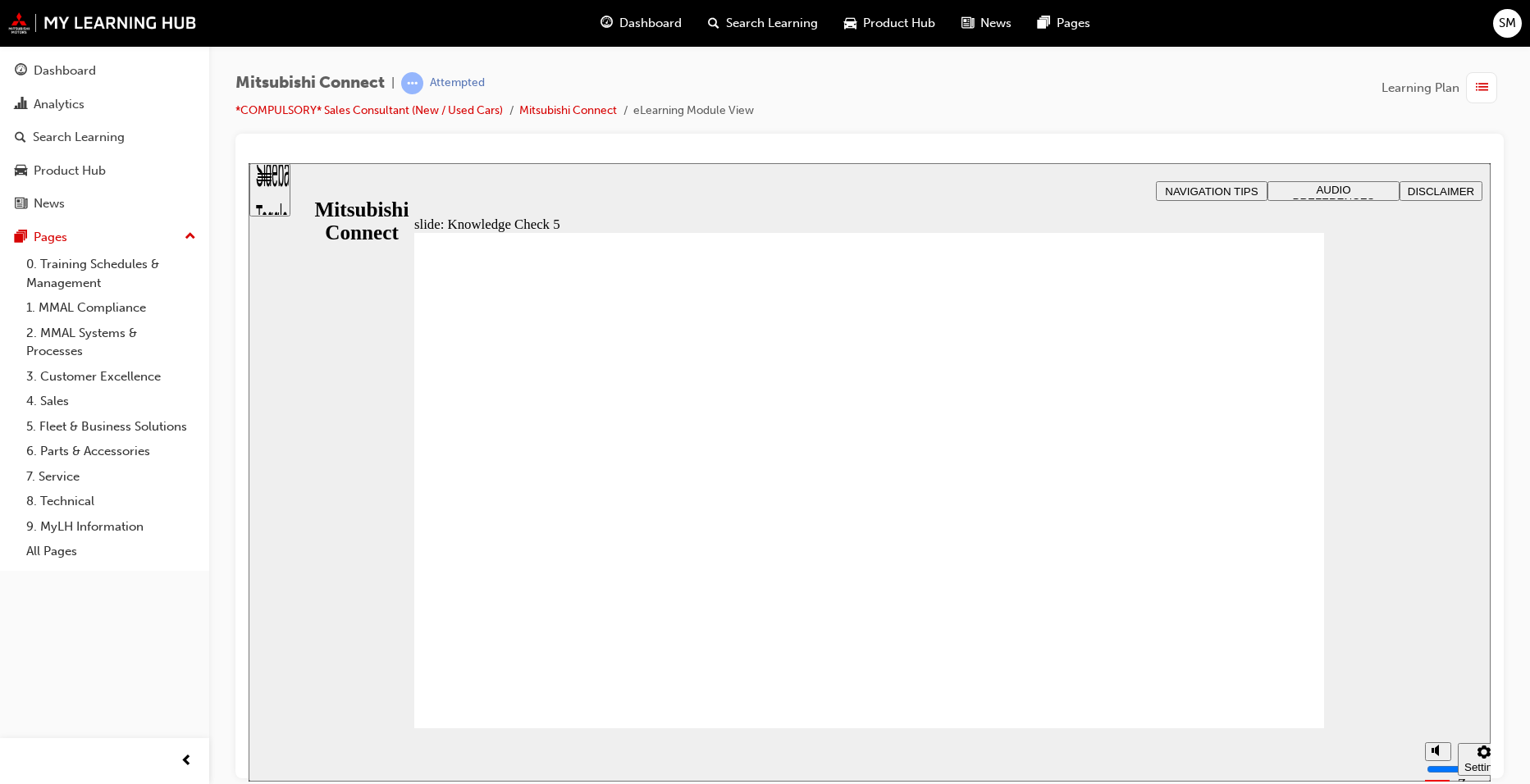
checkbox input "false"
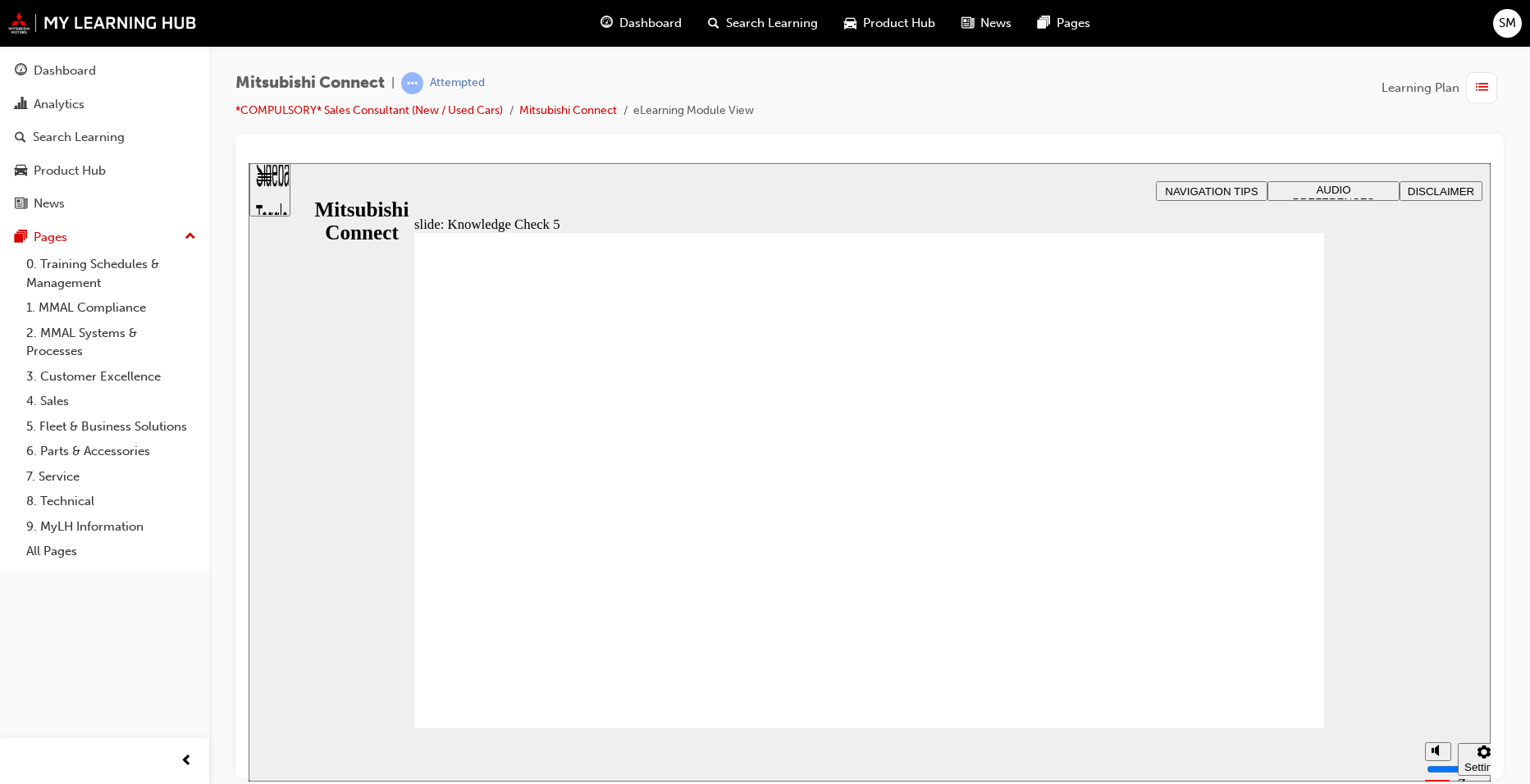
checkbox input "false"
checkbox input "true"
drag, startPoint x: 585, startPoint y: 565, endPoint x: 589, endPoint y: 558, distance: 8.1
checkbox input "false"
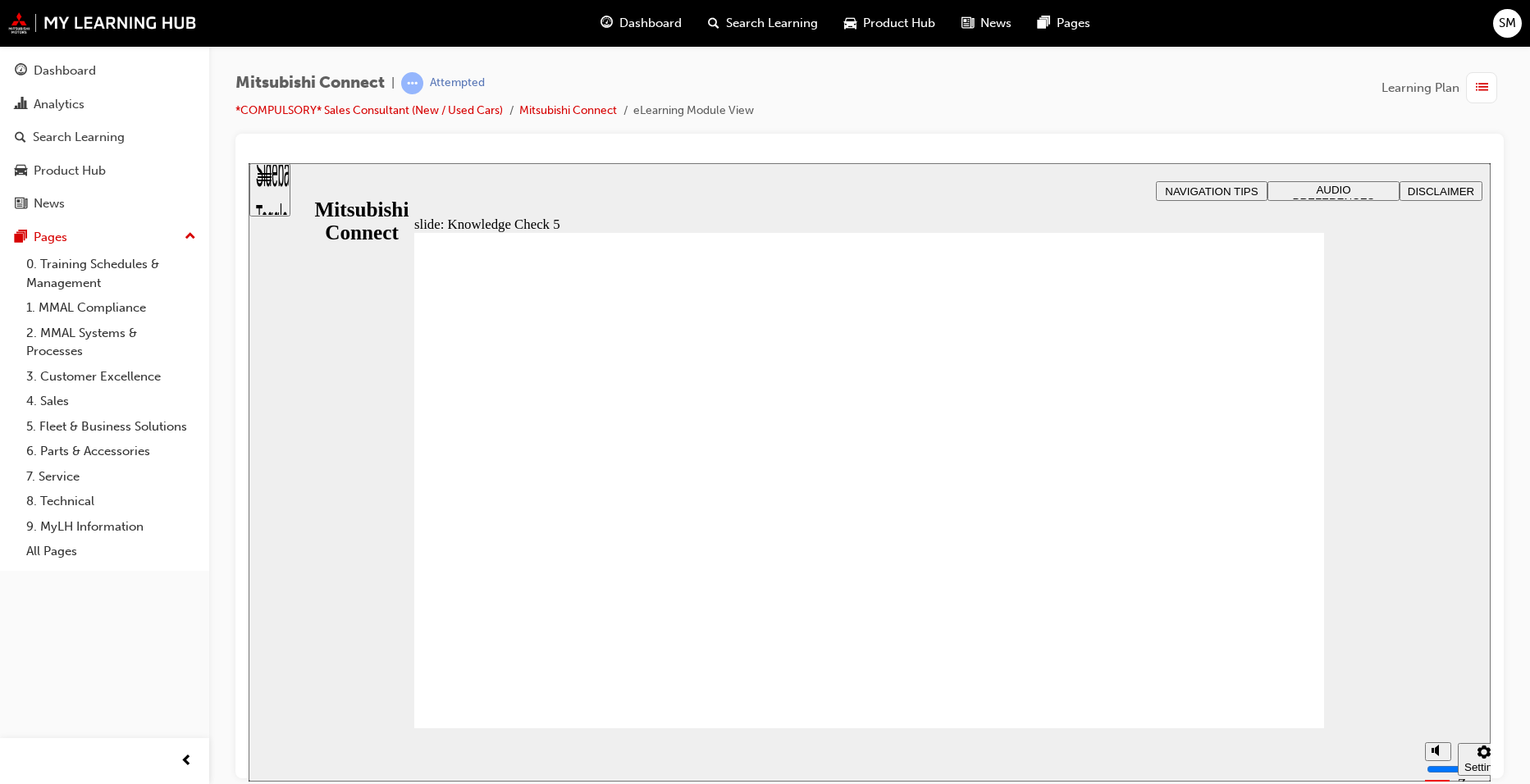
checkbox input "false"
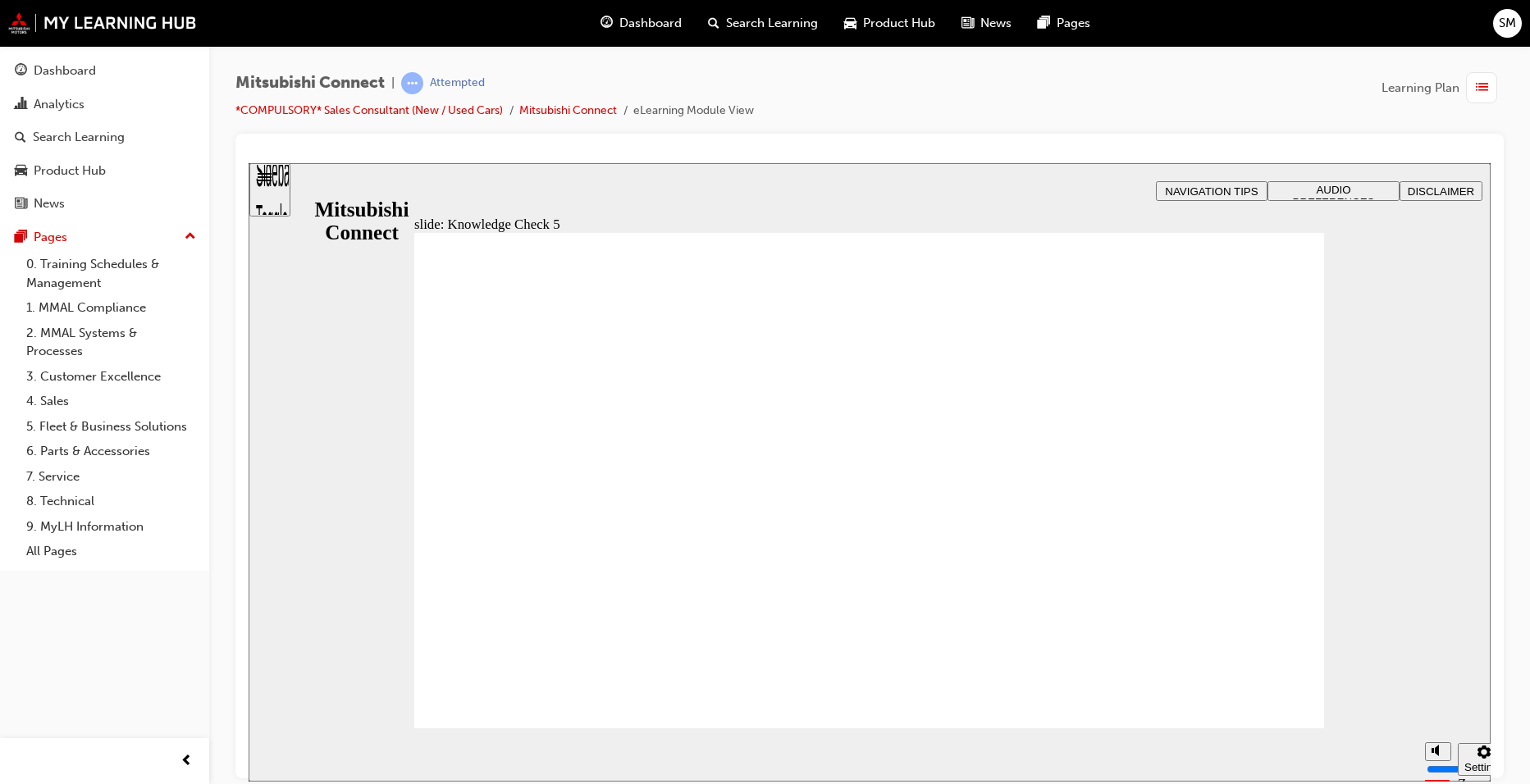
checkbox input "false"
checkbox input "true"
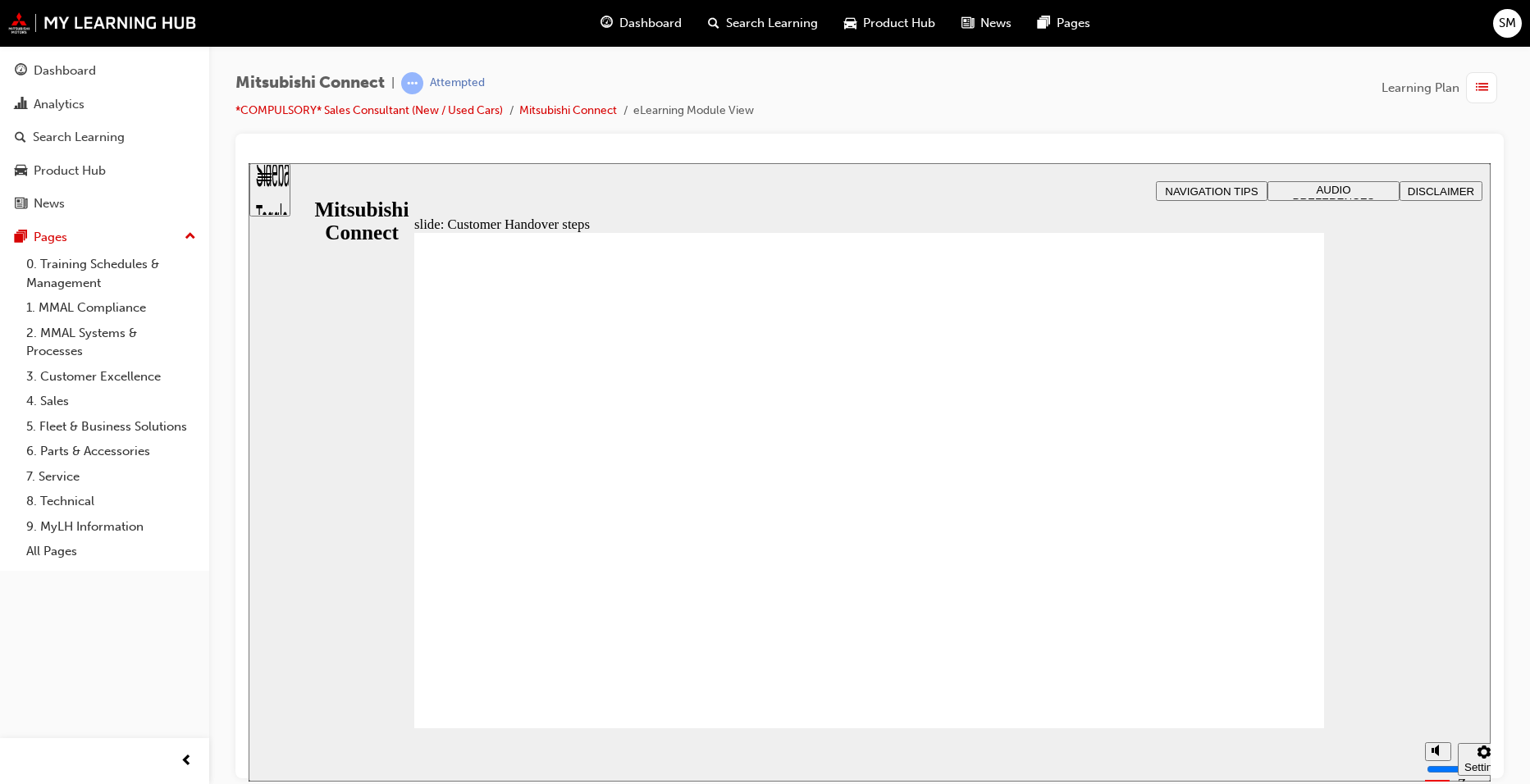
radio input "false"
radio input "true"
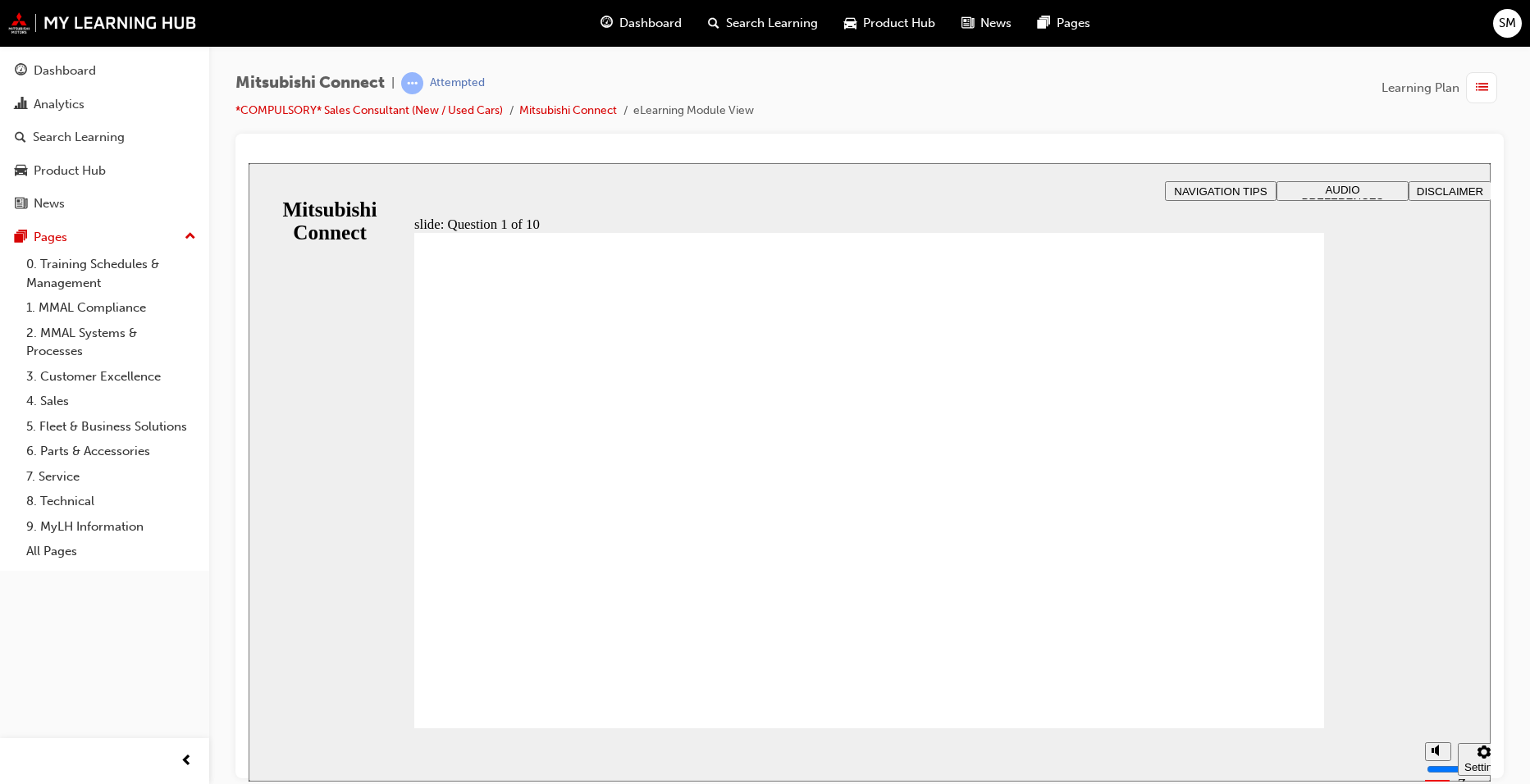
checkbox input "true"
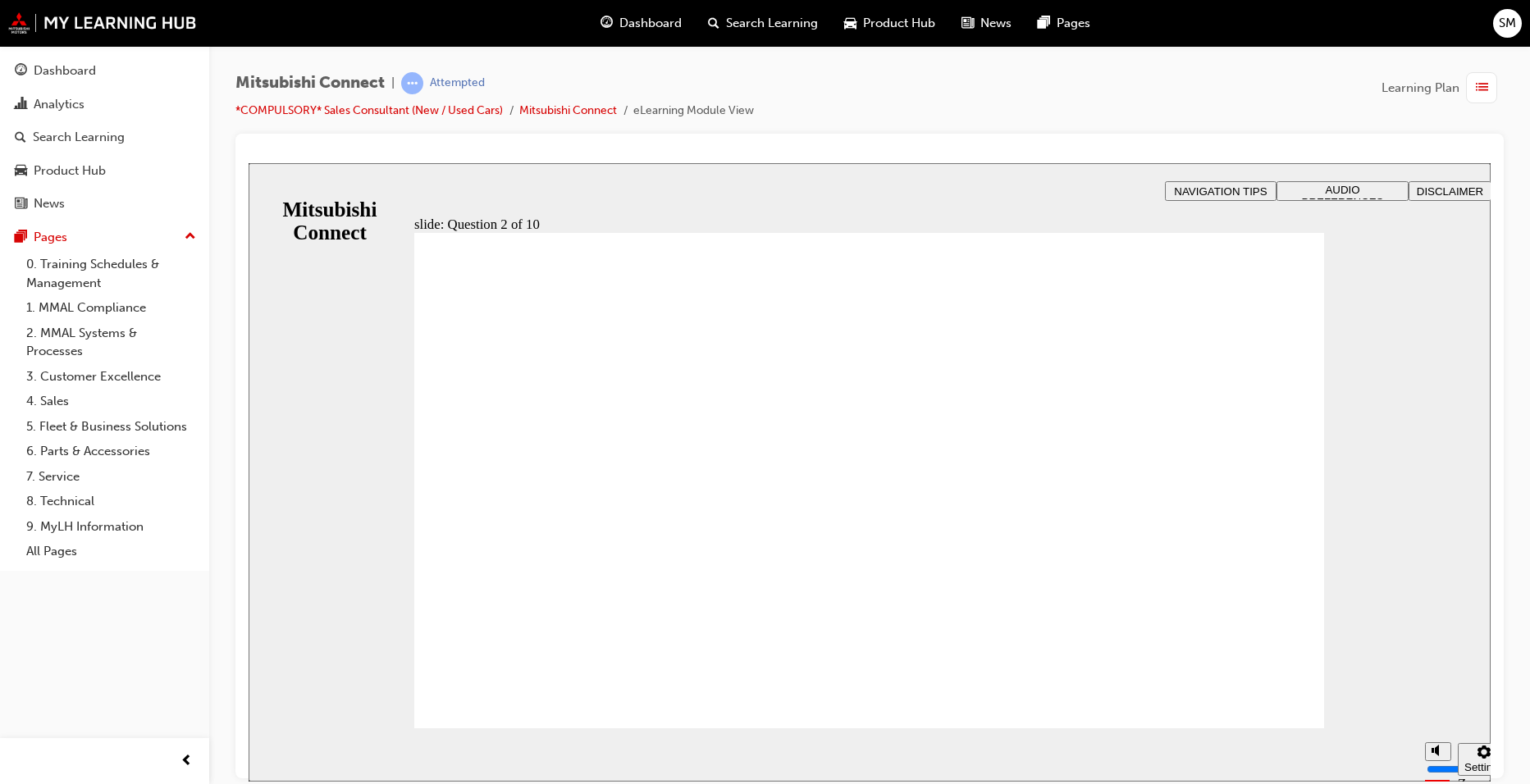
checkbox input "true"
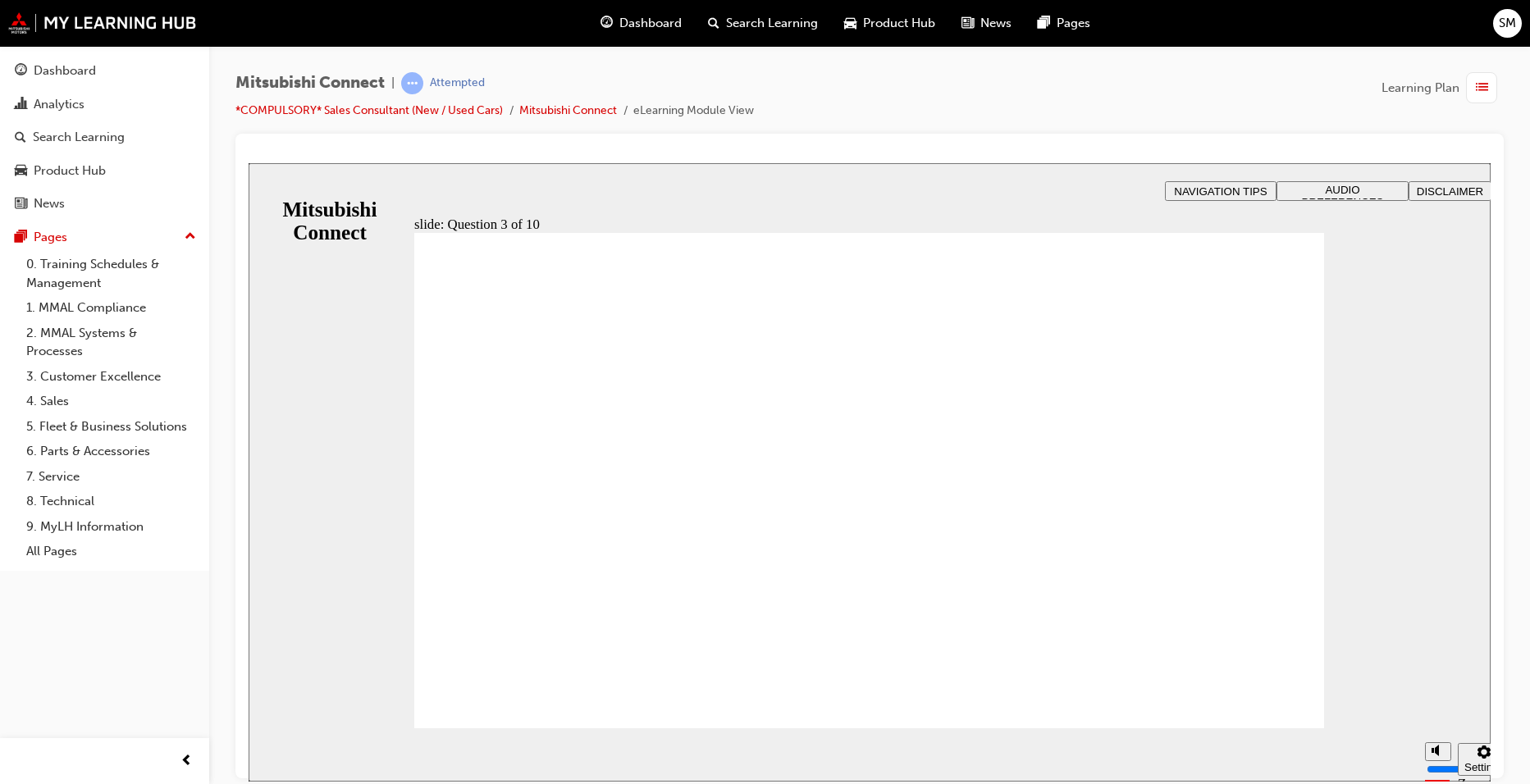
radio input "true"
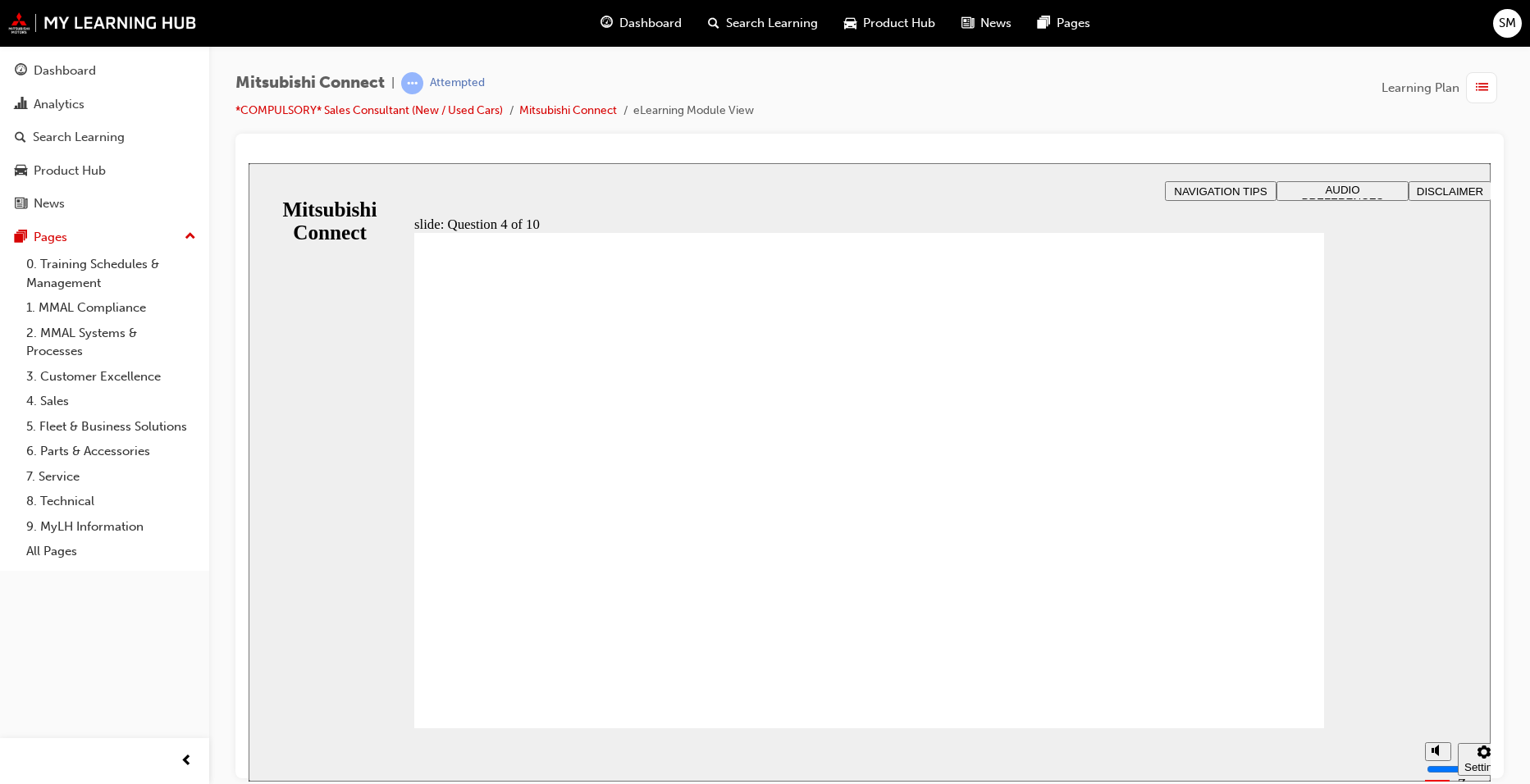
checkbox input "true"
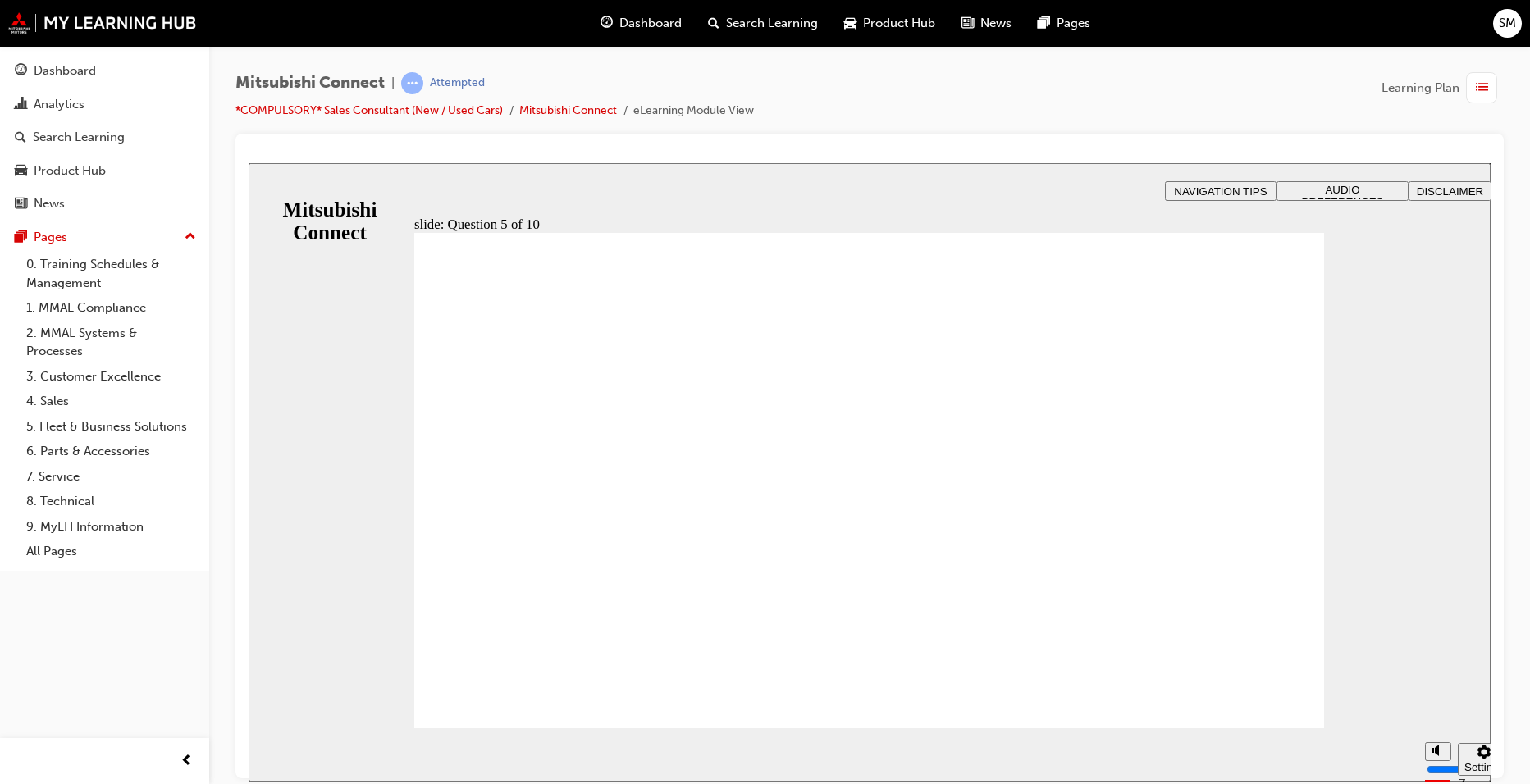
checkbox input "false"
drag, startPoint x: 681, startPoint y: 447, endPoint x: 571, endPoint y: 676, distance: 254.0
checkbox input "true"
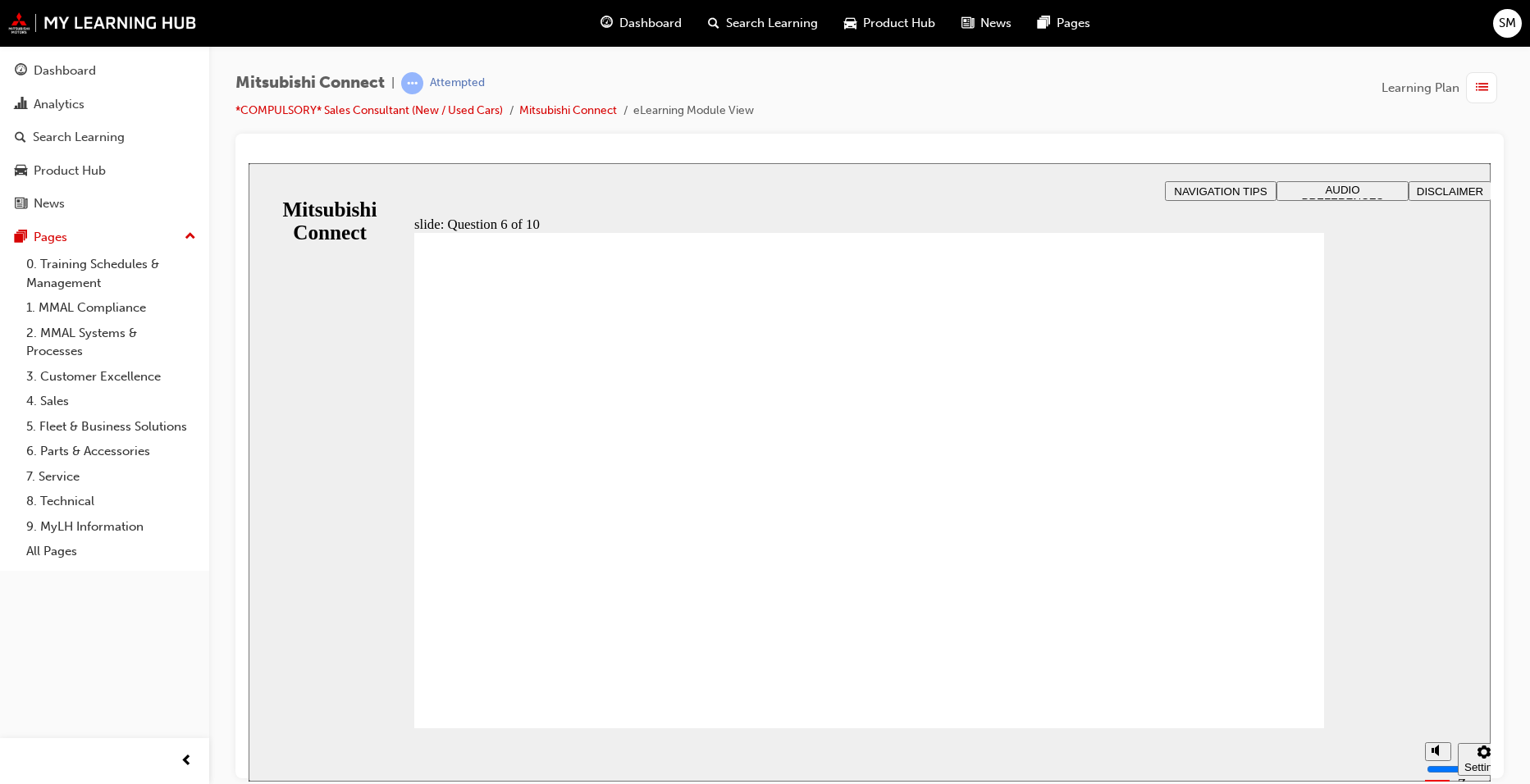
checkbox input "true"
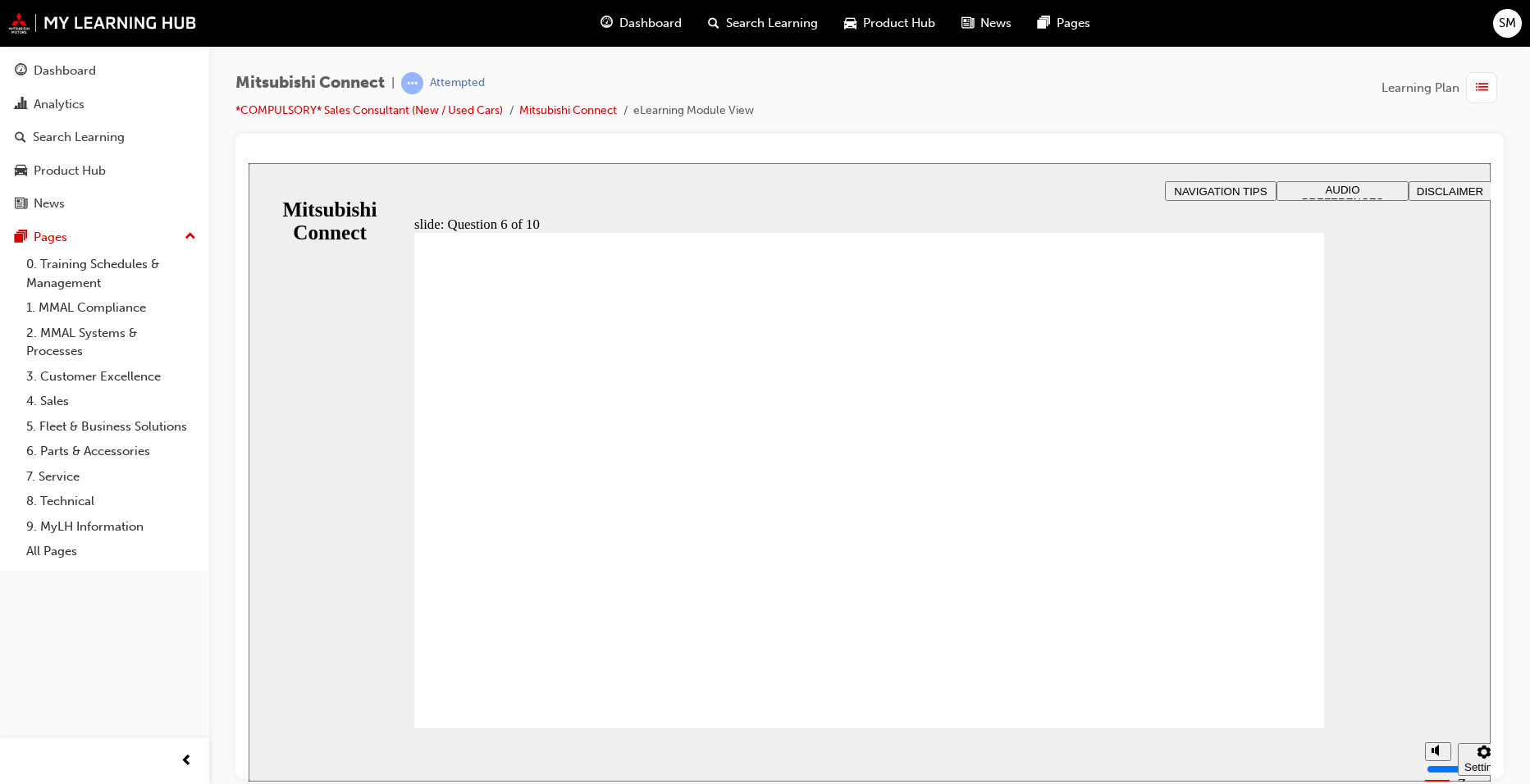
checkbox input "true"
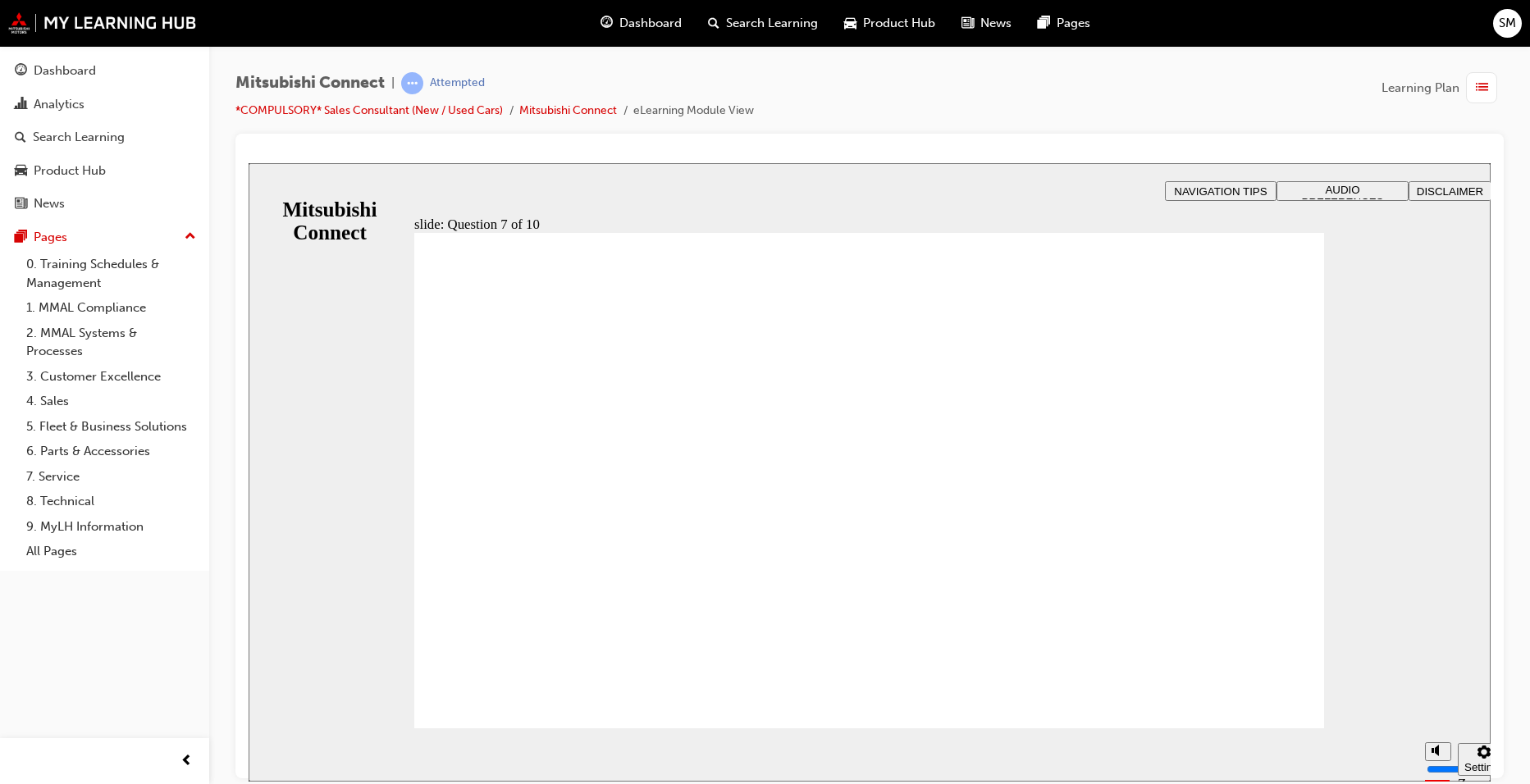
checkbox input "false"
radio input "true"
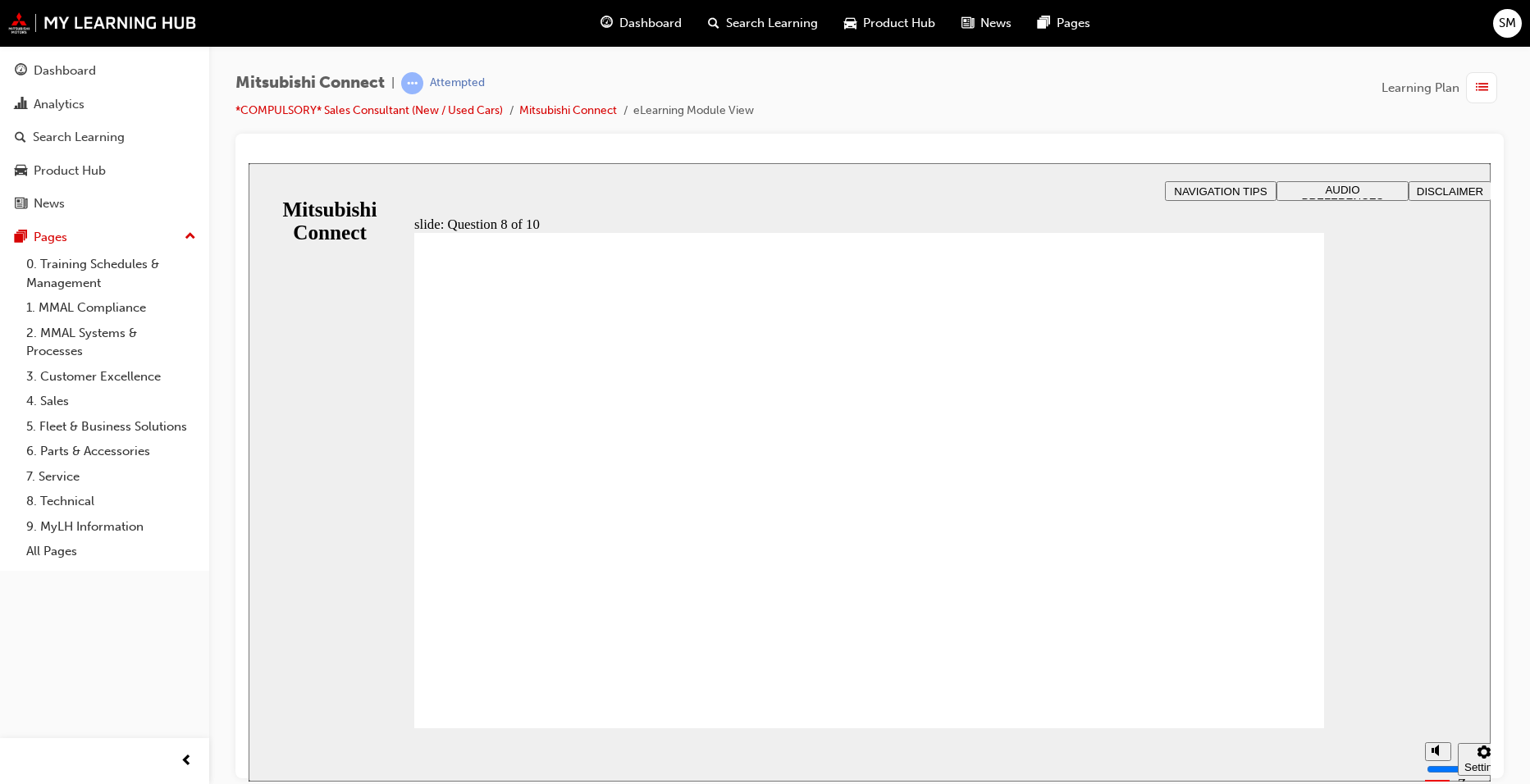
radio input "true"
radio input "false"
radio input "true"
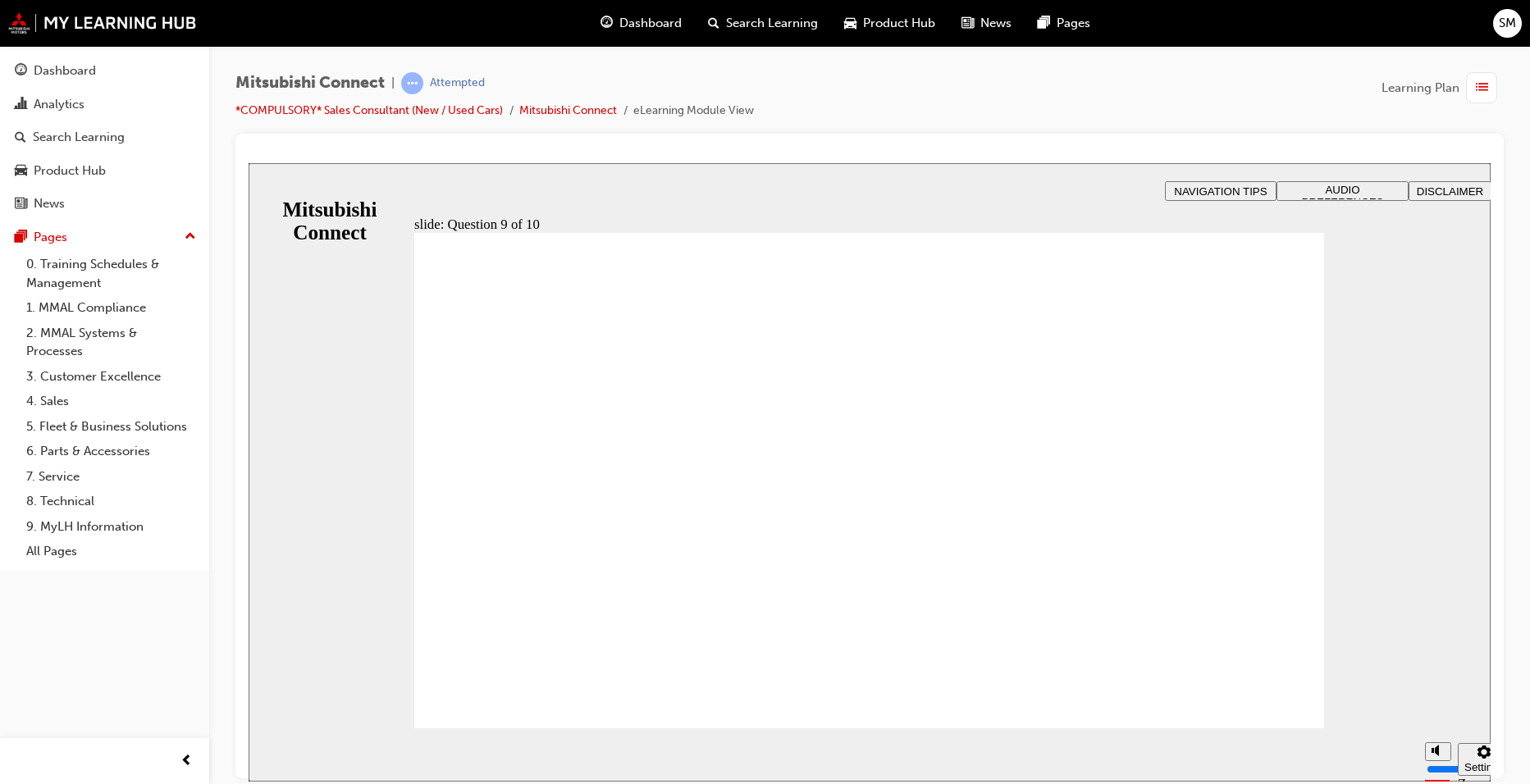
checkbox input "true"
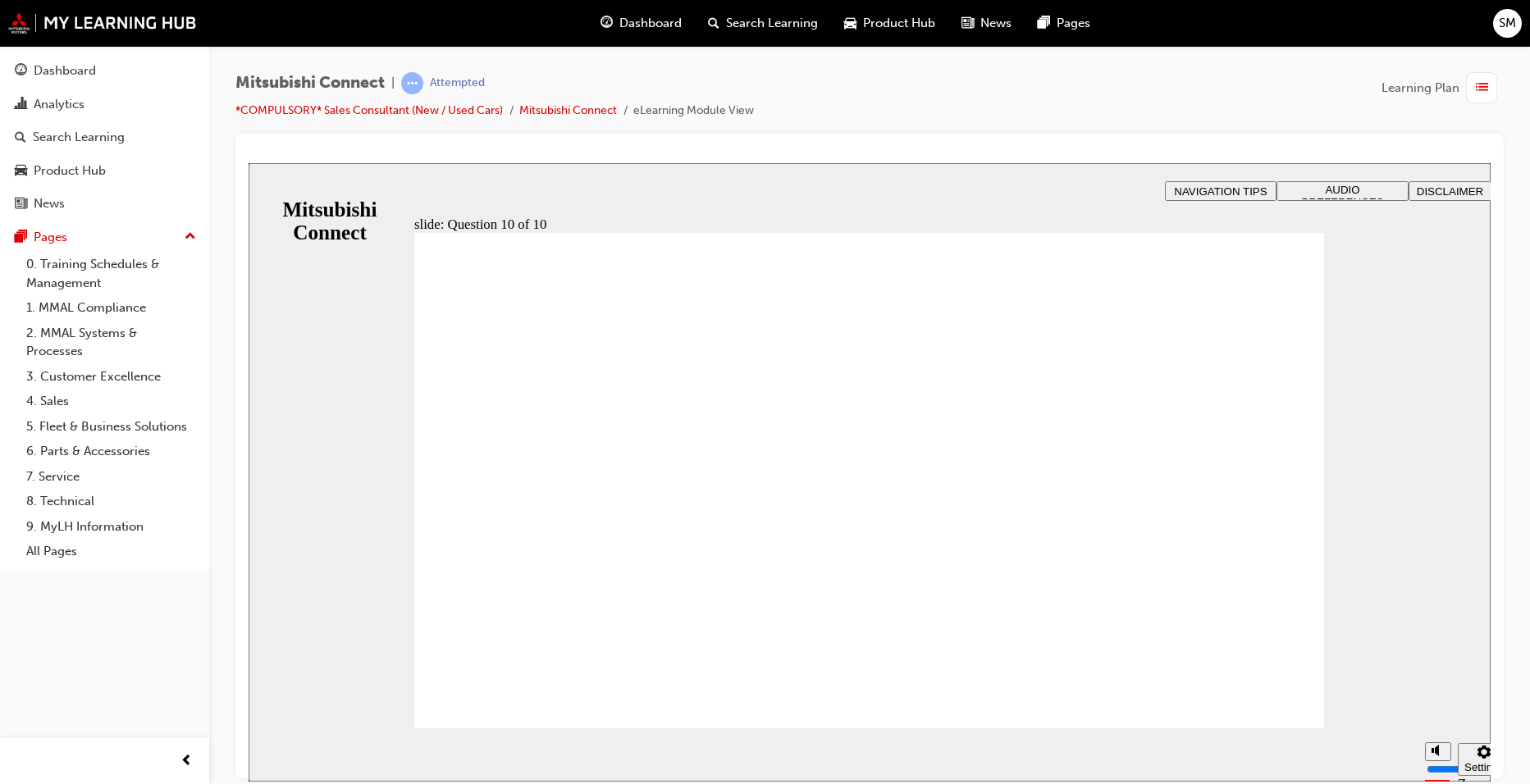
click at [142, 13] on img at bounding box center [102, 23] width 188 height 22
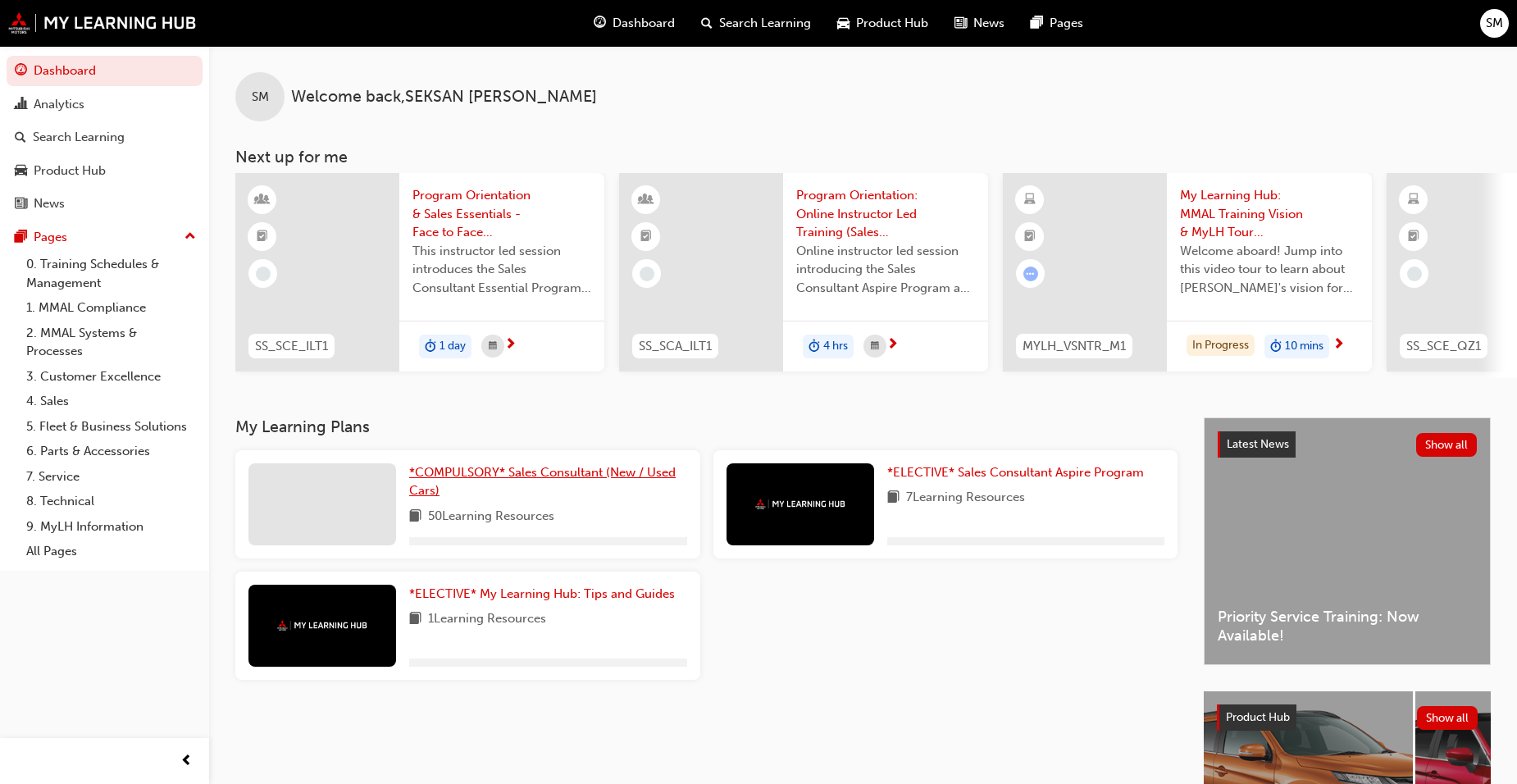
click at [531, 472] on span "*COMPULSORY* Sales Consultant (New / Used Cars)" at bounding box center [543, 482] width 267 height 34
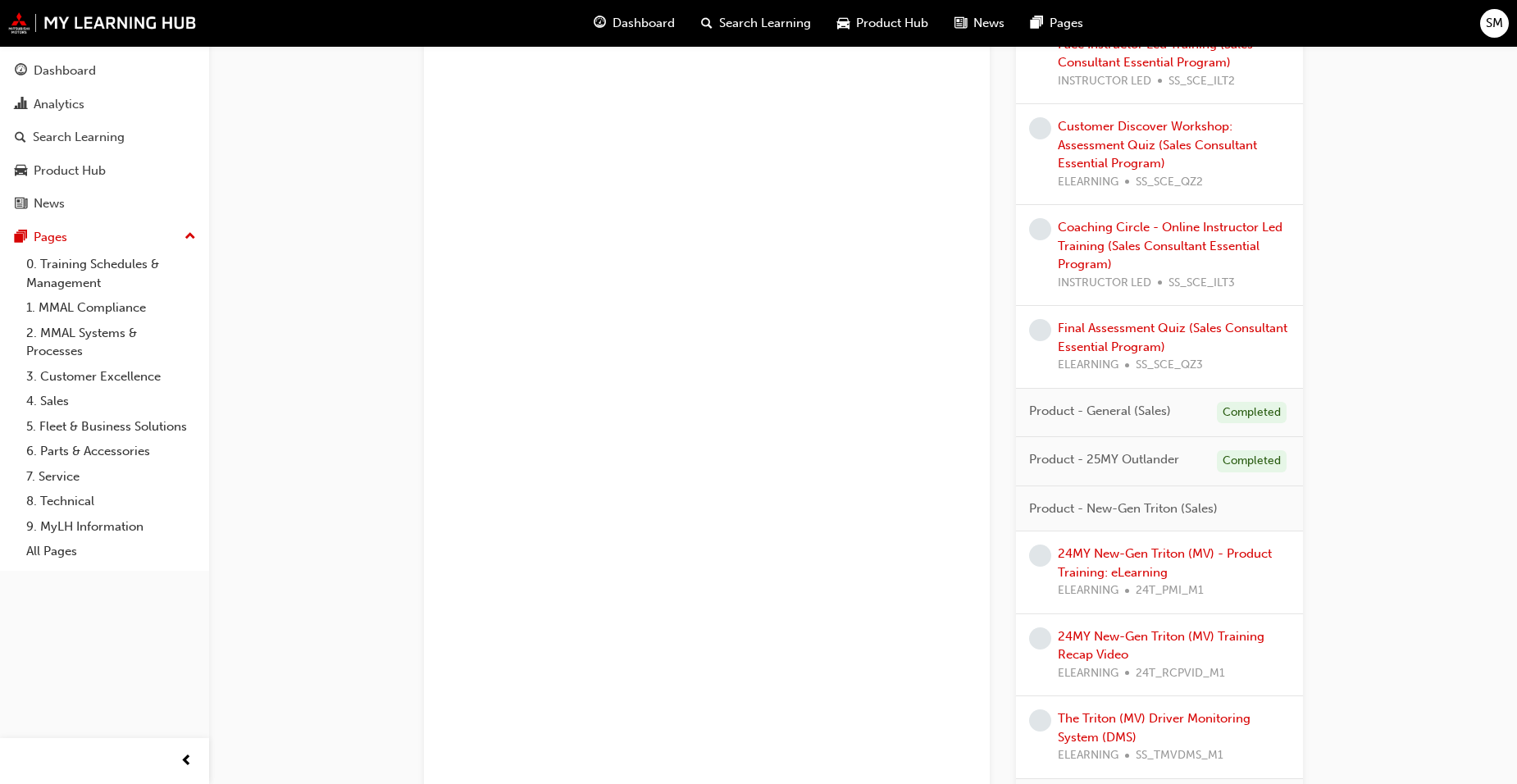
scroll to position [1312, 0]
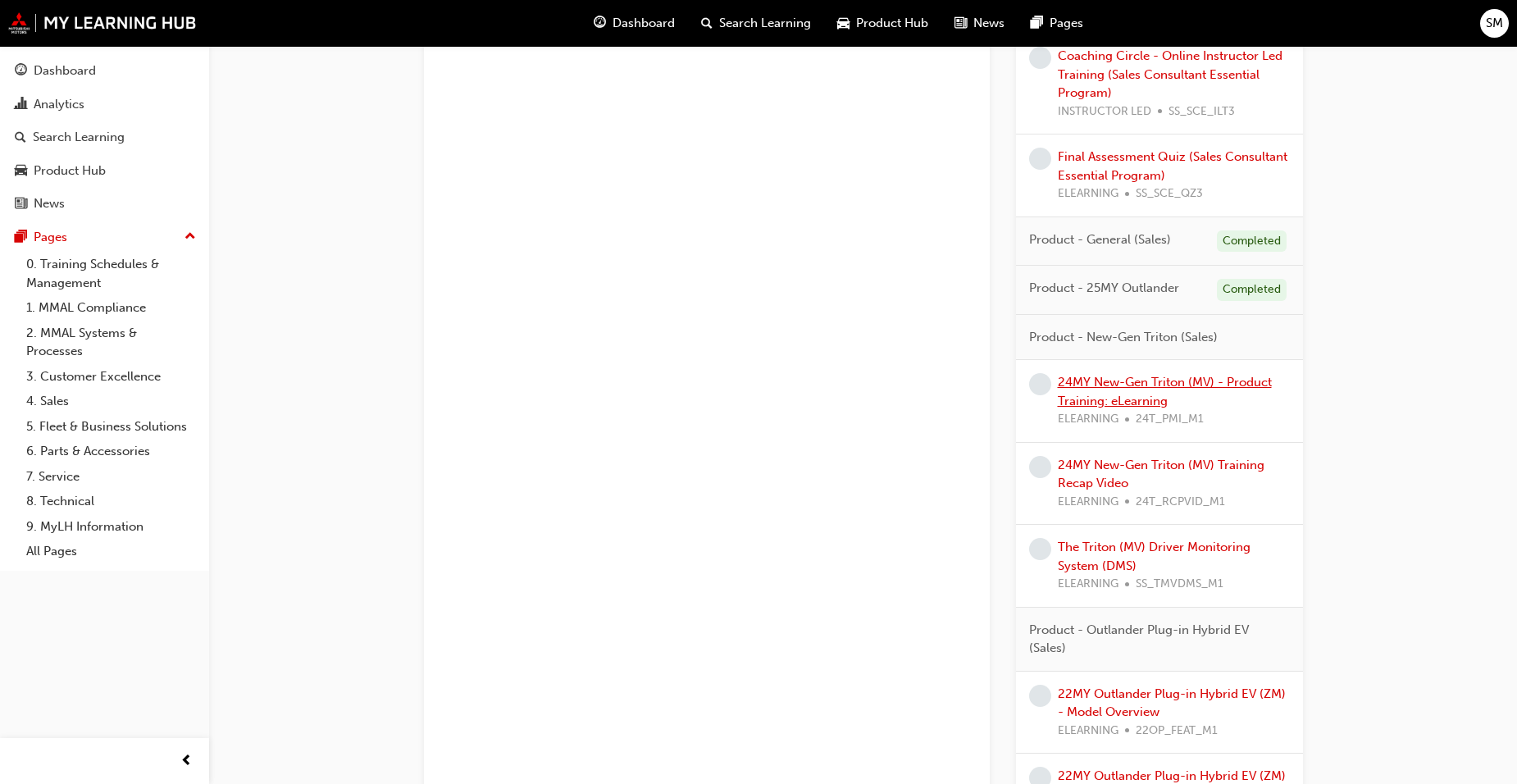
click at [1158, 382] on link "24MY New-Gen Triton (MV) - Product Training: eLearning" at bounding box center [1165, 392] width 214 height 34
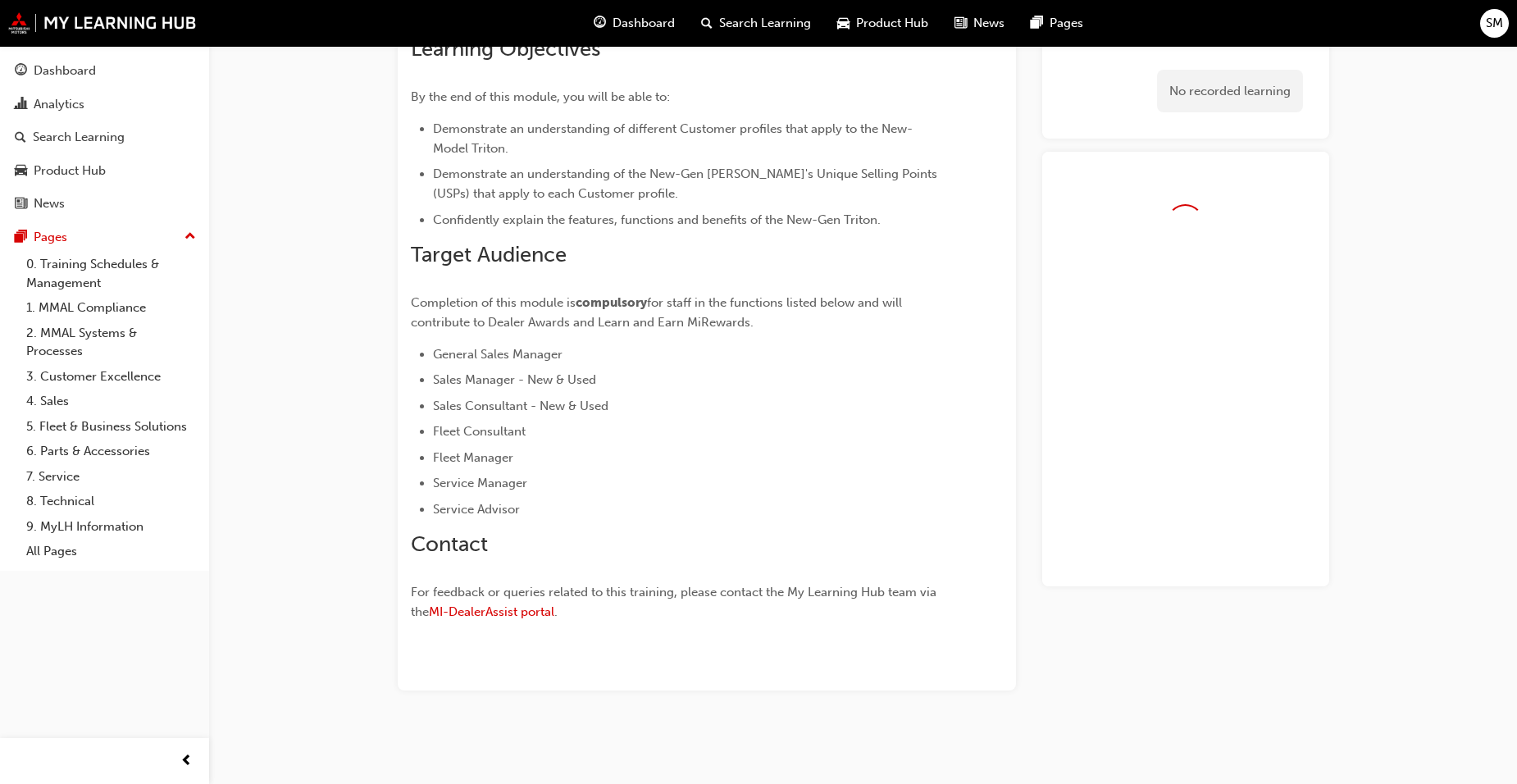
scroll to position [260, 0]
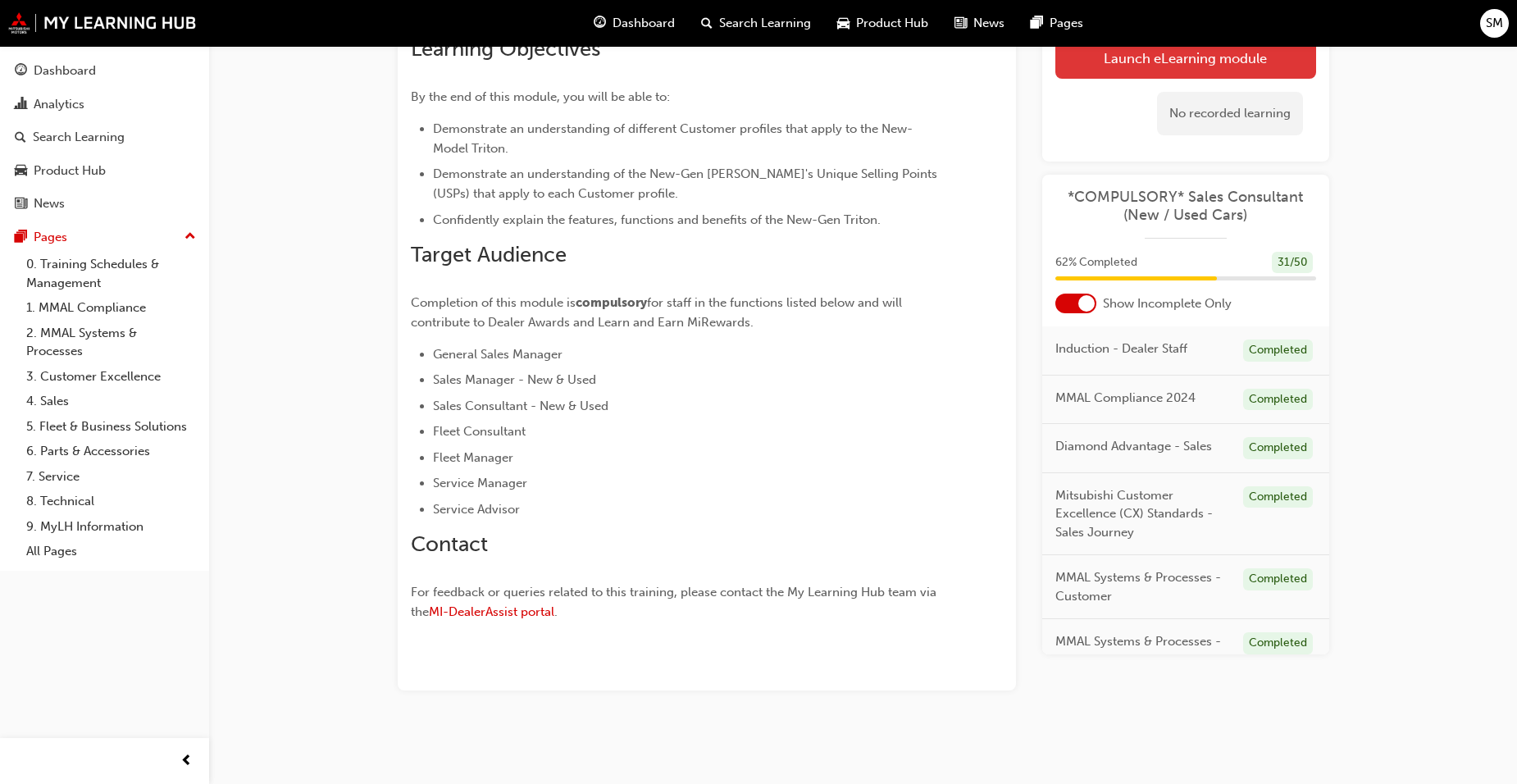
click at [1231, 69] on link "Launch eLearning module" at bounding box center [1186, 58] width 261 height 41
